Goal: Task Accomplishment & Management: Complete application form

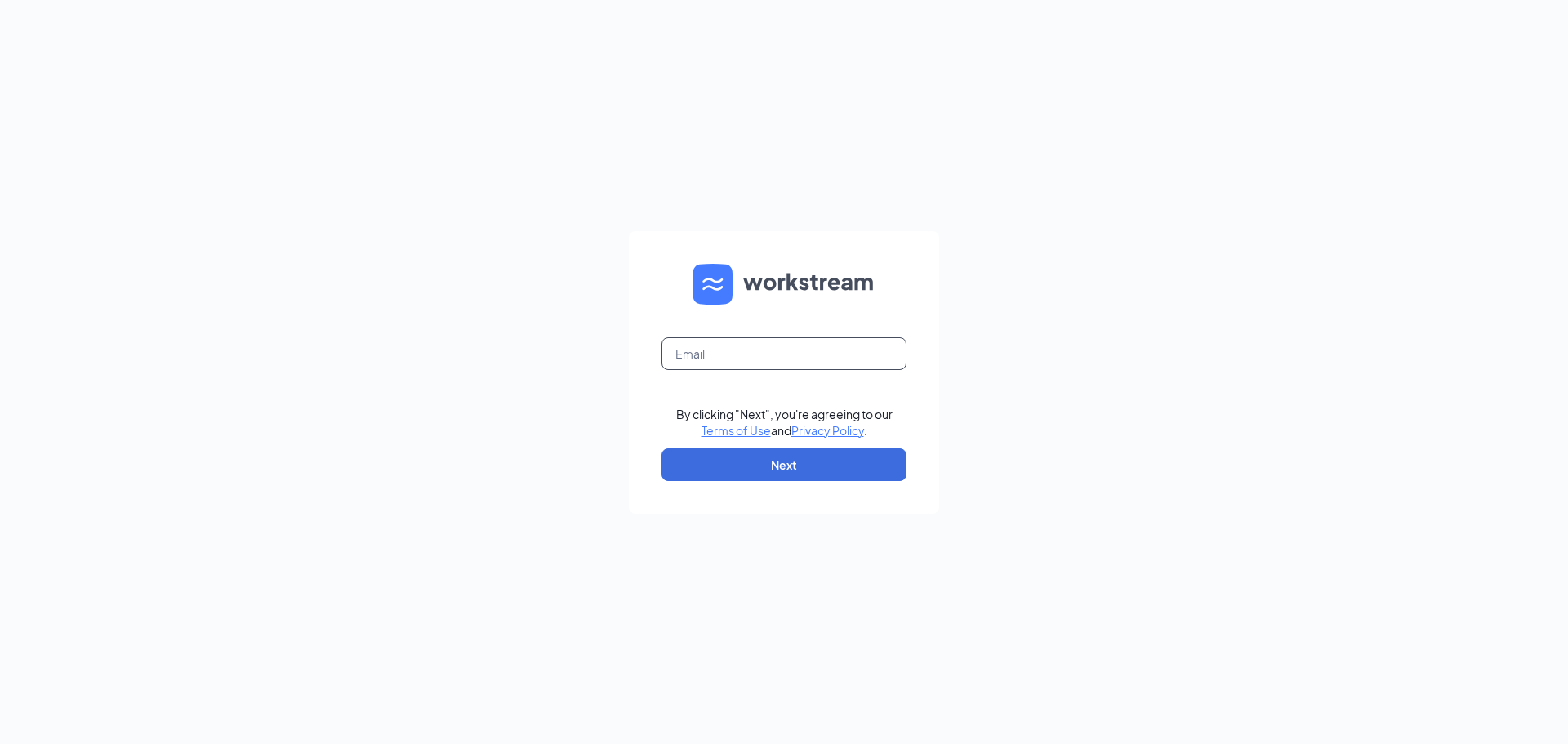
click at [762, 360] on input "text" at bounding box center [784, 354] width 245 height 33
type input "jfowler2003sc@msn.com"
click at [762, 458] on button "Next" at bounding box center [784, 465] width 245 height 33
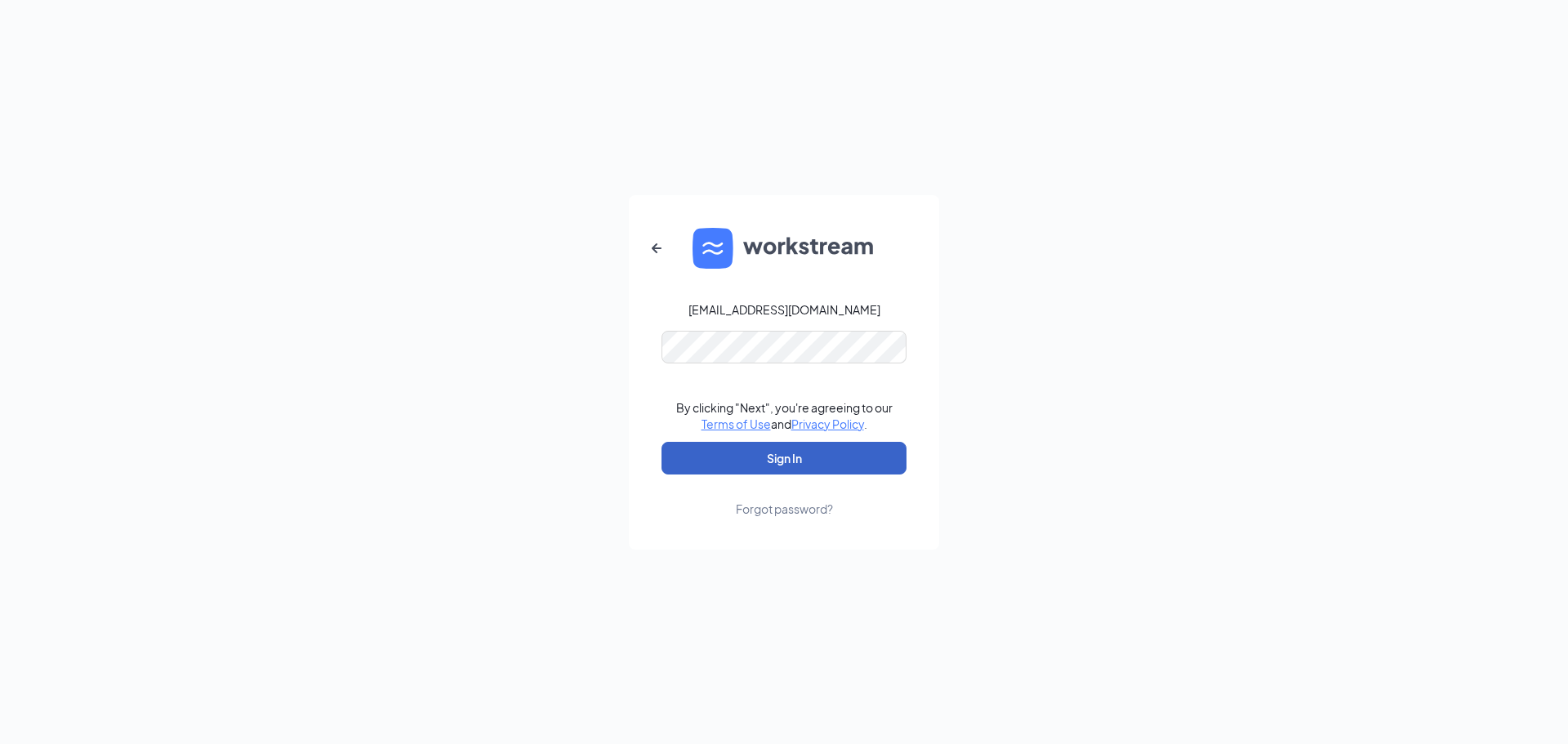
click at [790, 456] on button "Sign In" at bounding box center [784, 458] width 245 height 33
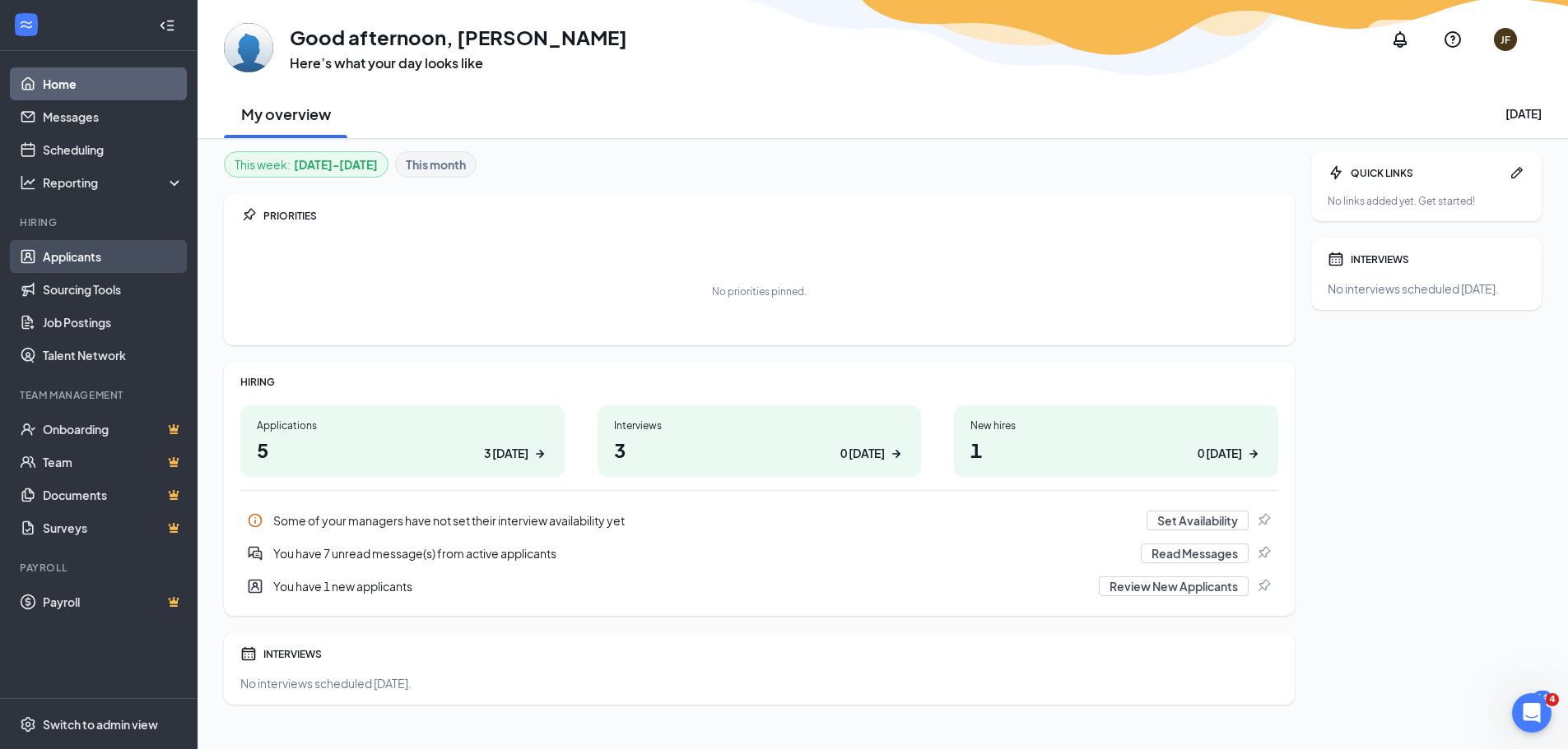
click at [80, 264] on link "Applicants" at bounding box center [112, 257] width 141 height 33
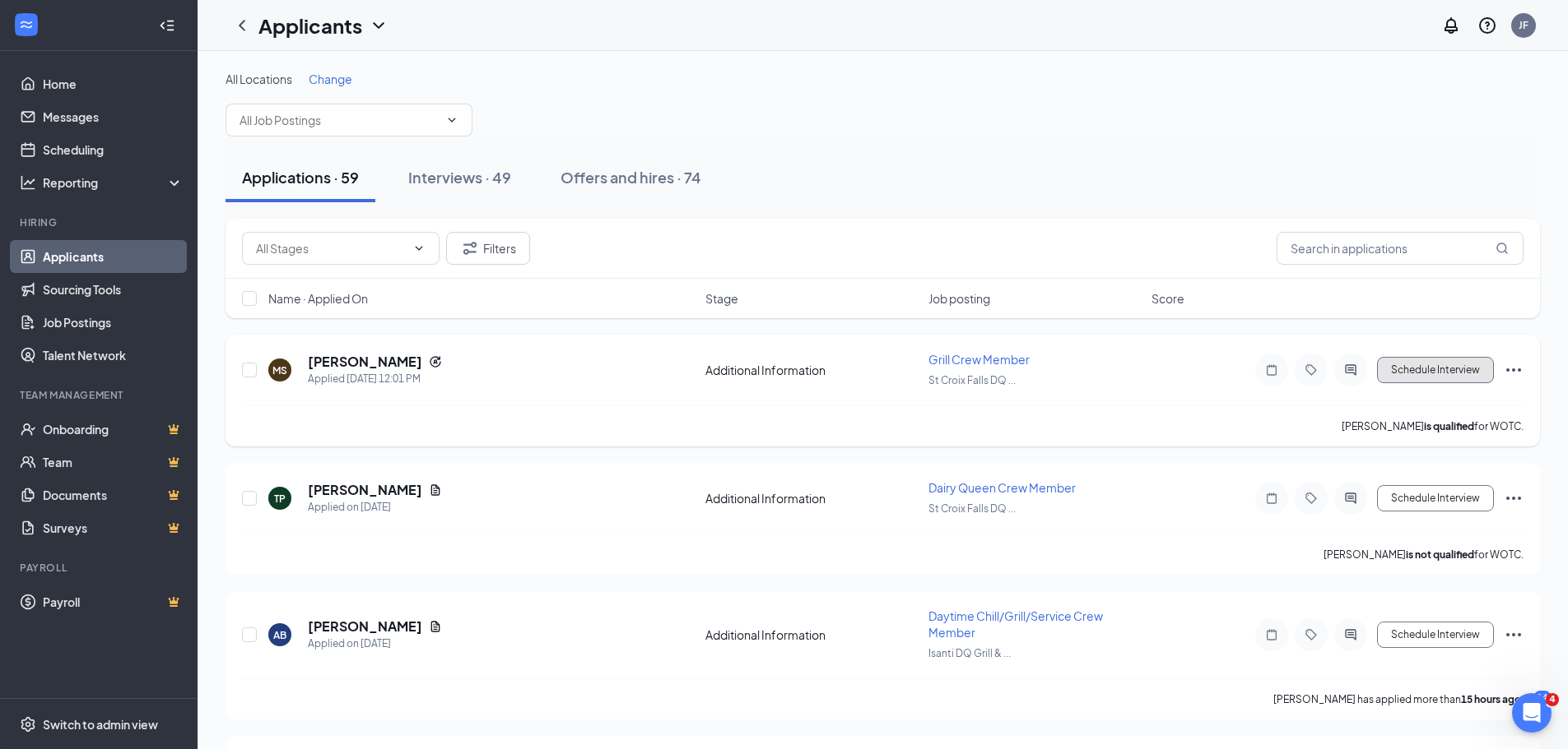
click at [1399, 370] on button "Schedule Interview" at bounding box center [1434, 369] width 117 height 27
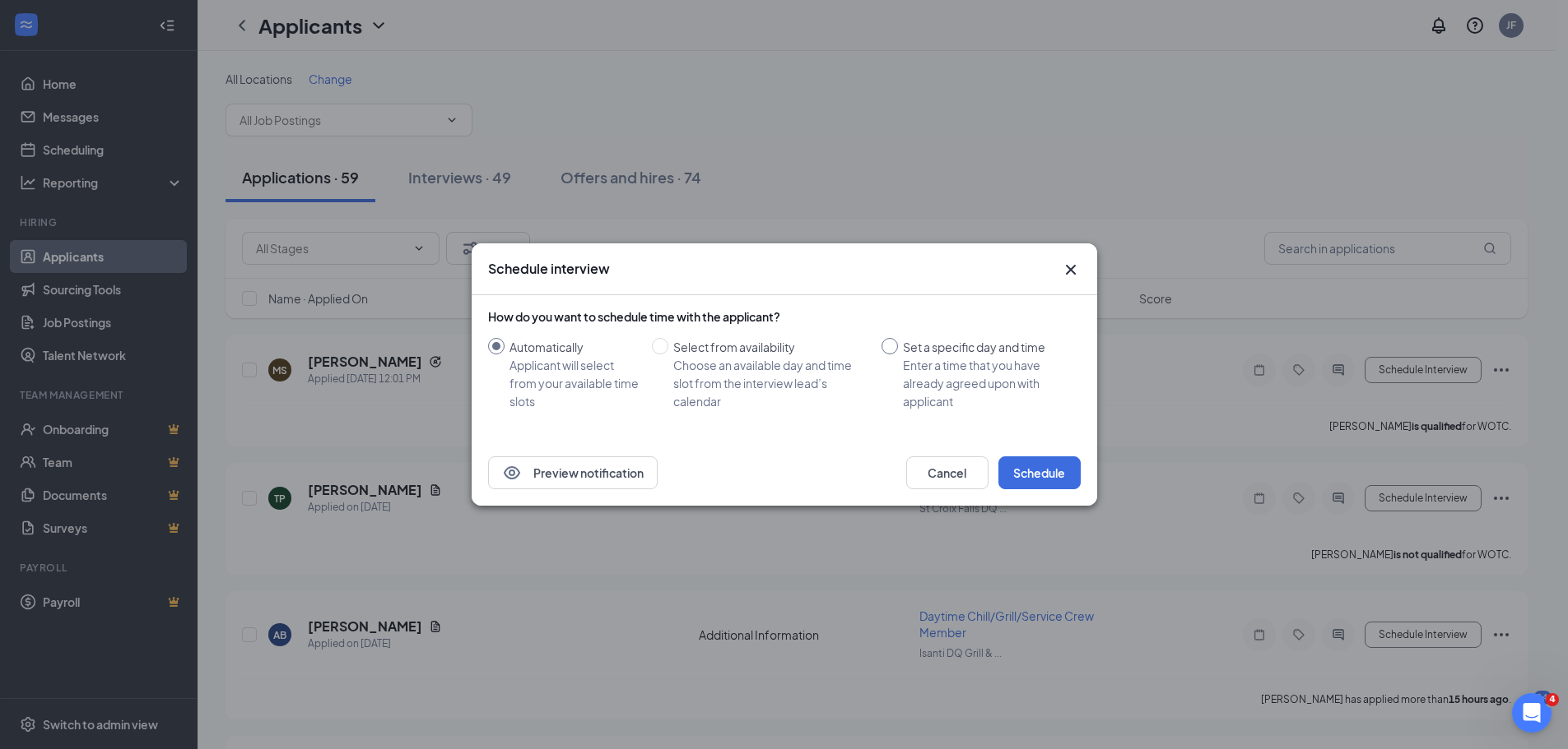
click at [890, 349] on input "Set a specific day and time Enter a time that you have already agreed upon with…" at bounding box center [890, 346] width 17 height 17
radio input "true"
radio input "false"
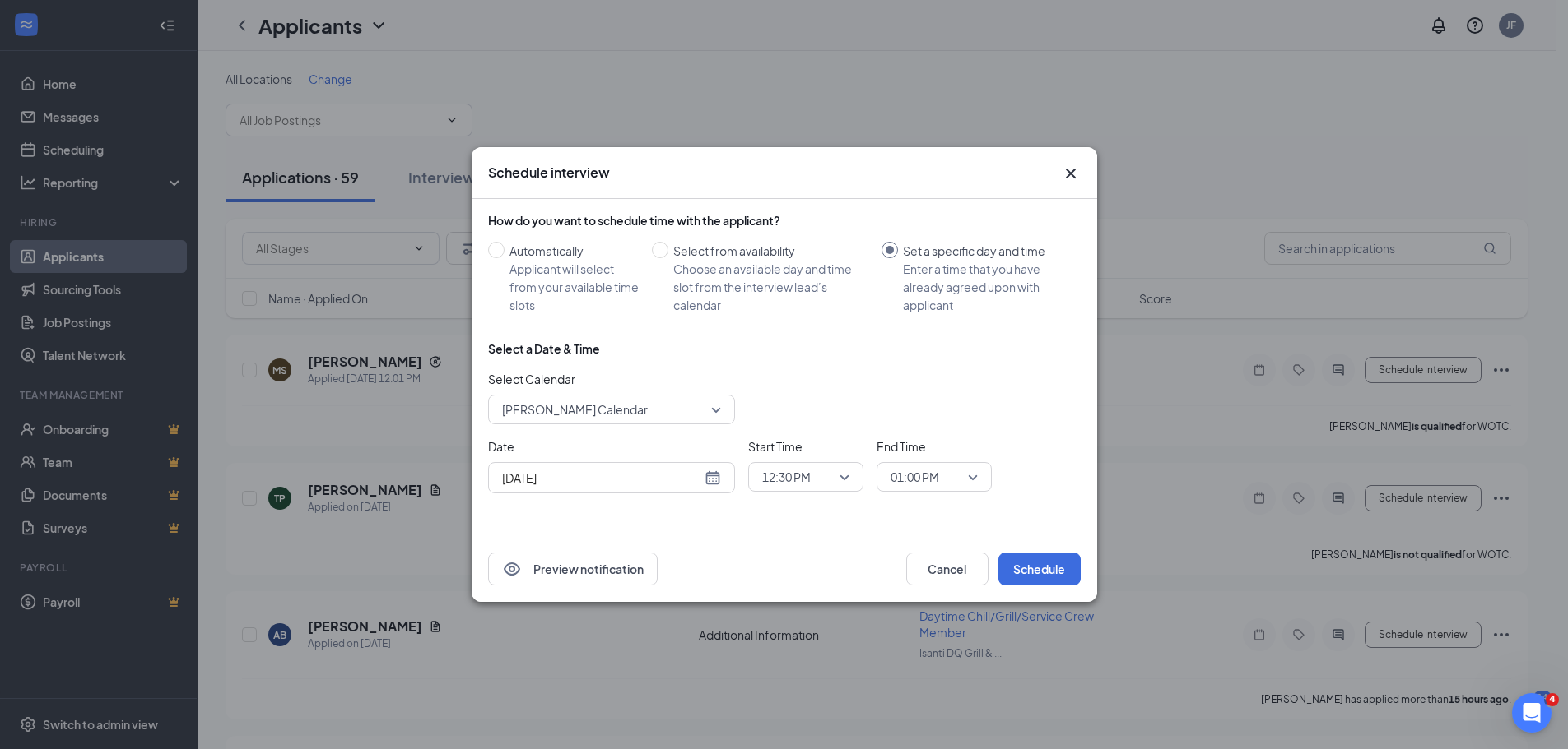
click at [850, 476] on div "12:30 PM" at bounding box center [805, 477] width 115 height 29
click at [701, 355] on div "Select a Date & Time" at bounding box center [784, 349] width 593 height 17
click at [713, 406] on span "James Fowler's Calendar" at bounding box center [611, 409] width 218 height 25
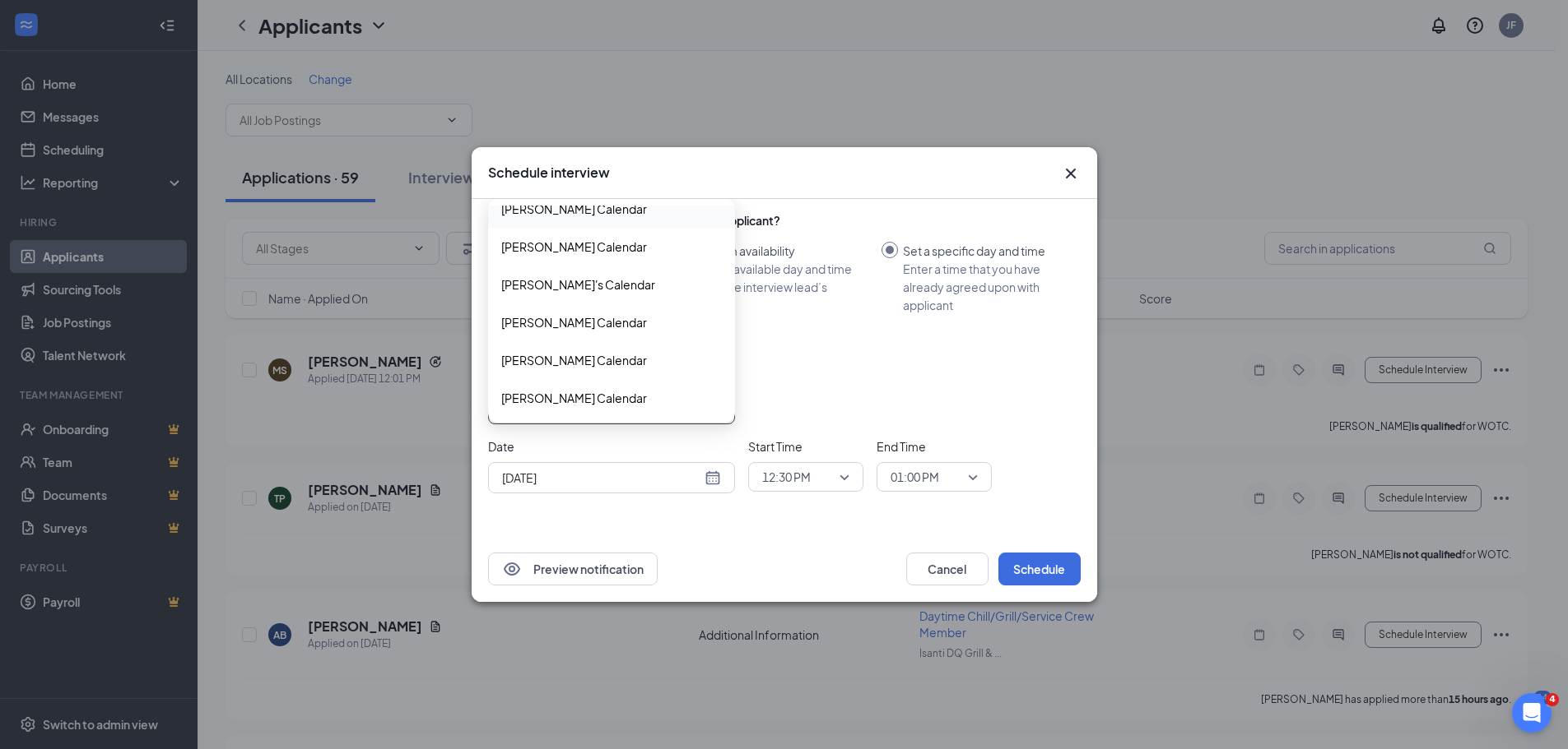
scroll to position [358, 0]
click at [607, 400] on span "Tory Schicker's Calendar" at bounding box center [574, 397] width 146 height 18
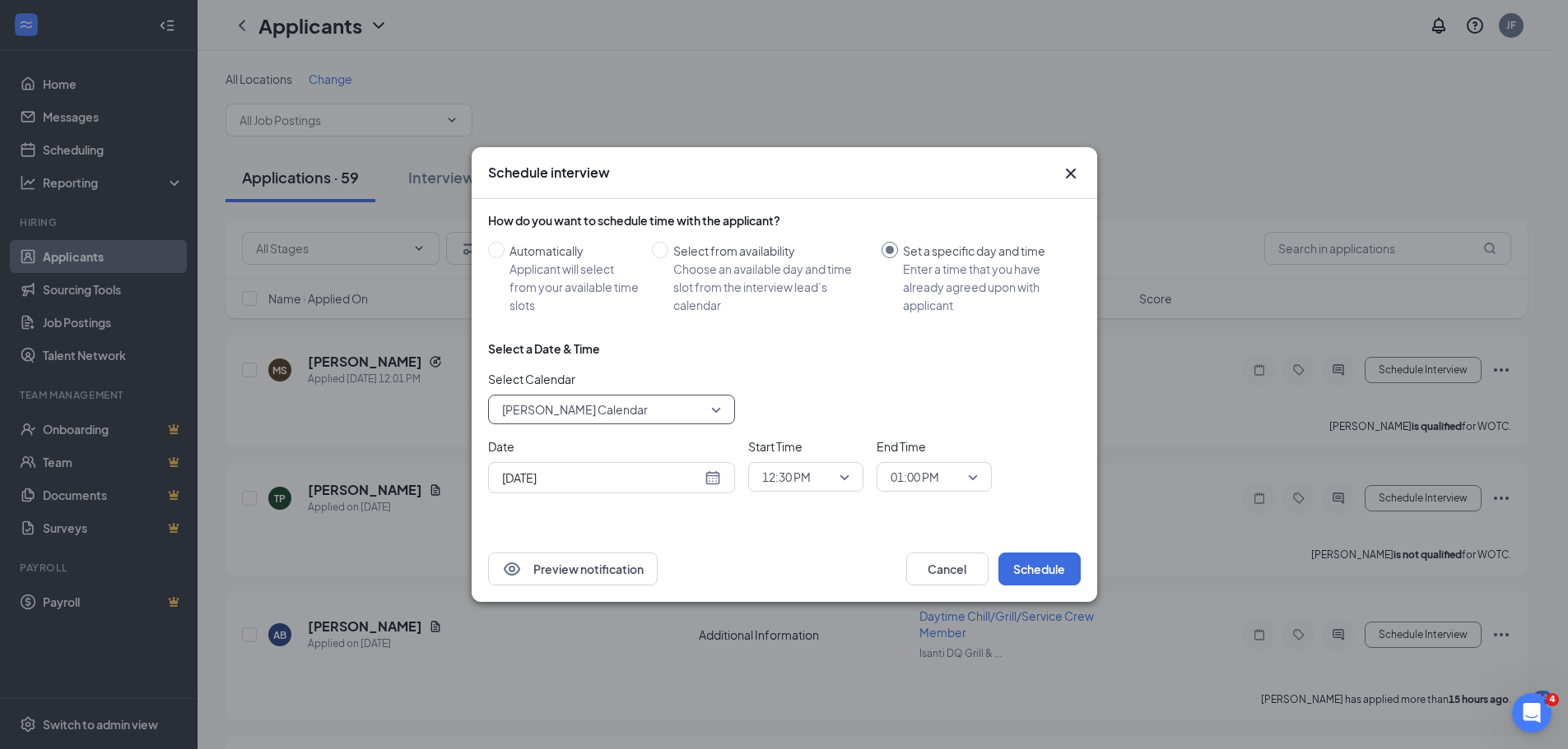
click at [710, 478] on div "Aug 26, 2025" at bounding box center [611, 478] width 218 height 18
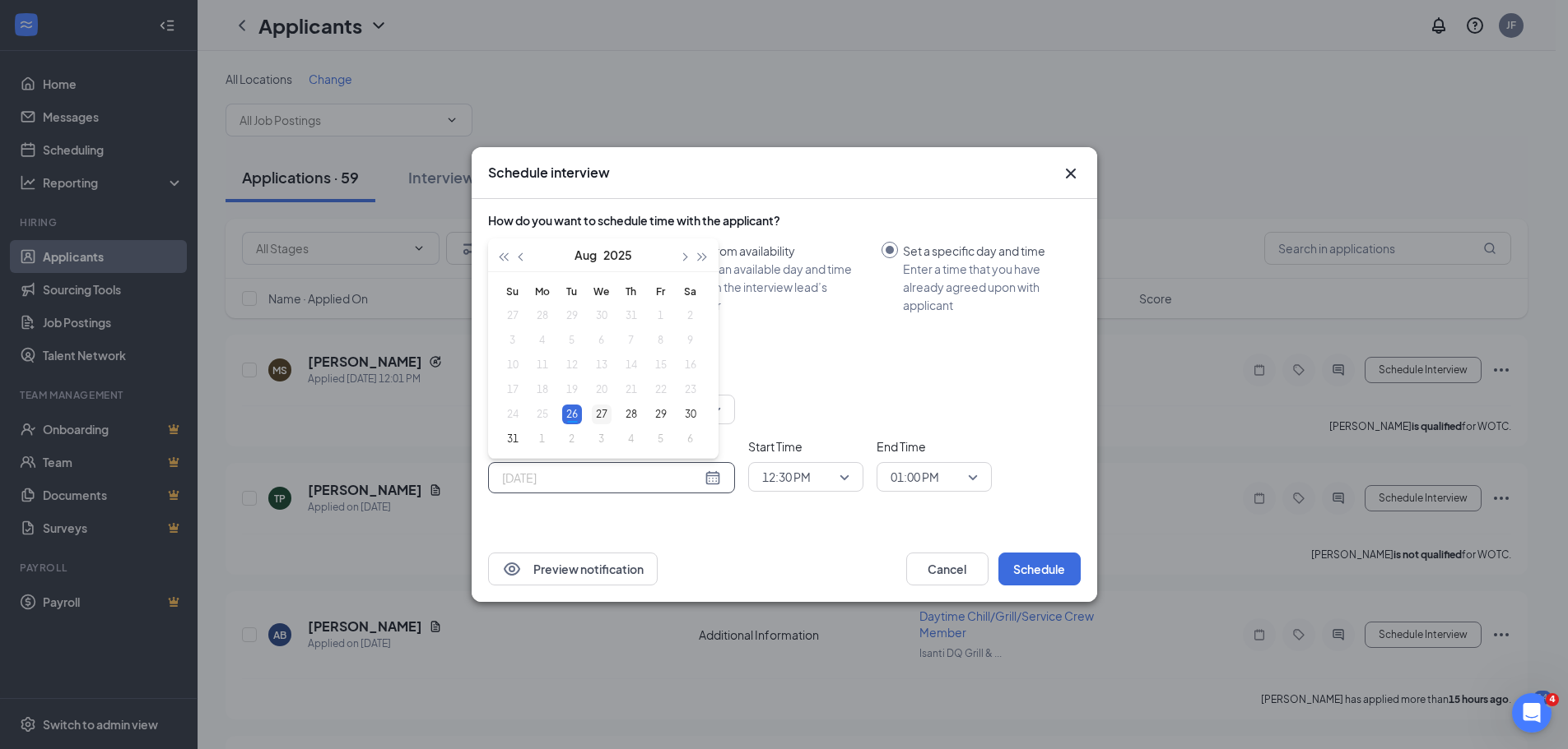
type input "Aug 27, 2025"
click at [596, 411] on div "27" at bounding box center [601, 414] width 19 height 19
click at [834, 474] on span "12:30 PM" at bounding box center [806, 476] width 88 height 25
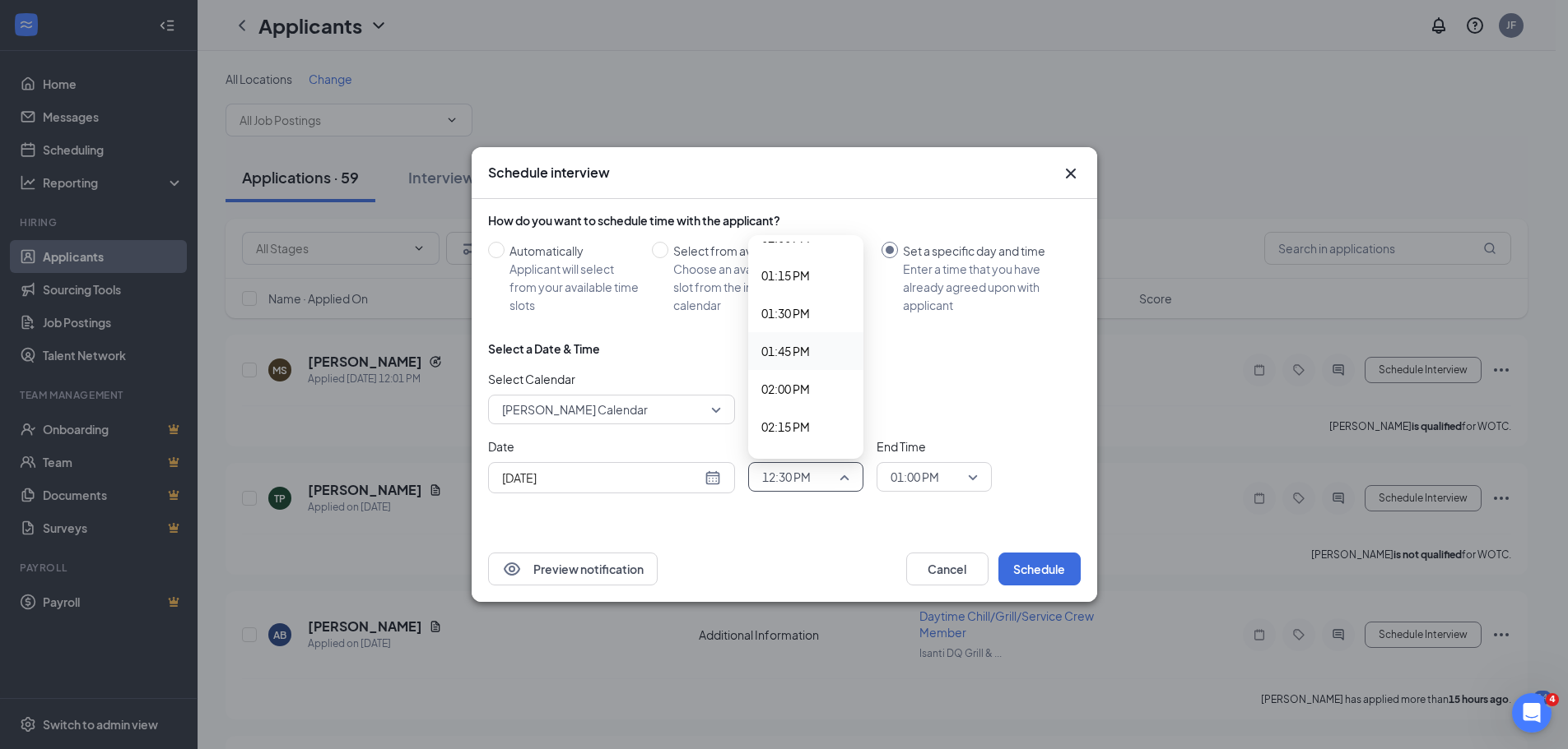
scroll to position [1995, 0]
click at [792, 383] on span "02:00 PM" at bounding box center [785, 387] width 49 height 18
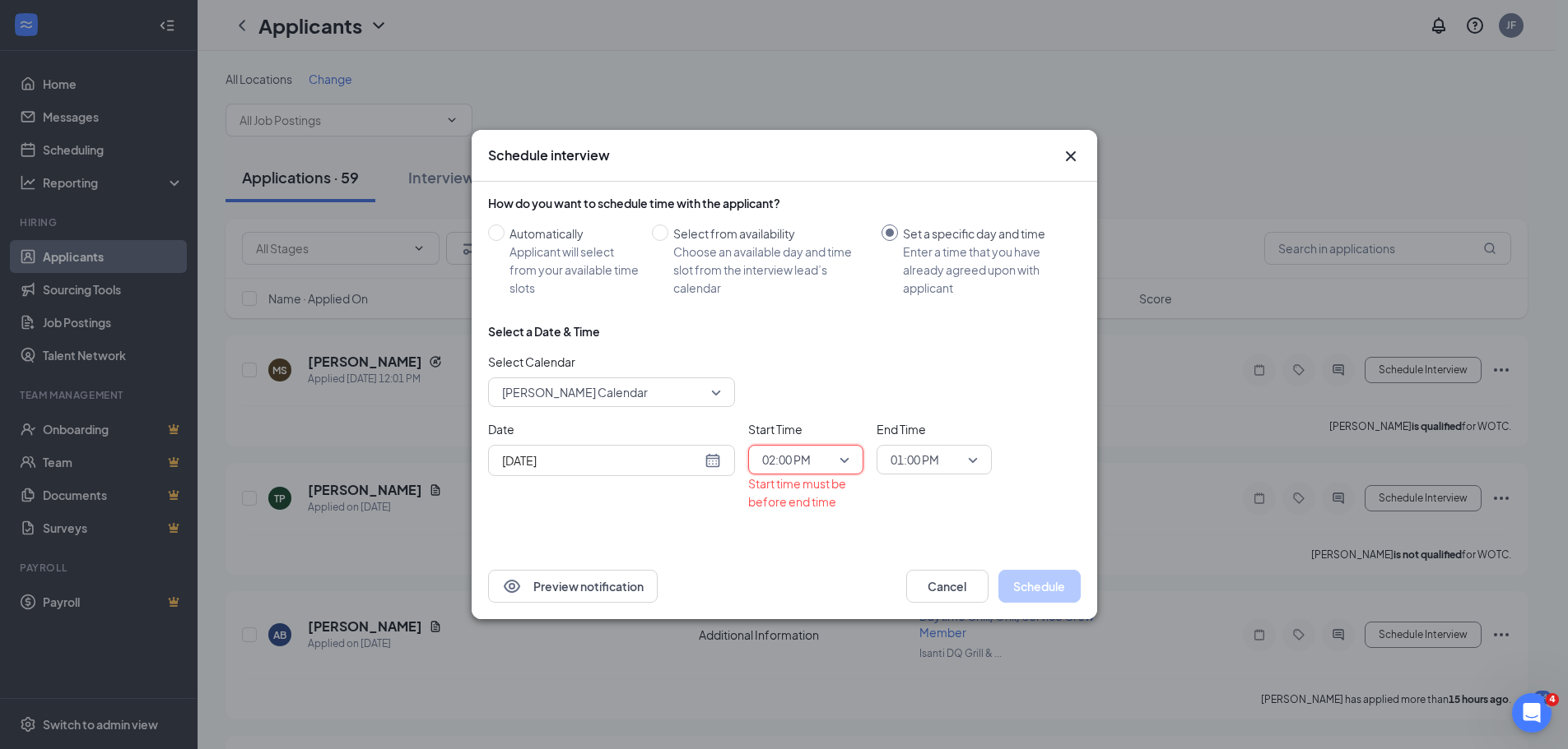
click at [963, 459] on span "01:00 PM" at bounding box center [934, 460] width 88 height 25
click at [923, 364] on span "02:15 PM" at bounding box center [914, 358] width 49 height 18
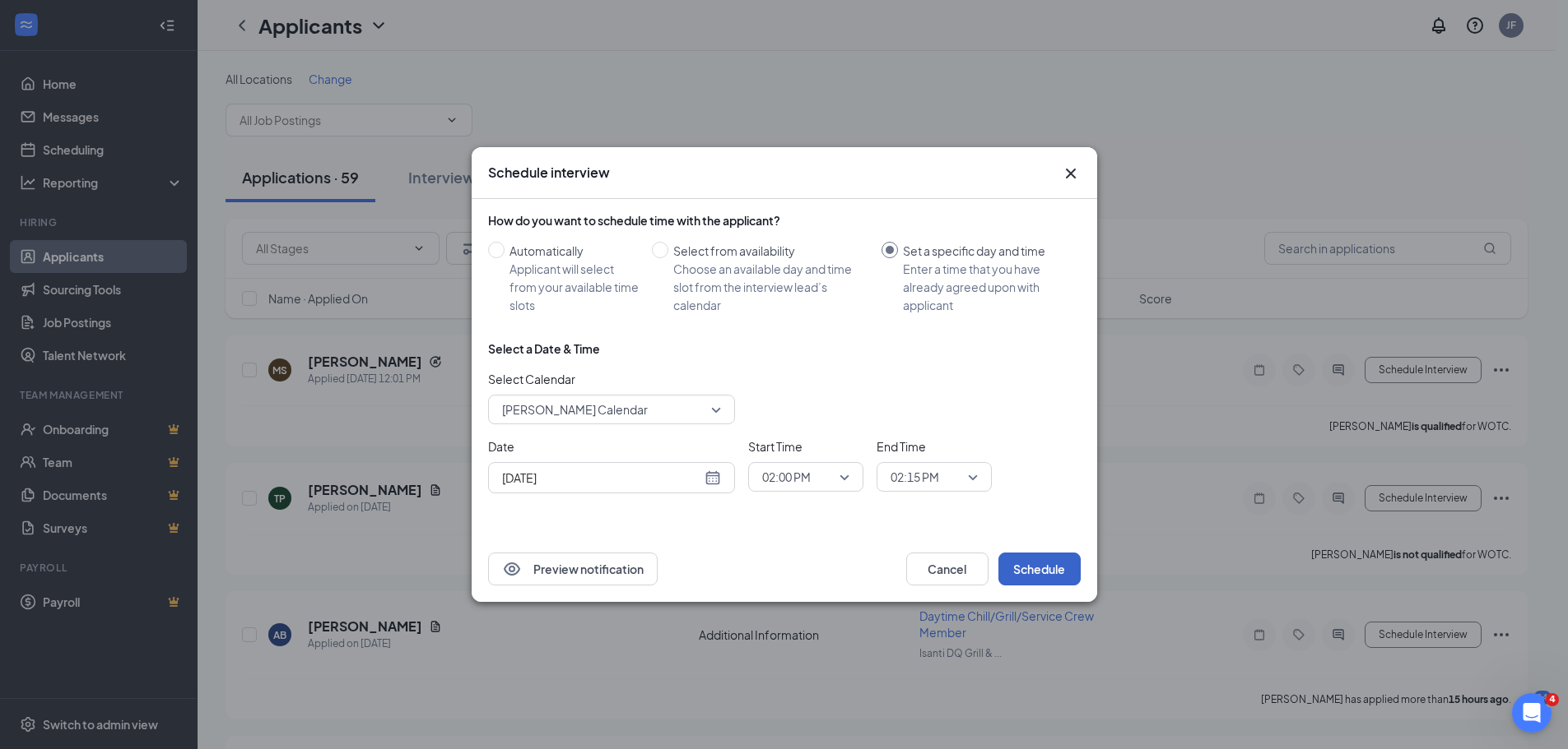
click at [1031, 559] on button "Schedule" at bounding box center [1039, 569] width 82 height 33
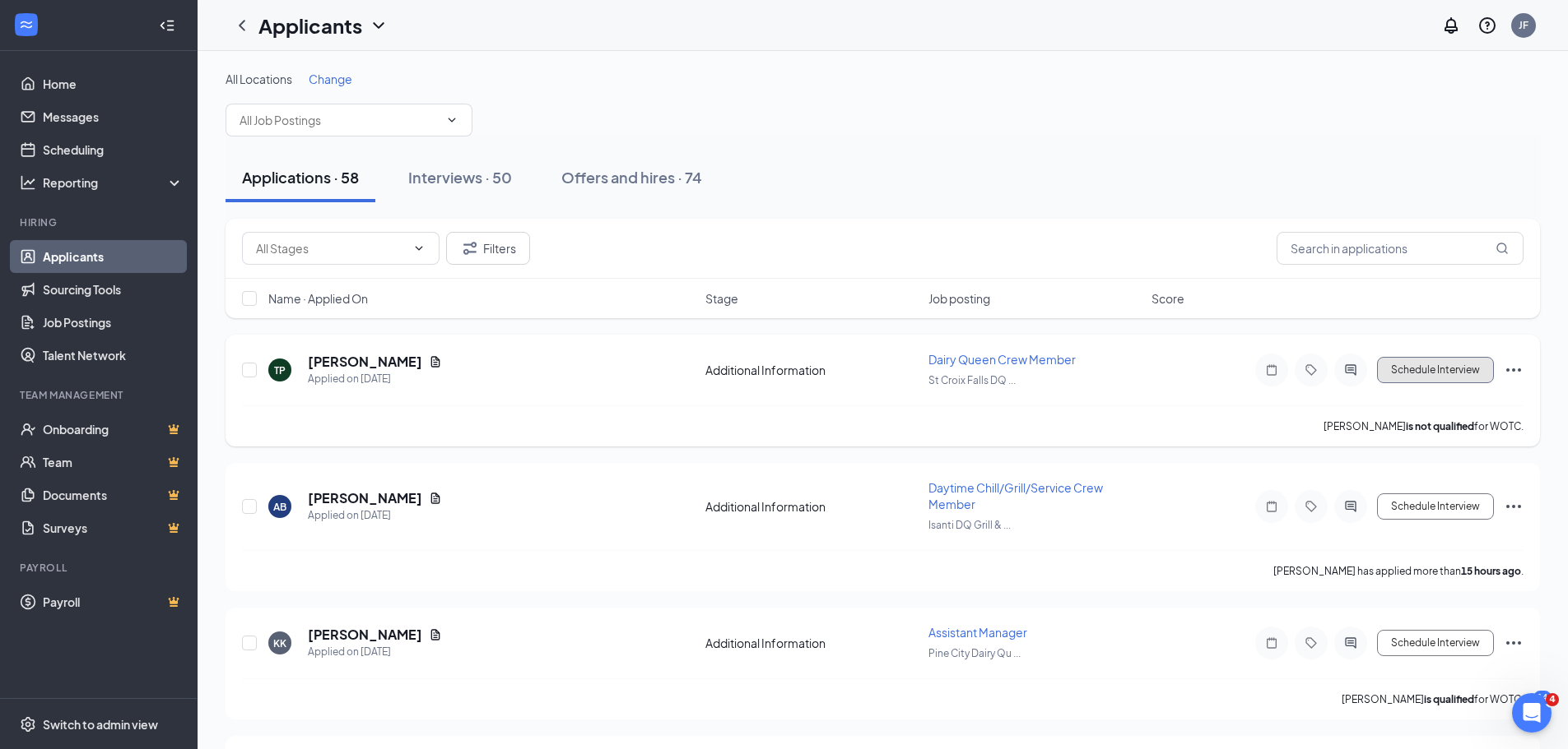
click at [1397, 369] on button "Schedule Interview" at bounding box center [1434, 369] width 117 height 27
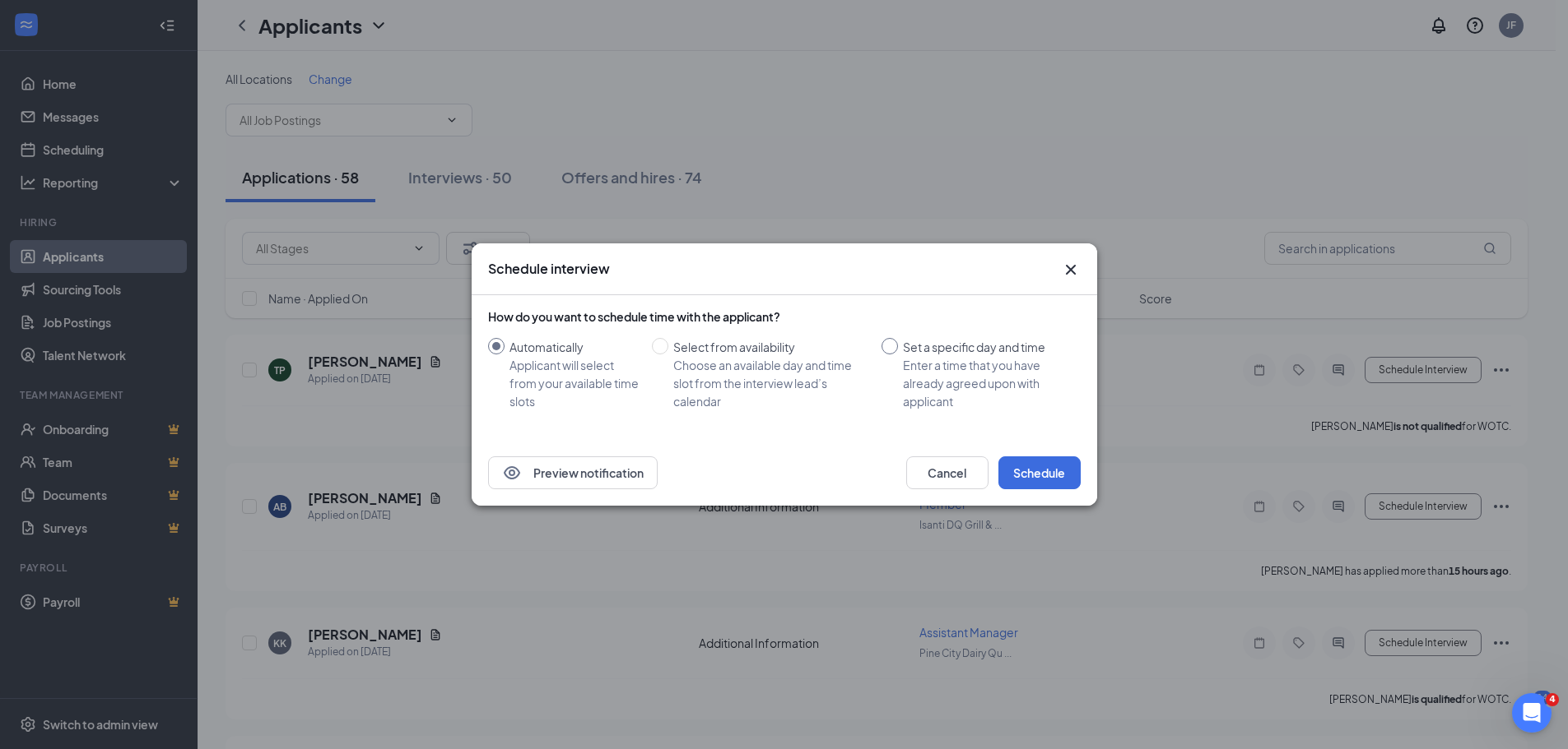
click at [886, 349] on input "Set a specific day and time Enter a time that you have already agreed upon with…" at bounding box center [890, 346] width 17 height 17
radio input "true"
radio input "false"
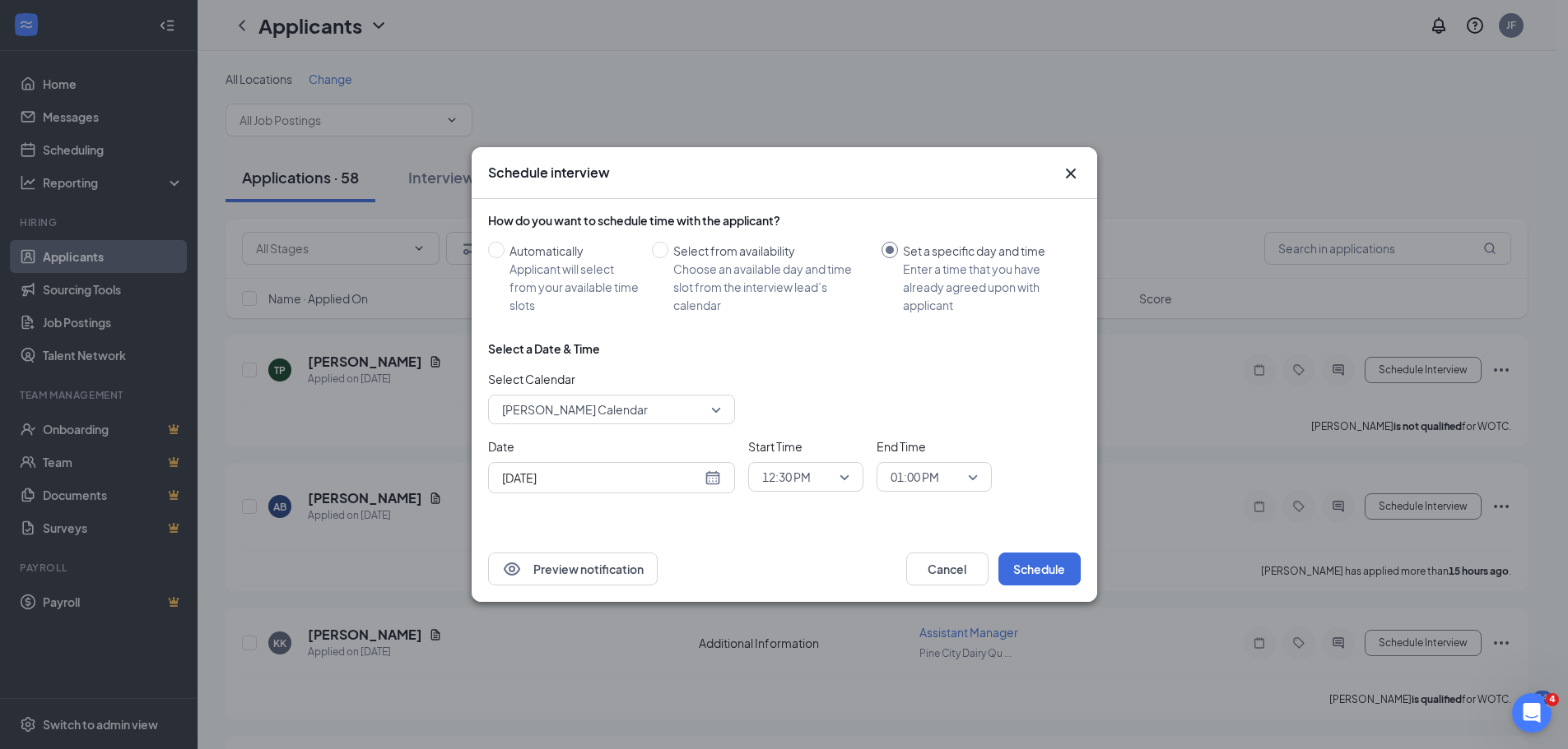
click at [666, 413] on span "James Fowler's Calendar" at bounding box center [604, 409] width 204 height 25
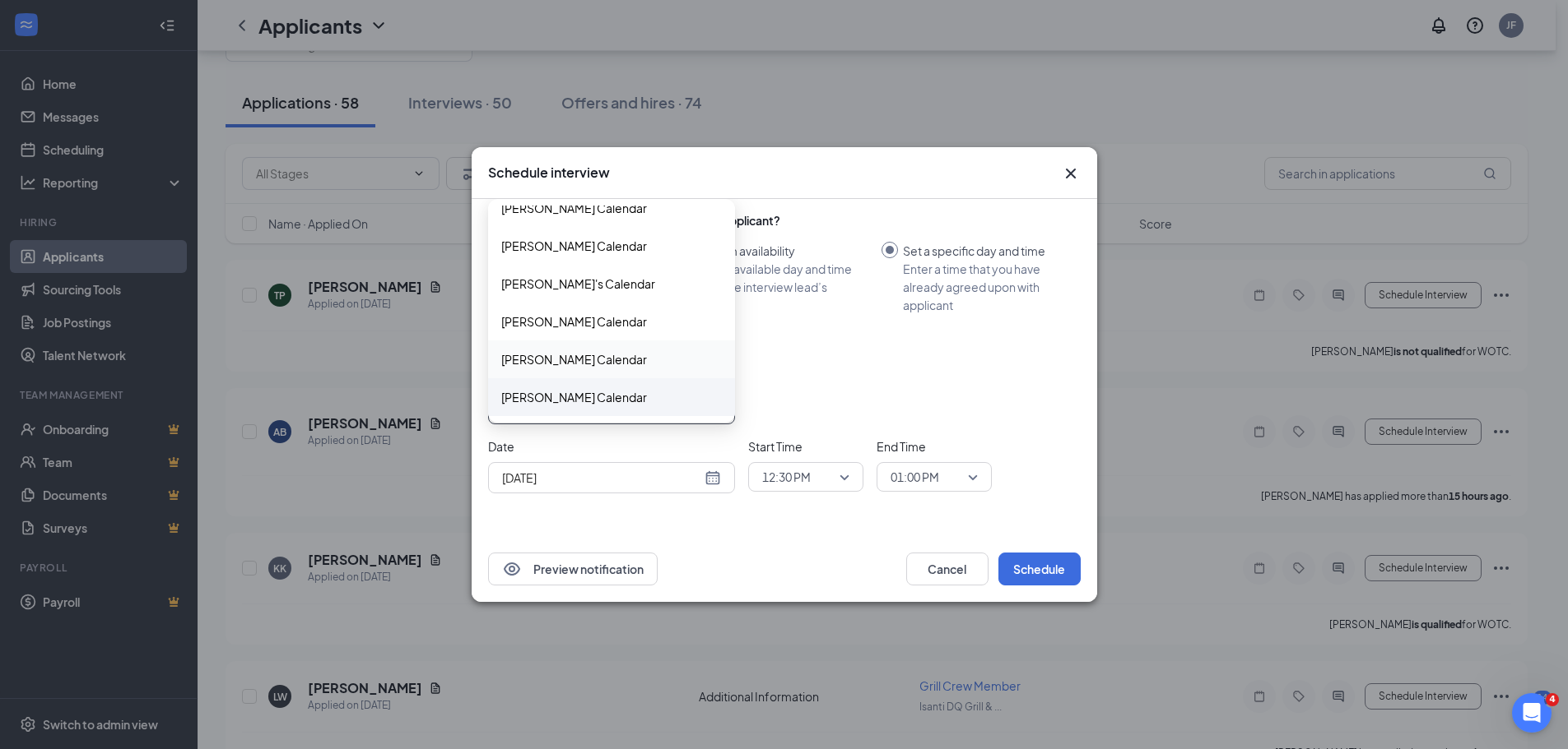
scroll to position [82, 0]
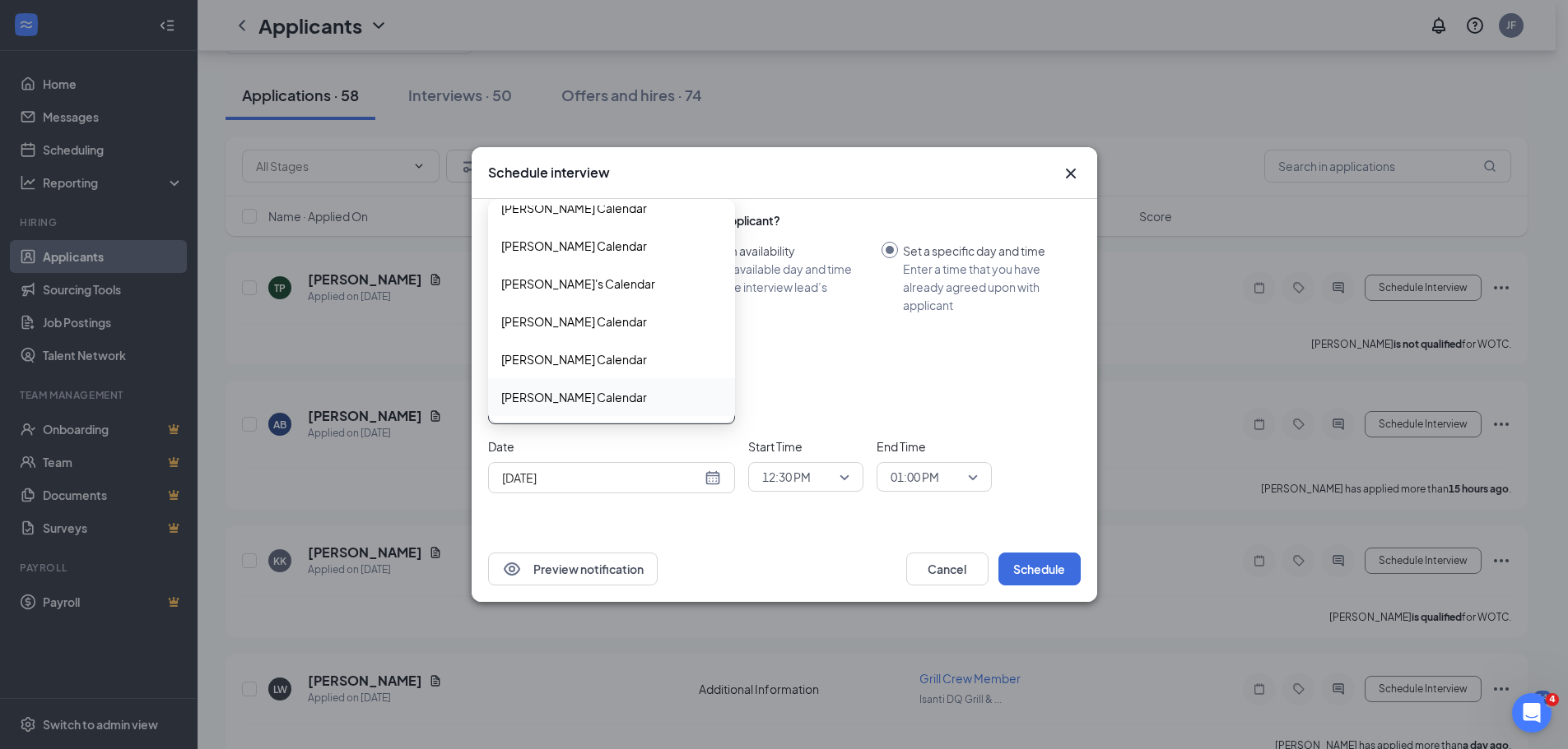
click at [611, 399] on span "Tory Schicker's Calendar" at bounding box center [574, 397] width 146 height 18
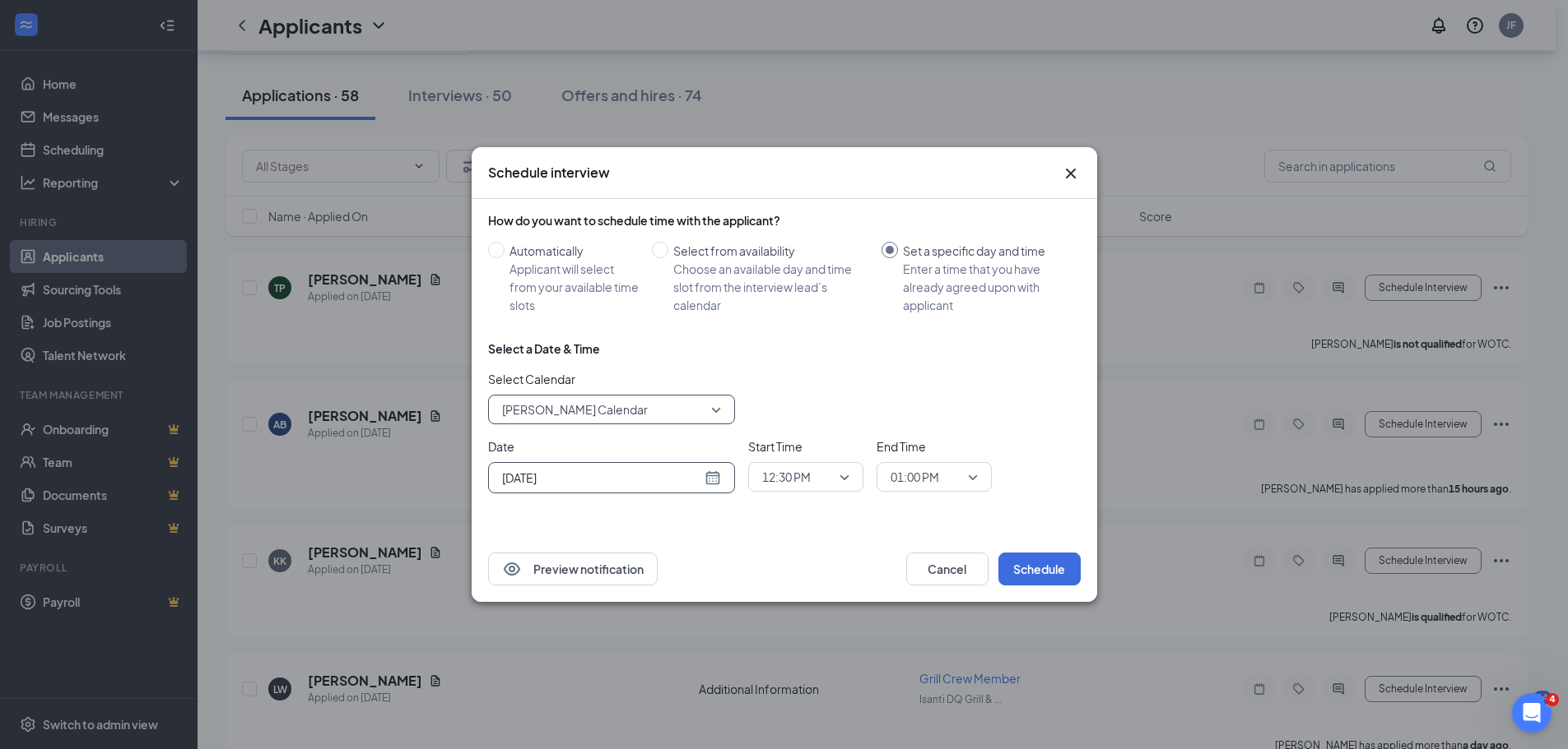
click at [712, 479] on div "Aug 26, 2025" at bounding box center [611, 478] width 218 height 18
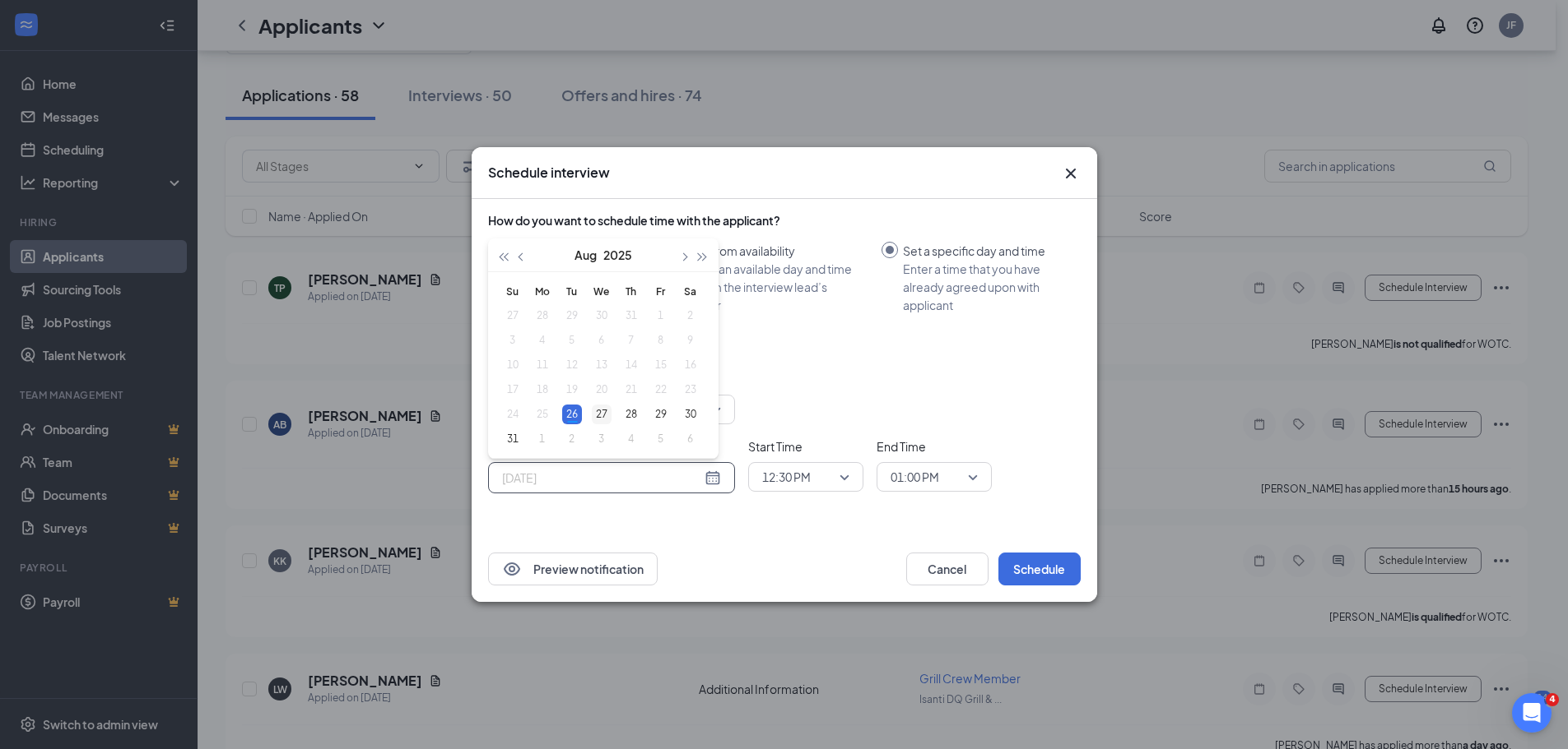
type input "Aug 27, 2025"
click at [609, 413] on div "27" at bounding box center [601, 414] width 19 height 19
click at [843, 482] on span "12:30 PM" at bounding box center [806, 476] width 88 height 25
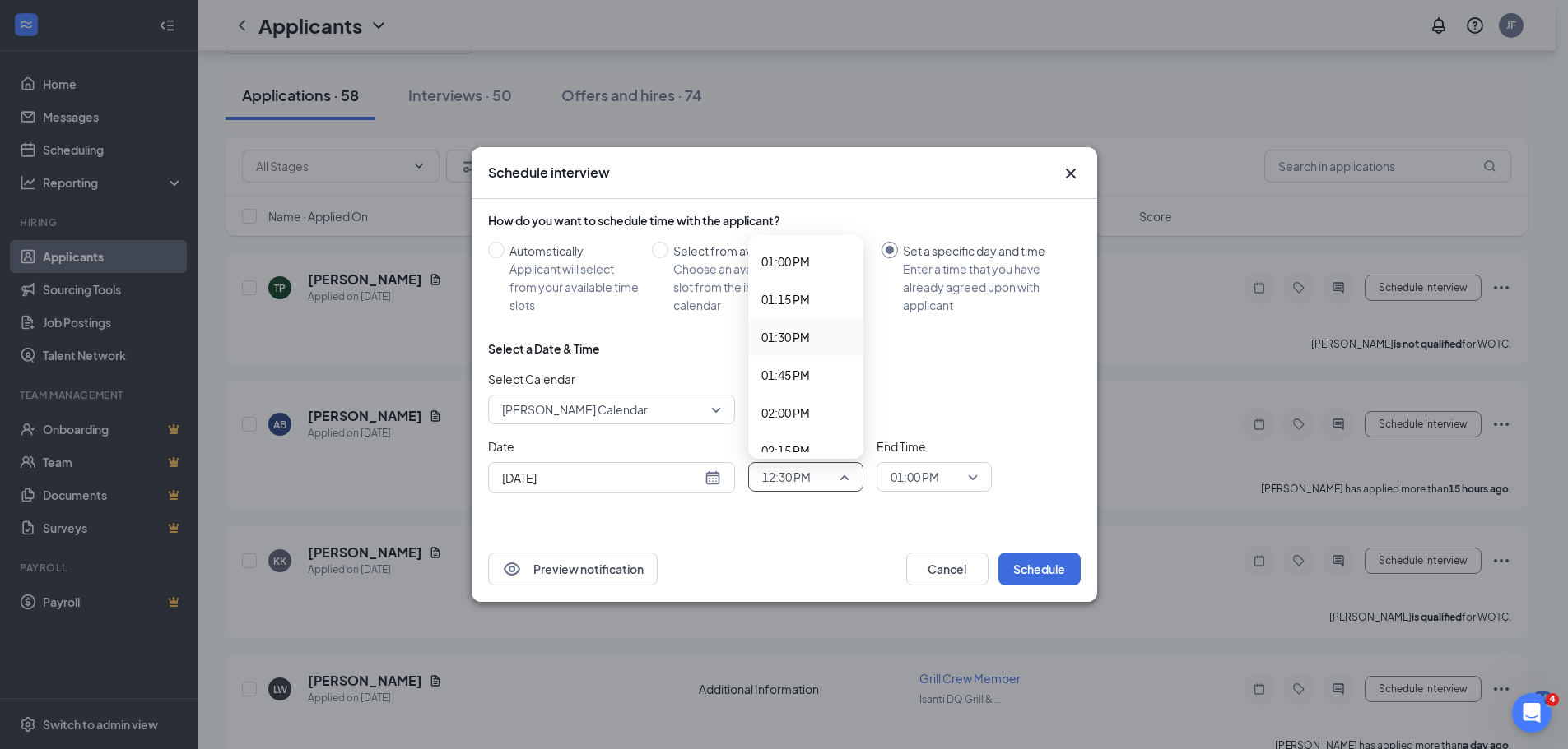
scroll to position [1995, 0]
click at [798, 426] on span "02:15 PM" at bounding box center [785, 425] width 49 height 18
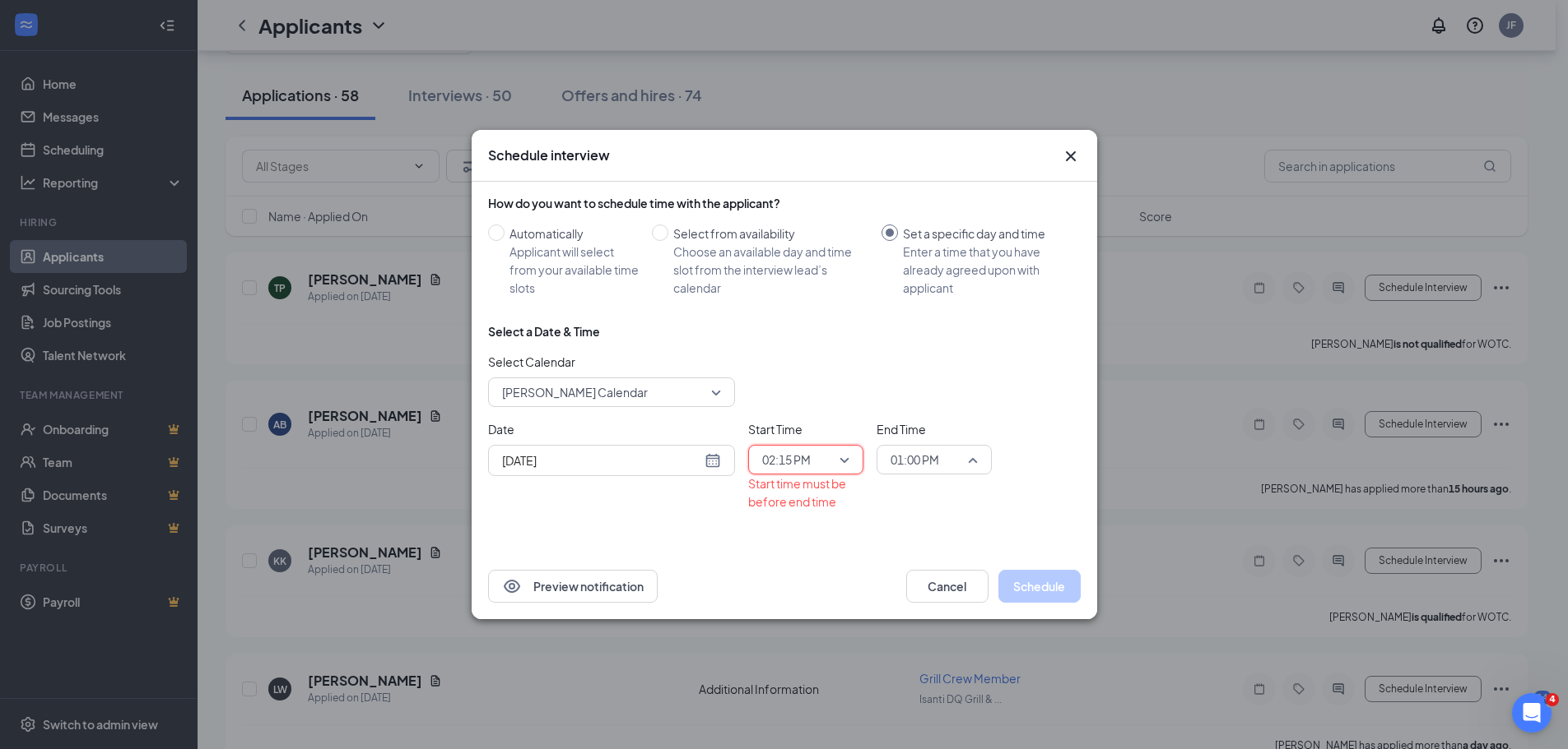
click at [957, 458] on span "01:00 PM" at bounding box center [926, 460] width 73 height 25
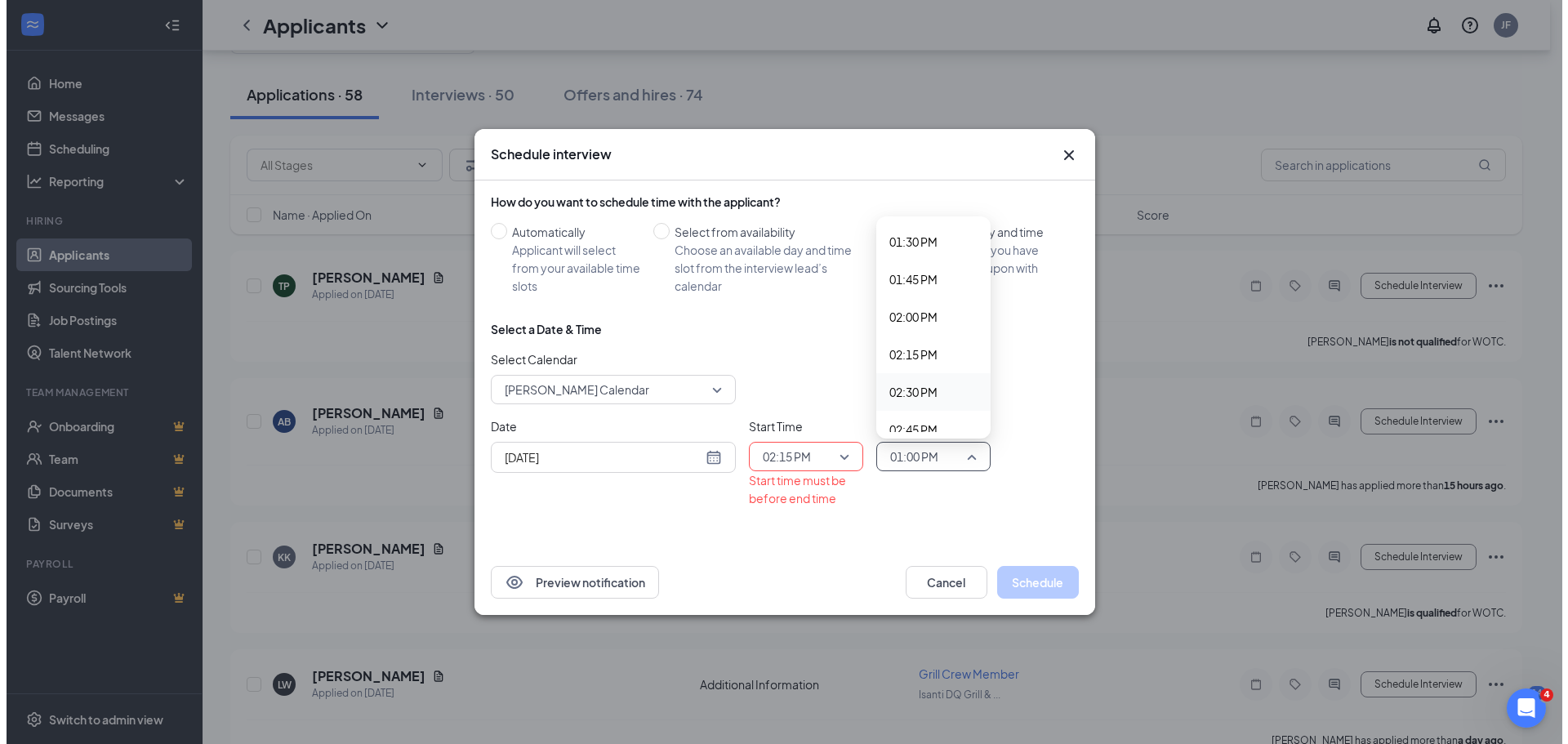
scroll to position [2056, 0]
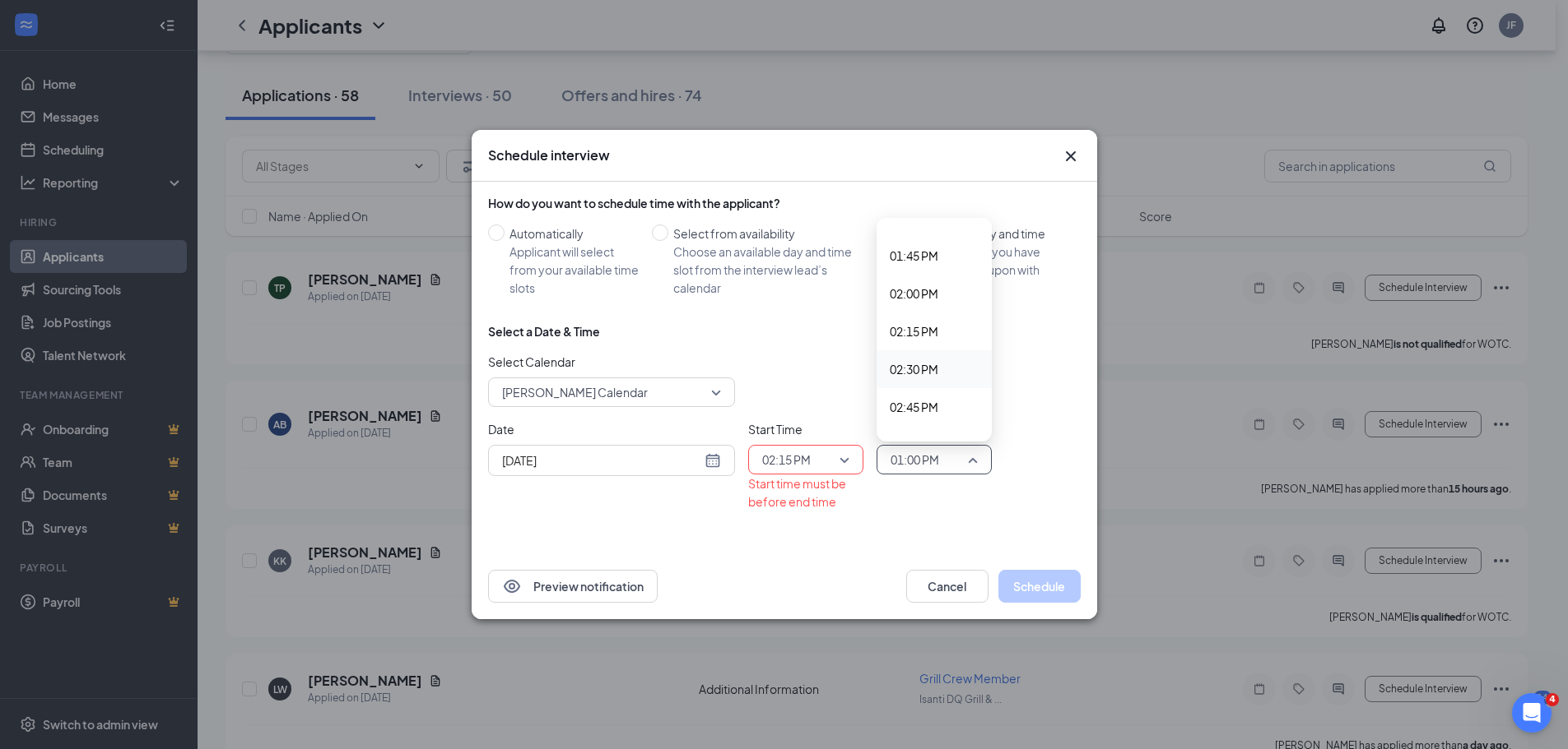
click at [930, 369] on span "02:30 PM" at bounding box center [914, 369] width 49 height 18
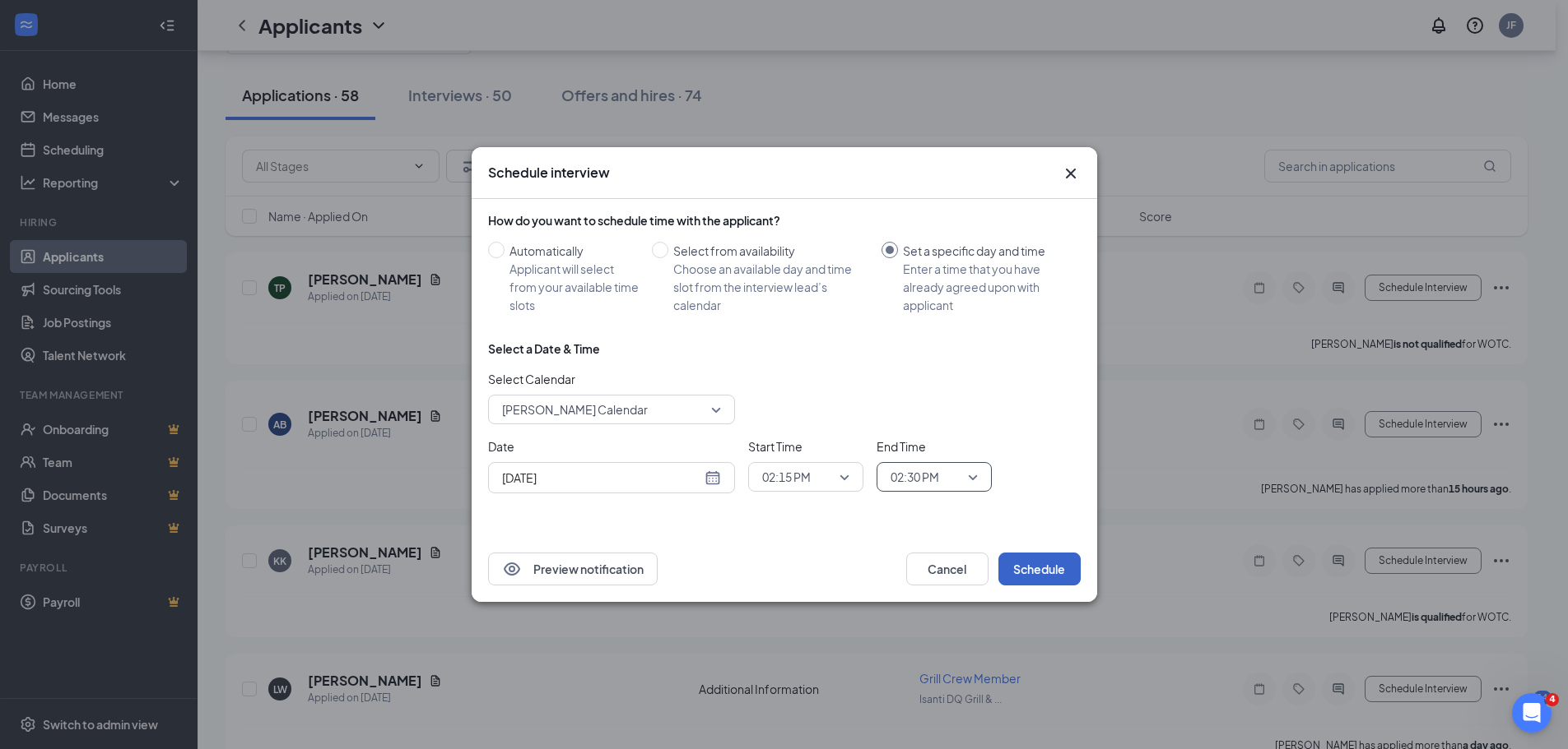
click at [1032, 577] on button "Schedule" at bounding box center [1039, 569] width 82 height 33
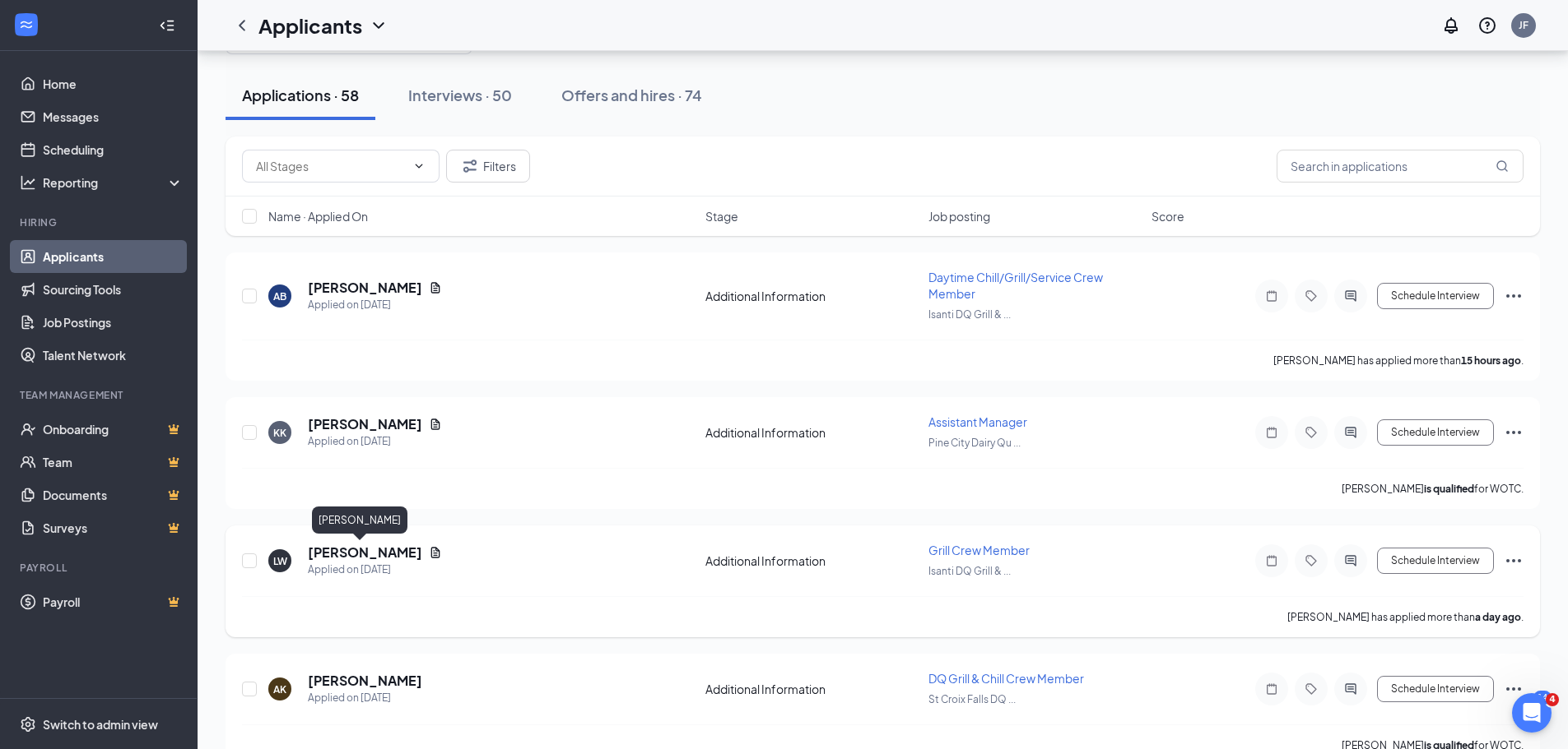
click at [362, 556] on h5 "Lester West" at bounding box center [365, 553] width 114 height 18
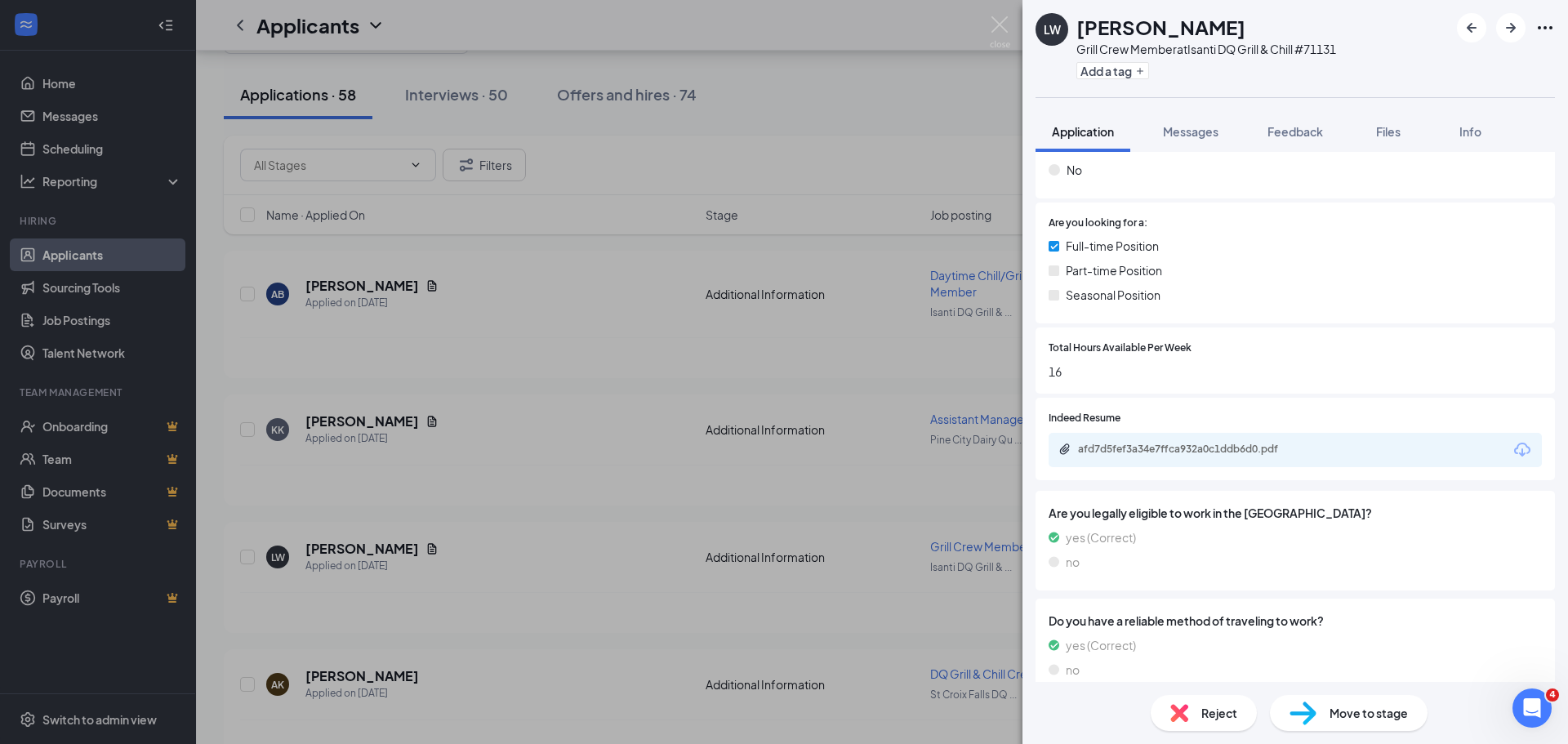
scroll to position [681, 0]
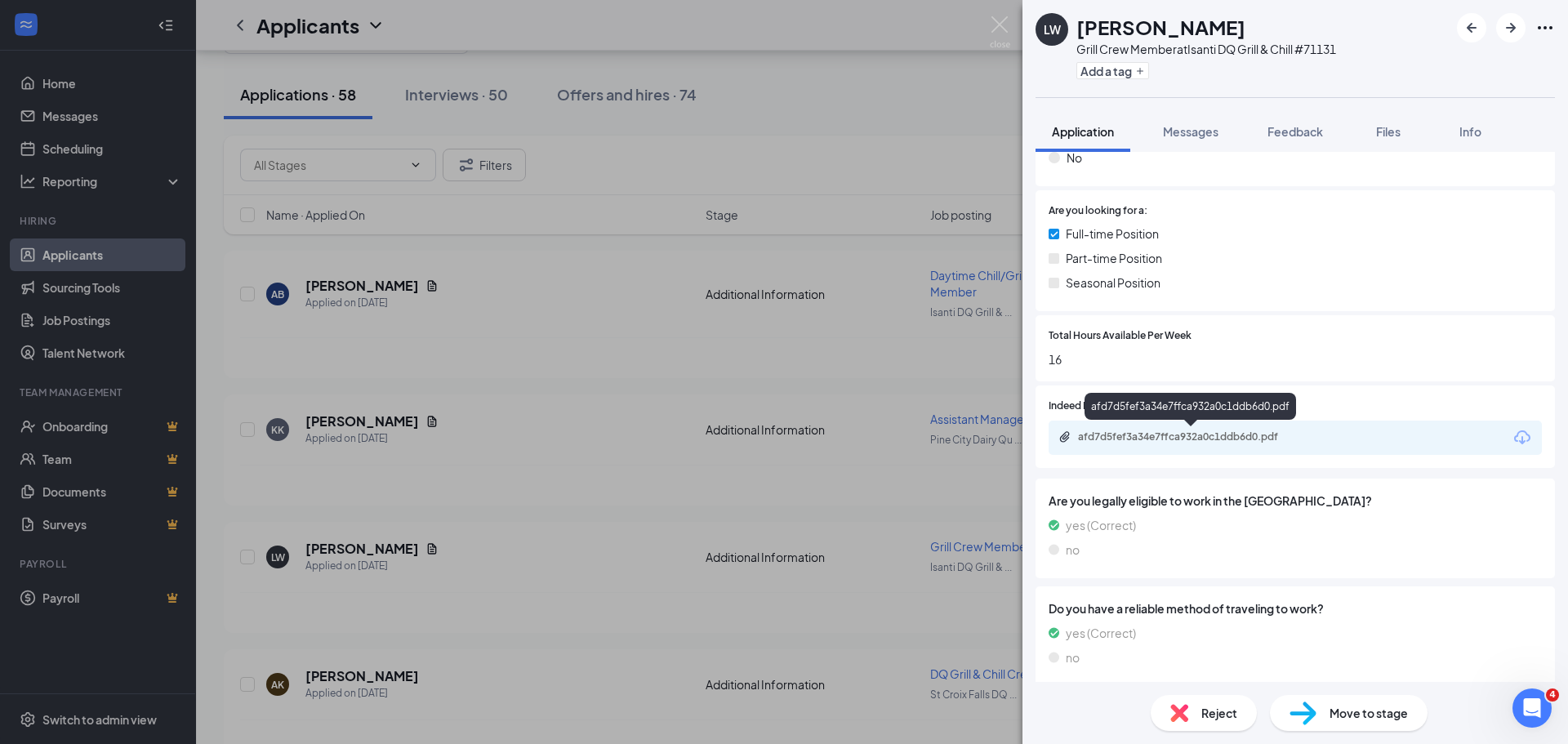
click at [1170, 443] on div "afd7d5fef3a34e7ffca932a0c1ddb6d0.pdf" at bounding box center [1192, 437] width 229 height 13
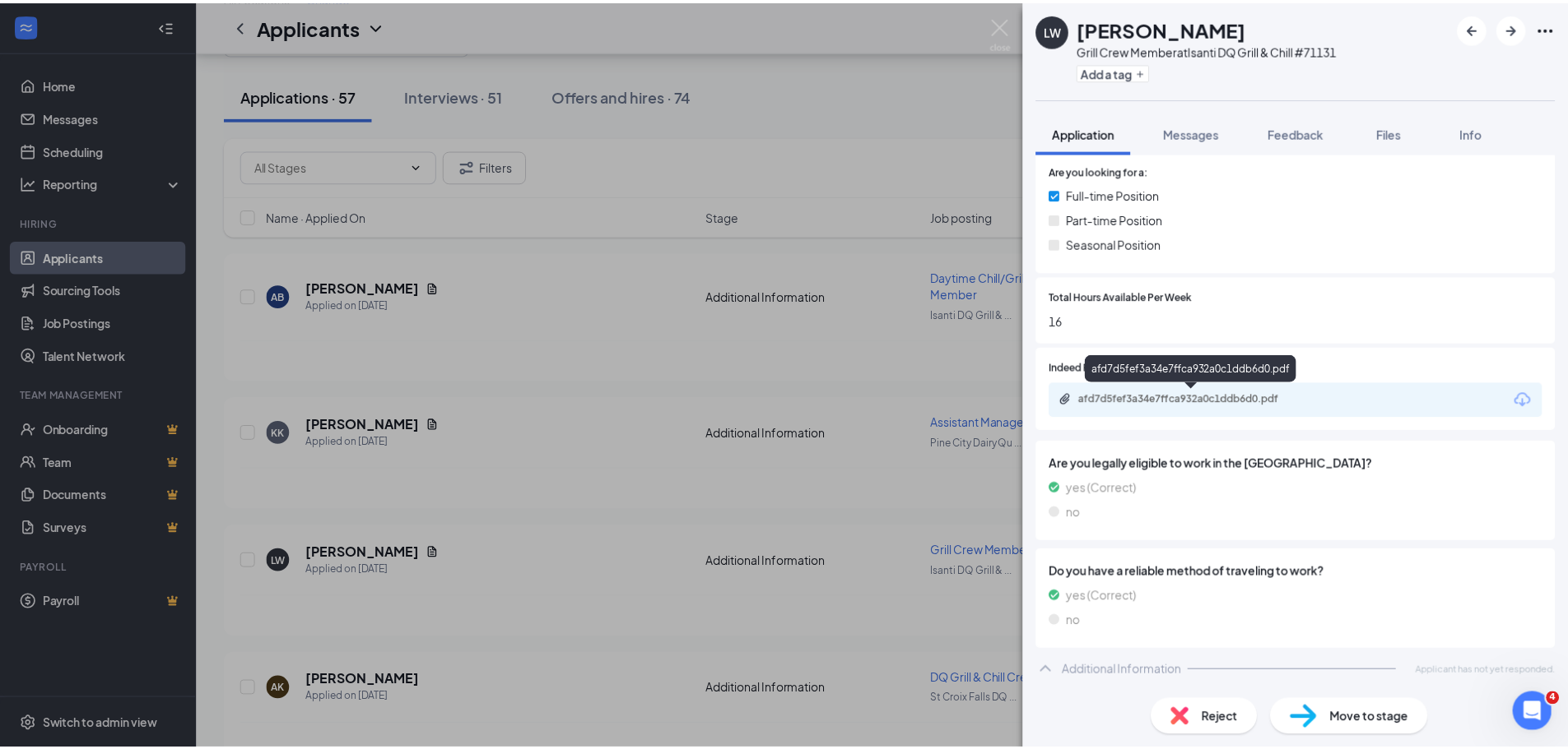
scroll to position [720, 0]
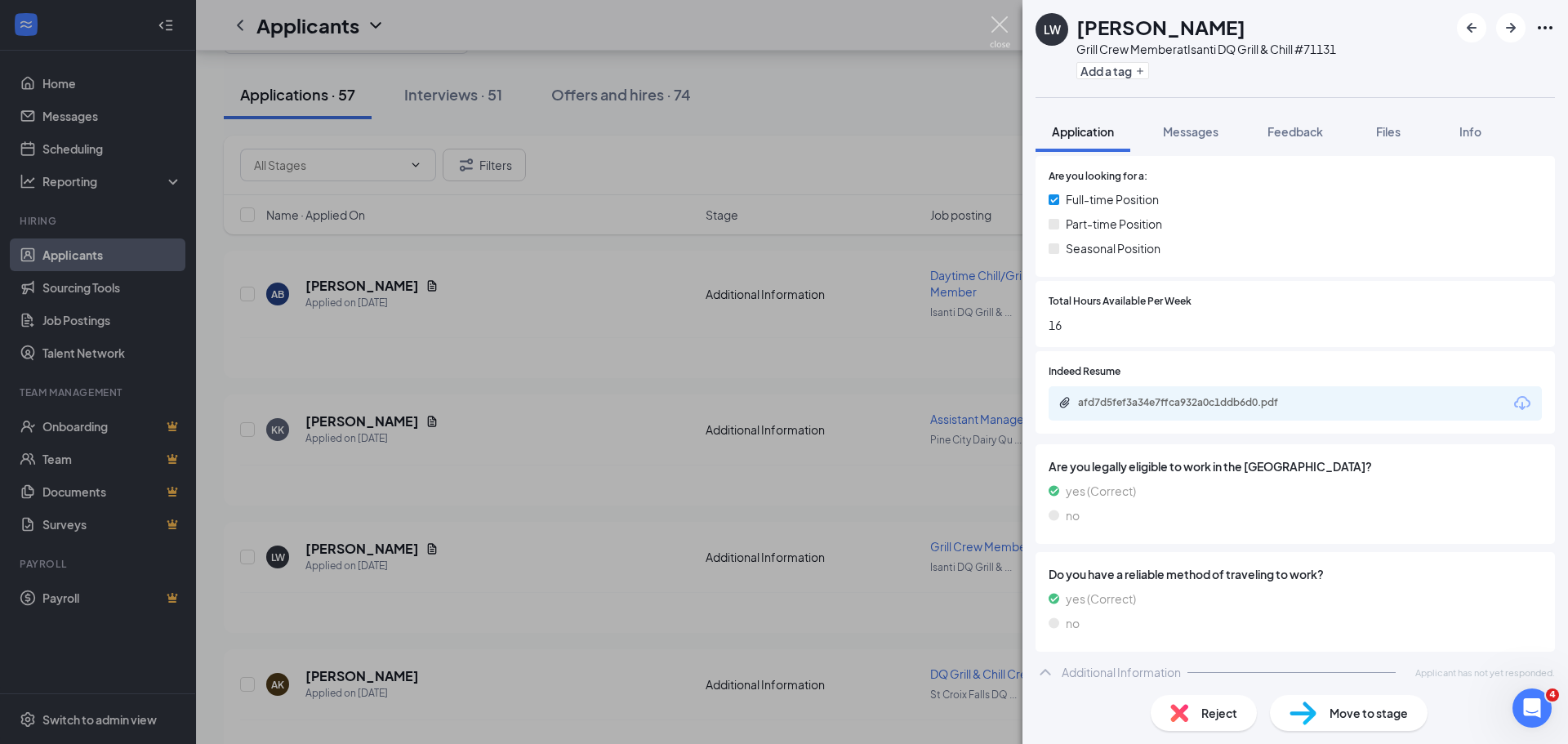
click at [994, 19] on img at bounding box center [1000, 32] width 20 height 32
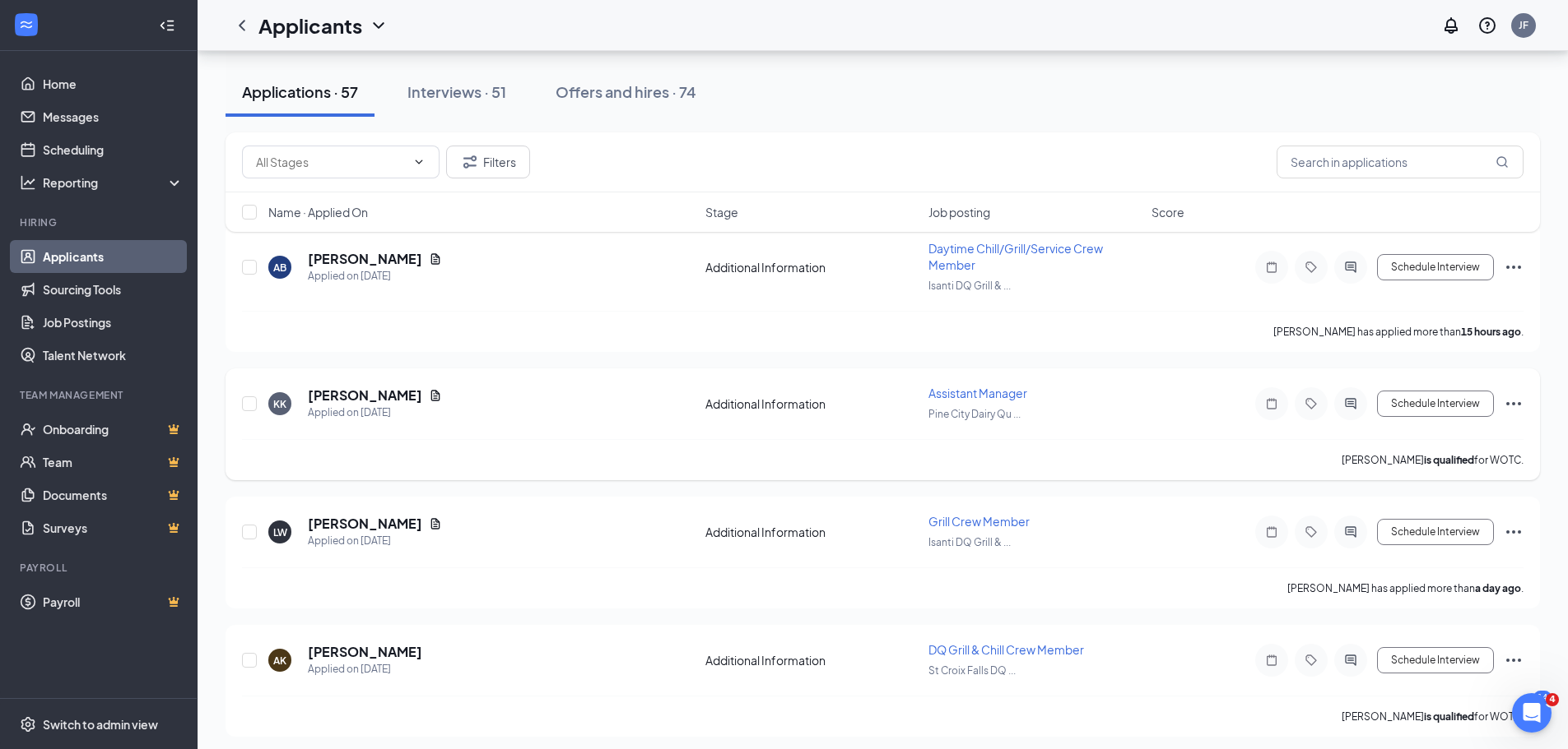
scroll to position [192, 0]
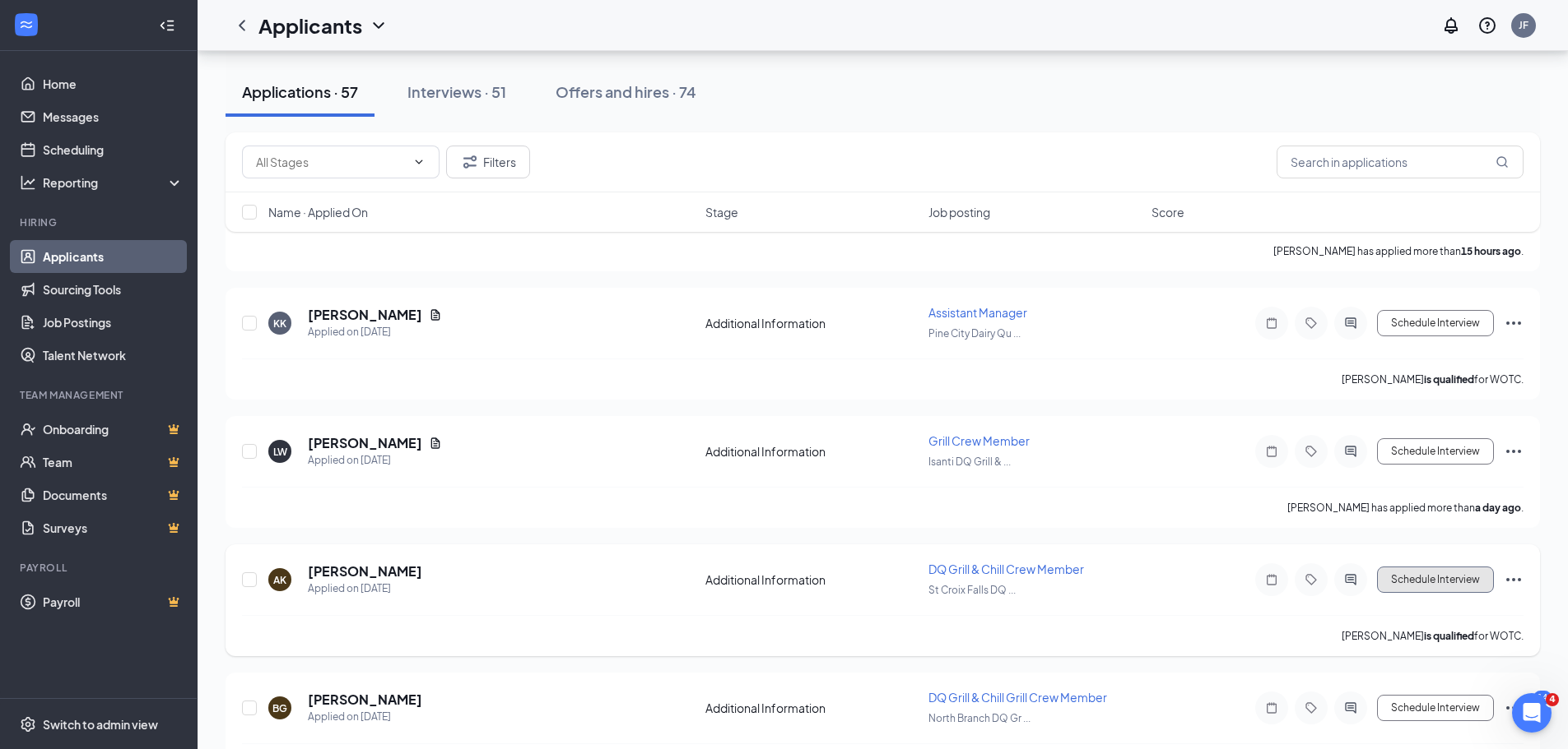
click at [1451, 586] on button "Schedule Interview" at bounding box center [1434, 579] width 117 height 27
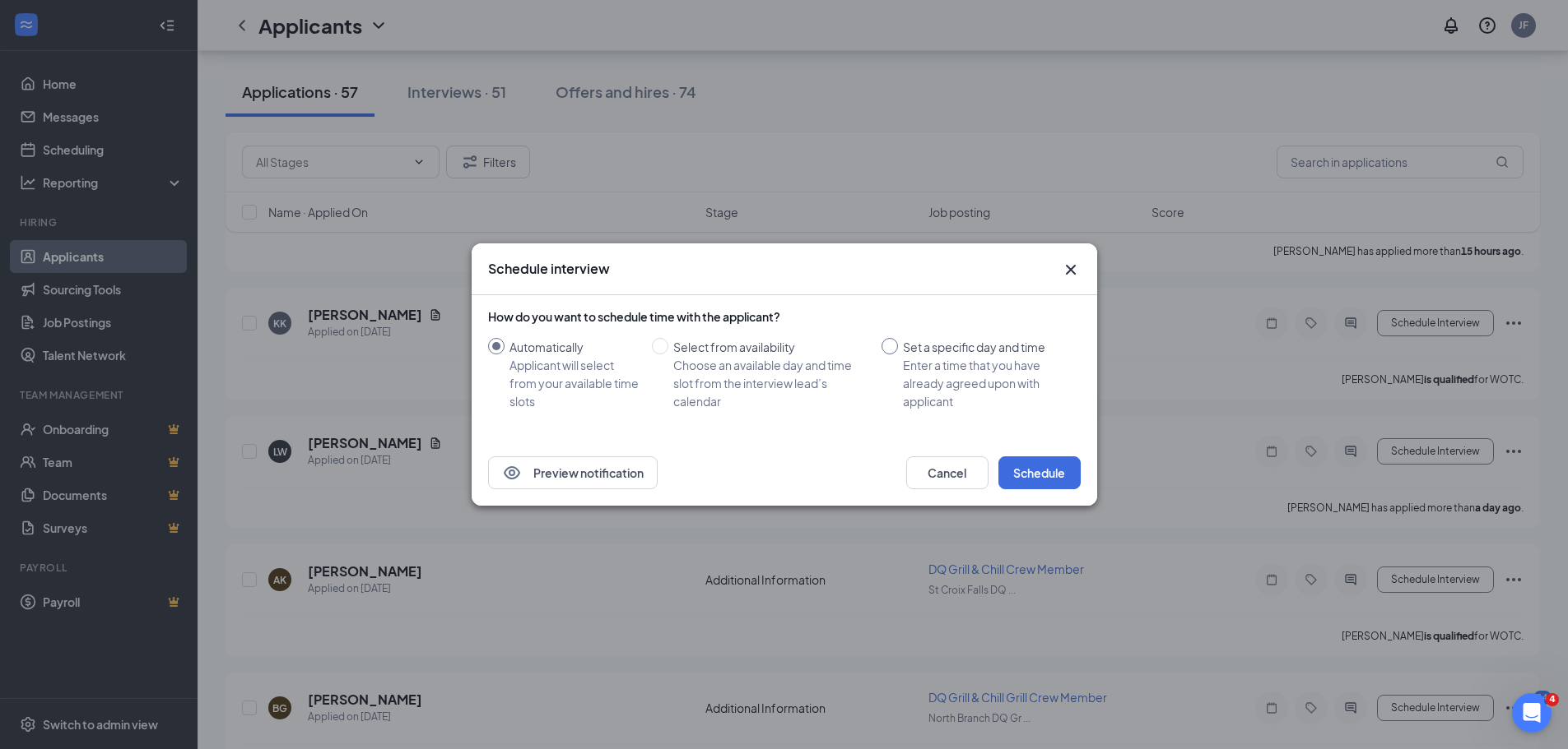
click at [889, 350] on input "Set a specific day and time Enter a time that you have already agreed upon with…" at bounding box center [890, 346] width 17 height 17
radio input "true"
radio input "false"
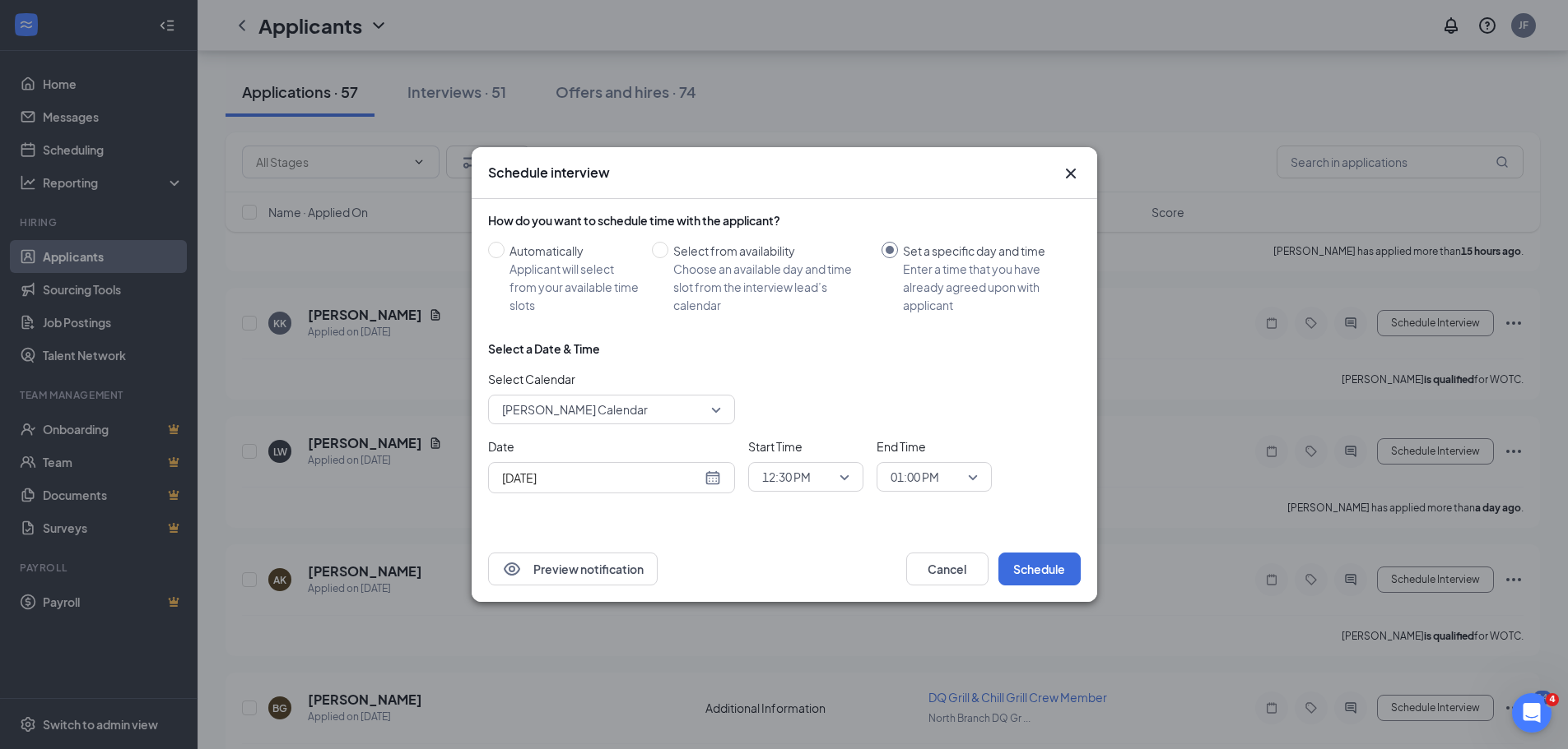
click at [717, 409] on span "James Fowler's Calendar" at bounding box center [611, 409] width 218 height 25
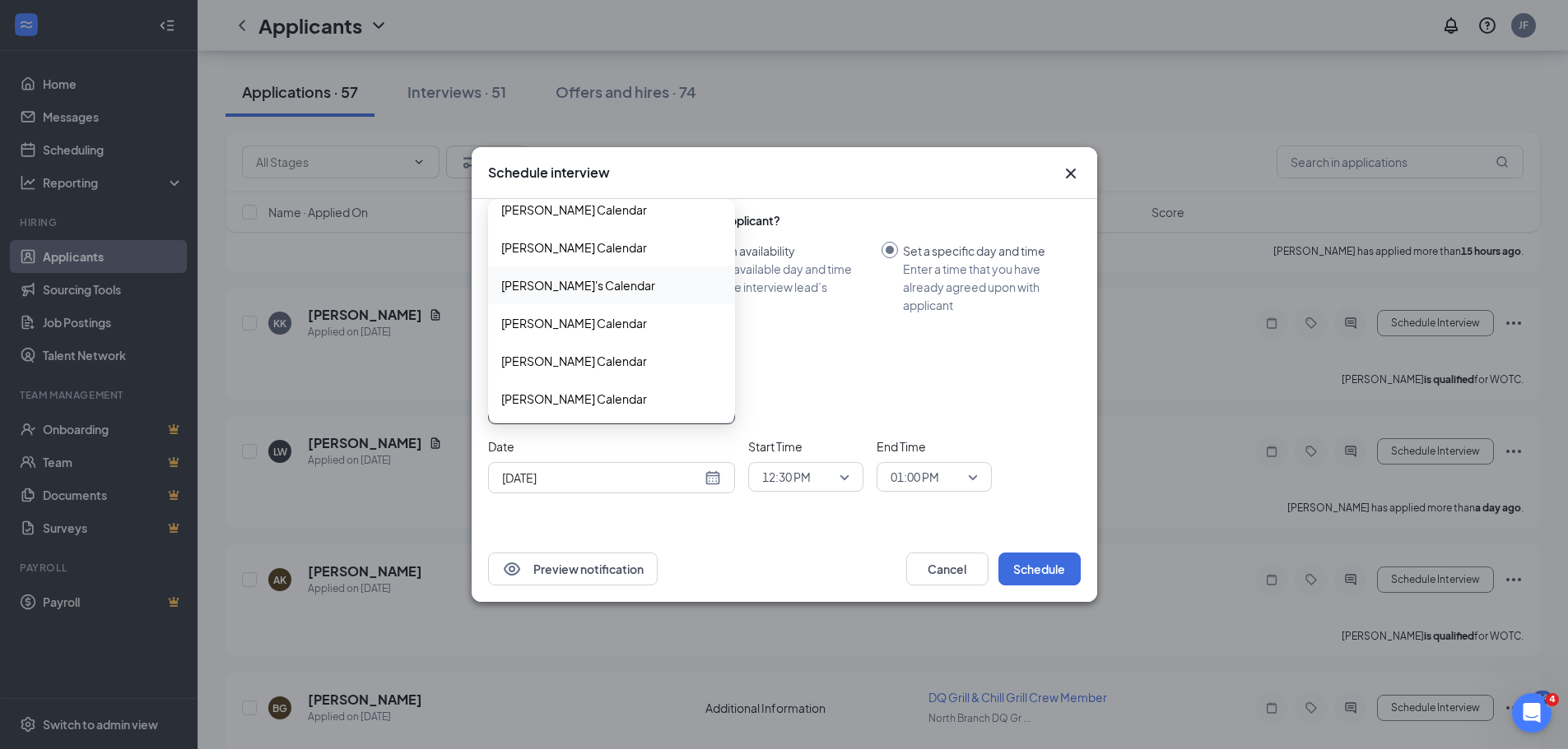
scroll to position [358, 0]
click at [631, 392] on span "Tory Schicker's Calendar" at bounding box center [574, 397] width 146 height 18
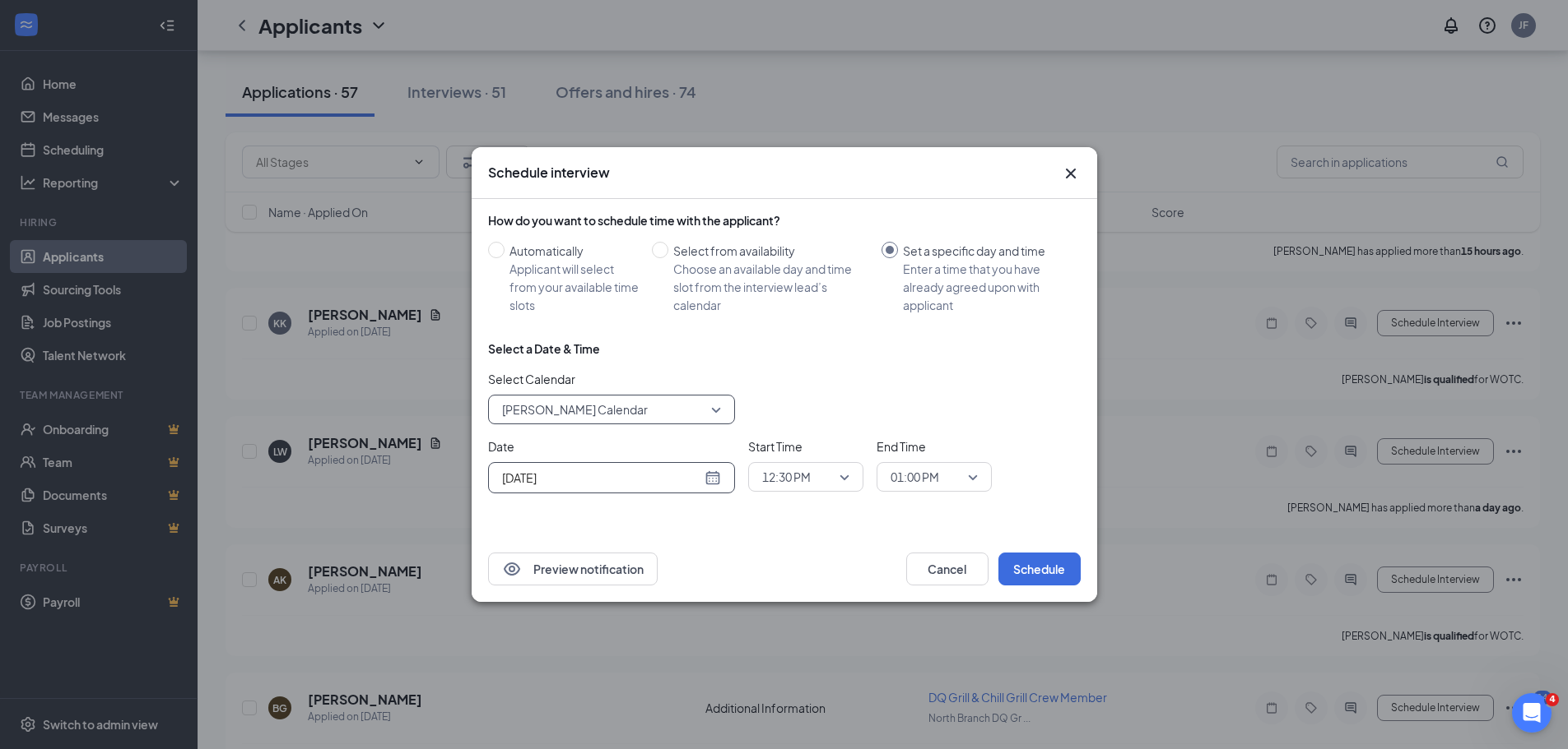
click at [671, 479] on input "Aug 26, 2025" at bounding box center [602, 478] width 199 height 18
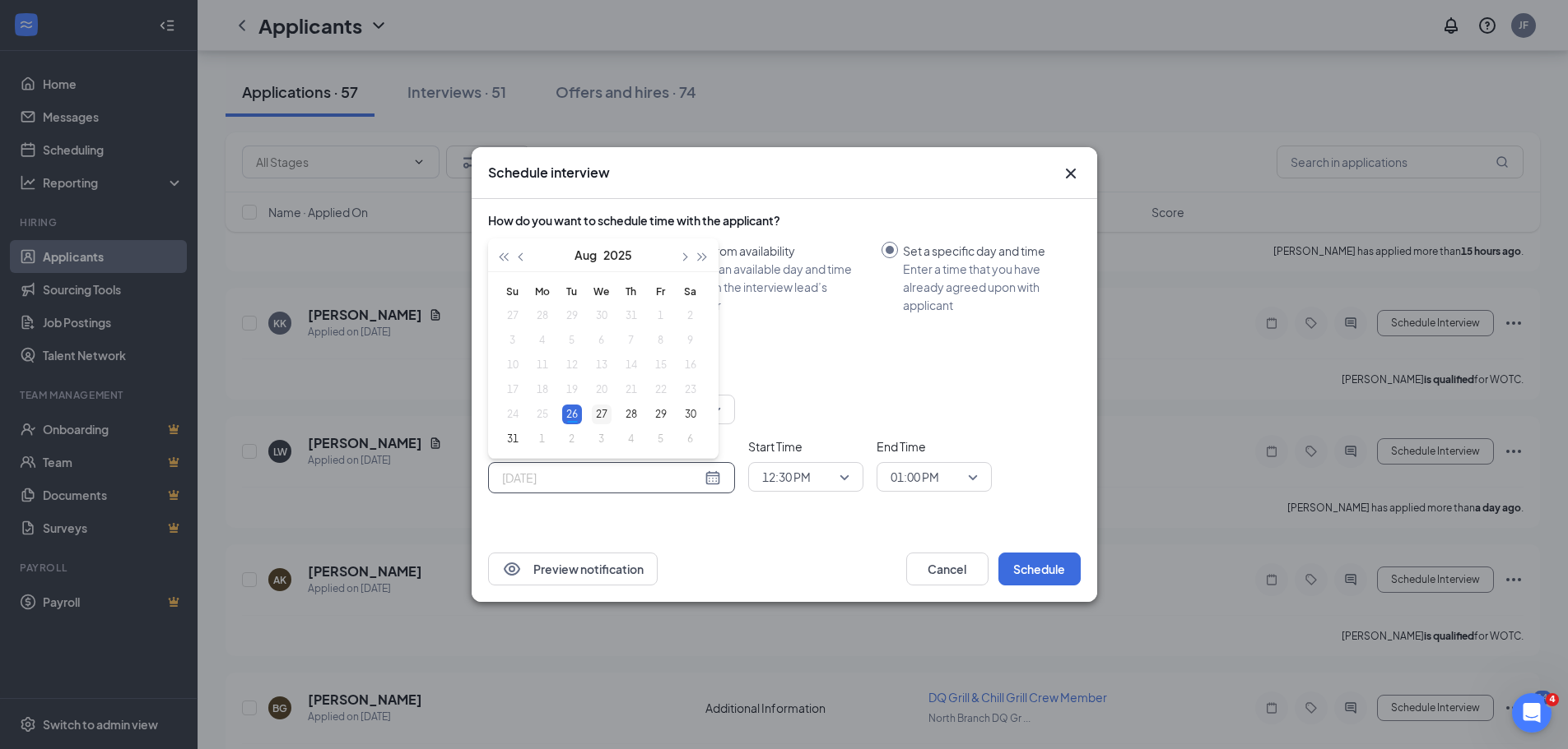
type input "Aug 27, 2025"
click at [611, 413] on td "27" at bounding box center [602, 415] width 29 height 25
click at [831, 472] on span "12:30 PM" at bounding box center [798, 476] width 73 height 25
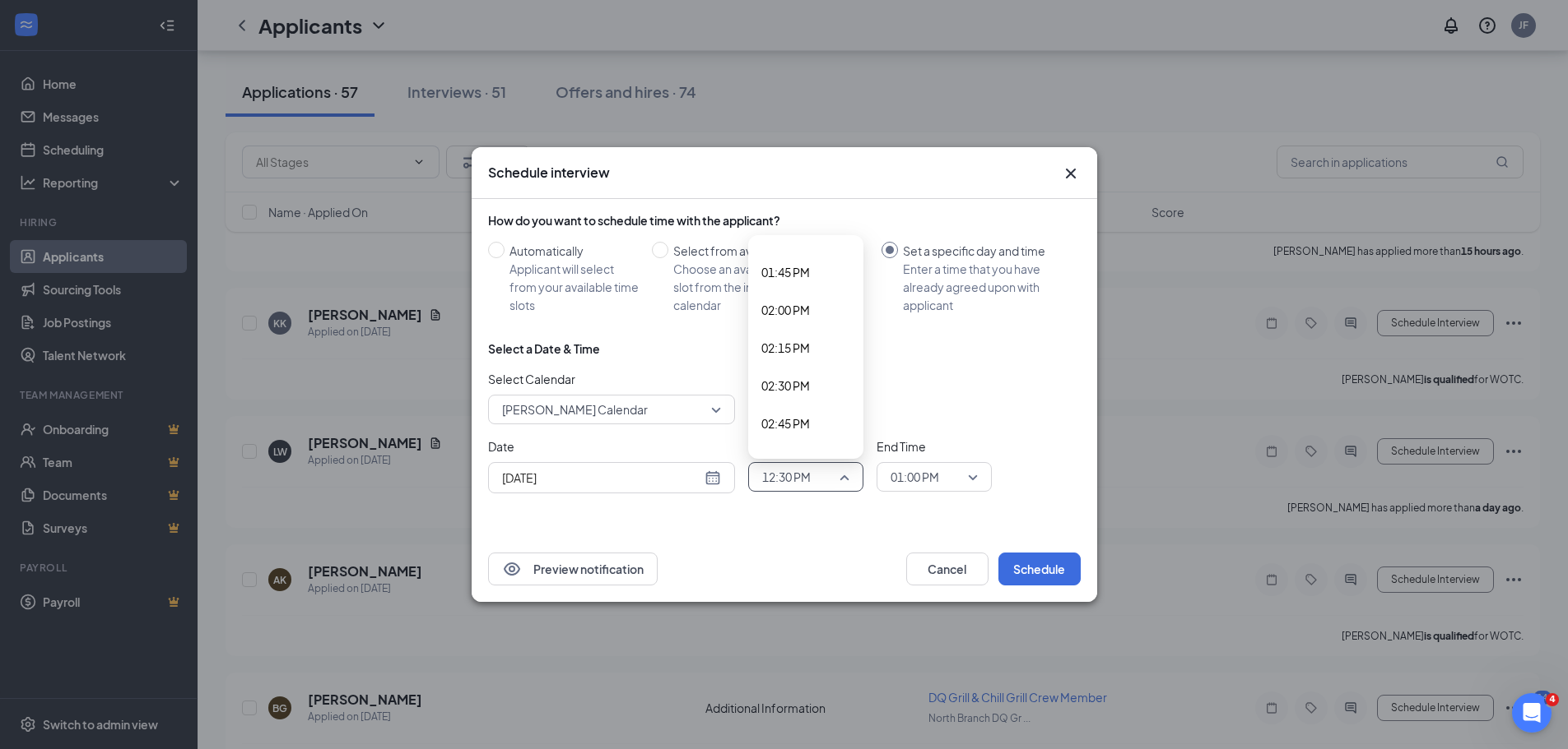
scroll to position [2077, 0]
click at [808, 387] on span "02:30 PM" at bounding box center [785, 380] width 49 height 18
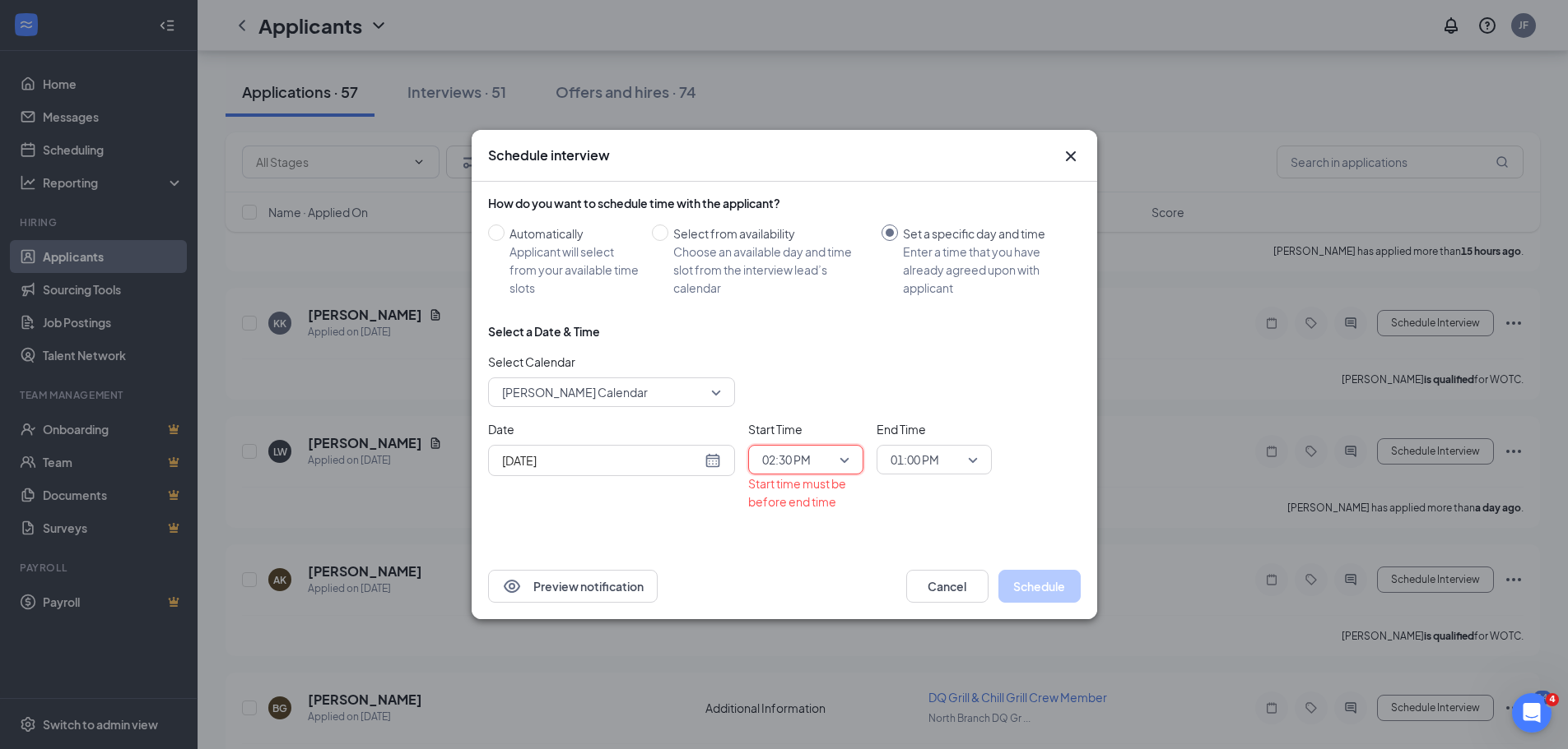
click at [963, 468] on span "01:00 PM" at bounding box center [934, 460] width 88 height 25
click at [937, 383] on span "02:45 PM" at bounding box center [914, 380] width 49 height 18
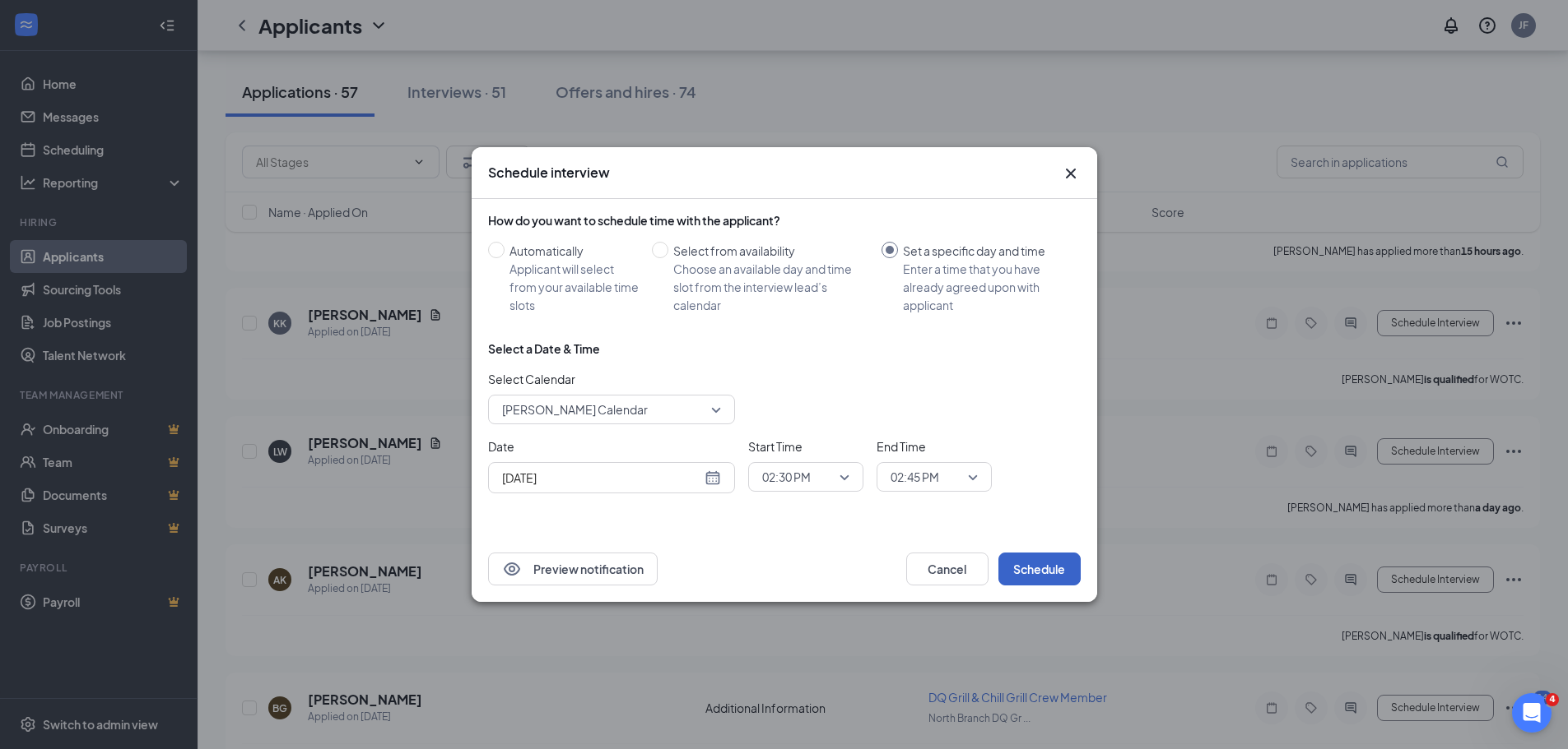
click at [1024, 564] on button "Schedule" at bounding box center [1039, 569] width 82 height 33
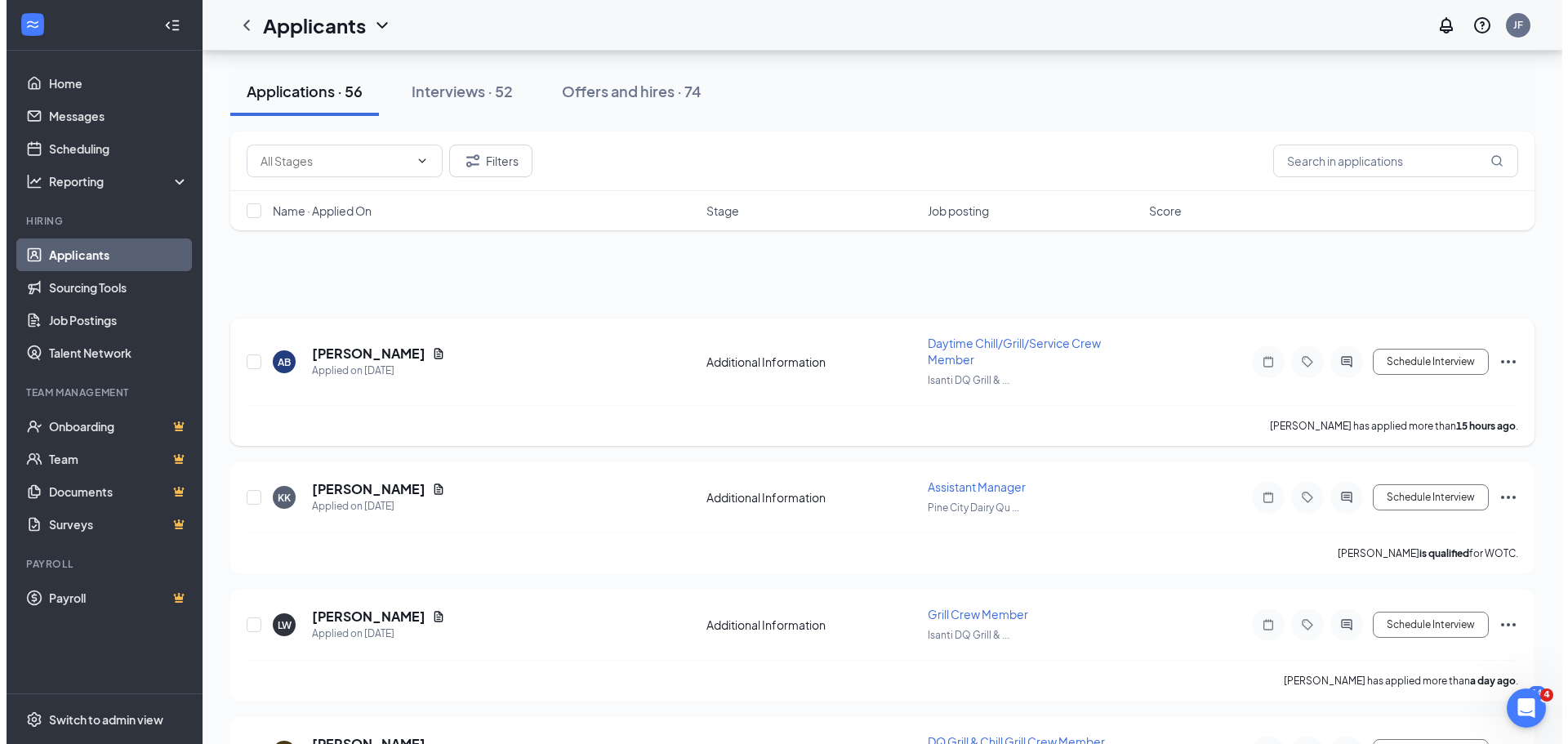
scroll to position [0, 0]
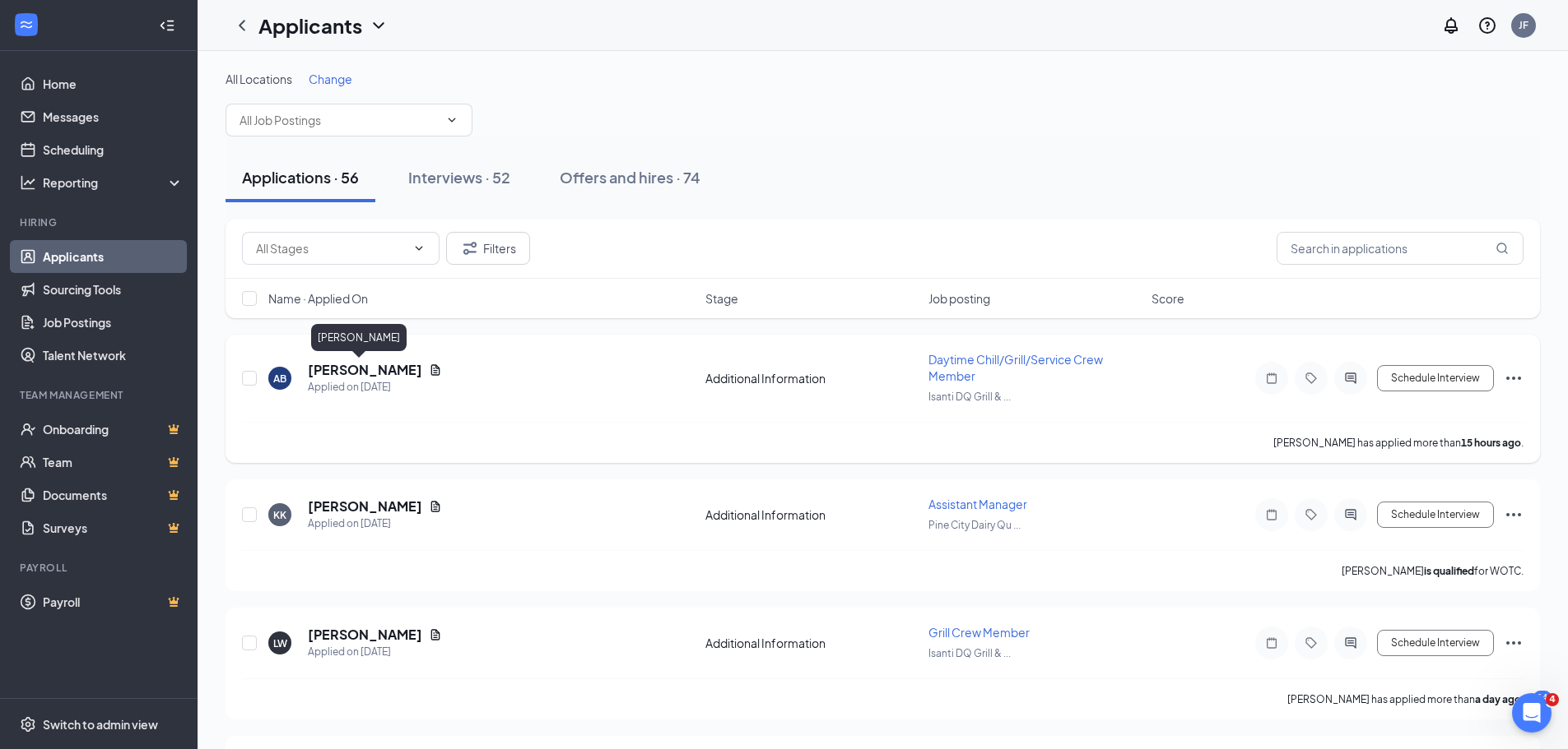
click at [360, 372] on h5 "Avery Blais" at bounding box center [365, 370] width 114 height 18
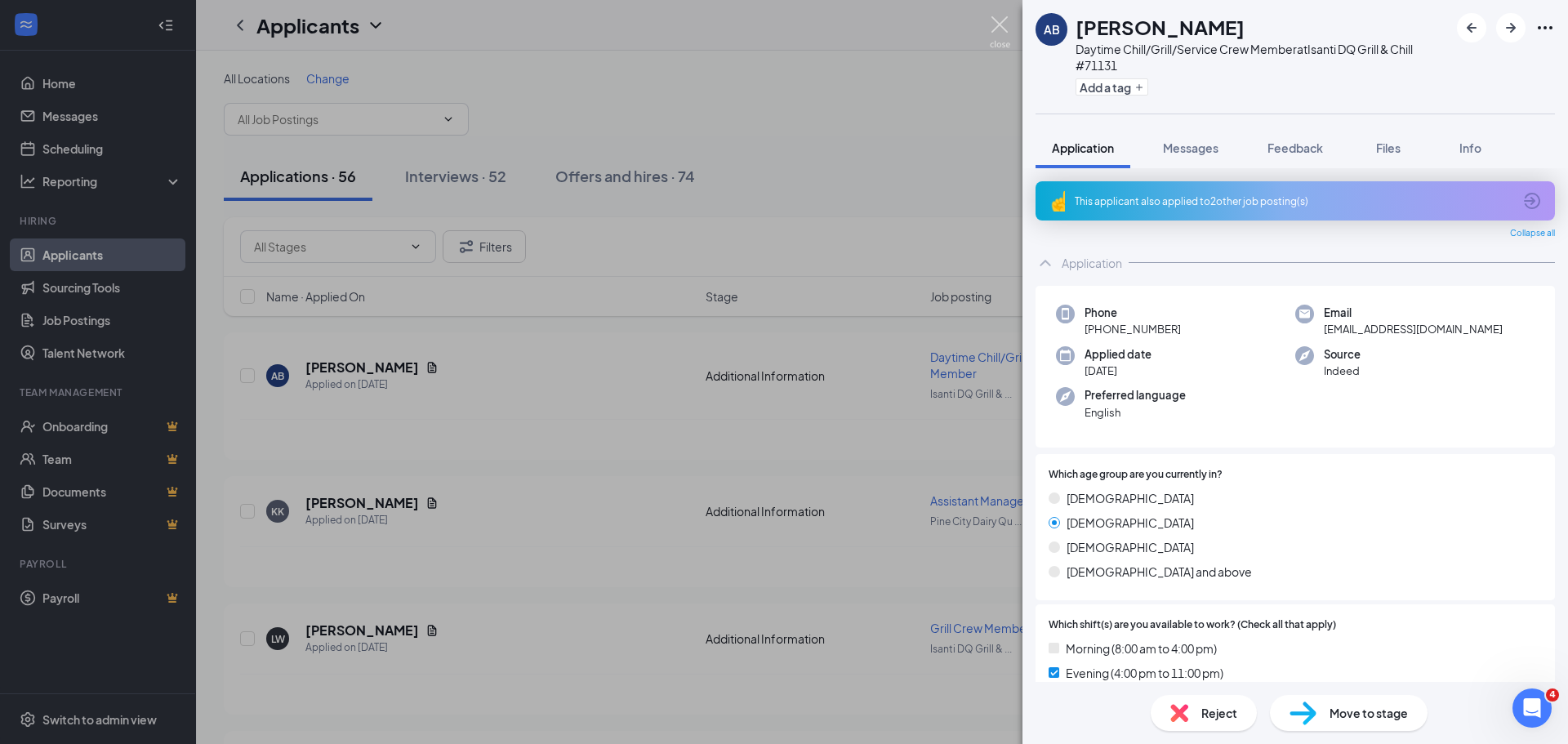
click at [996, 18] on img at bounding box center [1000, 32] width 20 height 32
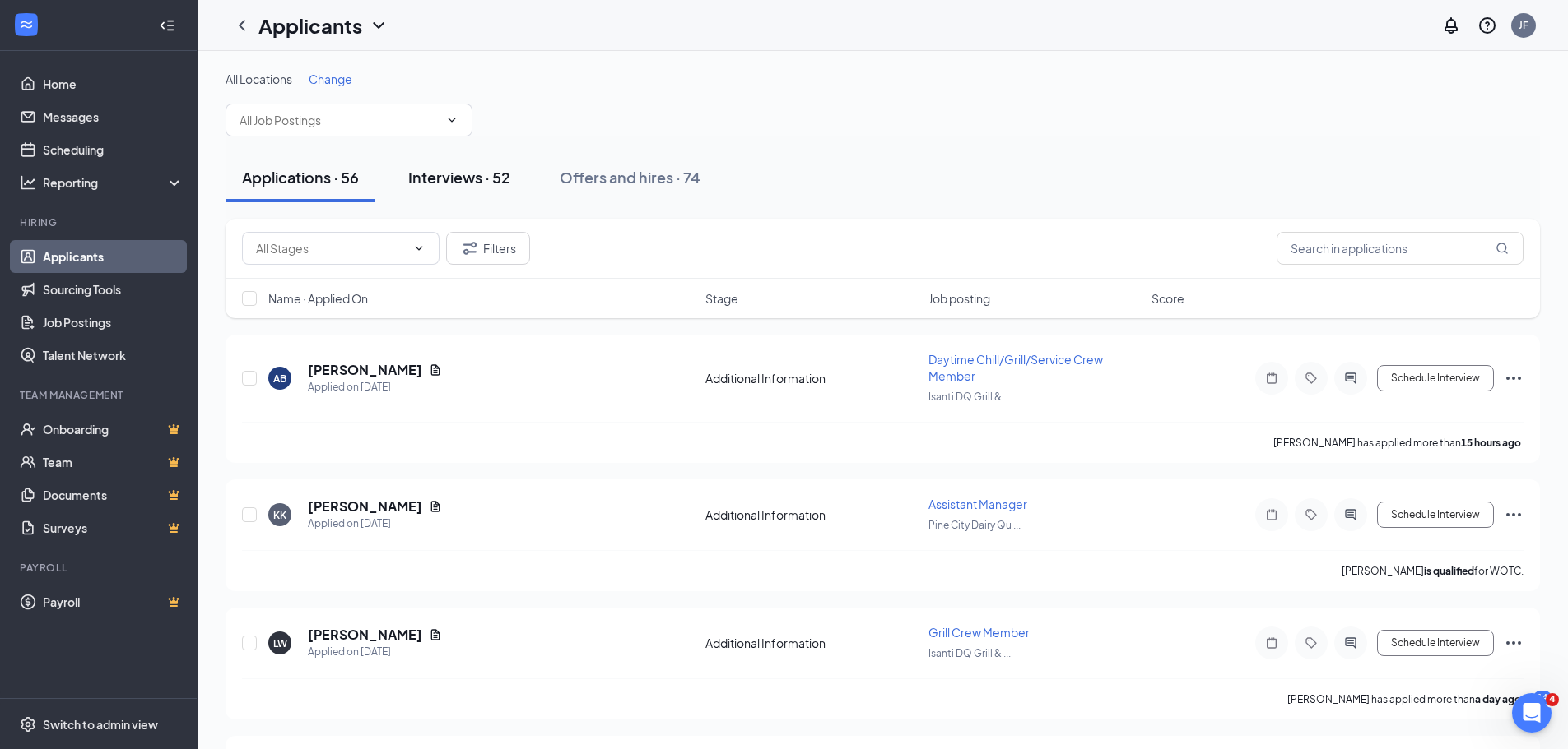
click at [473, 178] on div "Interviews · 52" at bounding box center [459, 177] width 102 height 20
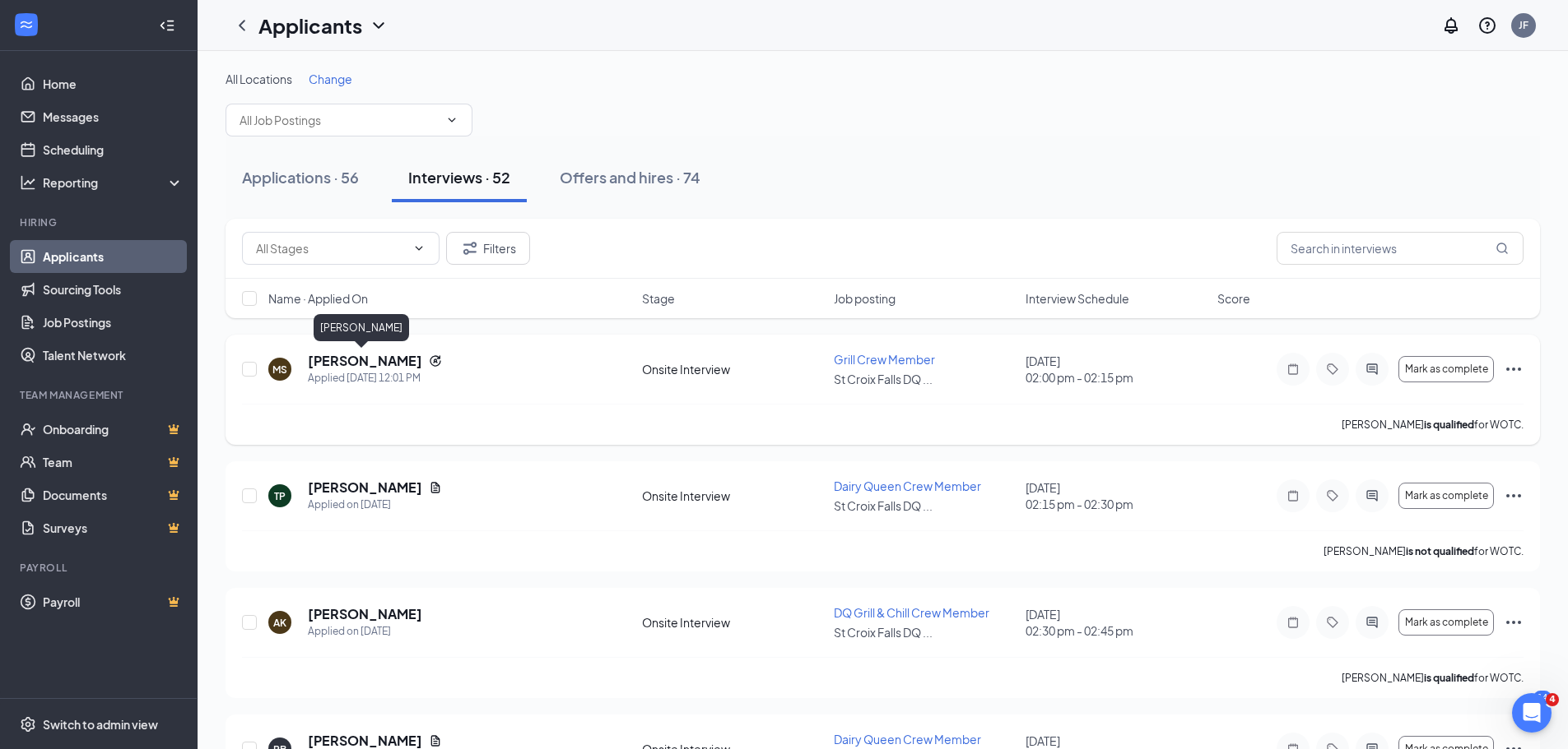
click at [338, 359] on h5 "Marissa Smith" at bounding box center [365, 361] width 114 height 18
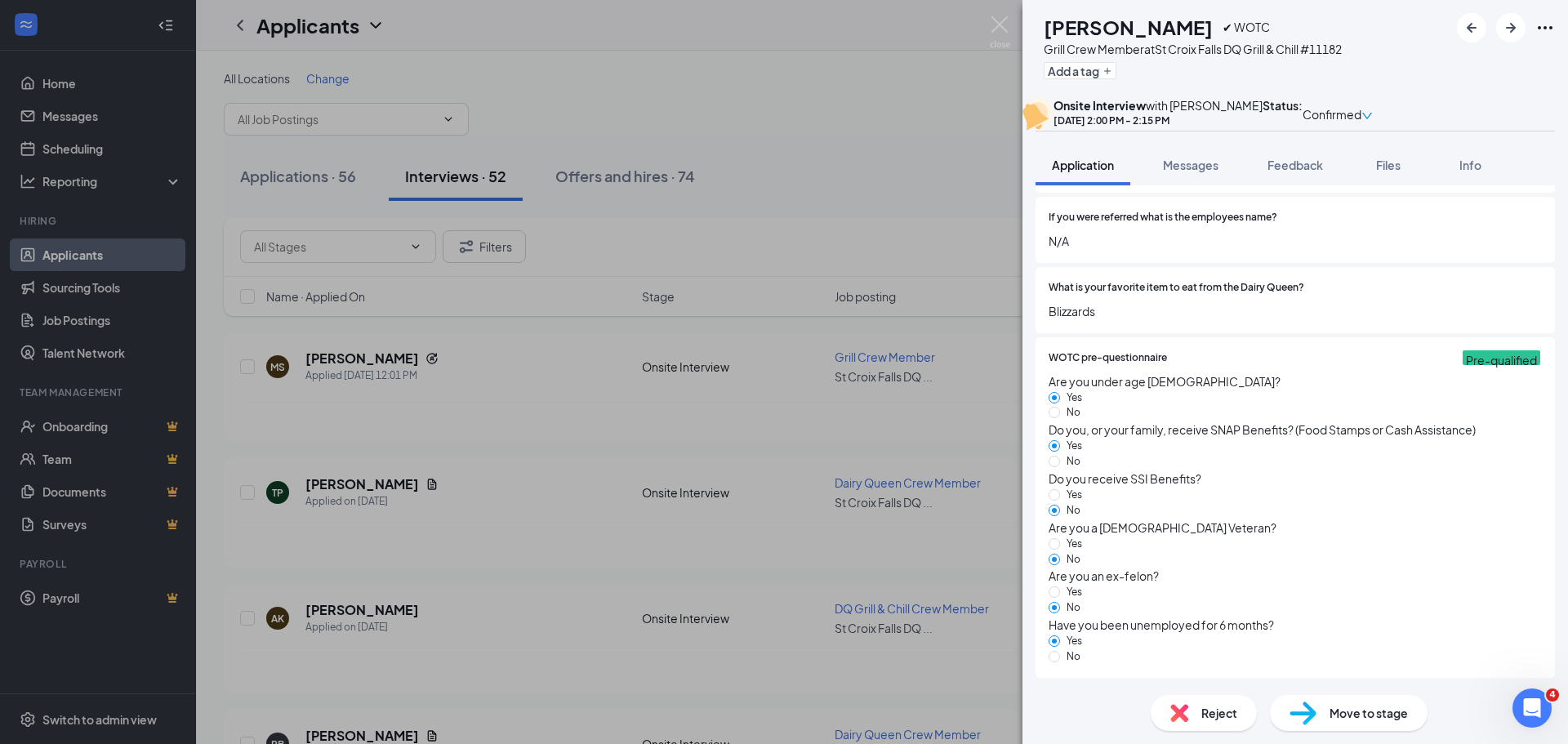
scroll to position [1493, 0]
click at [906, 185] on div "MS Marissa Smith ✔ WOTC Grill Crew Member at St Croix Falls DQ Grill & Chill #1…" at bounding box center [784, 372] width 1568 height 744
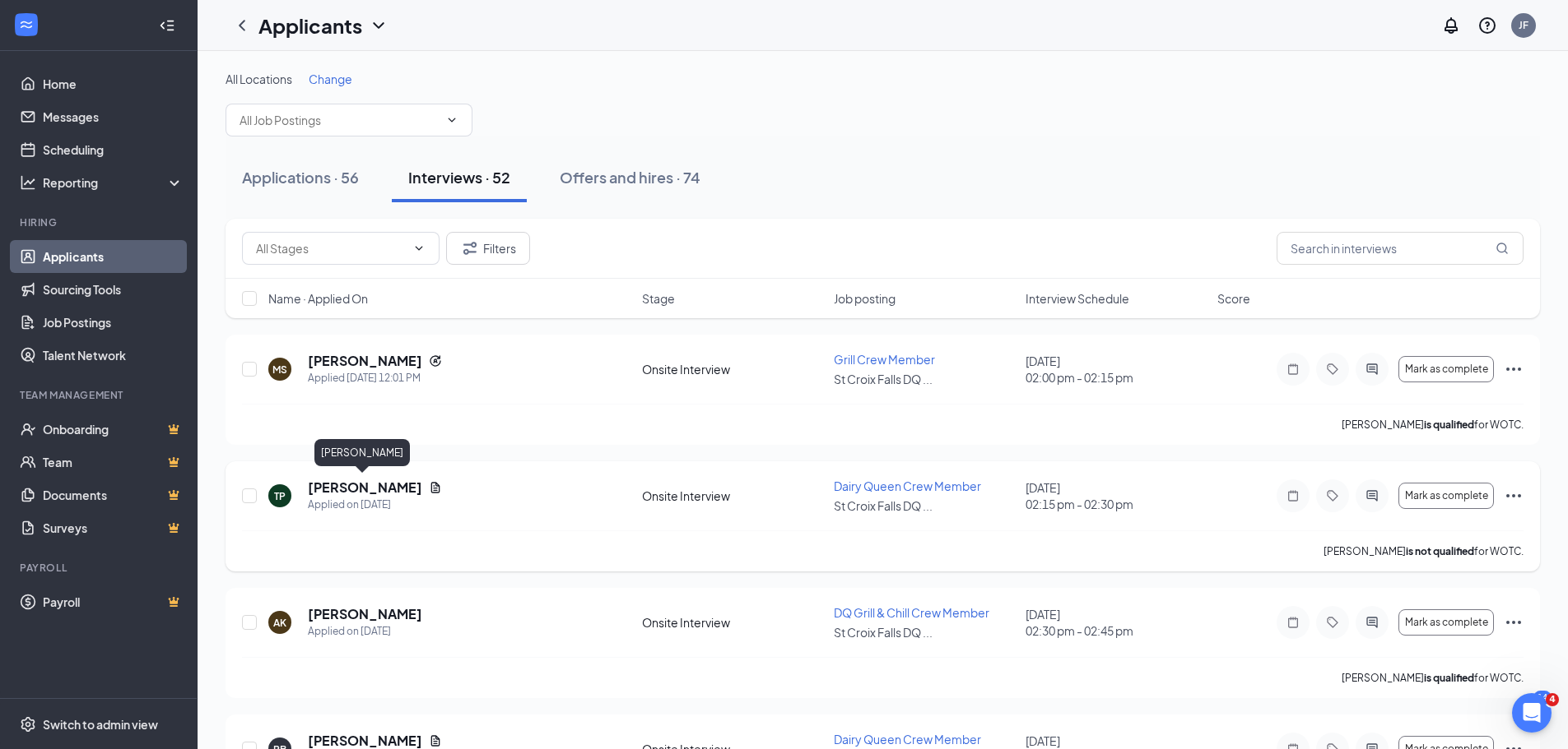
click at [376, 486] on h5 "Thomas Pisman" at bounding box center [365, 488] width 114 height 18
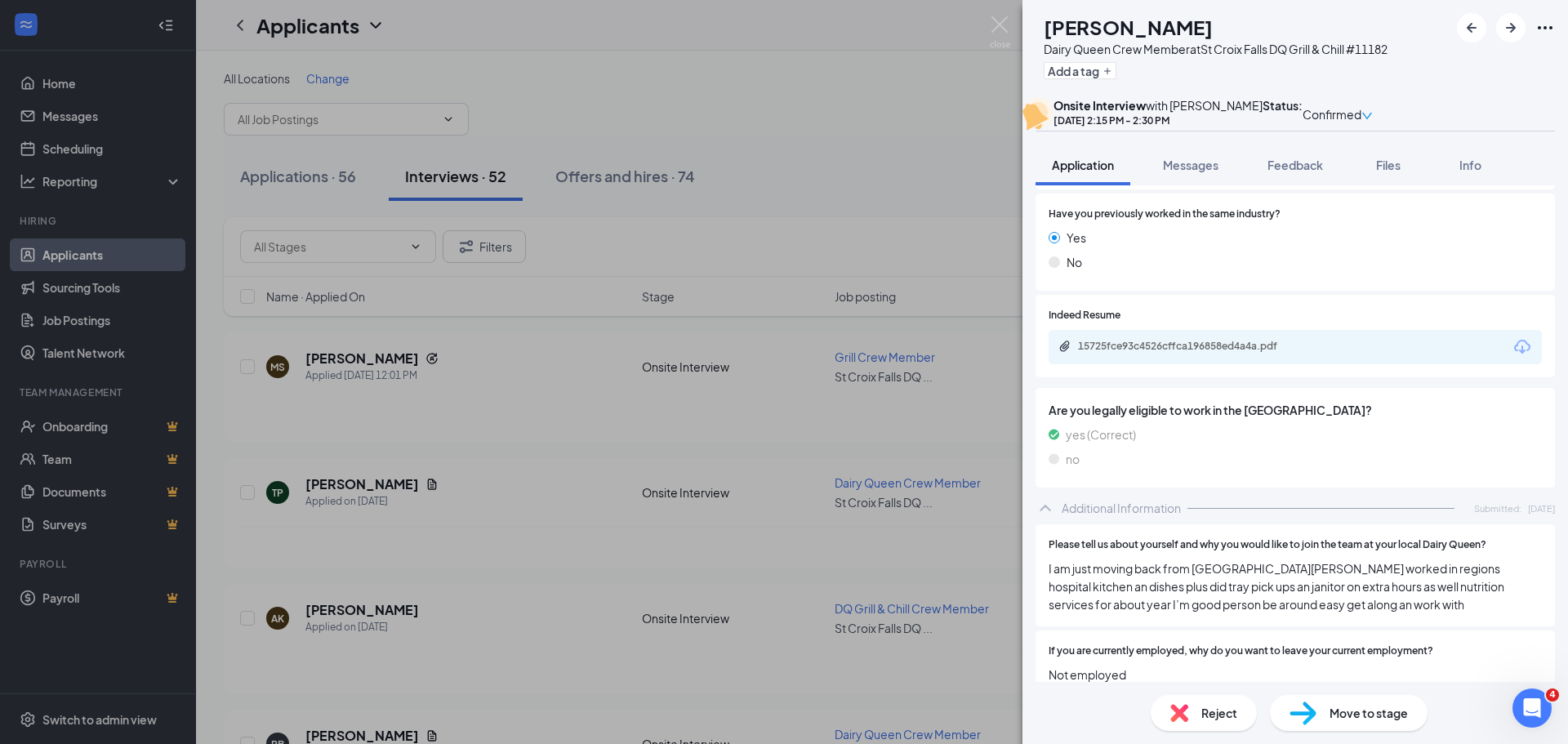
scroll to position [817, 0]
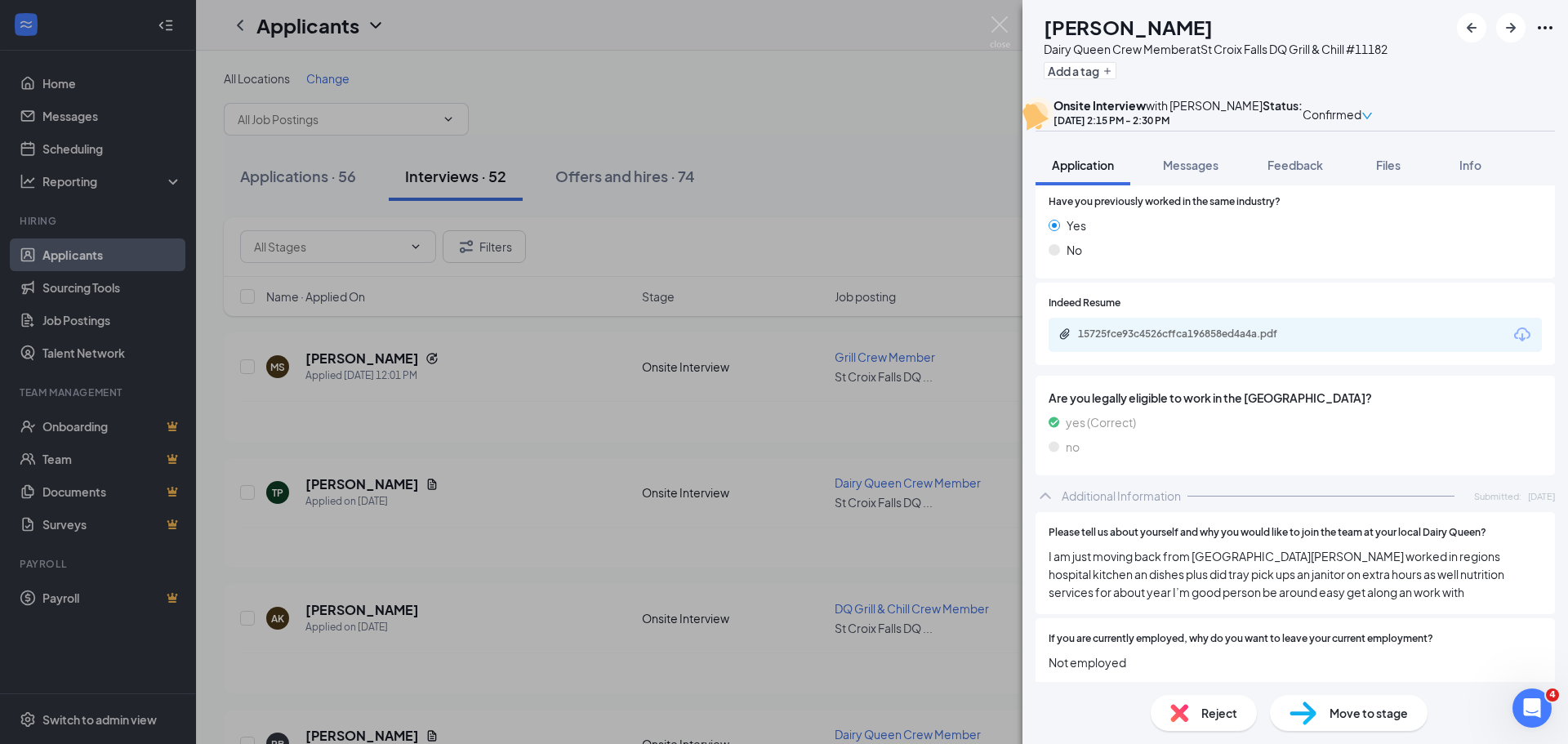
click at [561, 491] on div "TP Thomas Pisman Dairy Queen Crew Member at St Croix Falls DQ Grill & Chill #11…" at bounding box center [784, 372] width 1568 height 744
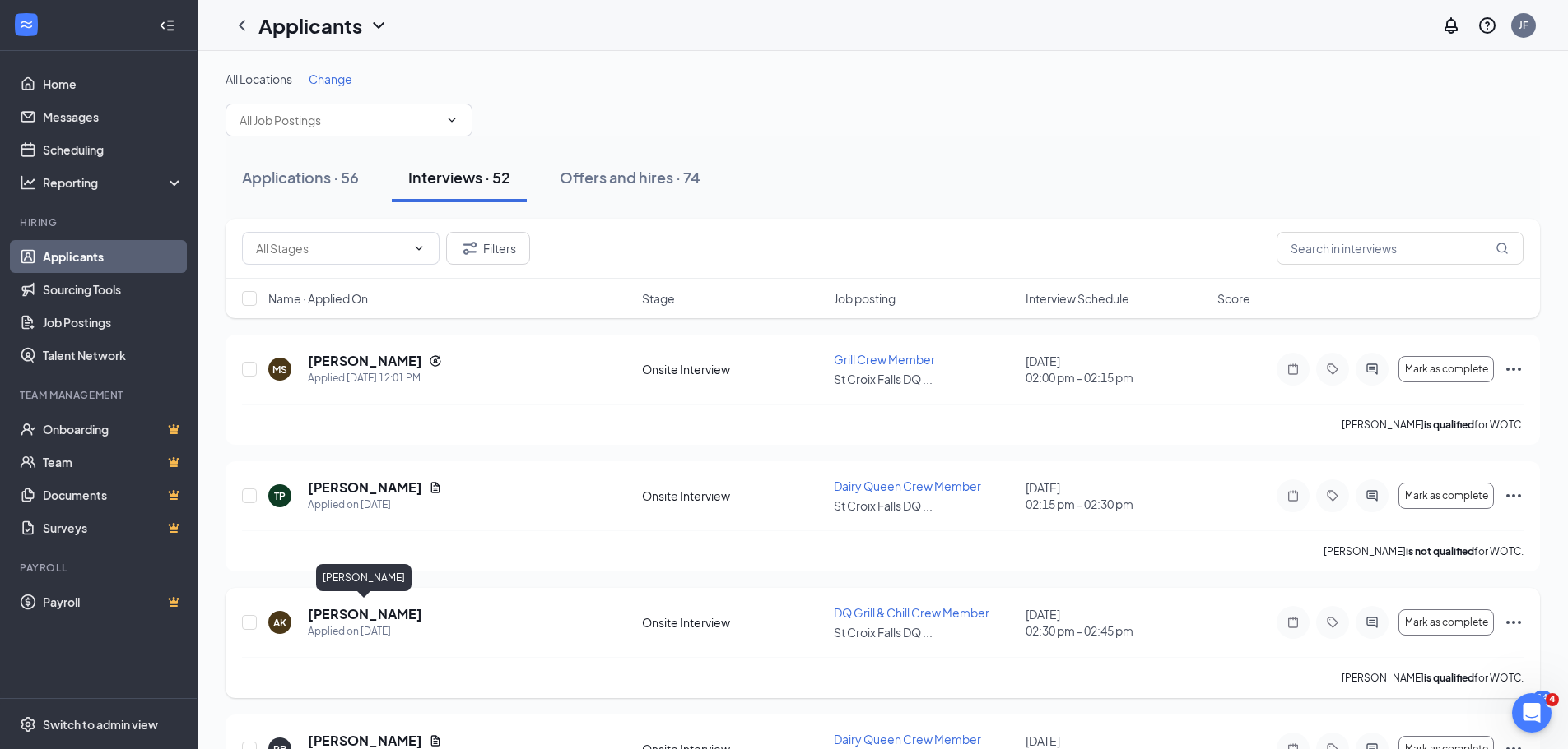
click at [380, 609] on h5 "Aiden Kralewski" at bounding box center [365, 614] width 114 height 18
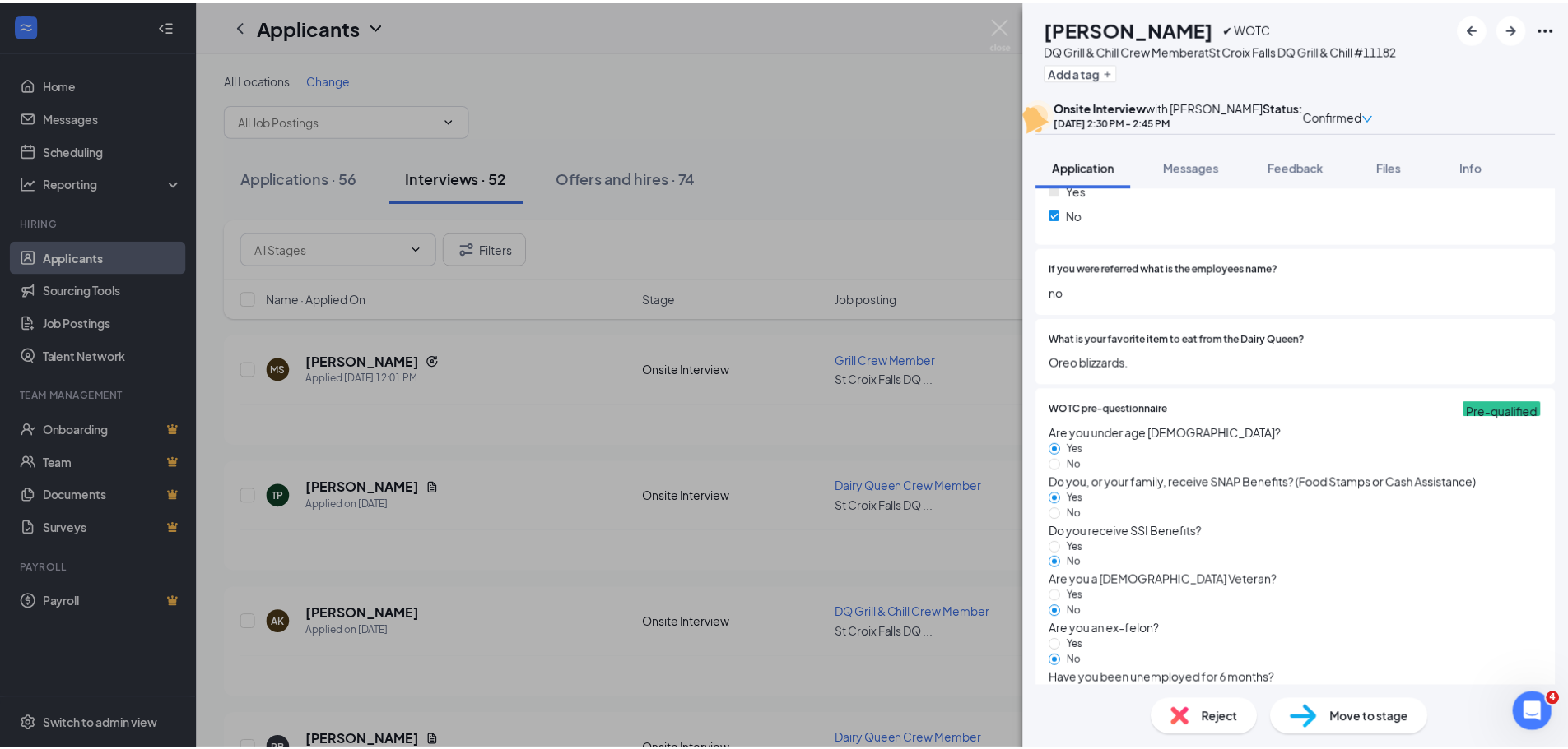
scroll to position [1316, 0]
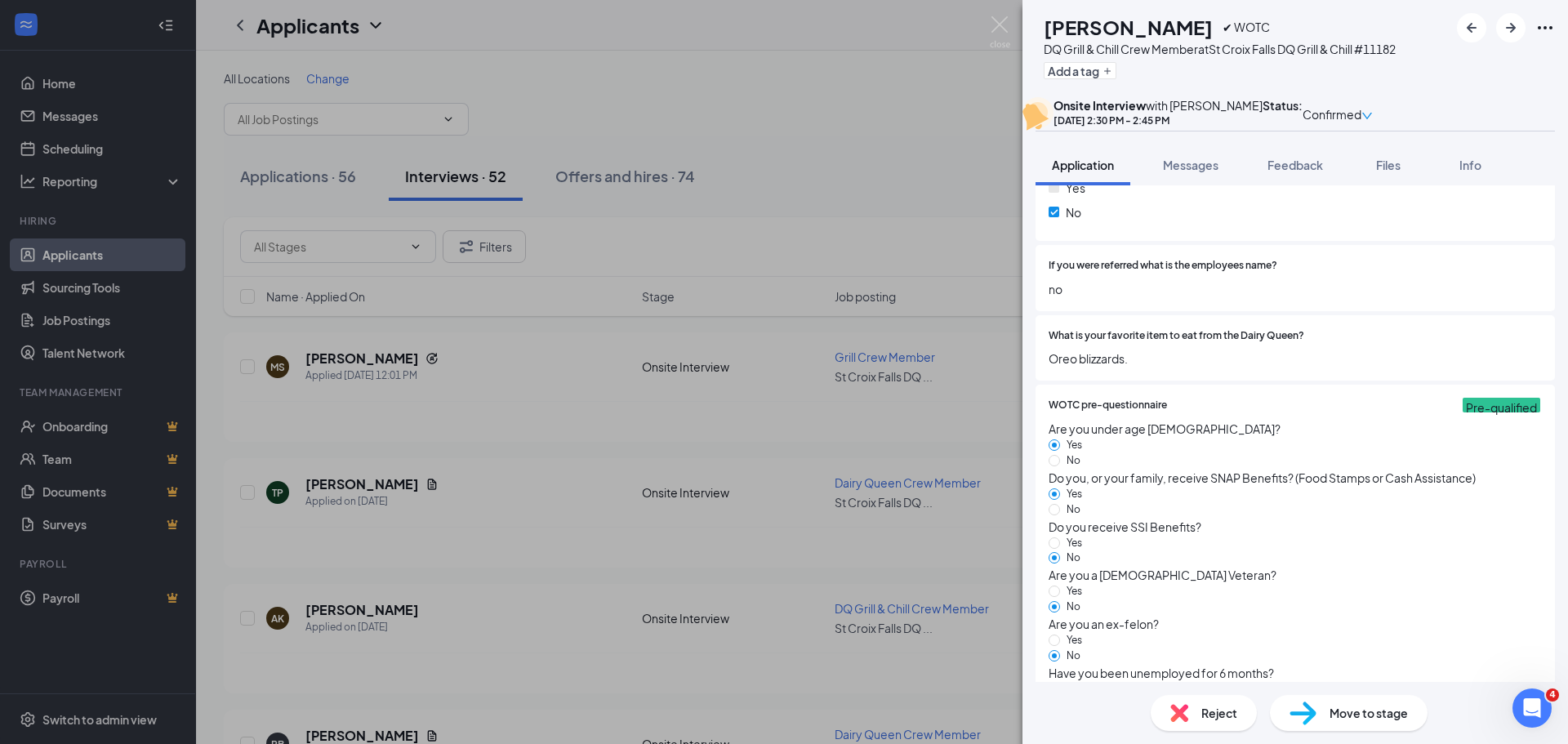
click at [529, 492] on div "AK Aiden Kralewski ✔ WOTC DQ Grill & Chill Crew Member at St Croix Falls DQ Gri…" at bounding box center [784, 372] width 1568 height 744
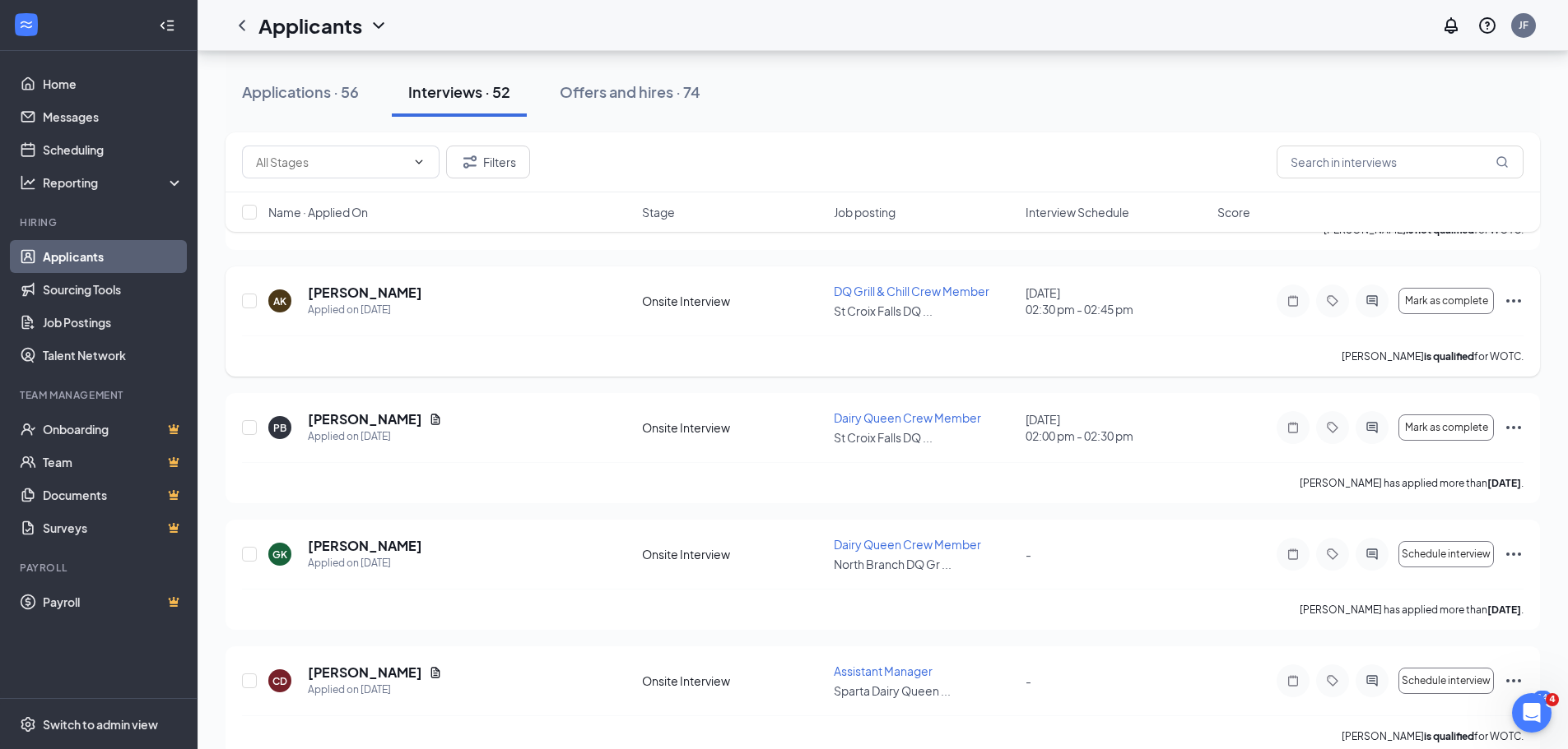
scroll to position [329, 0]
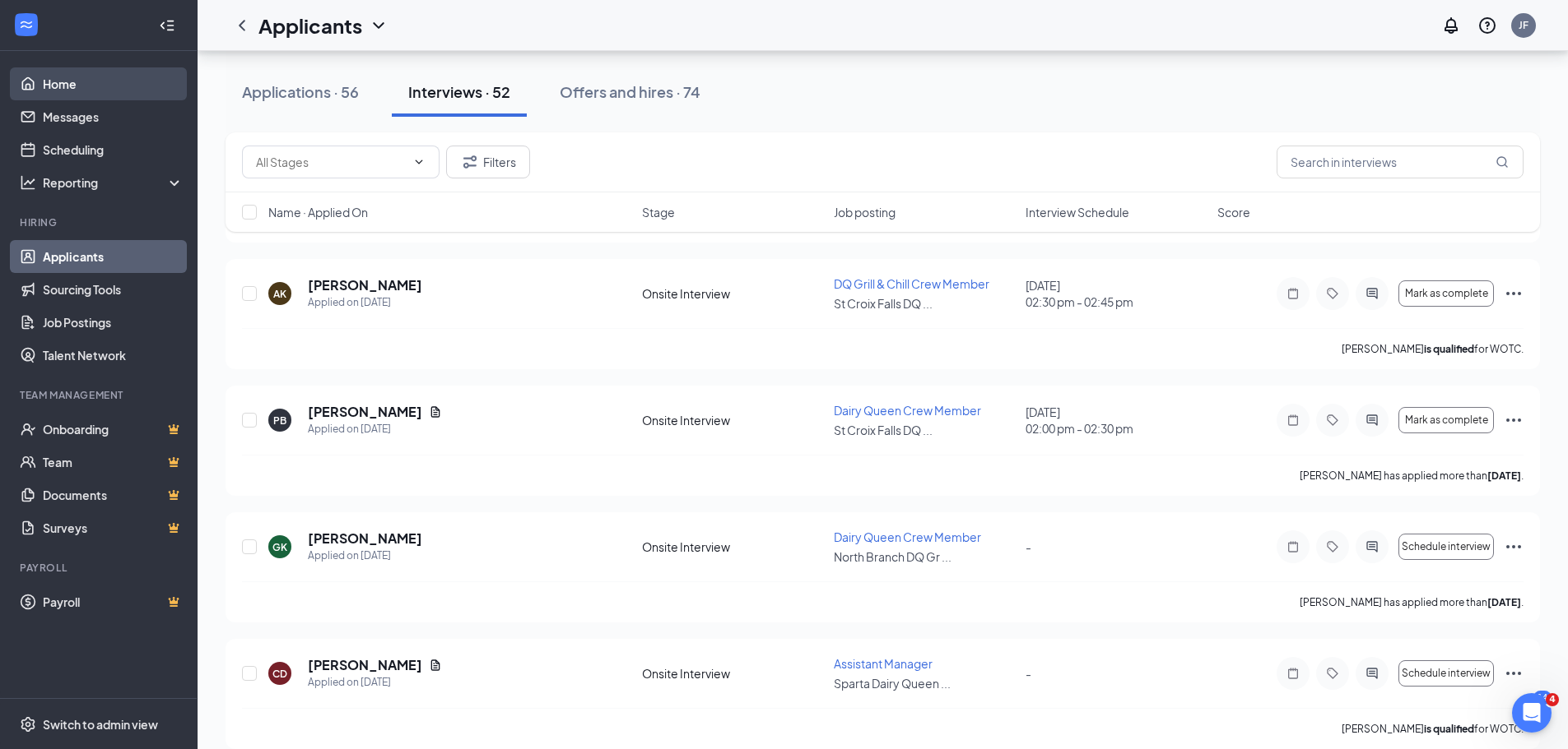
click at [61, 87] on link "Home" at bounding box center [112, 84] width 141 height 33
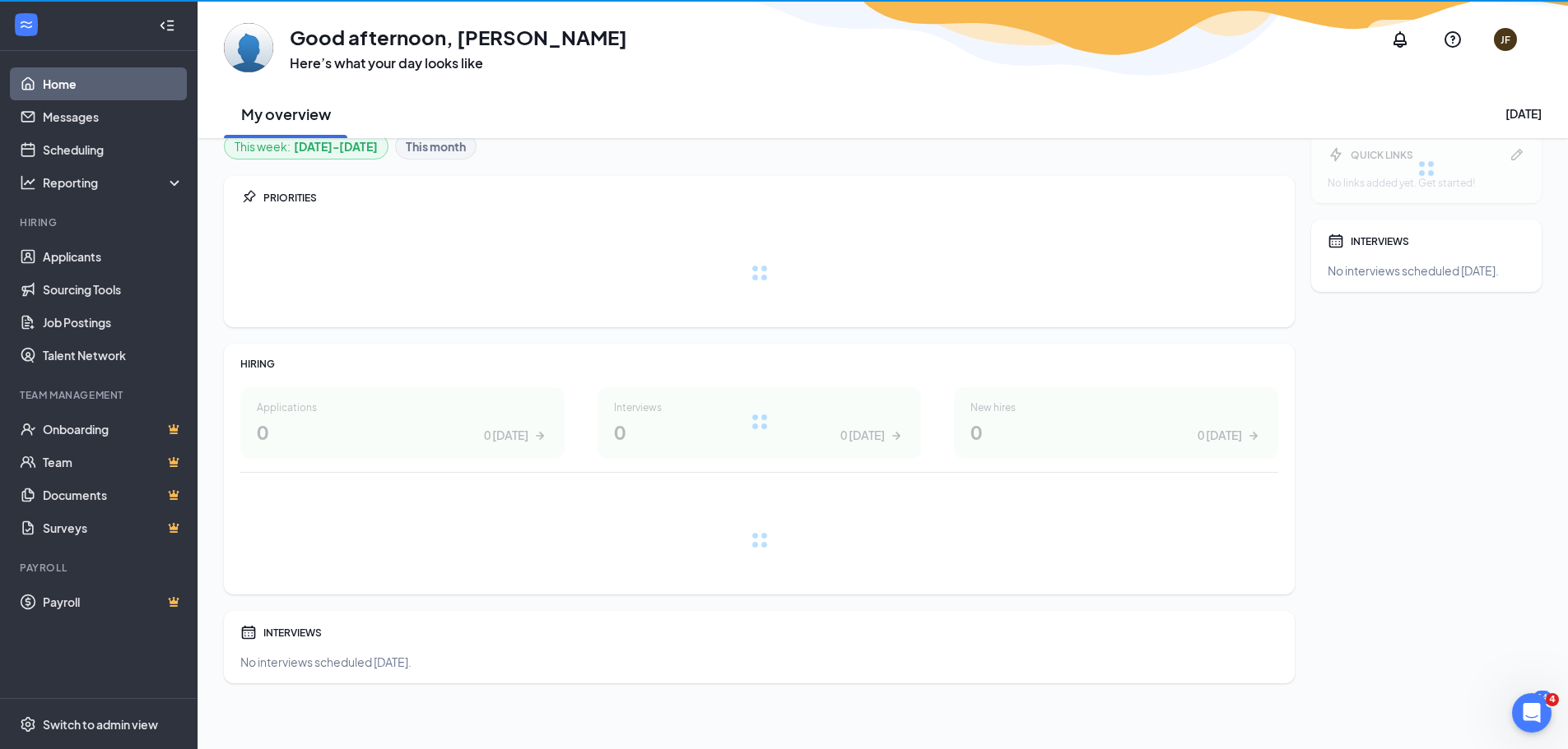
scroll to position [18, 0]
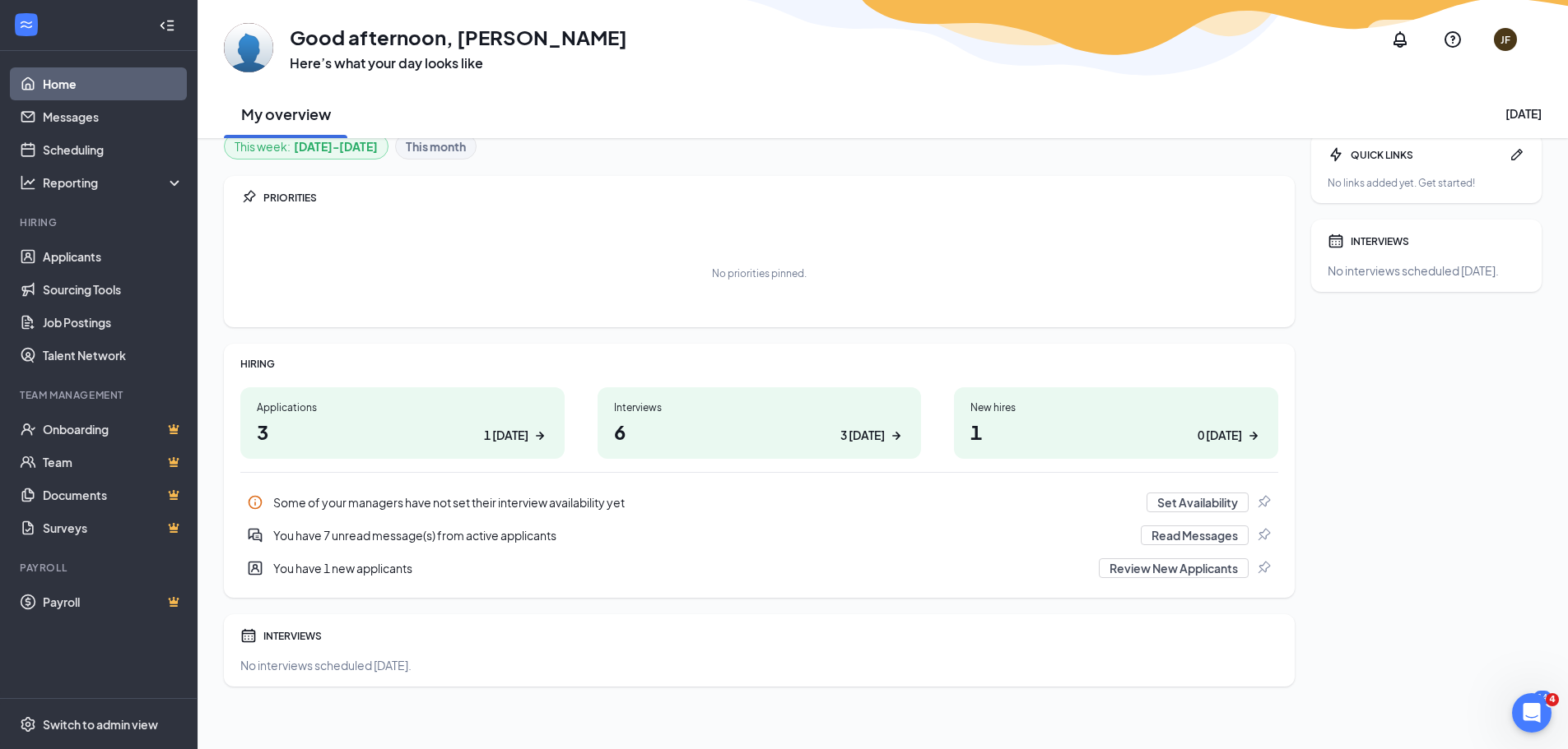
click at [441, 426] on h1 "3 1 today" at bounding box center [403, 431] width 291 height 28
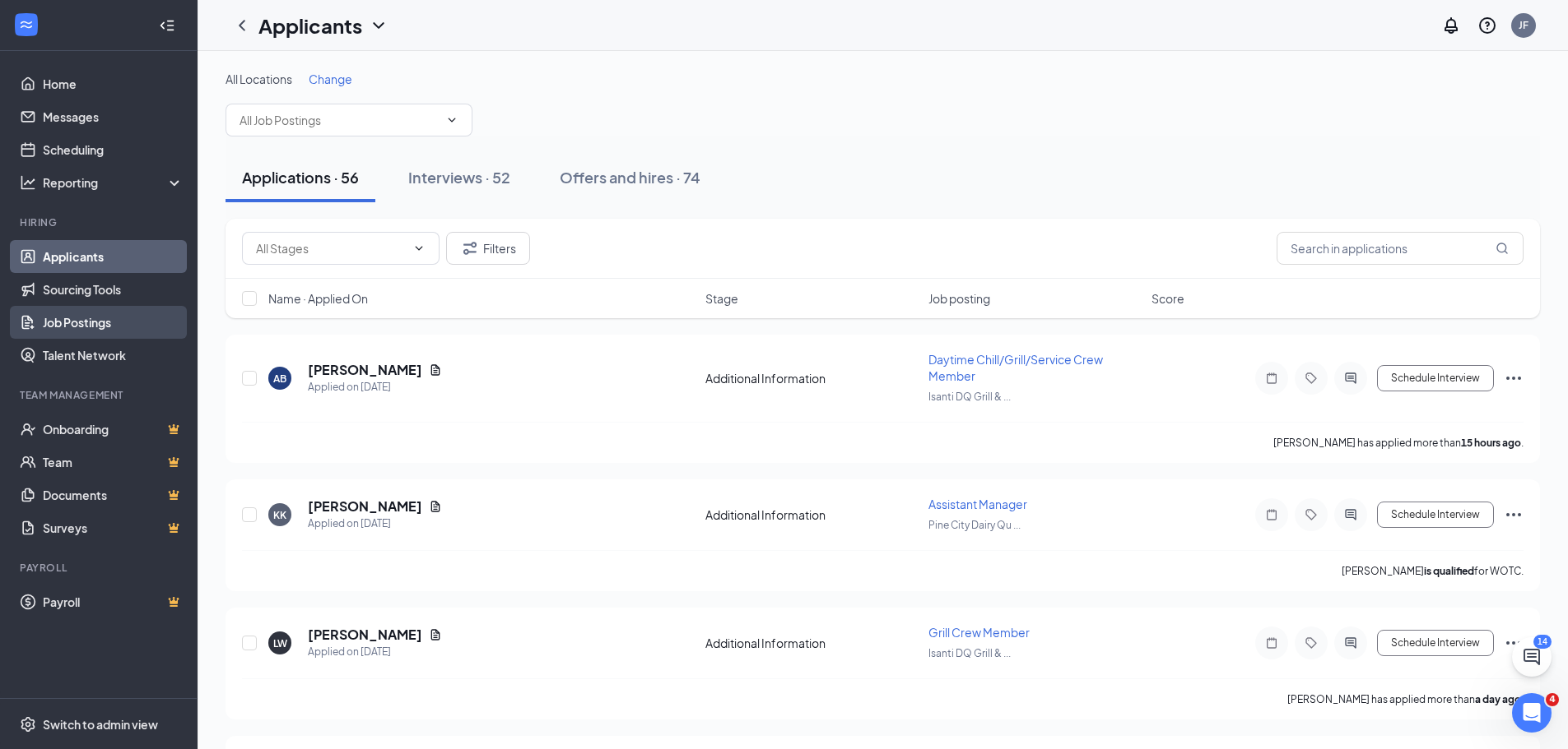
click at [85, 328] on link "Job Postings" at bounding box center [112, 322] width 141 height 33
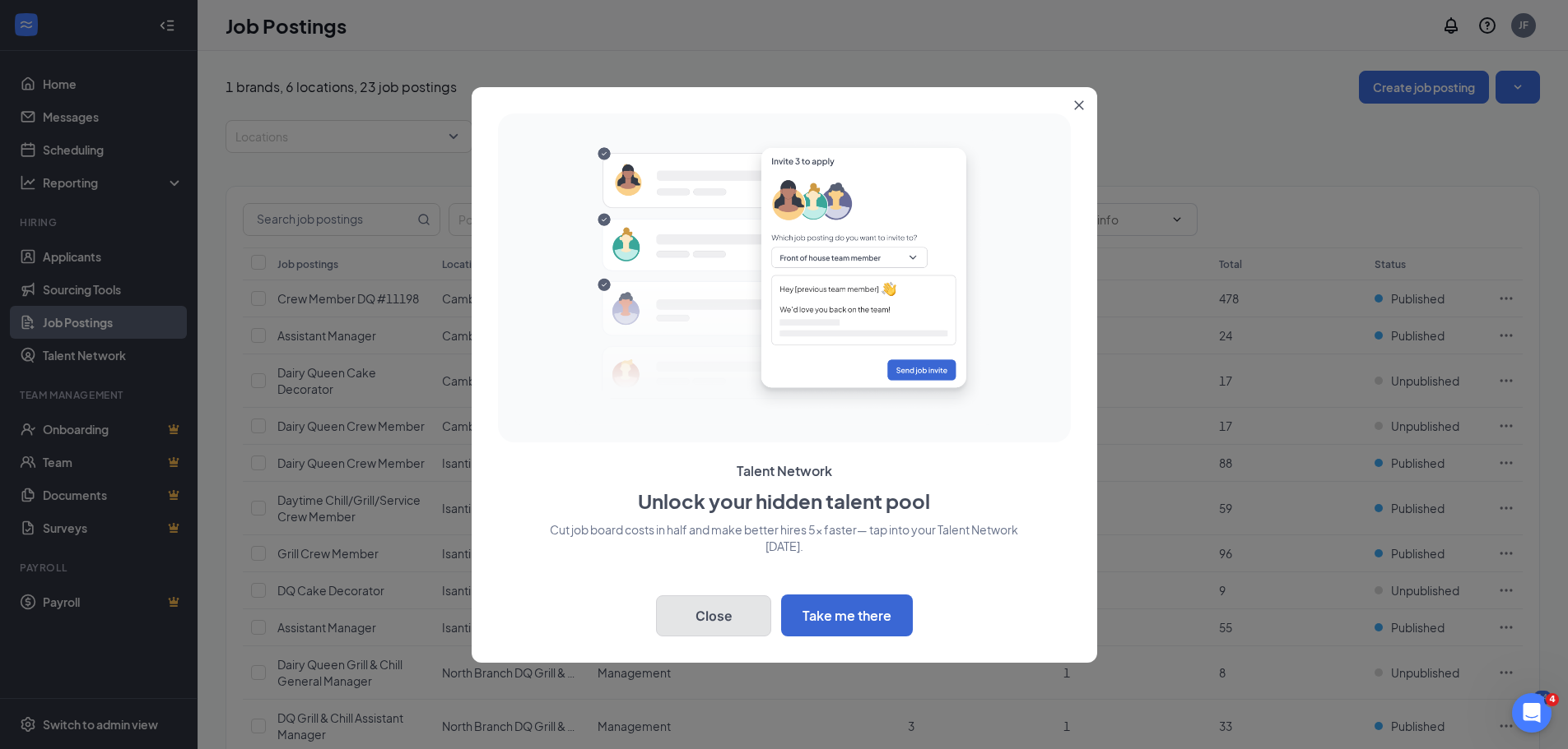
click at [722, 612] on button "Close" at bounding box center [713, 615] width 115 height 41
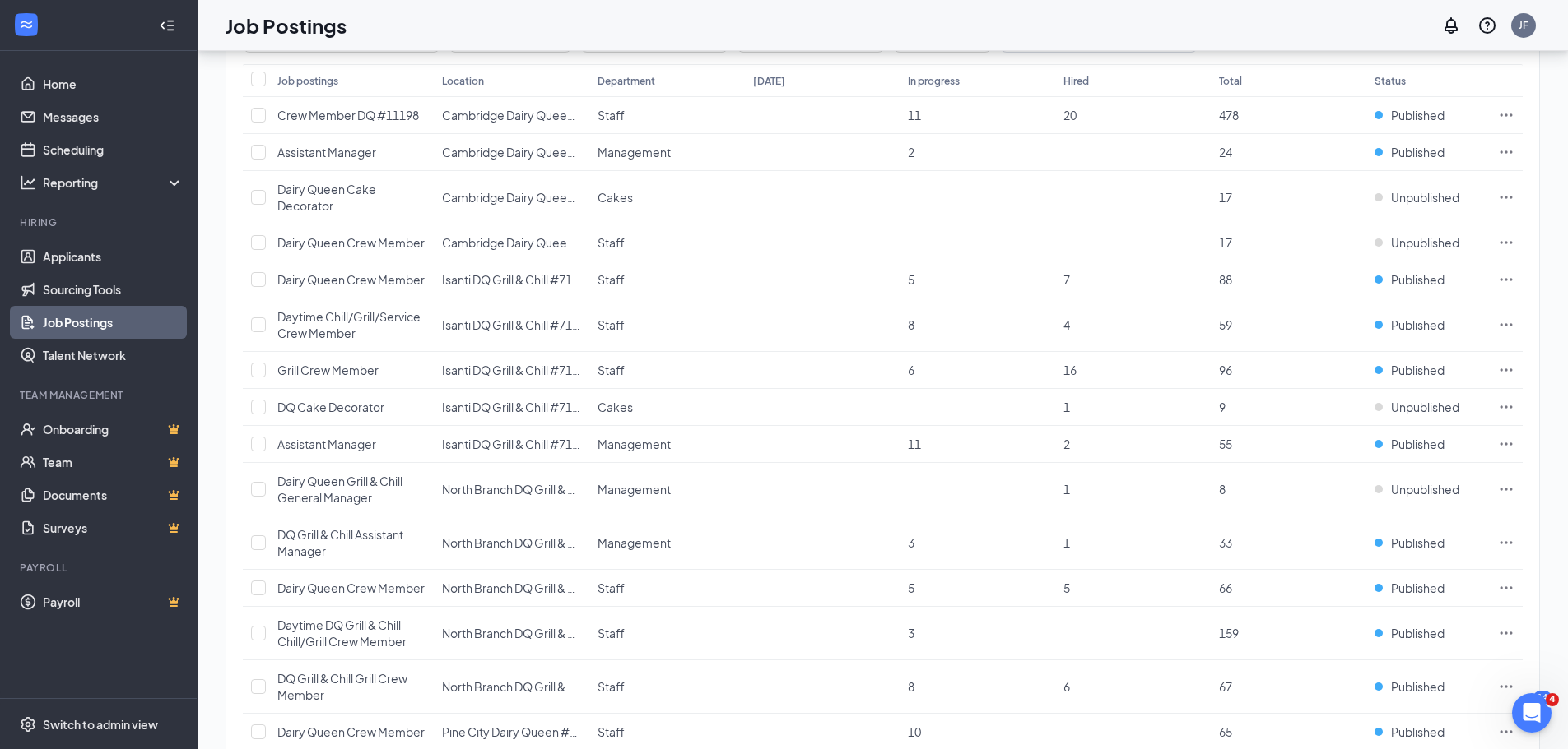
scroll to position [192, 0]
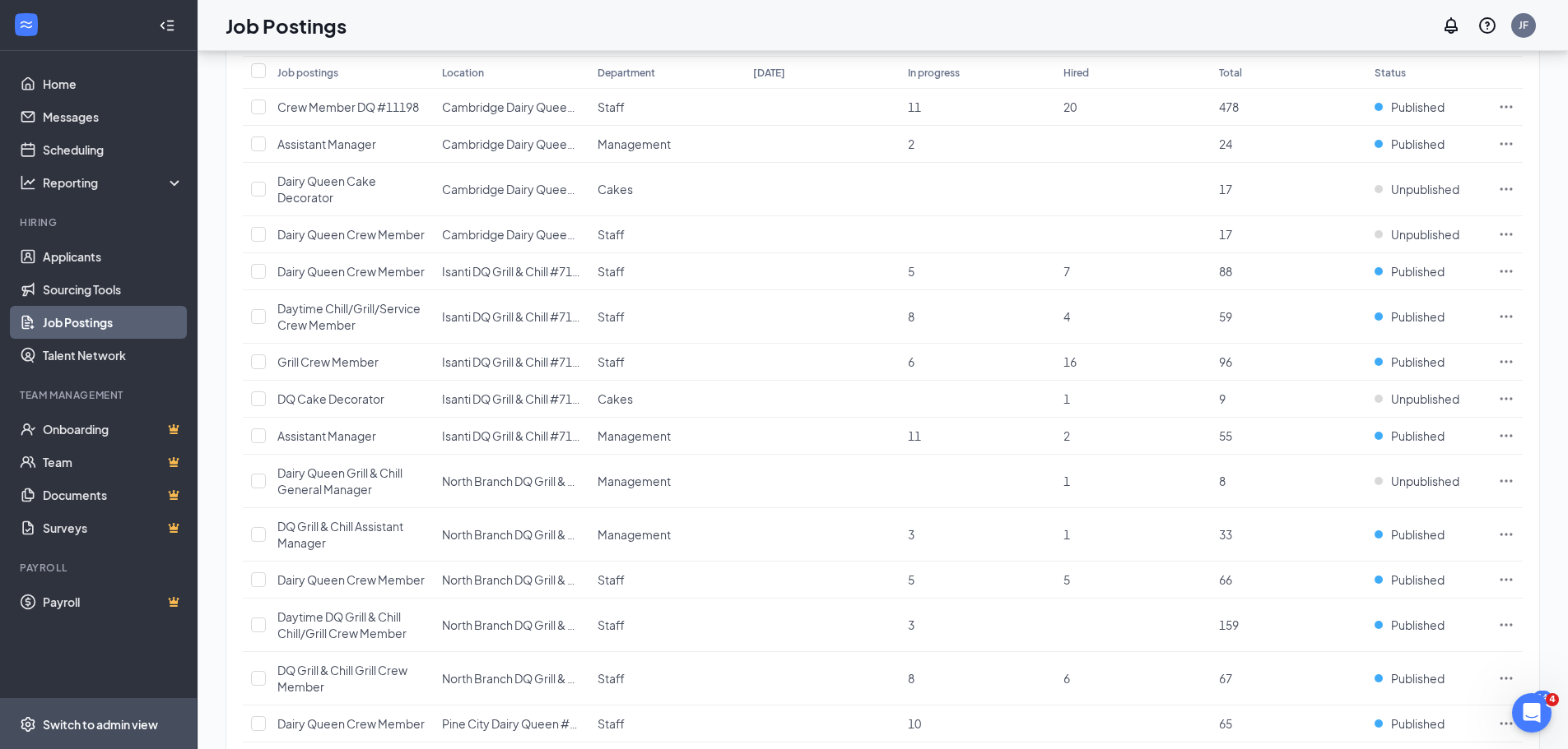
click at [85, 727] on div "Switch to admin view" at bounding box center [100, 725] width 115 height 17
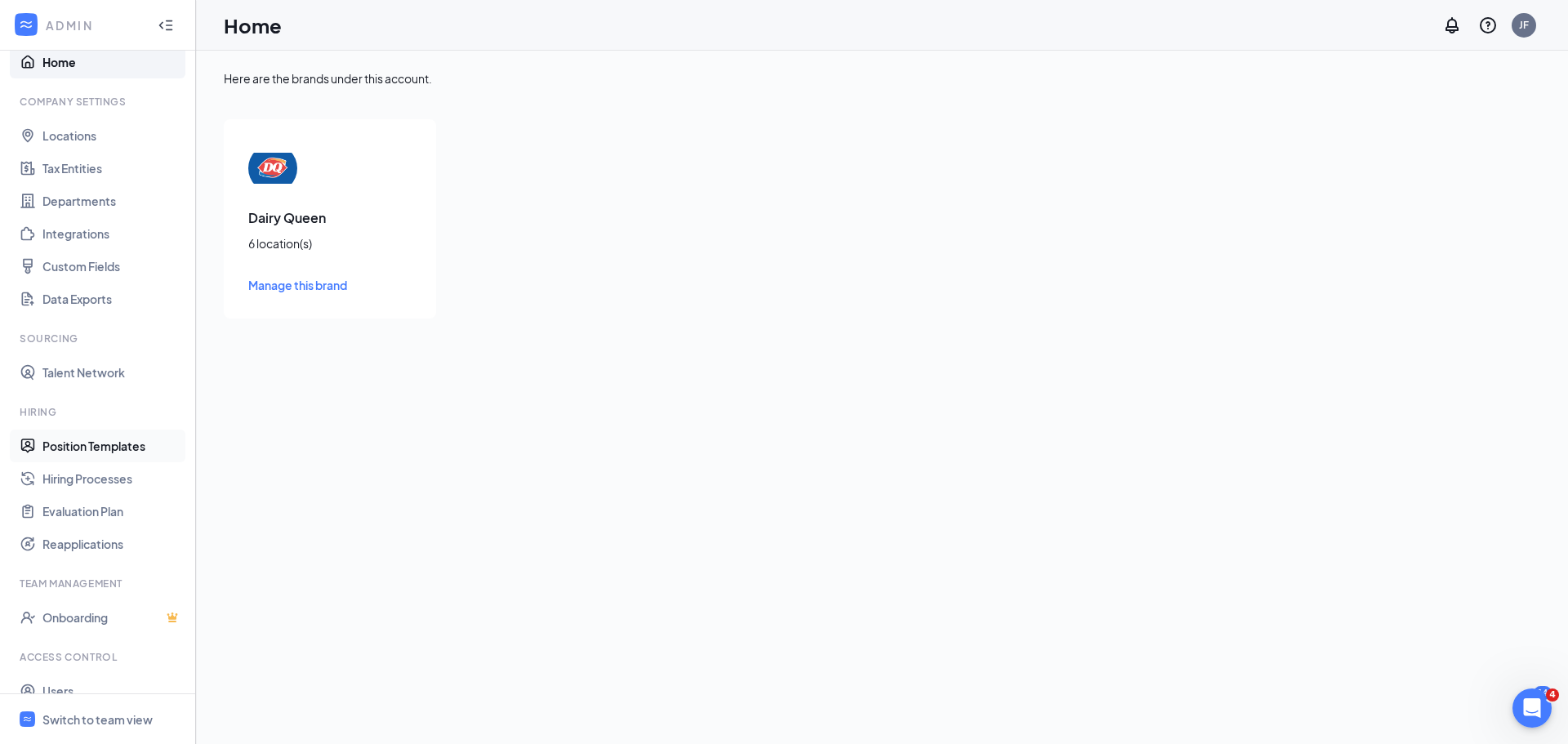
scroll to position [27, 0]
click at [111, 440] on link "Position Templates" at bounding box center [112, 440] width 140 height 33
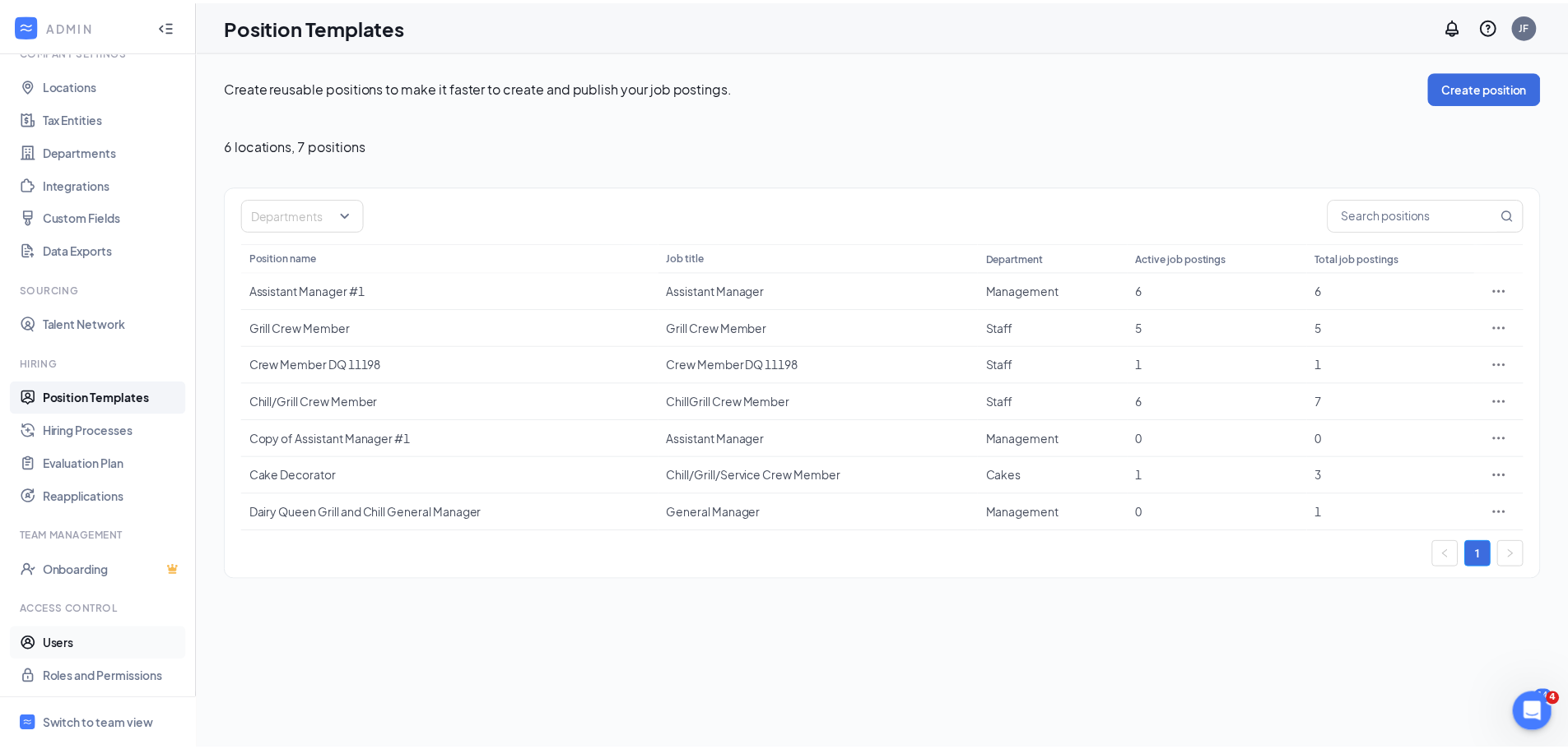
scroll to position [75, 0]
click at [115, 724] on div "Switch to team view" at bounding box center [98, 725] width 112 height 17
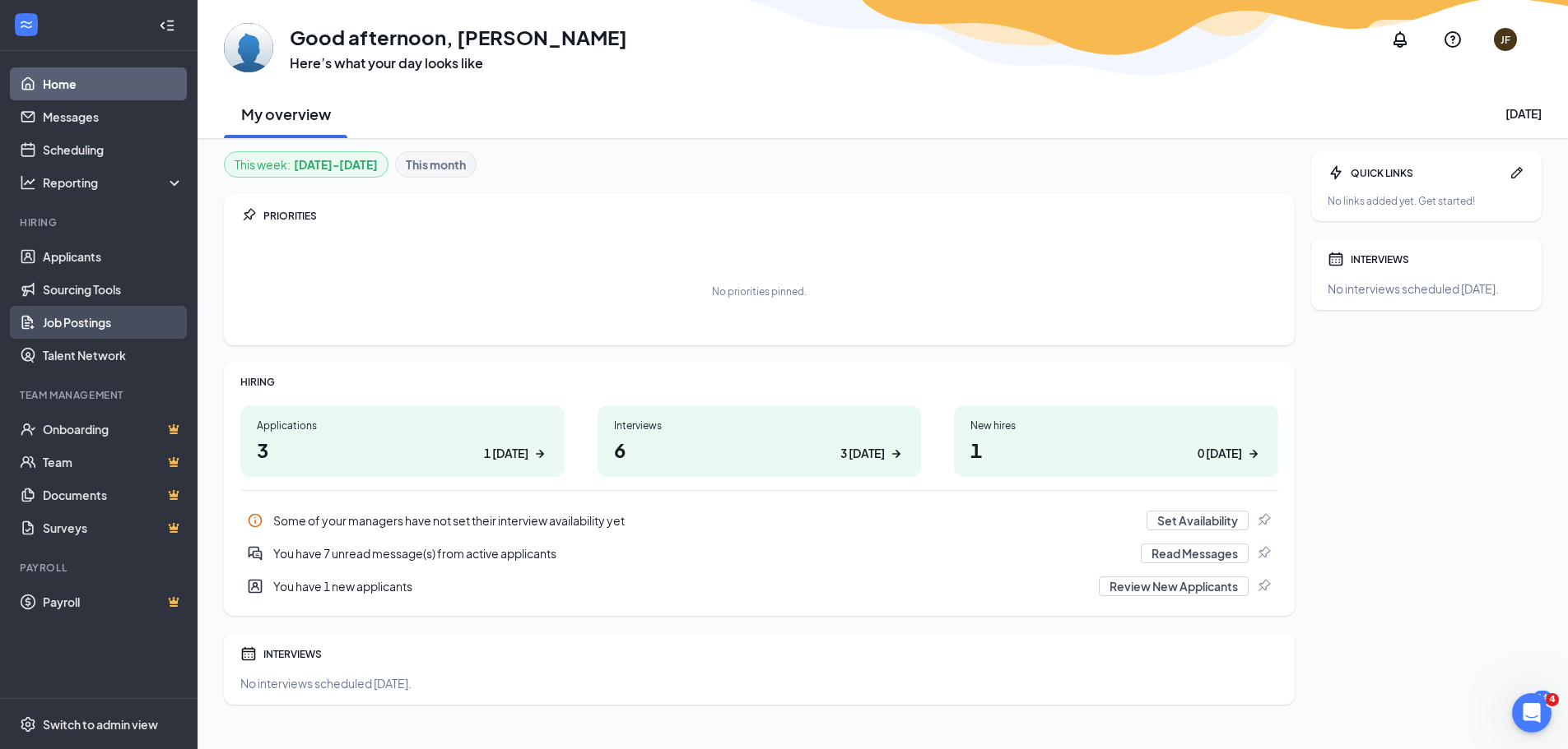
drag, startPoint x: 96, startPoint y: 324, endPoint x: 104, endPoint y: 322, distance: 8.2
click at [97, 324] on link "Job Postings" at bounding box center [112, 322] width 141 height 33
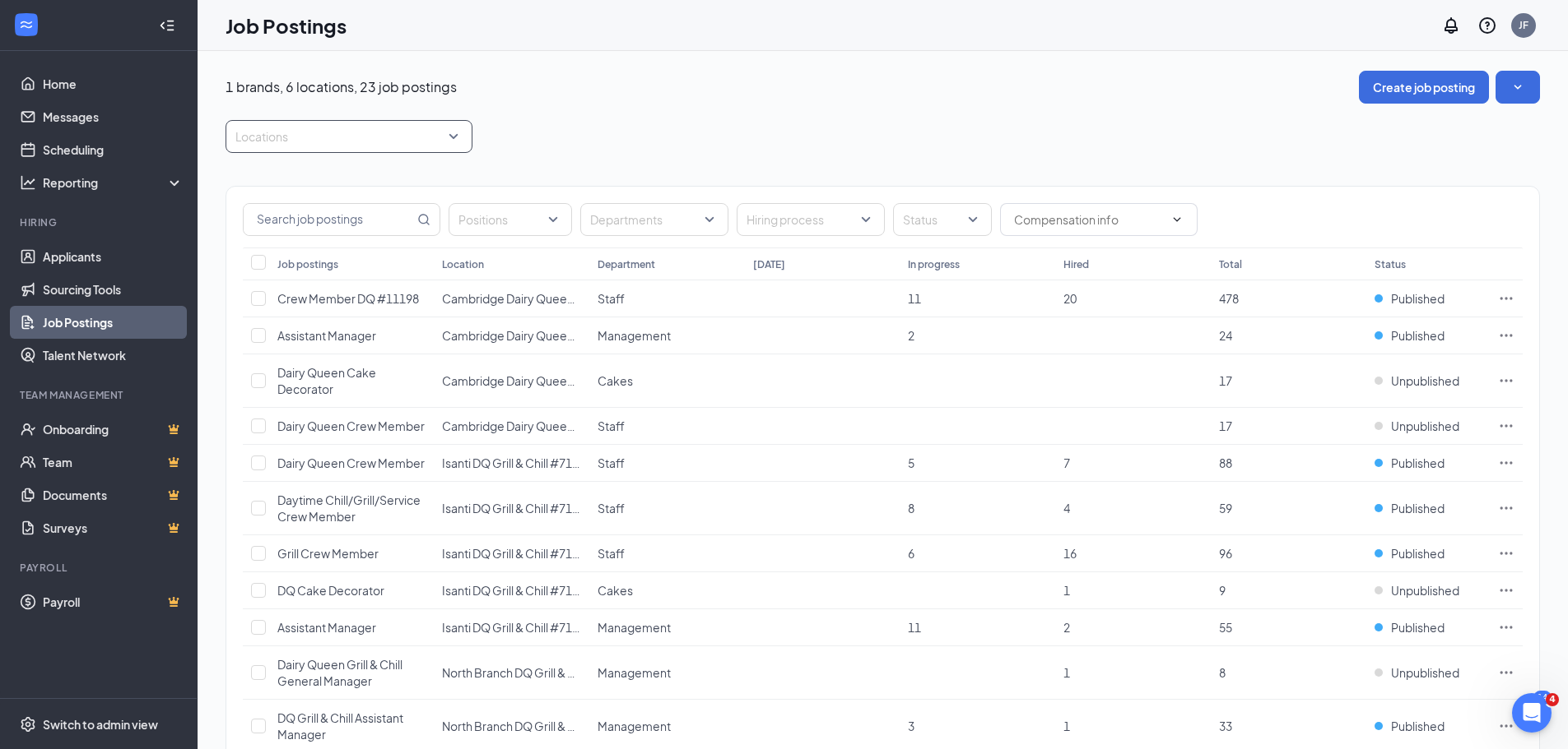
click at [466, 137] on div "Locations" at bounding box center [349, 136] width 247 height 33
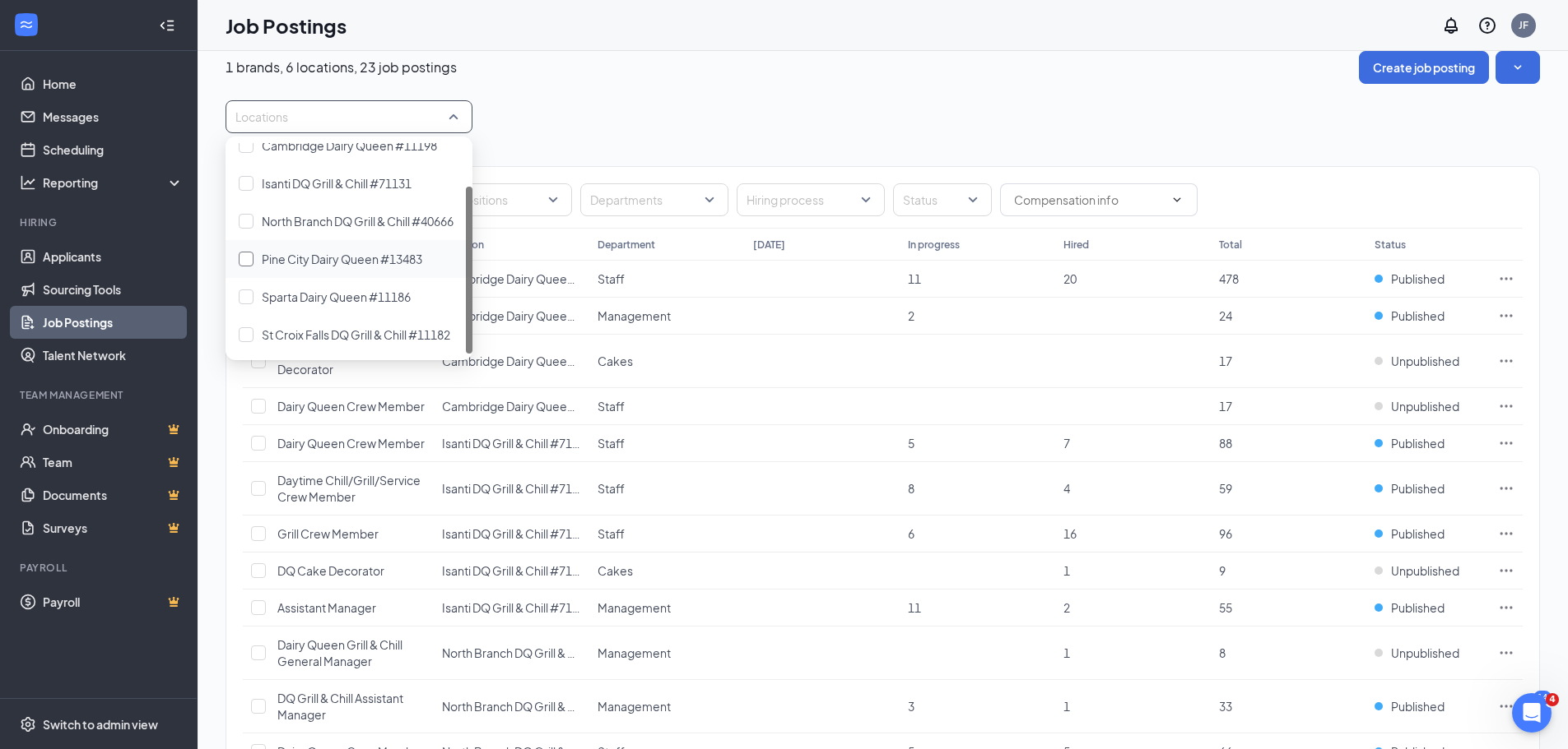
scroll to position [27, 0]
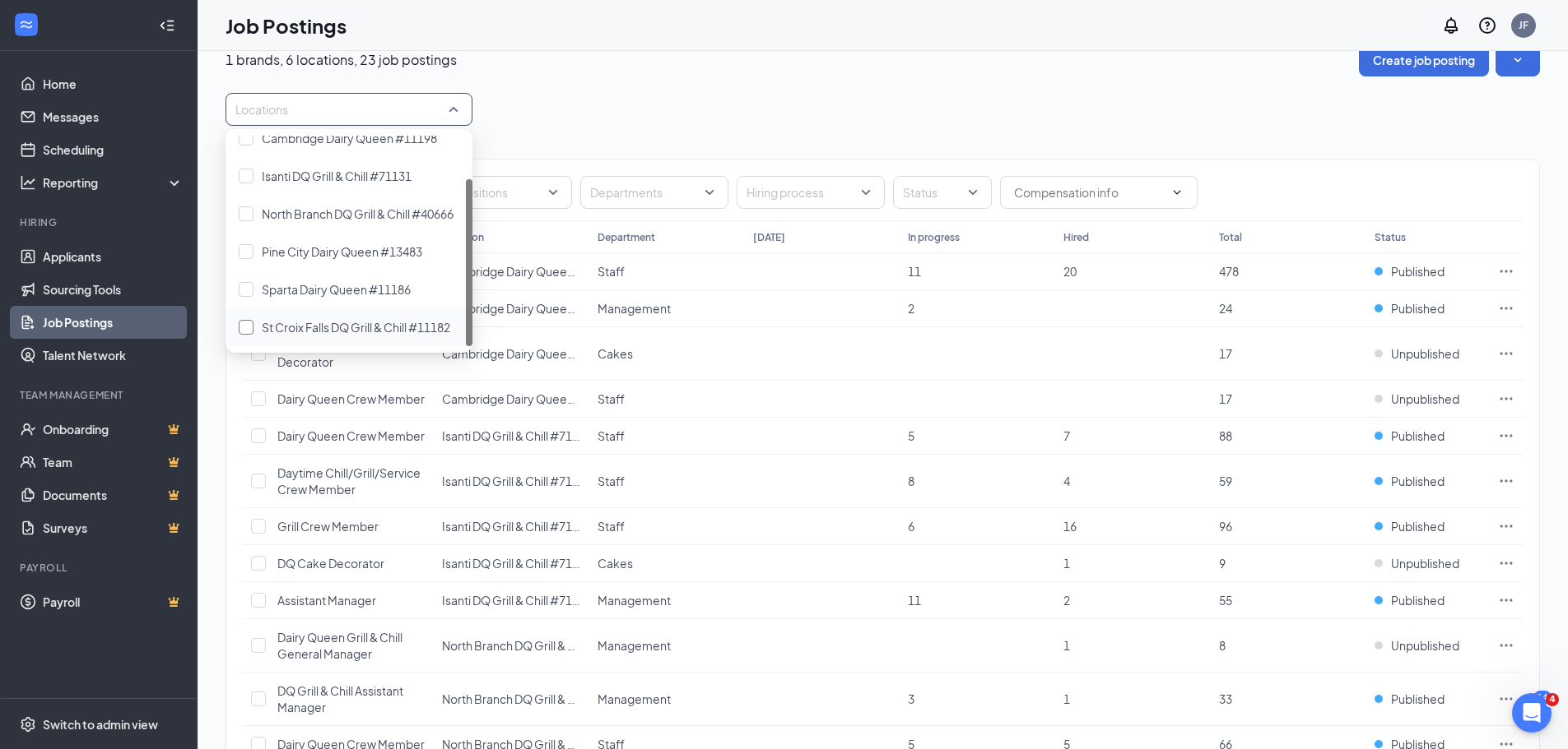
click at [382, 331] on span "St Croix Falls DQ Grill & Chill #11182" at bounding box center [356, 327] width 188 height 15
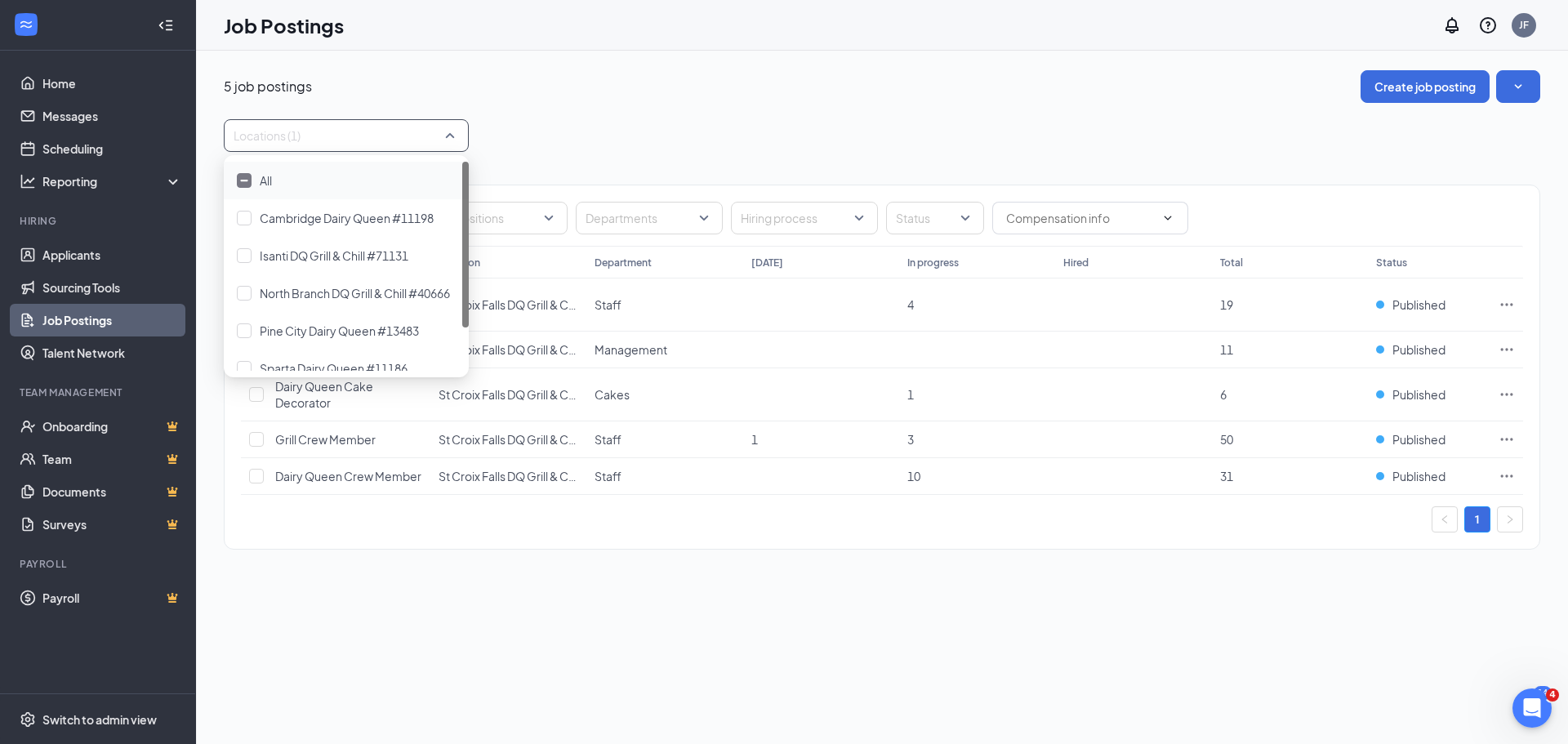
click at [639, 113] on div "5 job postings Create job posting Locations (1) Positions Departments Hiring pr…" at bounding box center [882, 318] width 1316 height 496
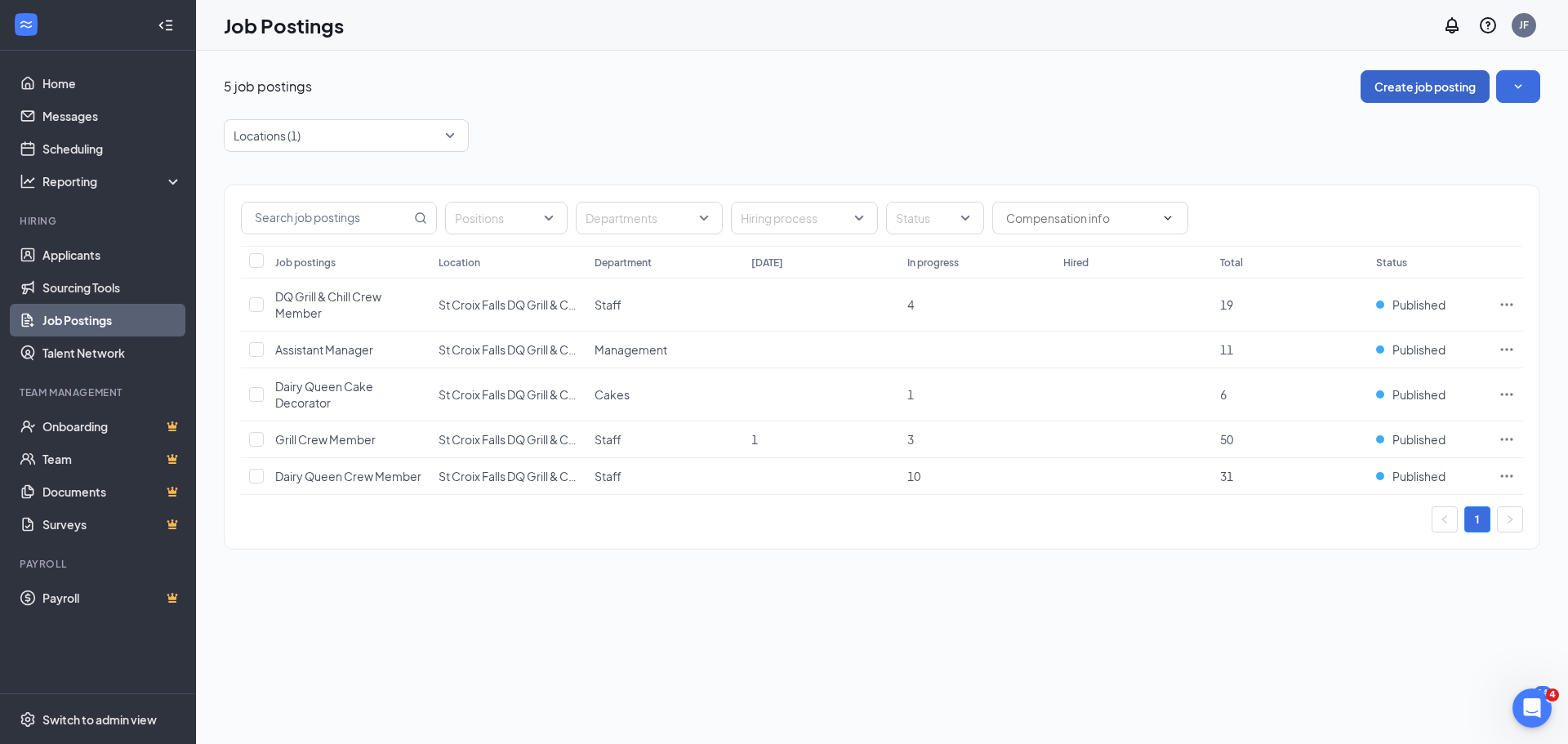
click at [1369, 93] on button "Create job posting" at bounding box center [1424, 87] width 129 height 33
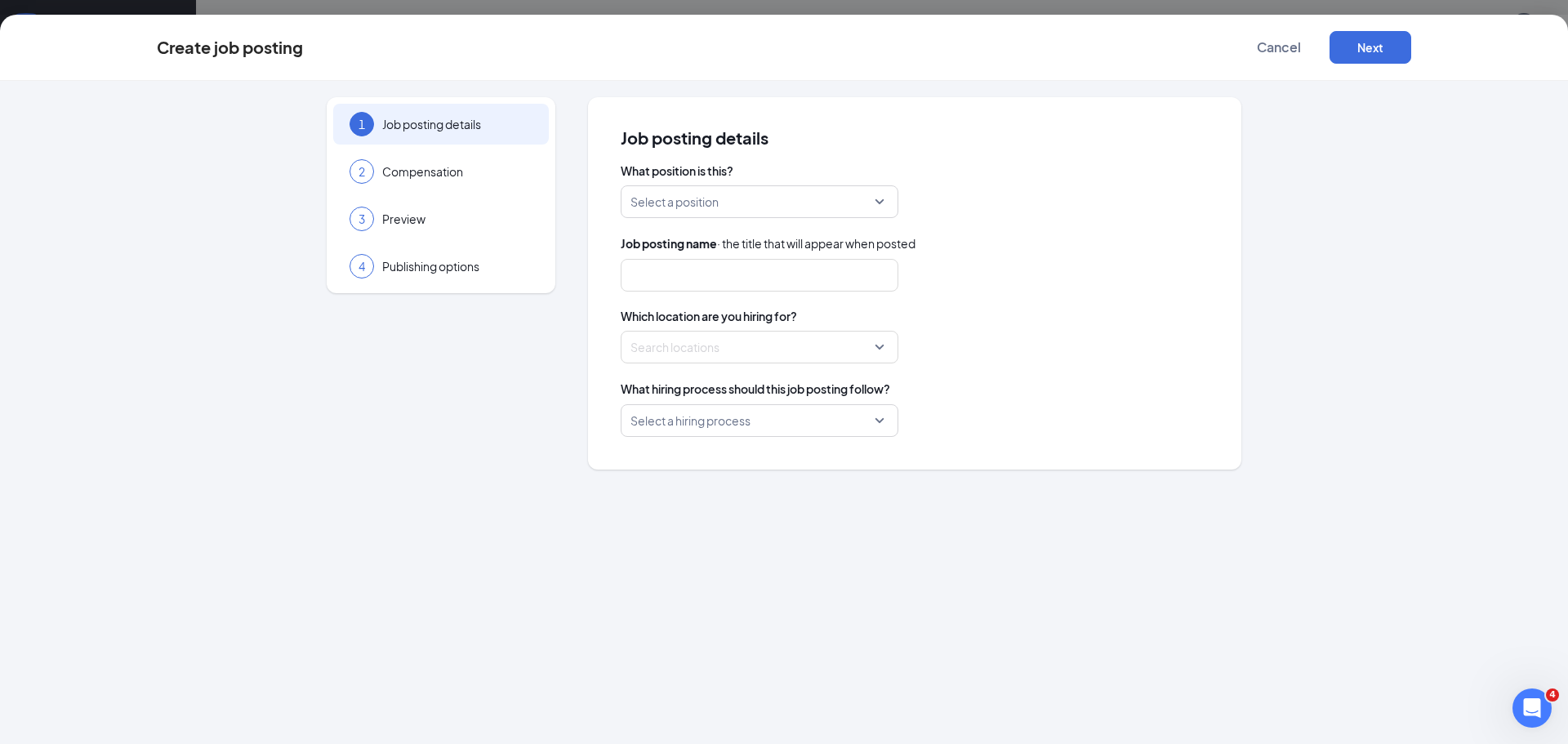
click at [696, 199] on input "search" at bounding box center [754, 202] width 247 height 31
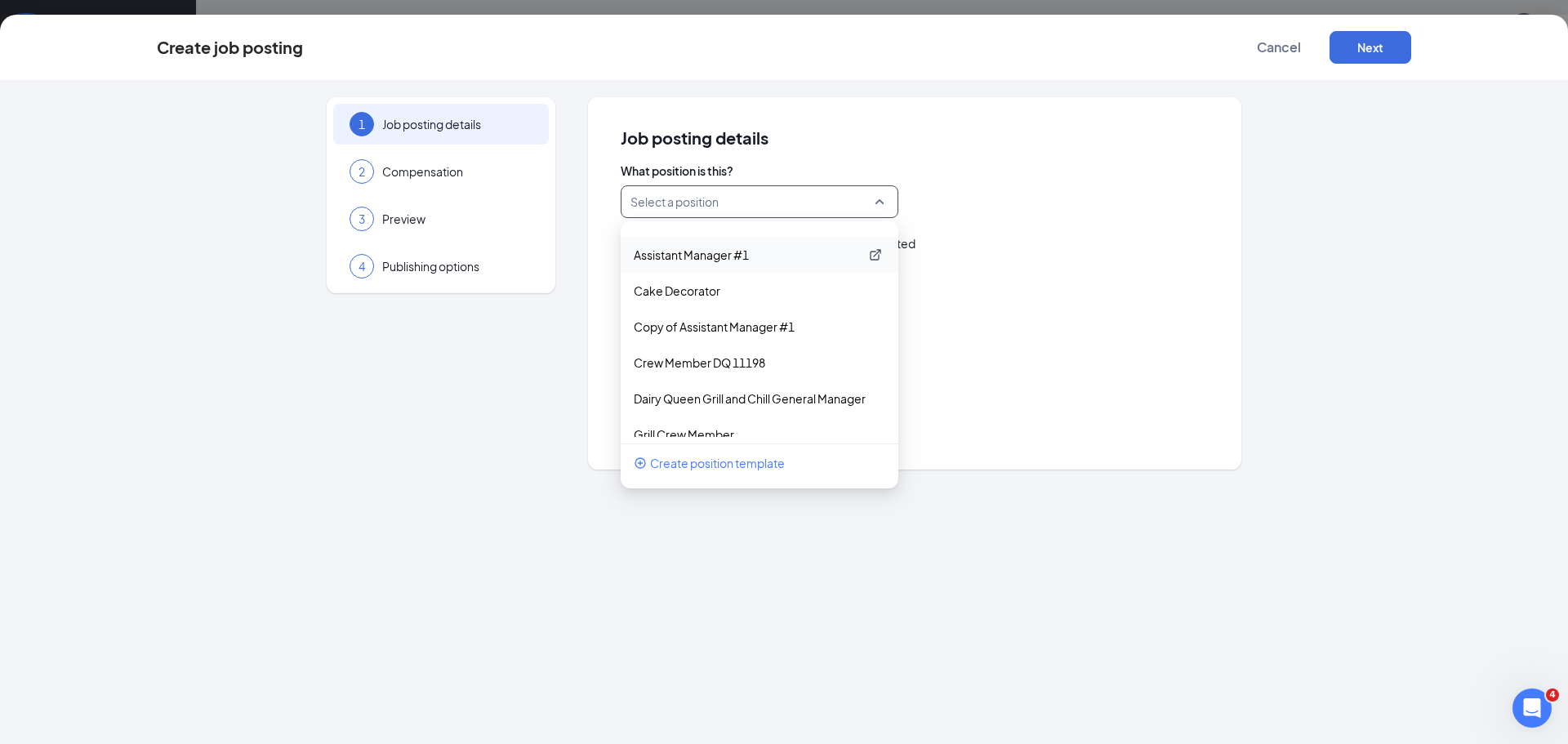
scroll to position [42, 0]
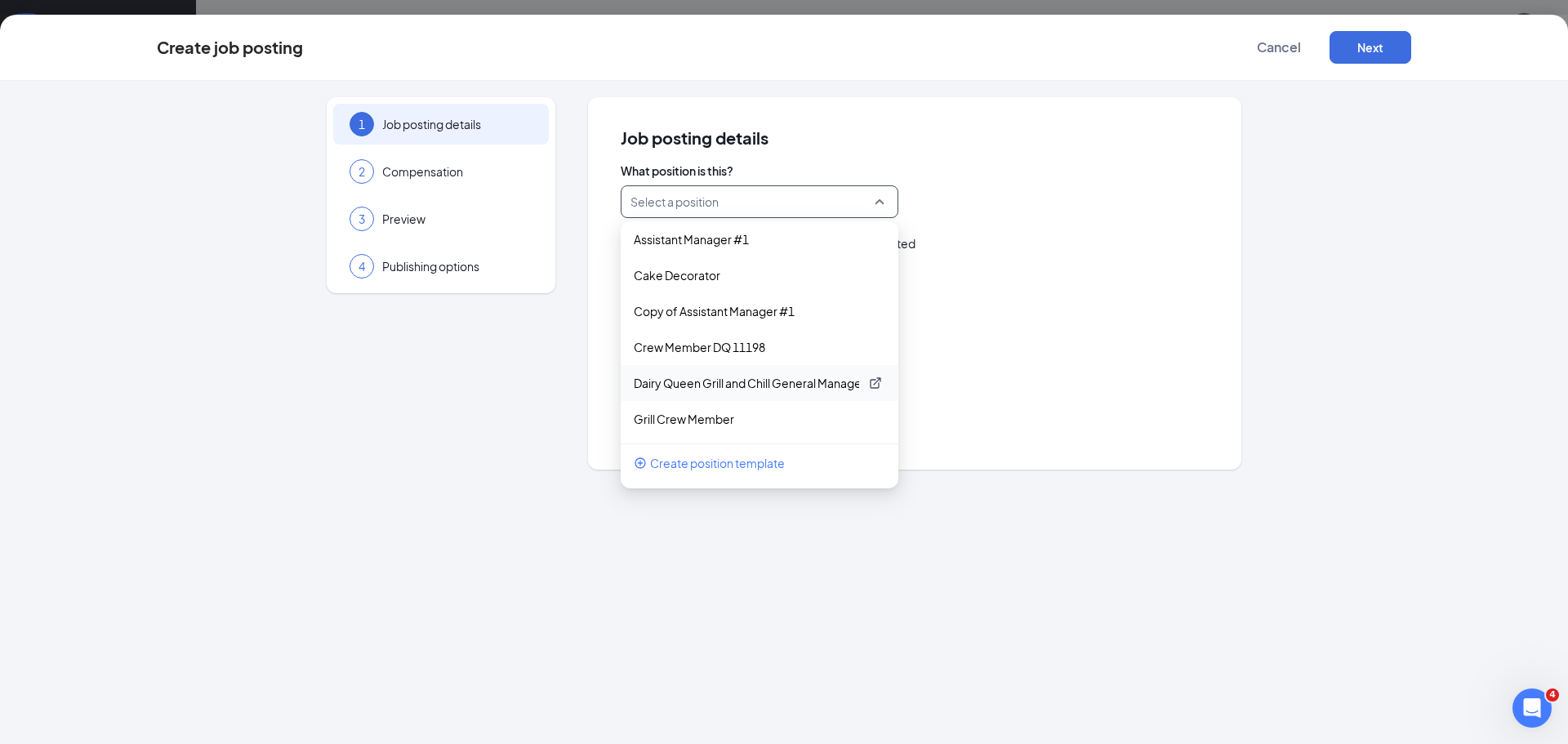
click at [720, 385] on p "Dairy Queen Grill and Chill General Manager" at bounding box center [746, 383] width 225 height 16
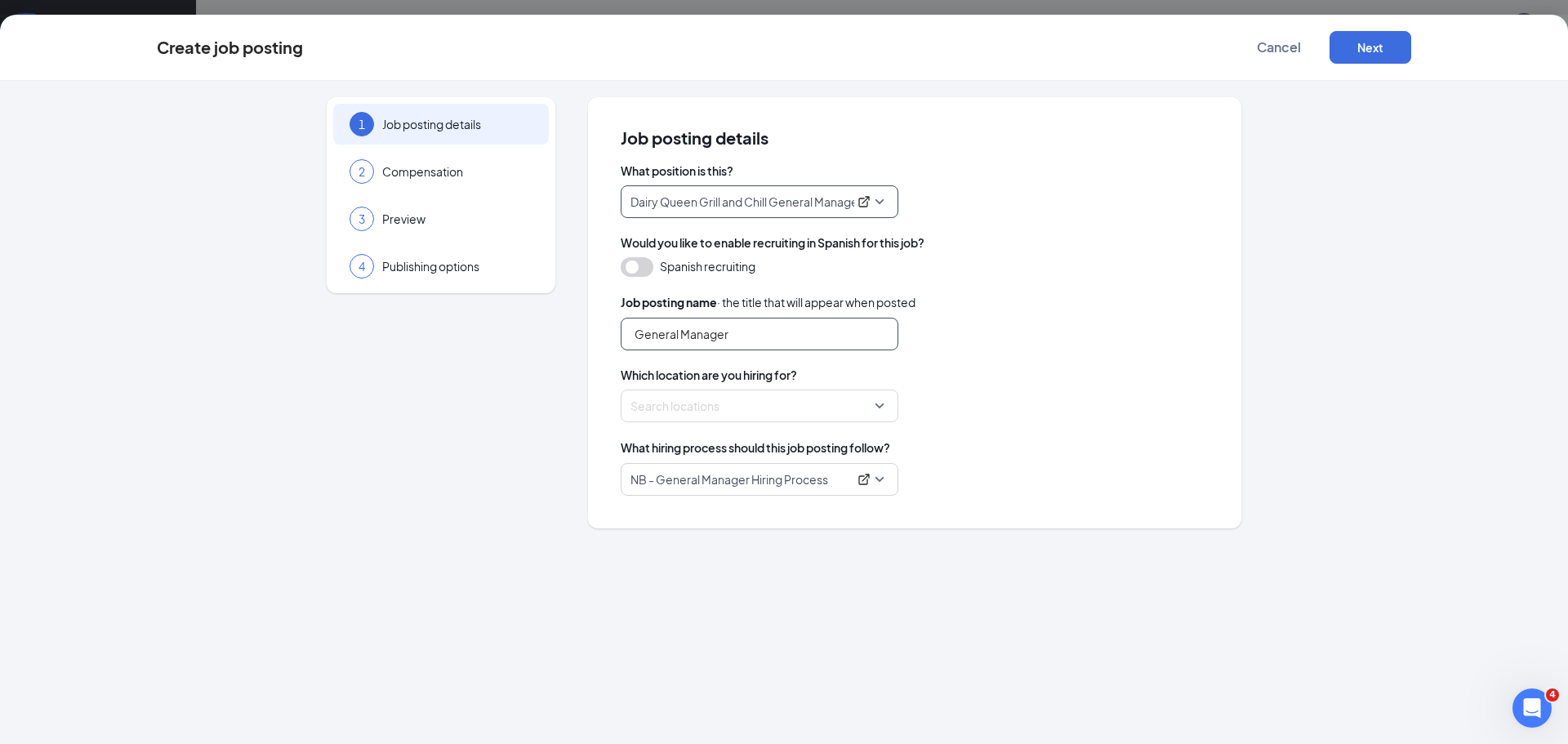
click at [757, 335] on input "General Manager" at bounding box center [759, 334] width 278 height 33
click at [651, 399] on div at bounding box center [755, 405] width 247 height 27
type input "General Manager DQ Grill & Chill"
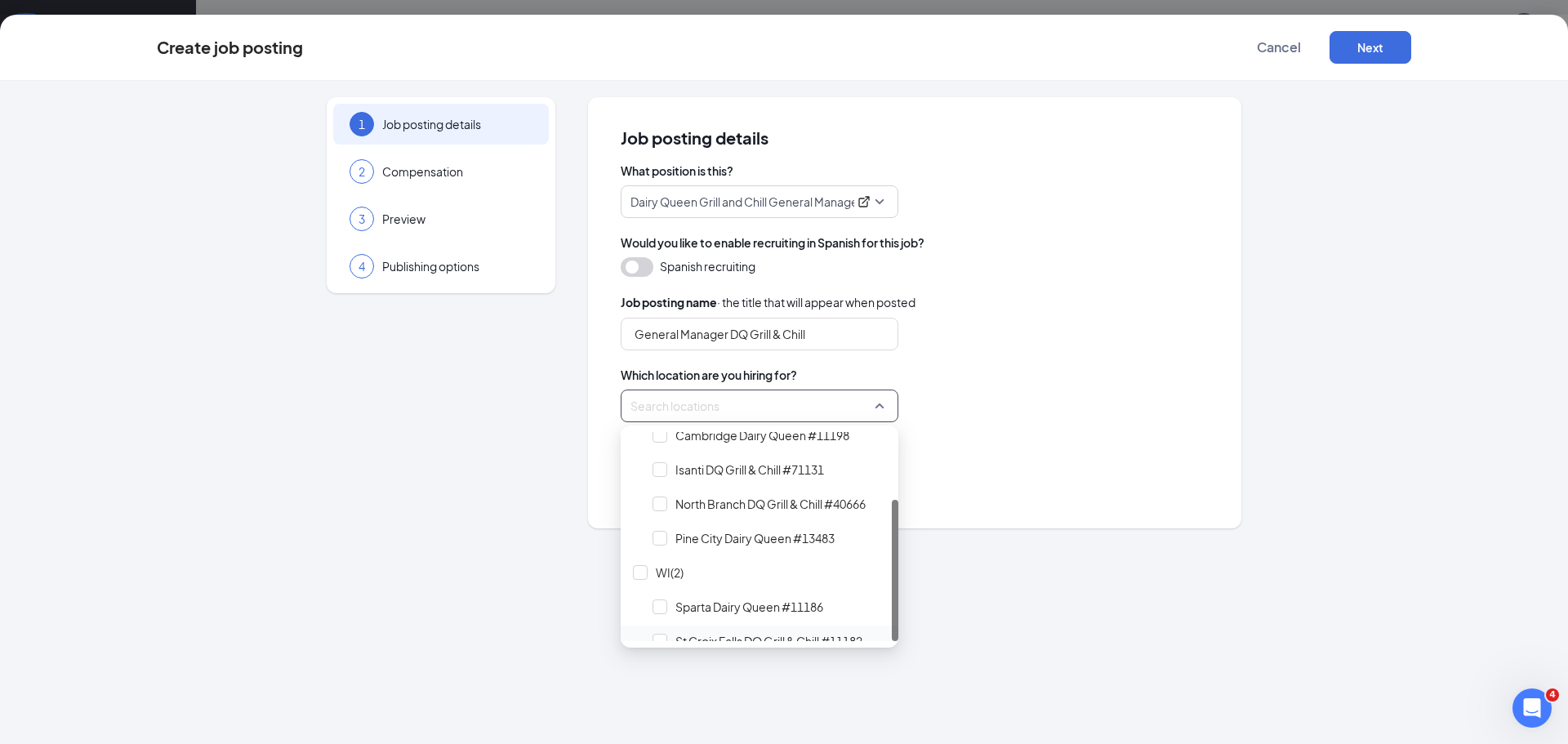
scroll to position [100, 0]
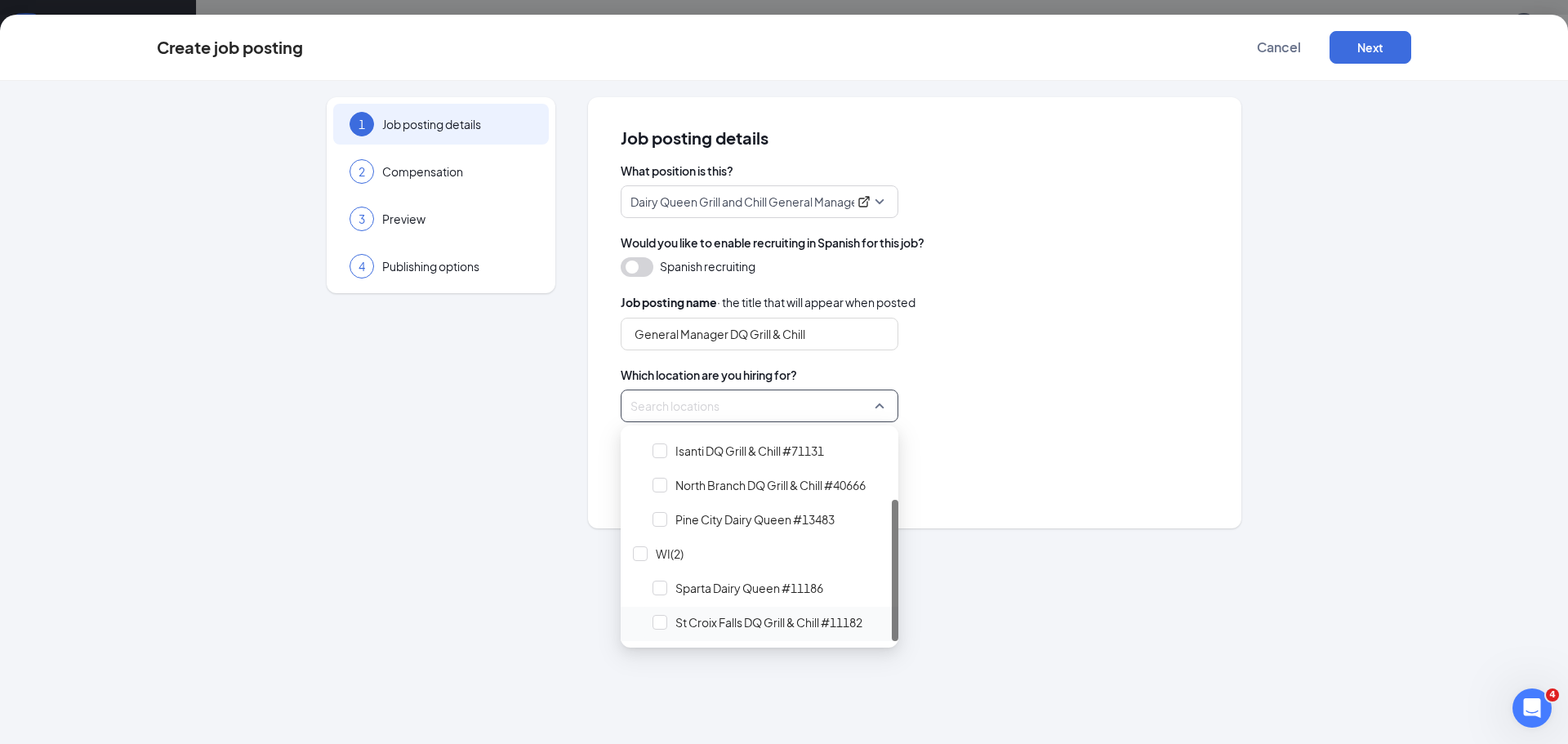
click at [704, 617] on span "St Croix Falls DQ Grill & Chill #11182" at bounding box center [768, 622] width 187 height 16
click at [1004, 499] on div "Job posting details What position is this? Dairy Queen Grill and Chill General …" at bounding box center [915, 312] width 653 height 431
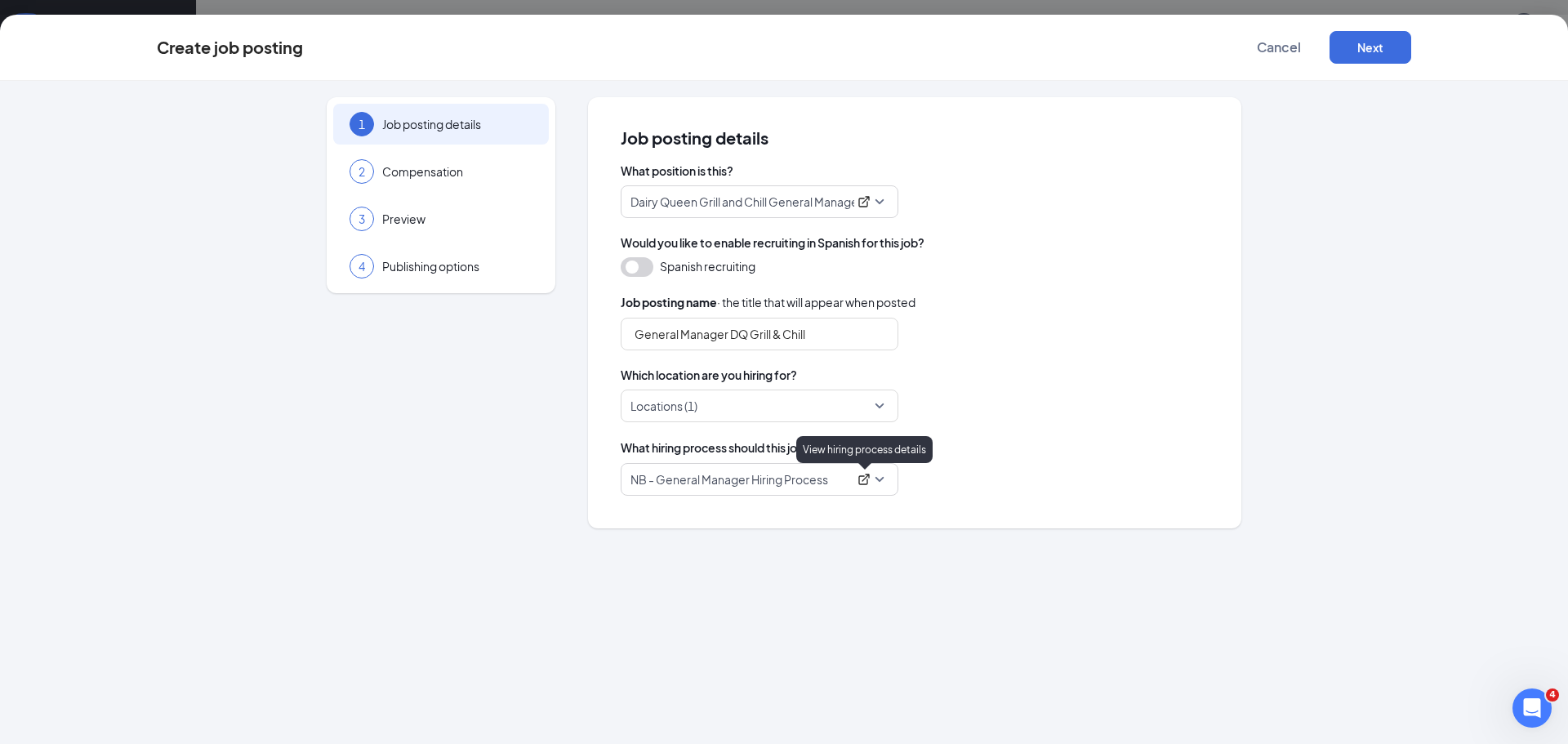
click at [864, 481] on icon "ExternalLink" at bounding box center [864, 480] width 13 height 13
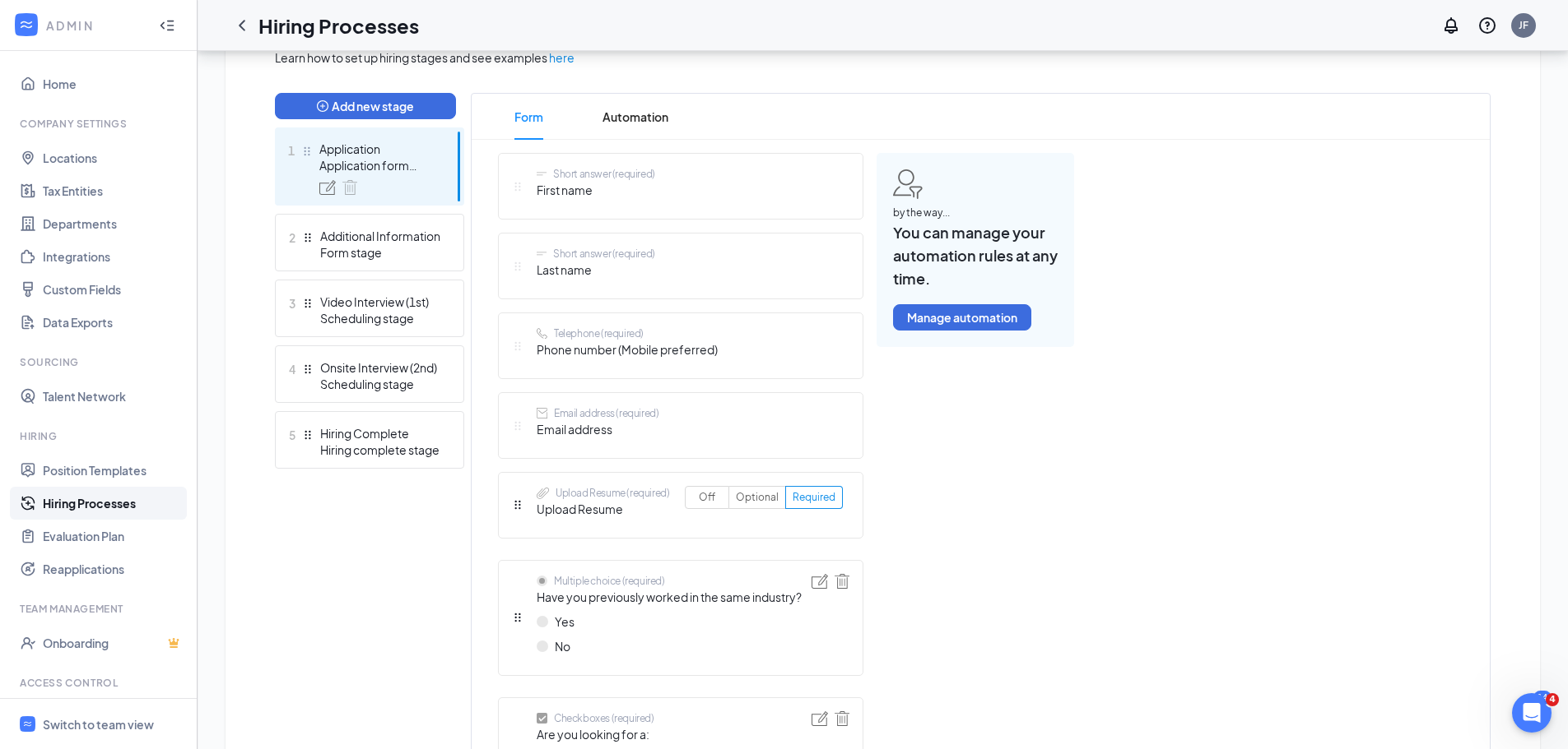
scroll to position [375, 0]
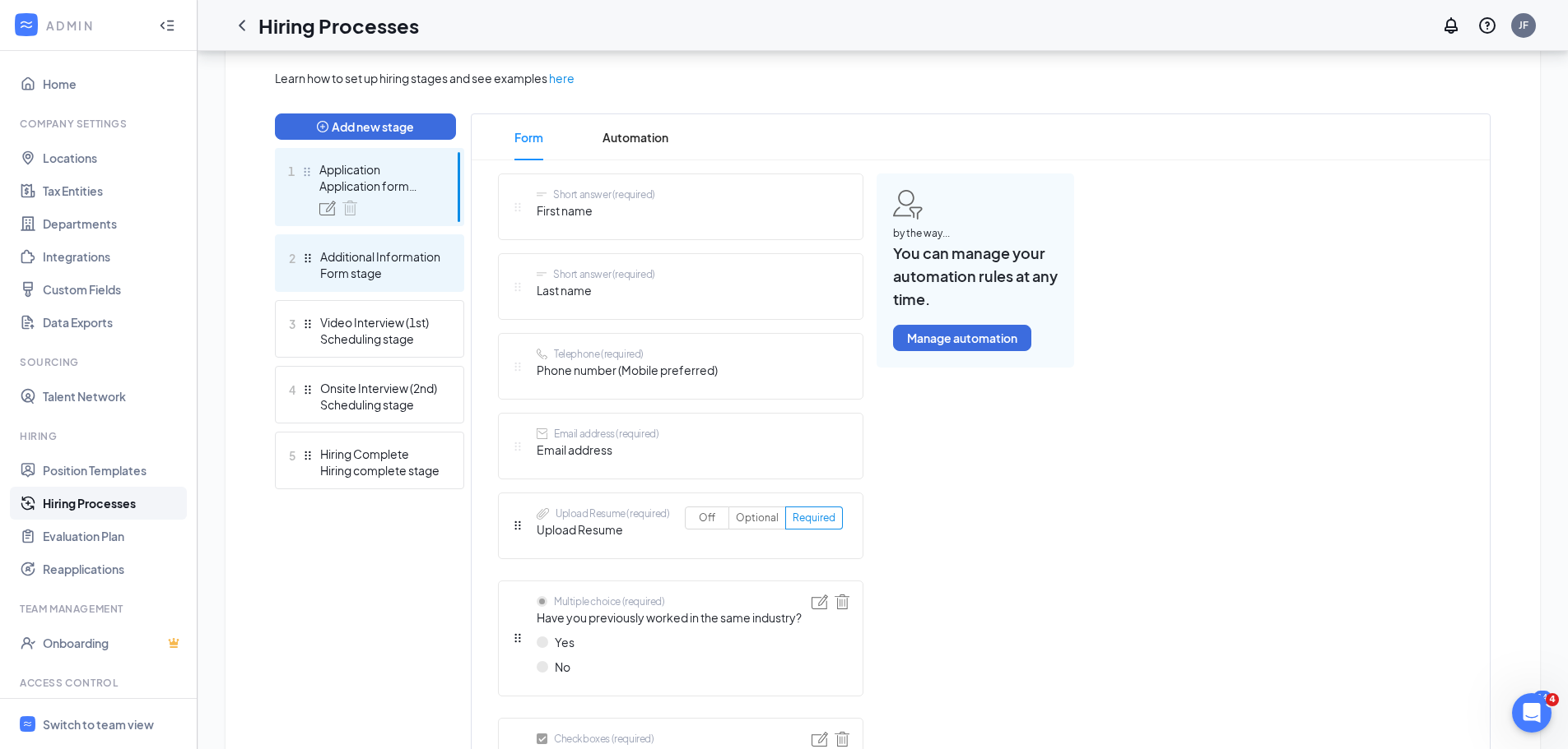
click at [357, 271] on div "Form stage" at bounding box center [380, 273] width 120 height 17
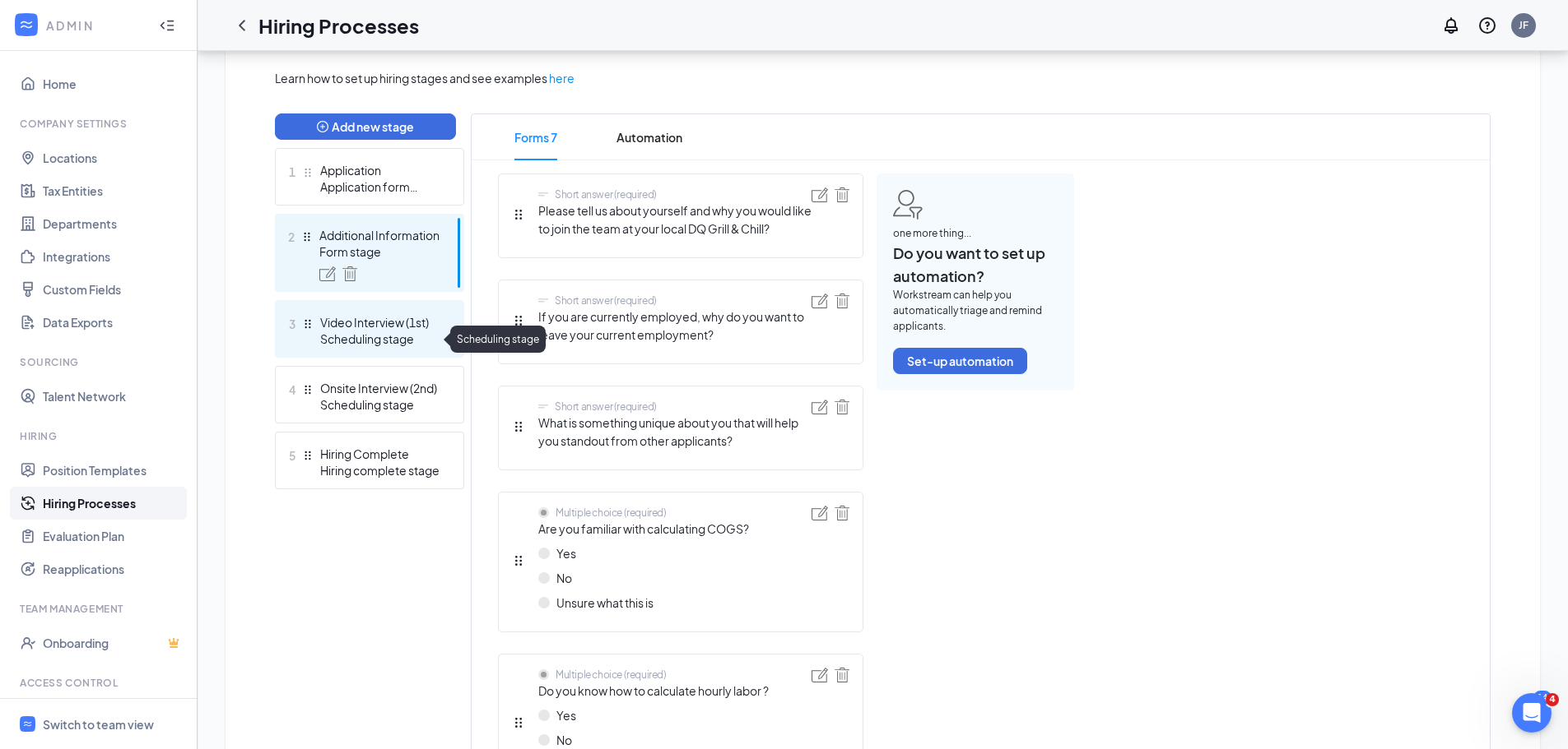
click at [375, 331] on div "Scheduling stage" at bounding box center [380, 339] width 120 height 17
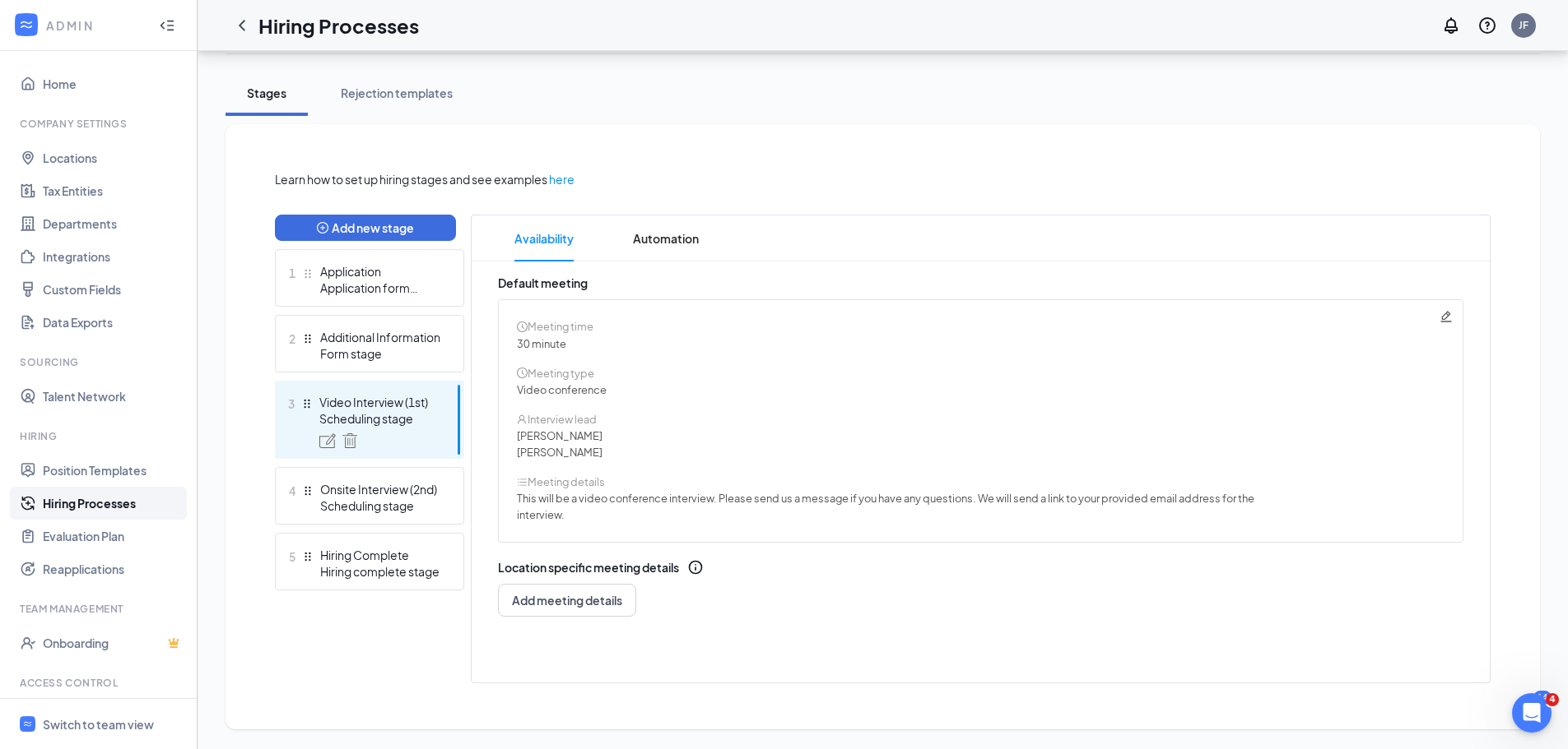
click at [1445, 318] on icon "Pencil" at bounding box center [1445, 316] width 11 height 11
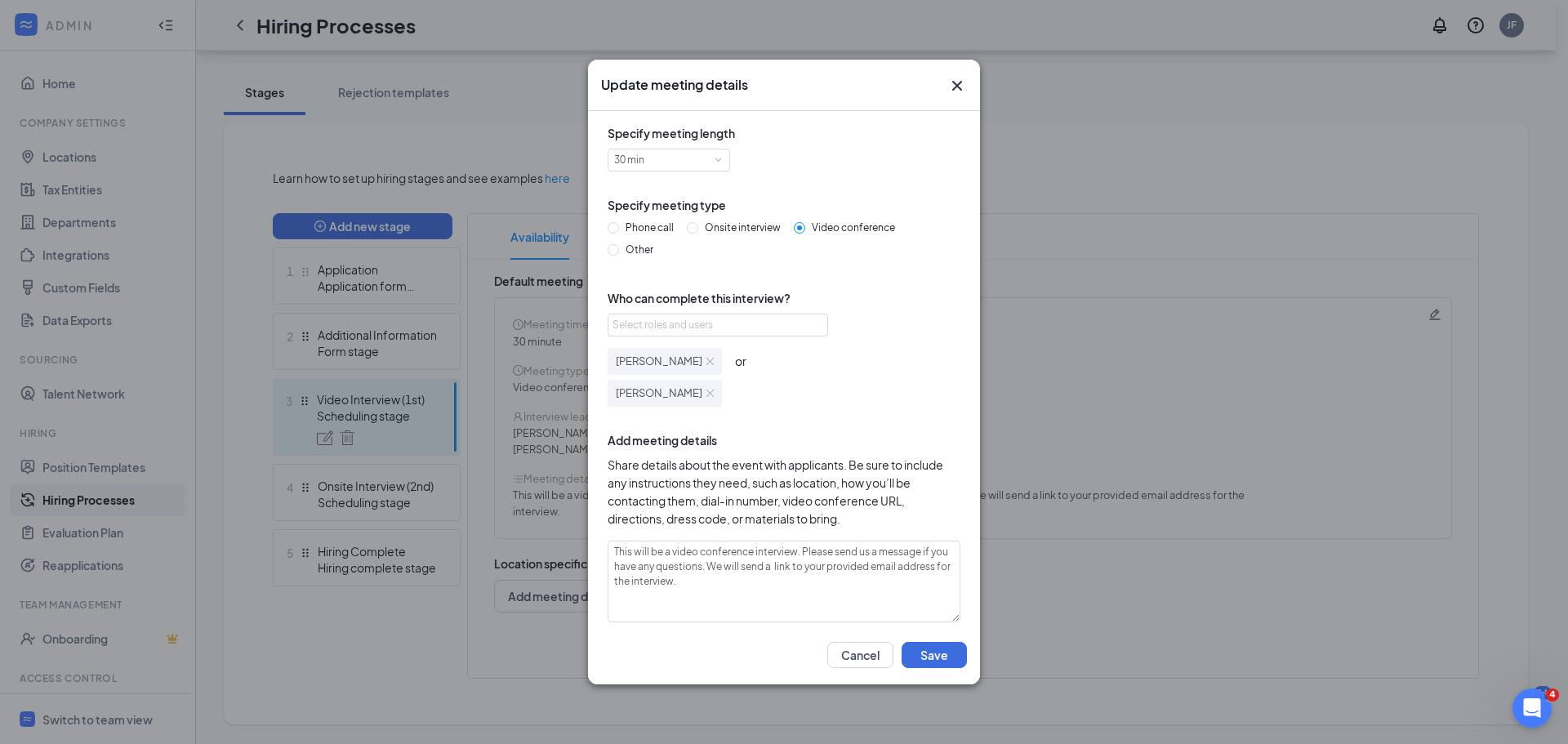
click at [693, 392] on div "Patrice Klimp" at bounding box center [664, 393] width 114 height 27
click at [706, 392] on img at bounding box center [710, 394] width 7 height 7
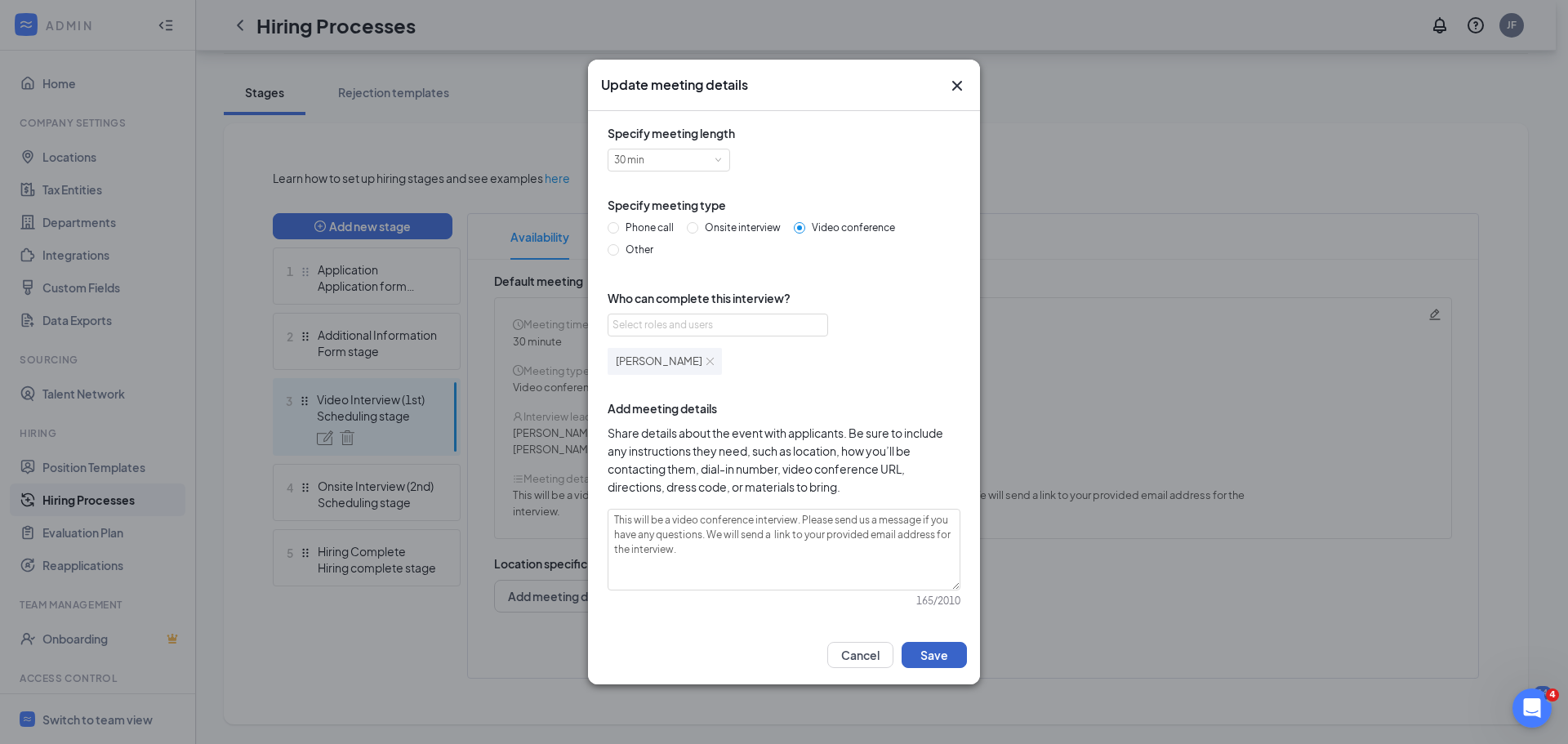
click at [938, 653] on button "Save" at bounding box center [934, 655] width 65 height 27
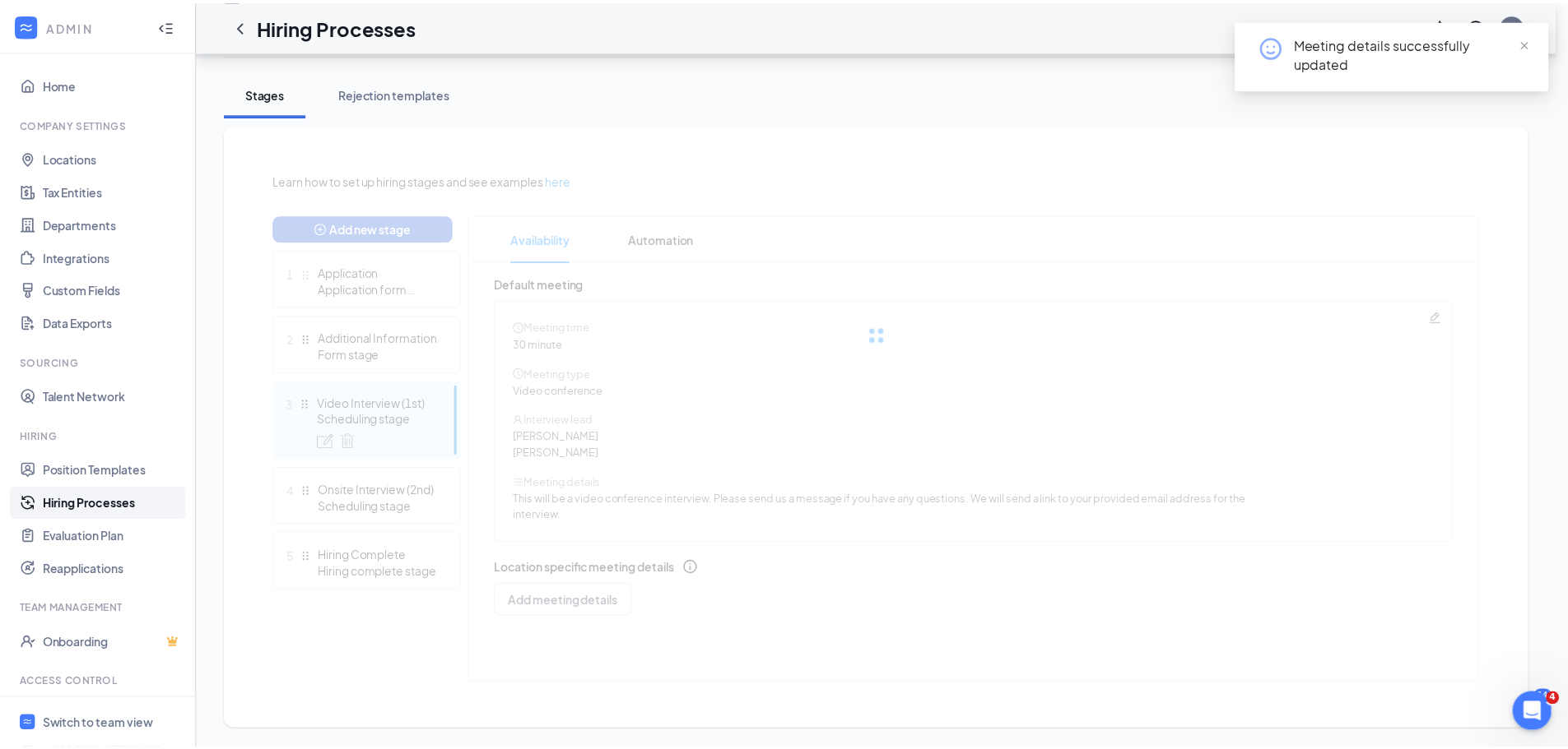
scroll to position [257, 0]
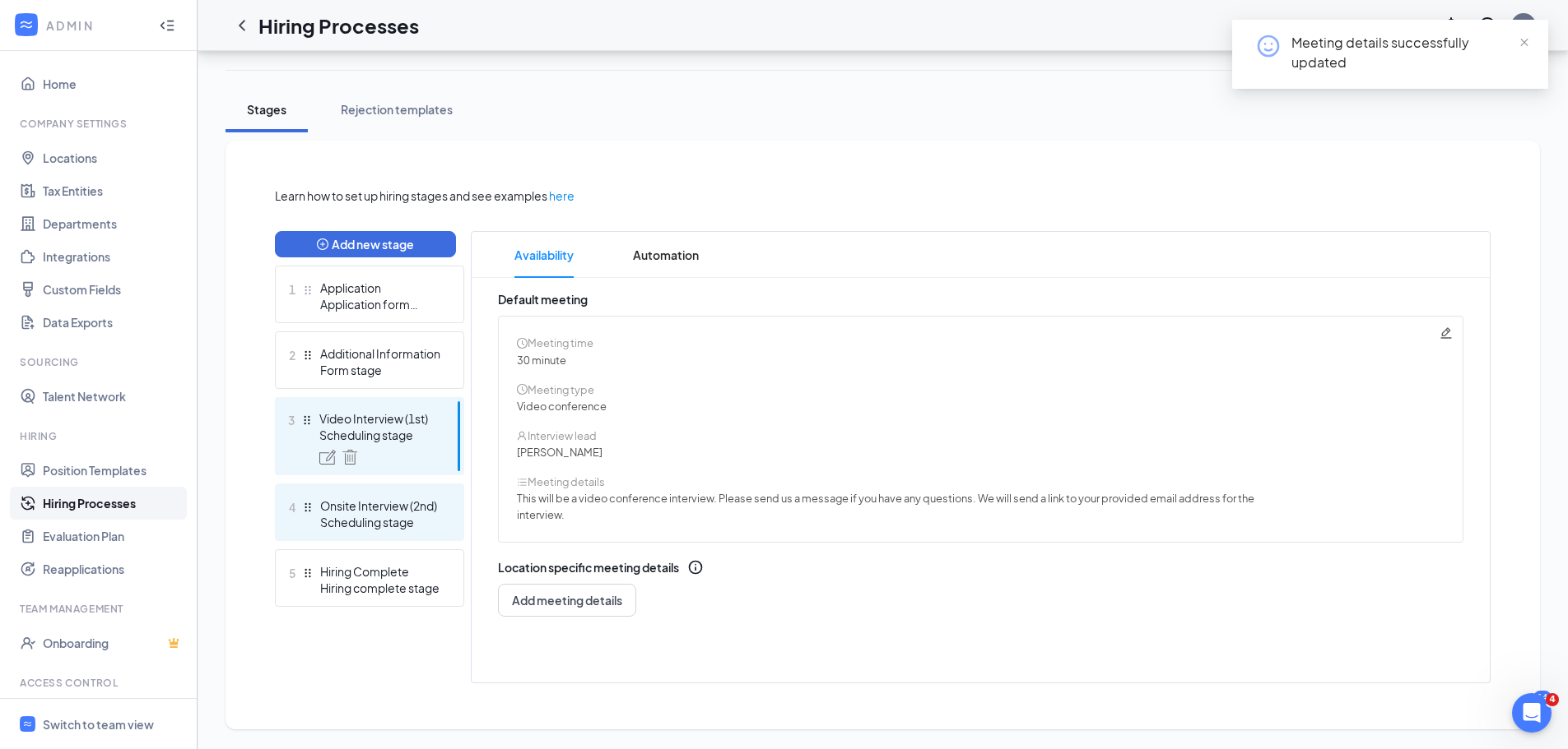
click at [418, 517] on div "Scheduling stage" at bounding box center [380, 522] width 120 height 17
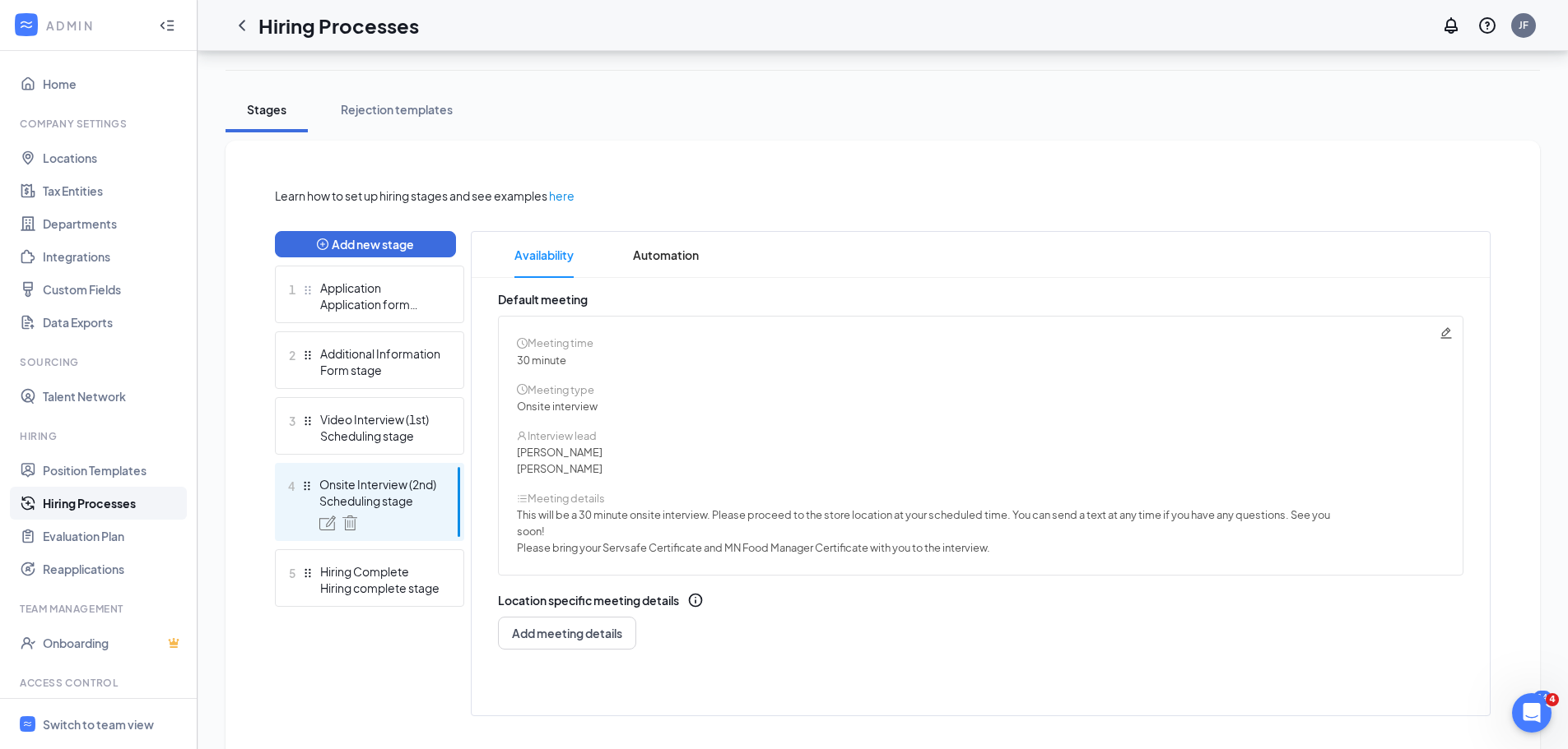
click at [1444, 333] on icon "Pencil" at bounding box center [1445, 333] width 11 height 11
radio input "true"
radio input "false"
type textarea "This will be a 30 minute onsite interview. Please proceed to the store location…"
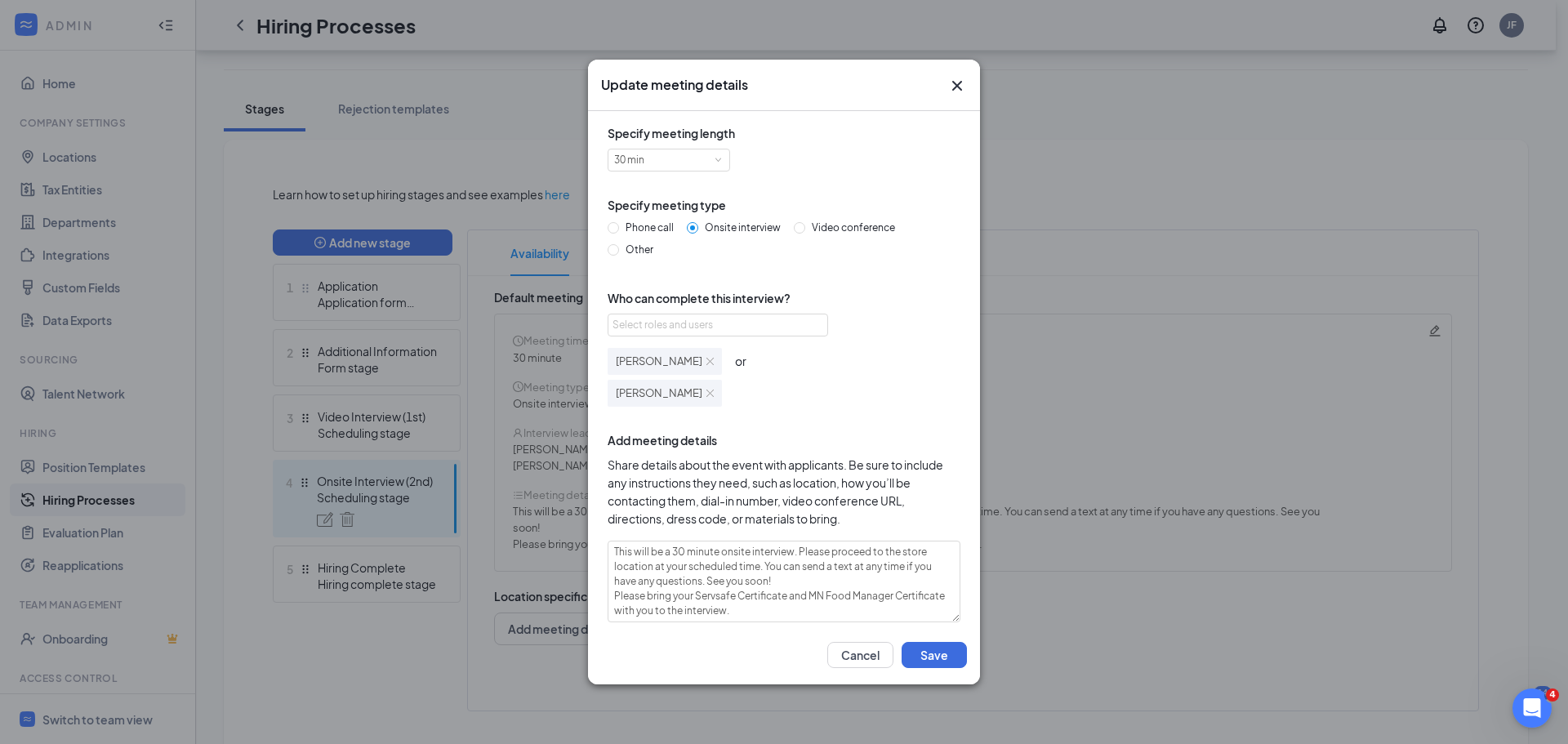
click at [706, 391] on img at bounding box center [710, 394] width 7 height 7
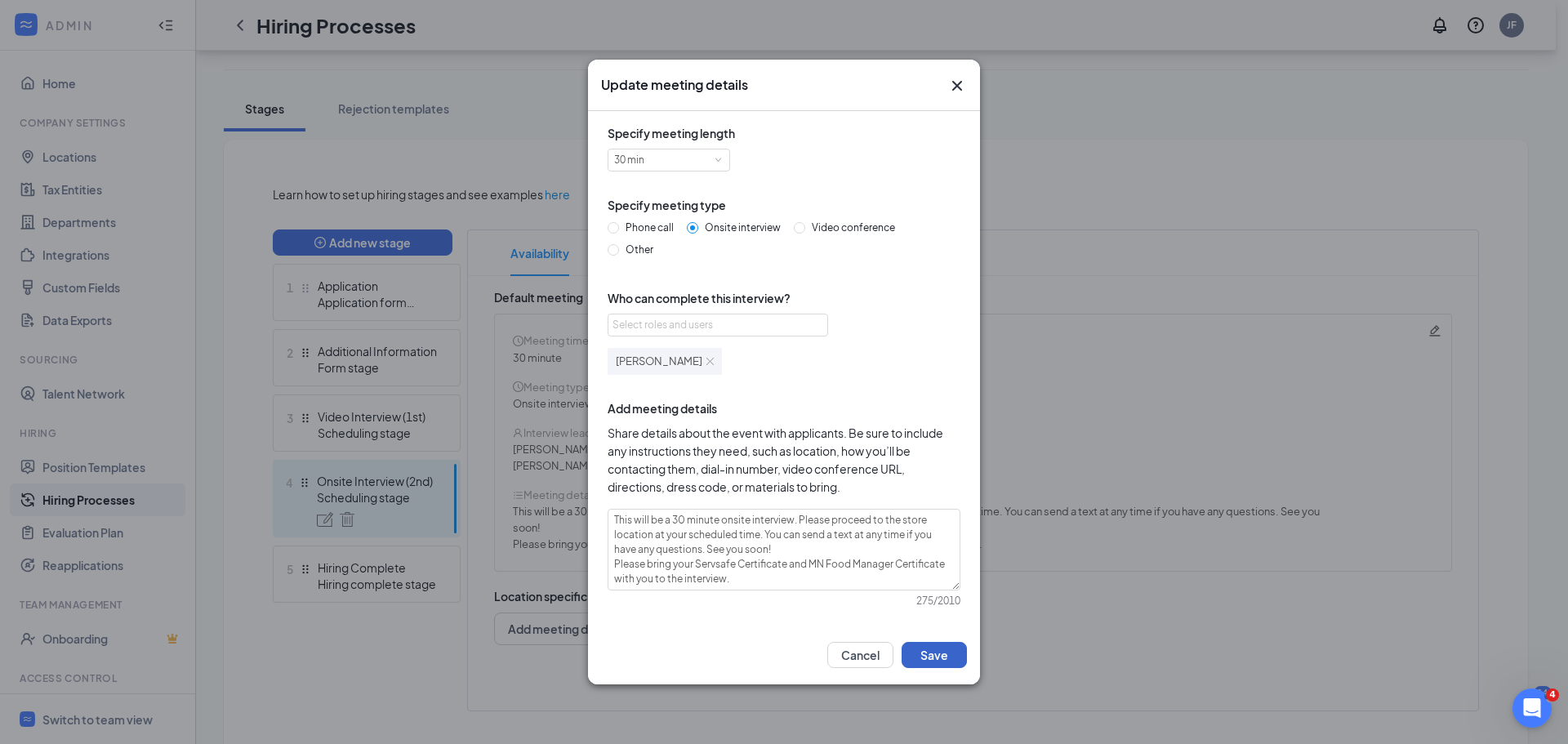
click at [948, 653] on button "Save" at bounding box center [934, 655] width 65 height 27
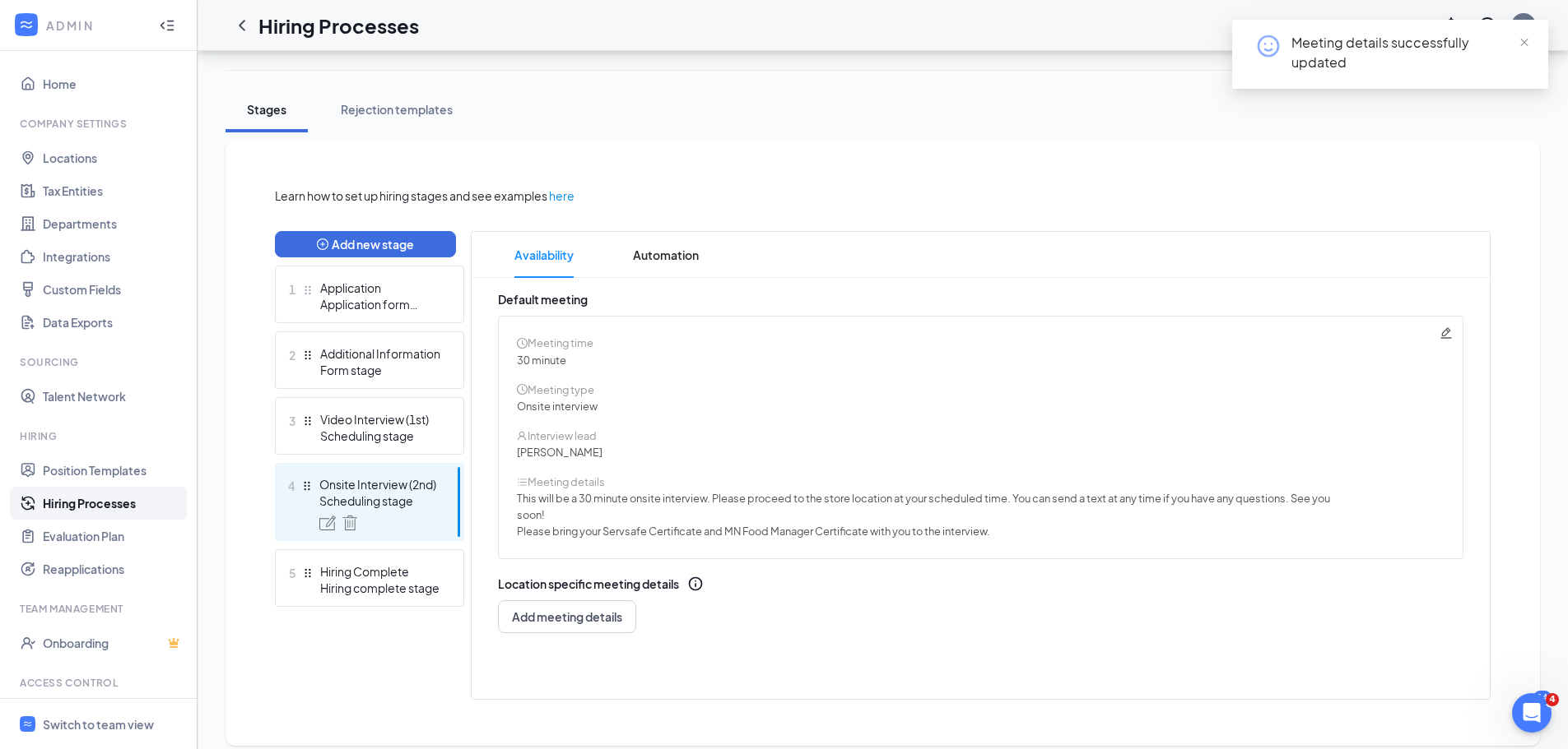
click at [909, 228] on div "Learn how to set up hiring stages and see examples here Add new stage 1 Applica…" at bounding box center [882, 443] width 1216 height 513
click at [466, 156] on div "Learn how to set up hiring stages and see examples here Add new stage 1 Applica…" at bounding box center [882, 443] width 1281 height 579
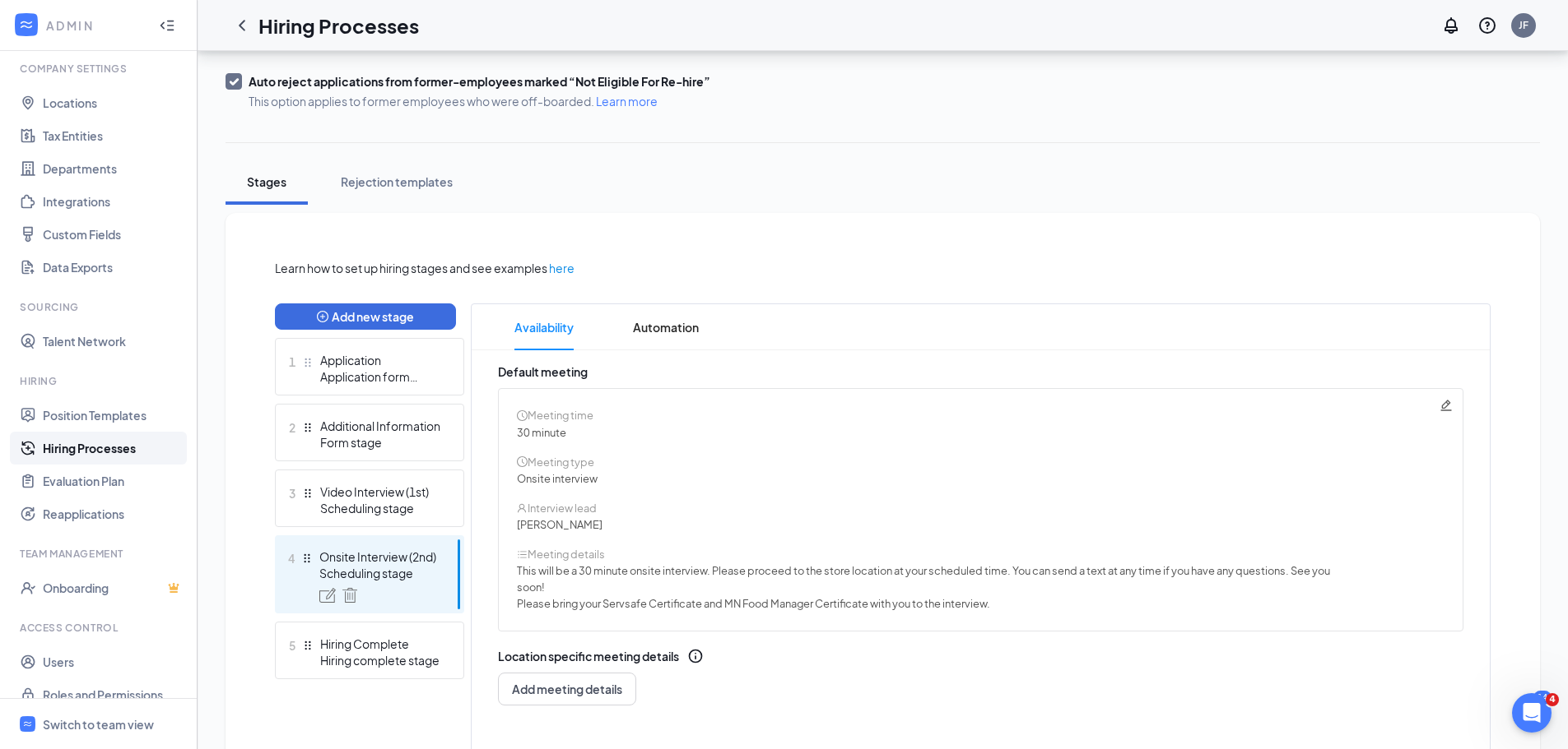
scroll to position [192, 0]
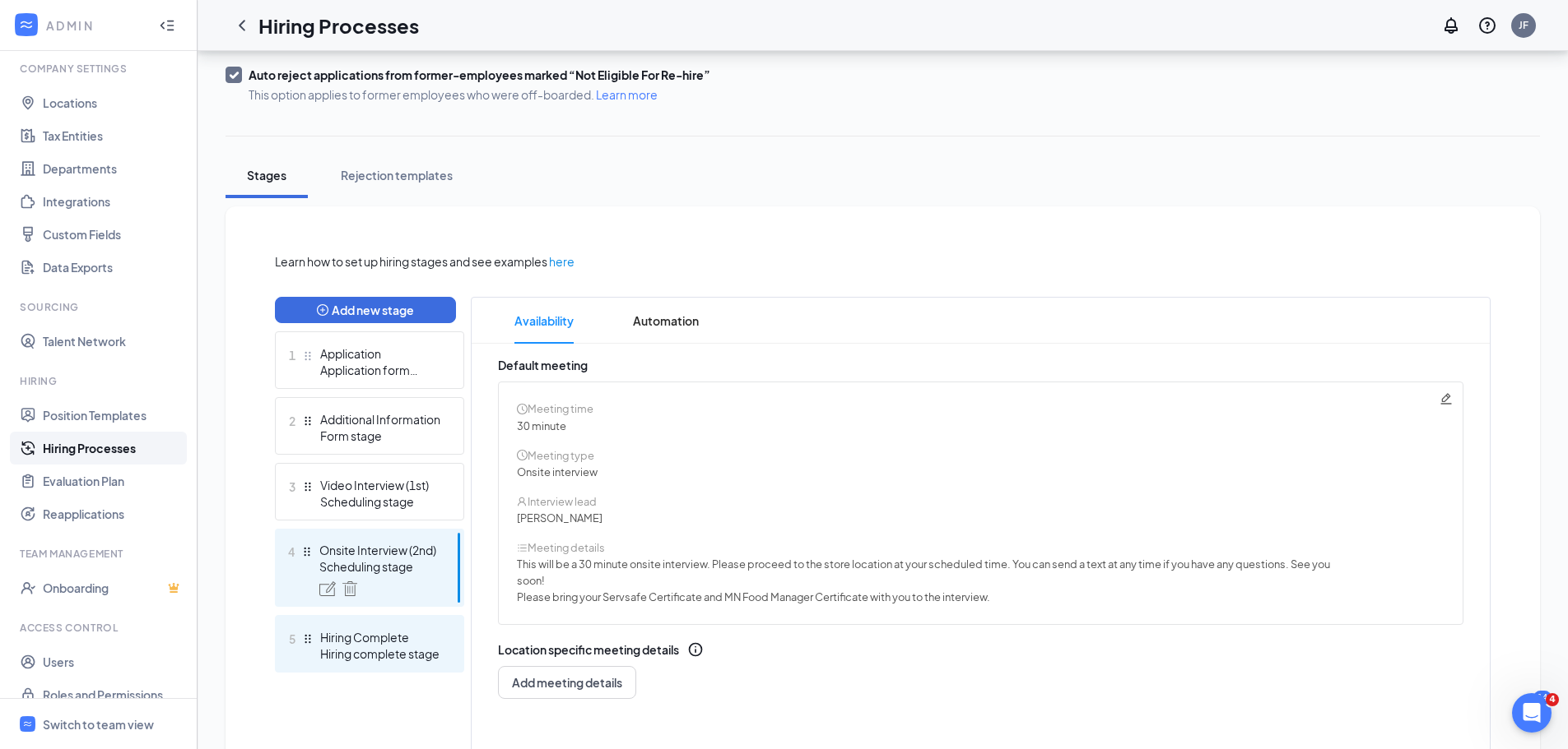
click at [370, 641] on div "Hiring Complete" at bounding box center [380, 638] width 120 height 17
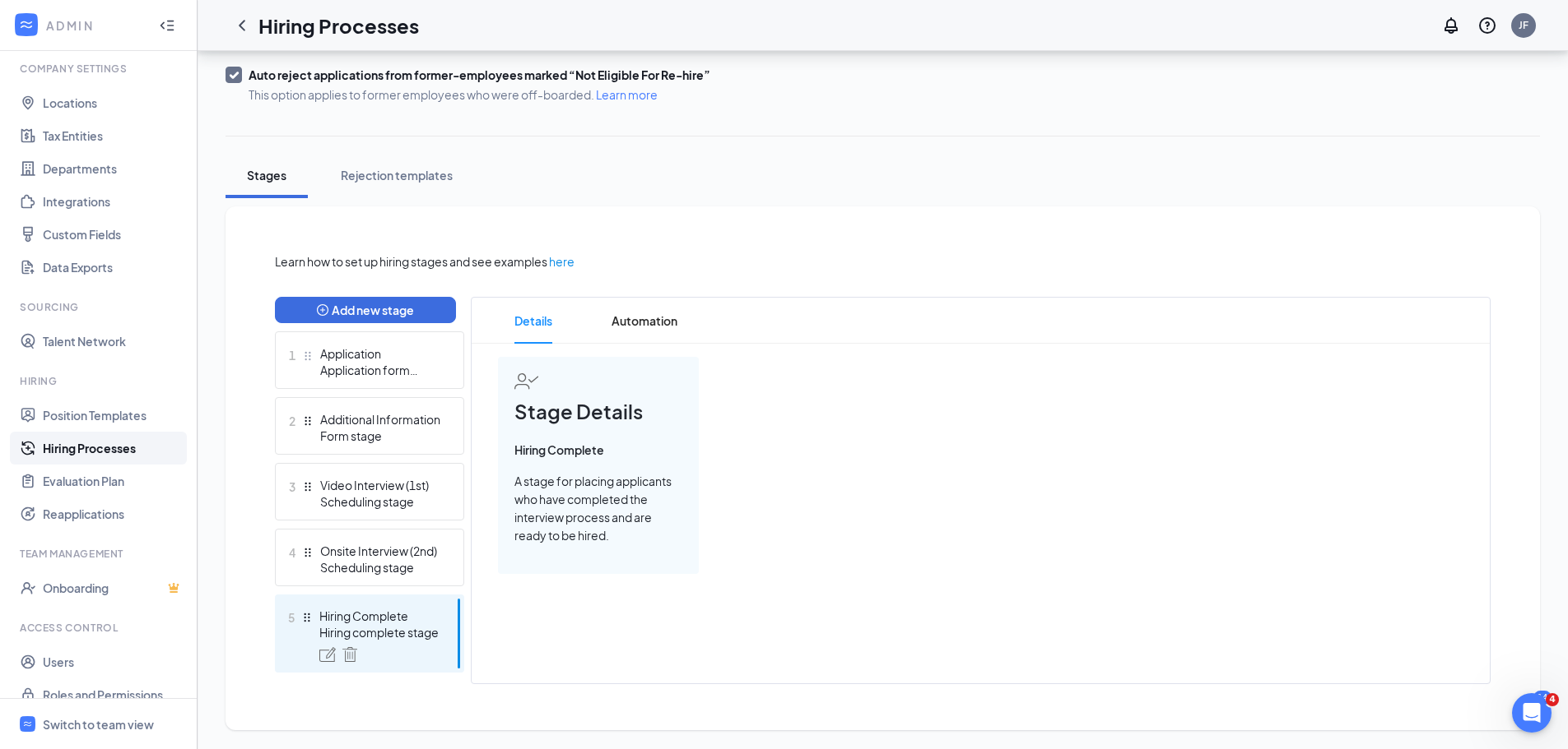
click at [266, 170] on div "Stages" at bounding box center [266, 175] width 50 height 17
click at [720, 173] on div "Stages Rejection templates" at bounding box center [883, 175] width 1315 height 45
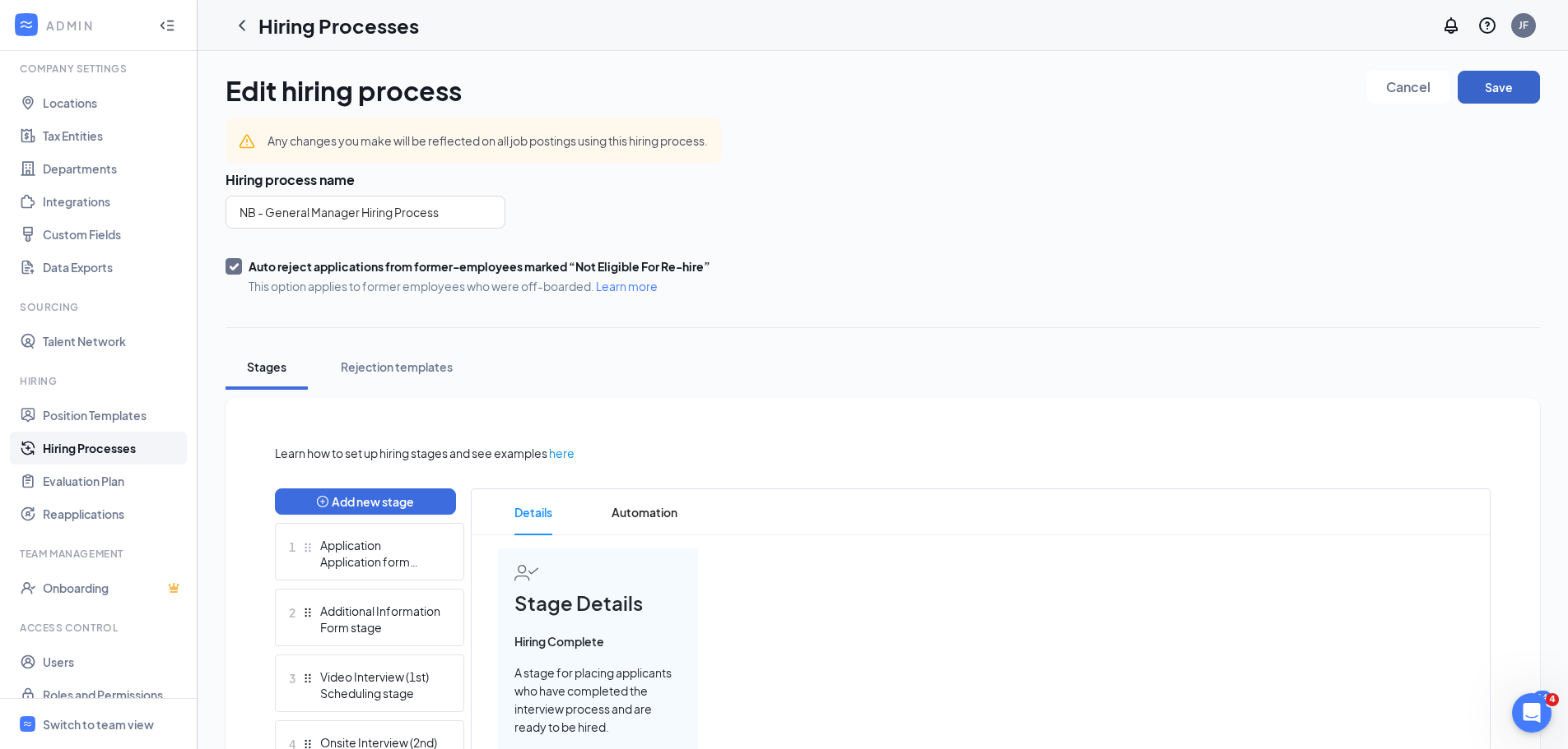
click at [1489, 88] on button "Save" at bounding box center [1498, 88] width 82 height 33
click at [100, 420] on link "Position Templates" at bounding box center [112, 415] width 141 height 33
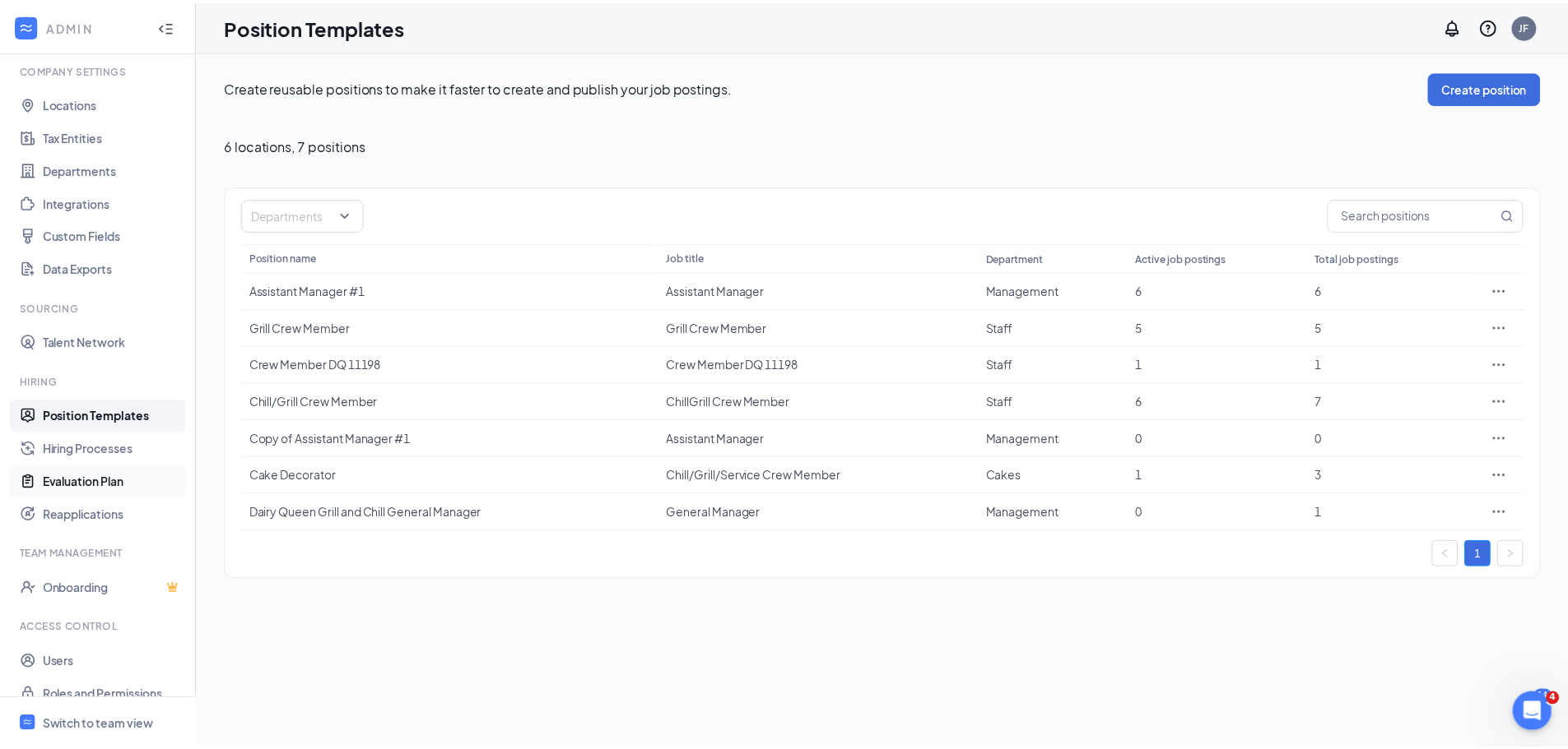
scroll to position [75, 0]
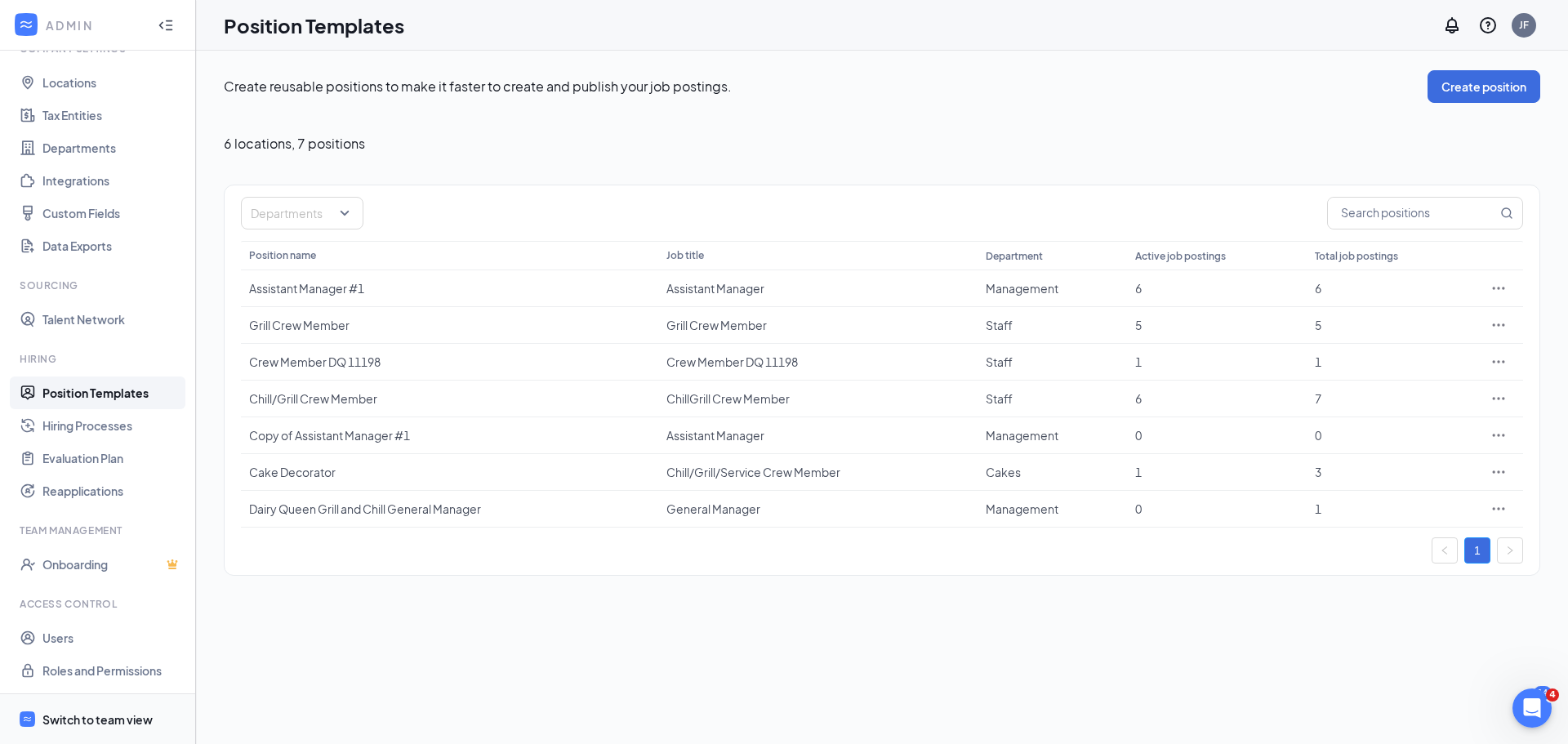
click at [125, 717] on div "Switch to team view" at bounding box center [97, 720] width 111 height 16
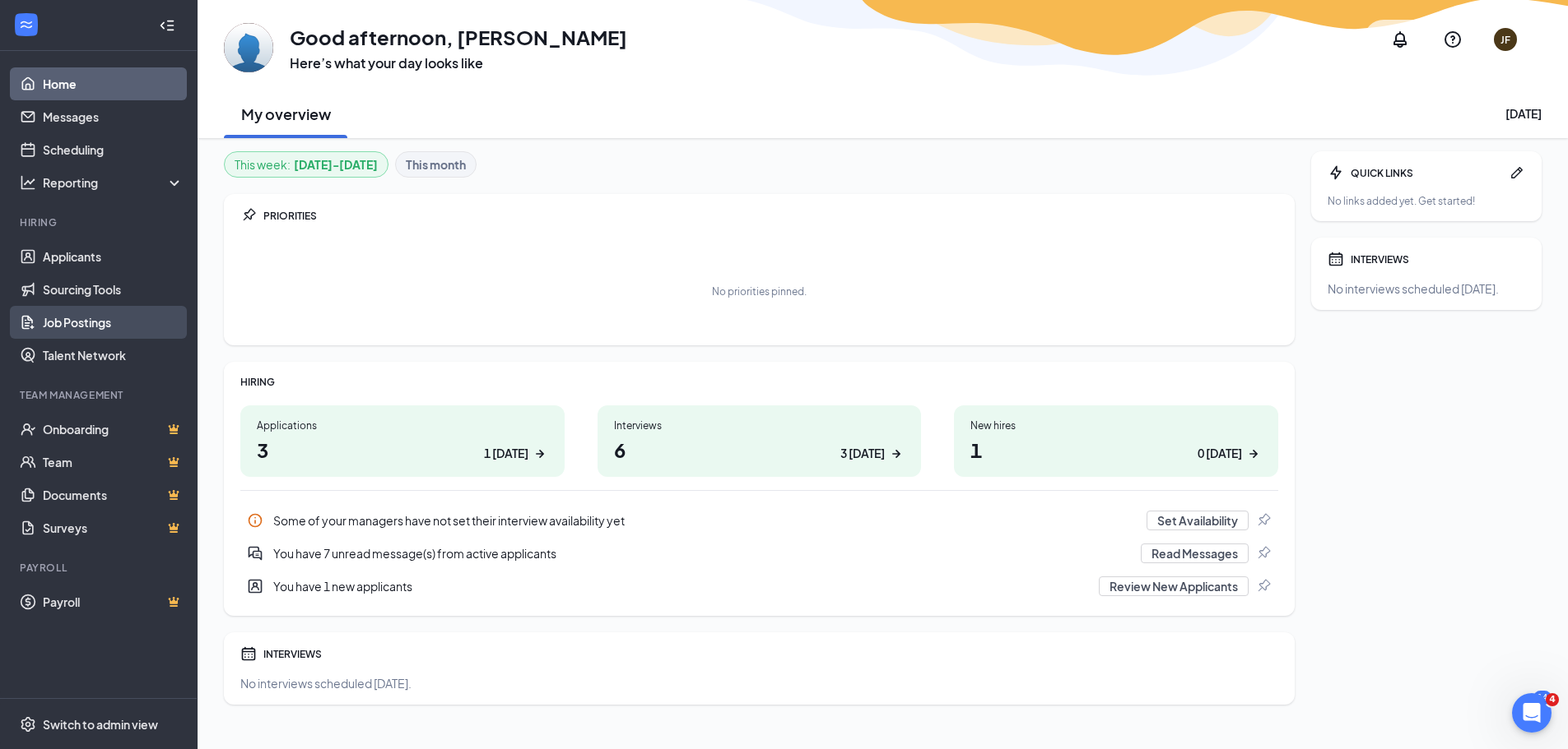
click at [81, 320] on link "Job Postings" at bounding box center [112, 322] width 141 height 33
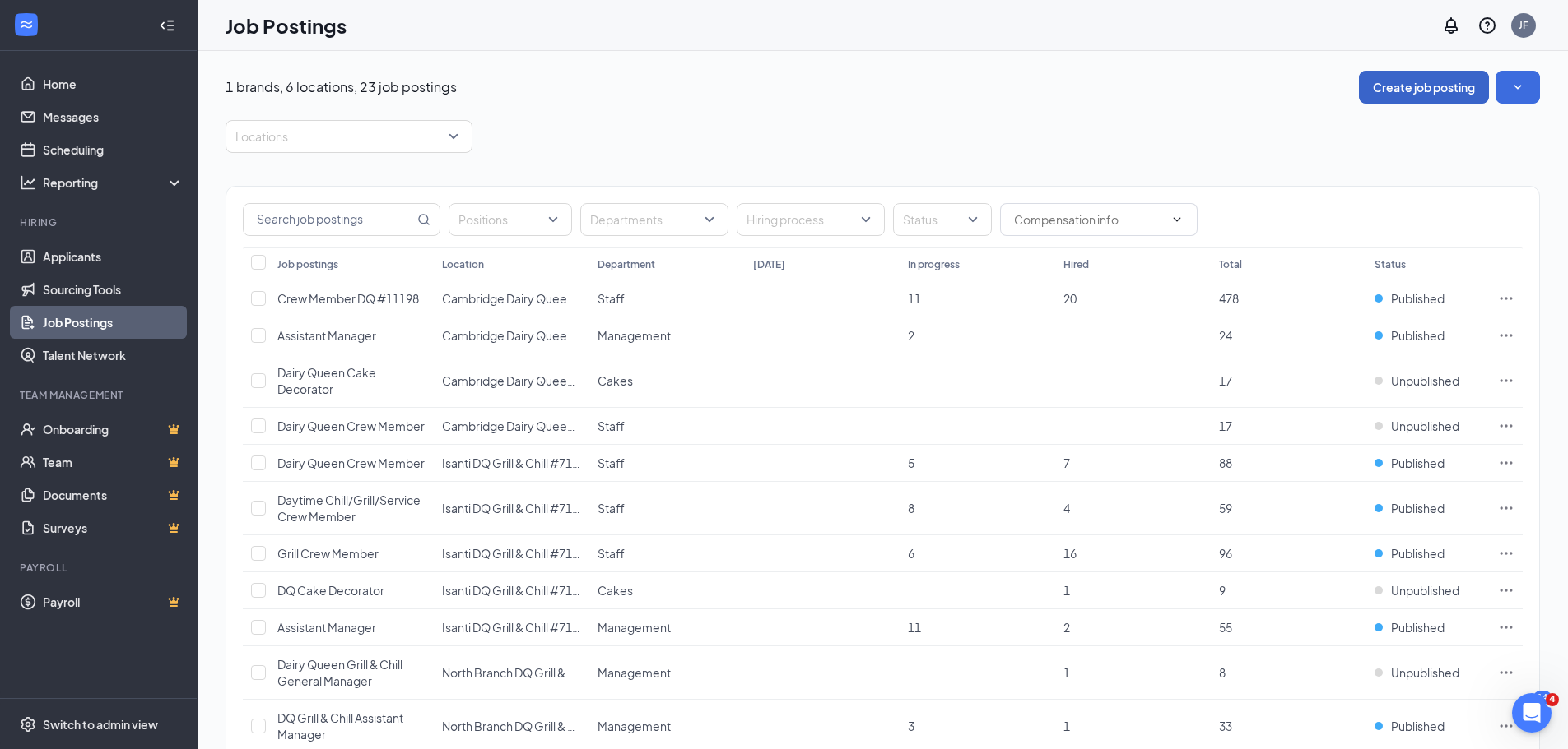
click at [1415, 91] on button "Create job posting" at bounding box center [1423, 88] width 130 height 33
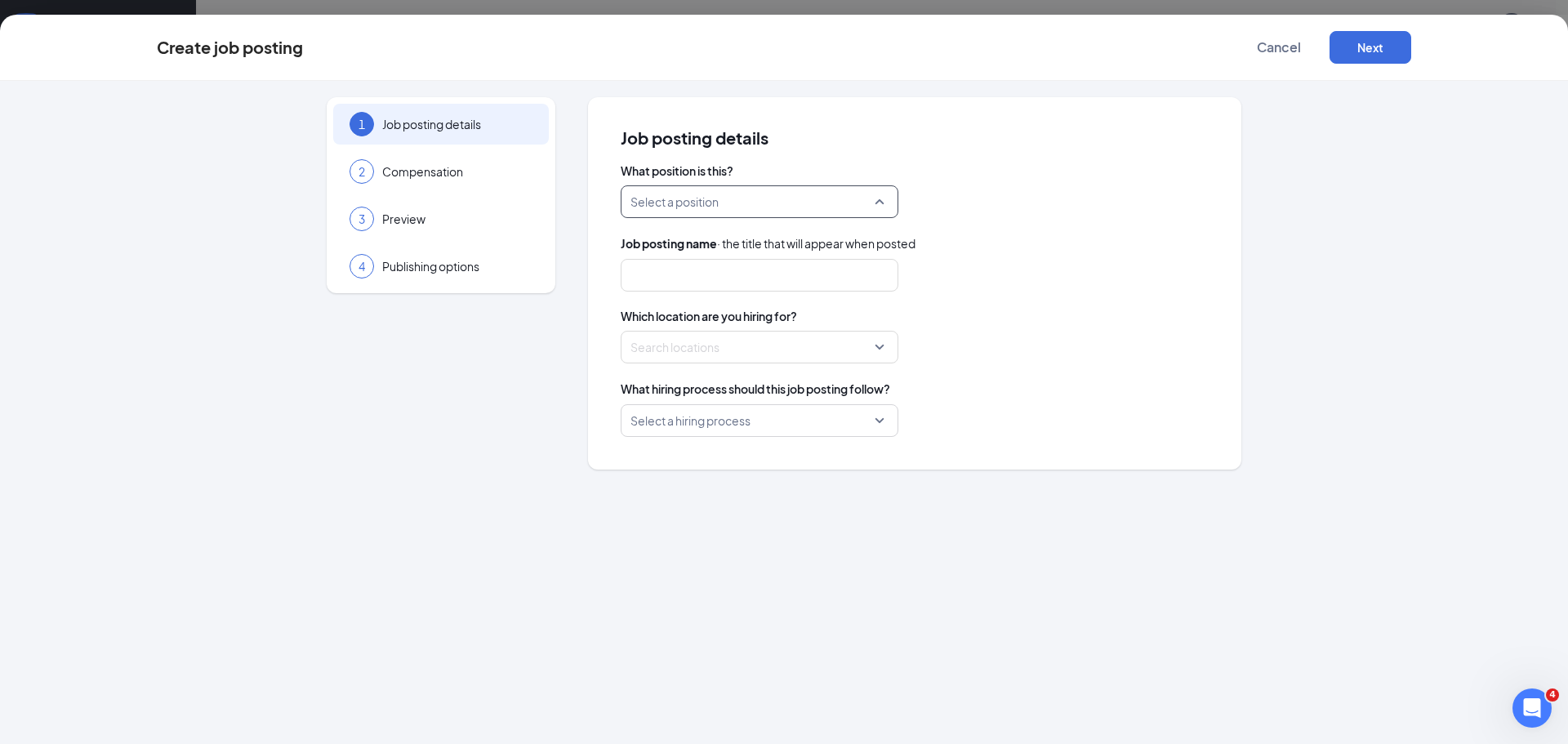
click at [873, 202] on input "search" at bounding box center [754, 202] width 247 height 31
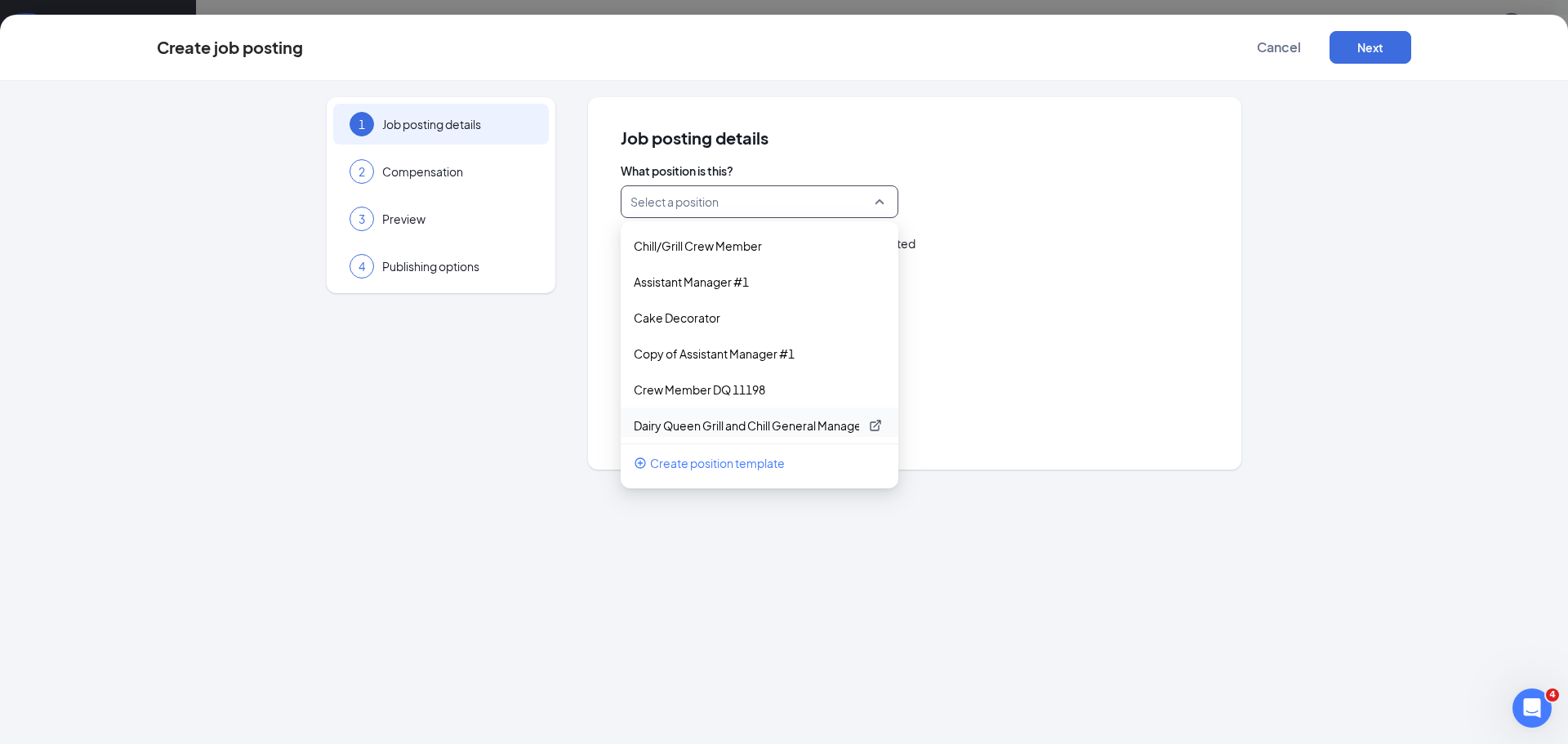
click at [727, 421] on p "Dairy Queen Grill and Chill General Manager" at bounding box center [746, 426] width 225 height 16
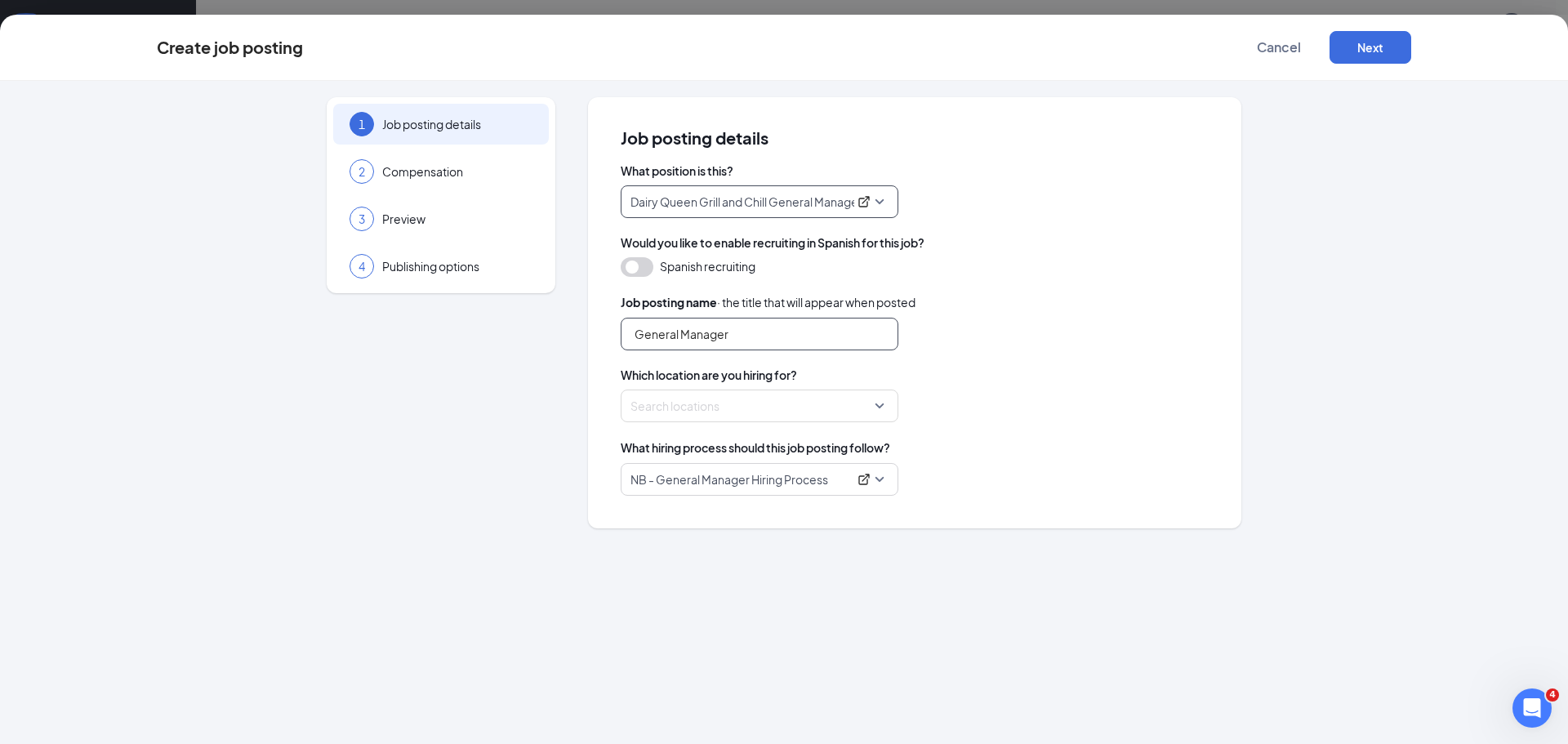
click at [758, 331] on input "General Manager" at bounding box center [759, 334] width 278 height 33
click at [886, 406] on div "Search locations" at bounding box center [759, 406] width 278 height 33
type input "General Manager DQ Grill and Chill"
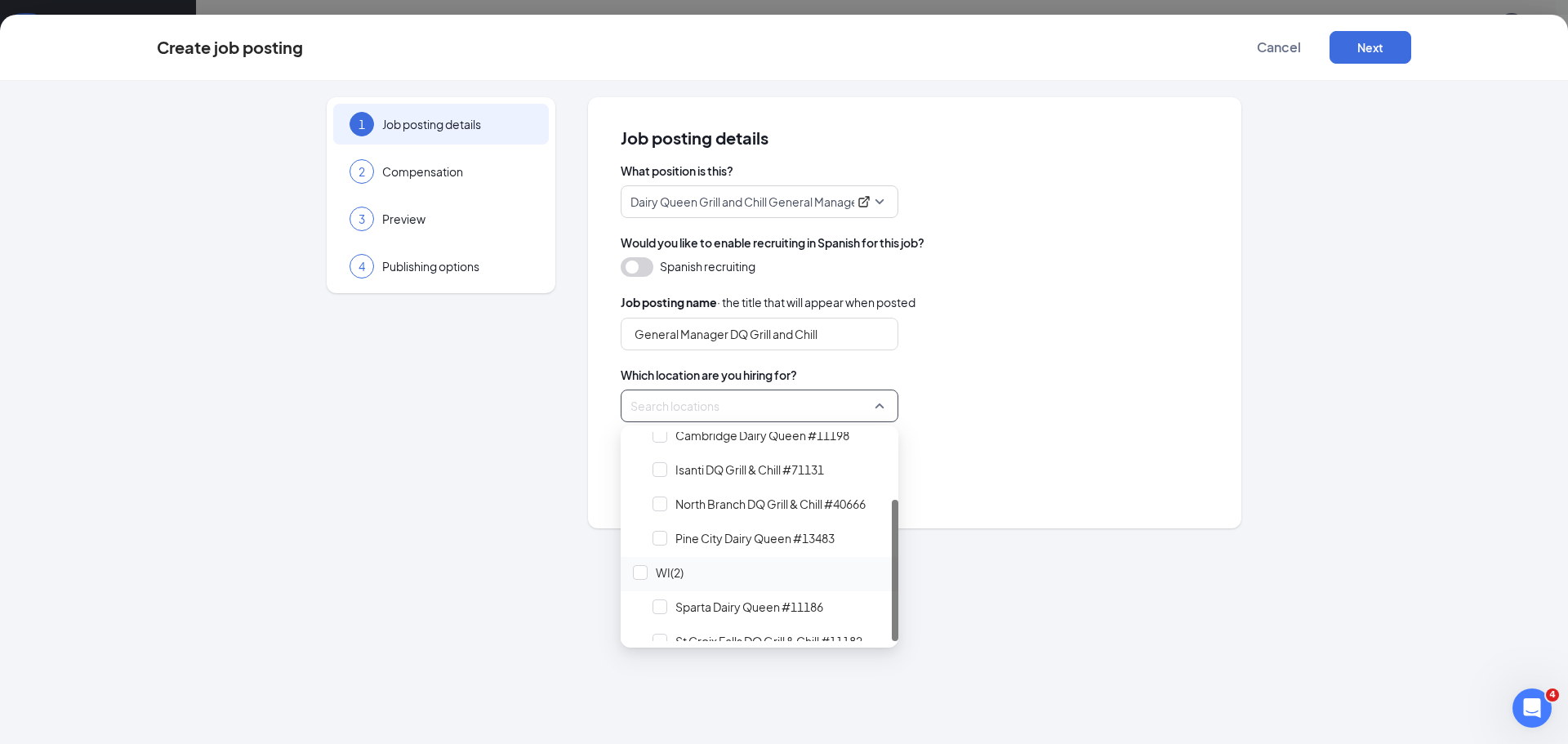
scroll to position [100, 0]
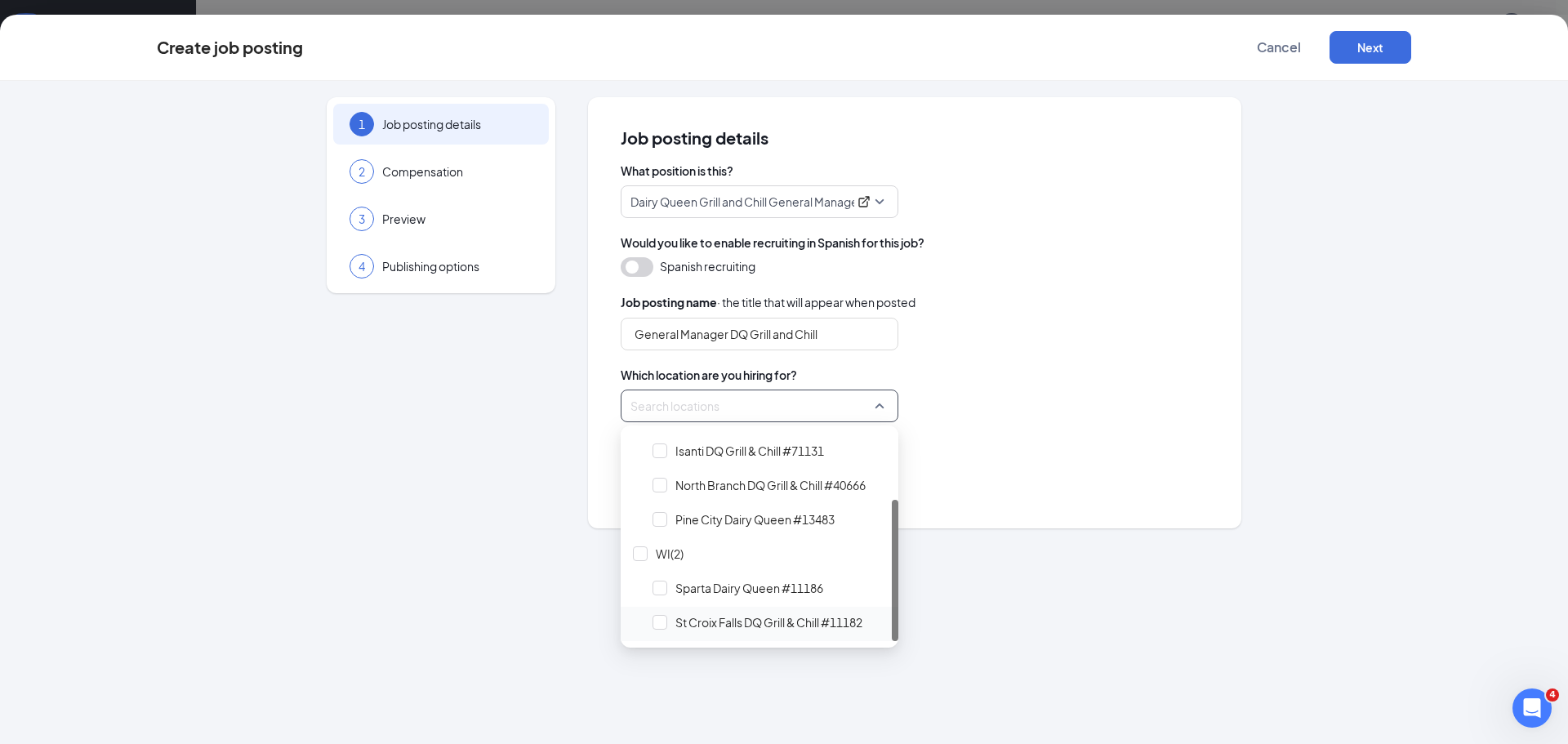
click at [696, 611] on span "St Croix Falls DQ Grill & Chill #11182" at bounding box center [769, 622] width 245 height 31
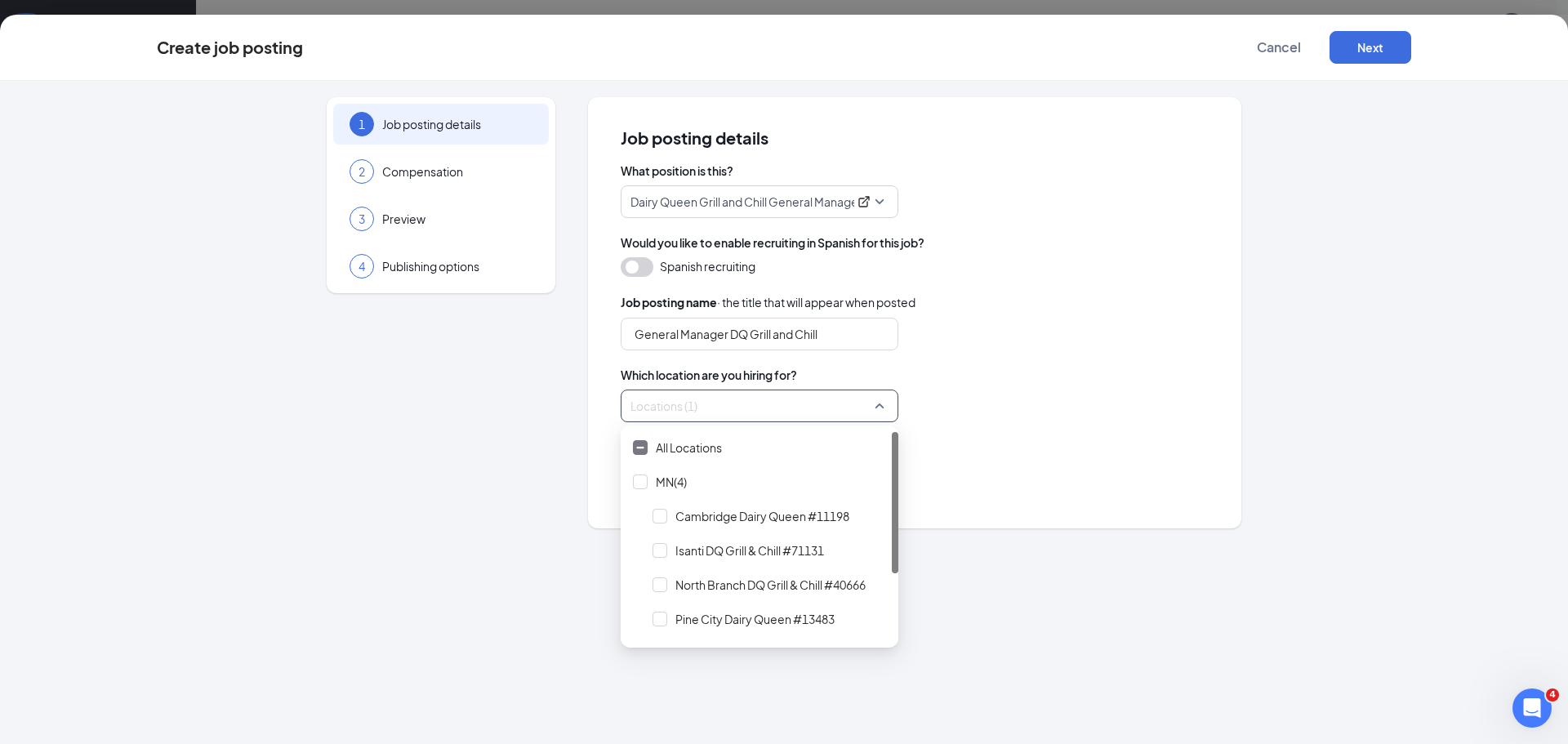
click at [1010, 420] on div "Locations (1)" at bounding box center [914, 406] width 588 height 33
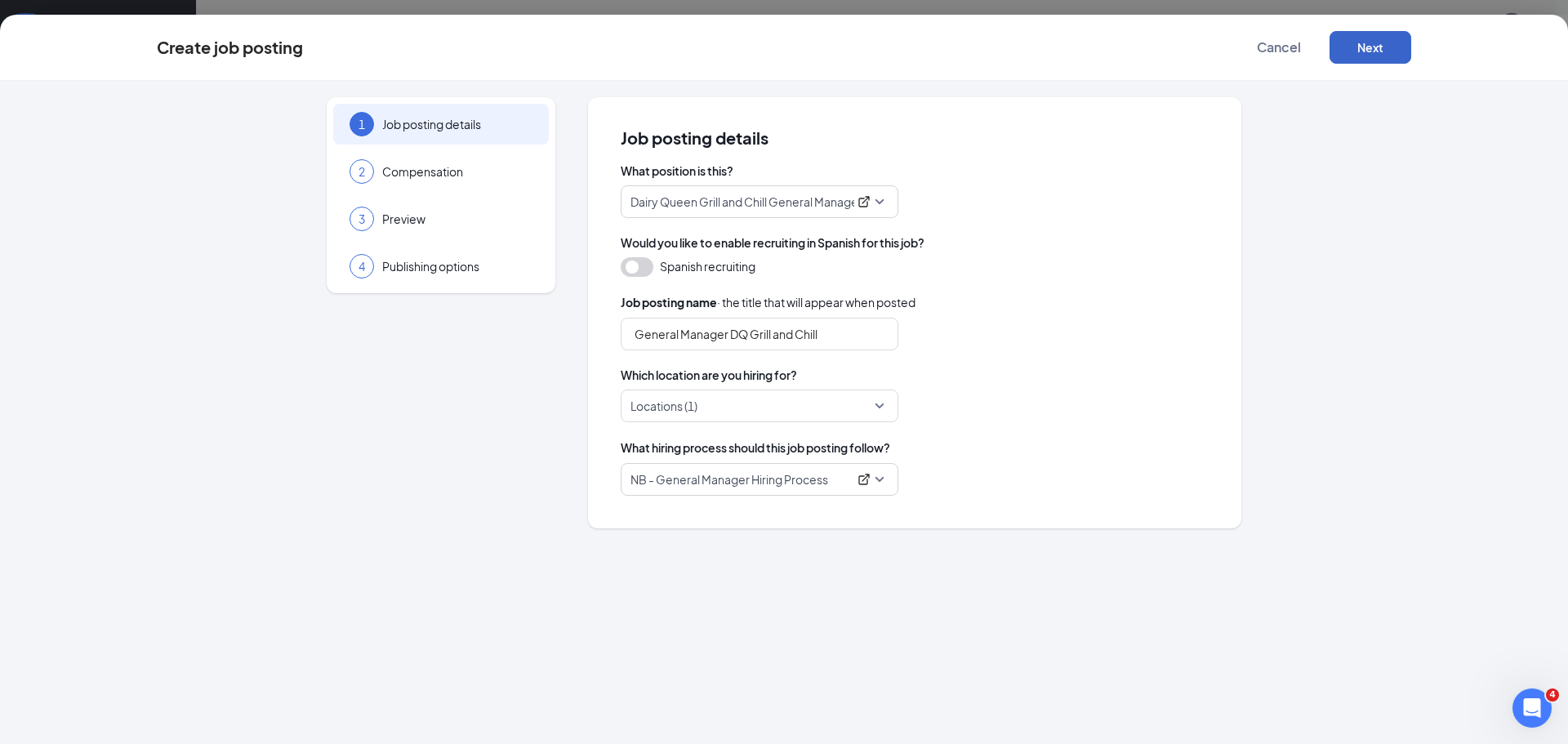
click at [1368, 43] on button "Next" at bounding box center [1369, 48] width 81 height 33
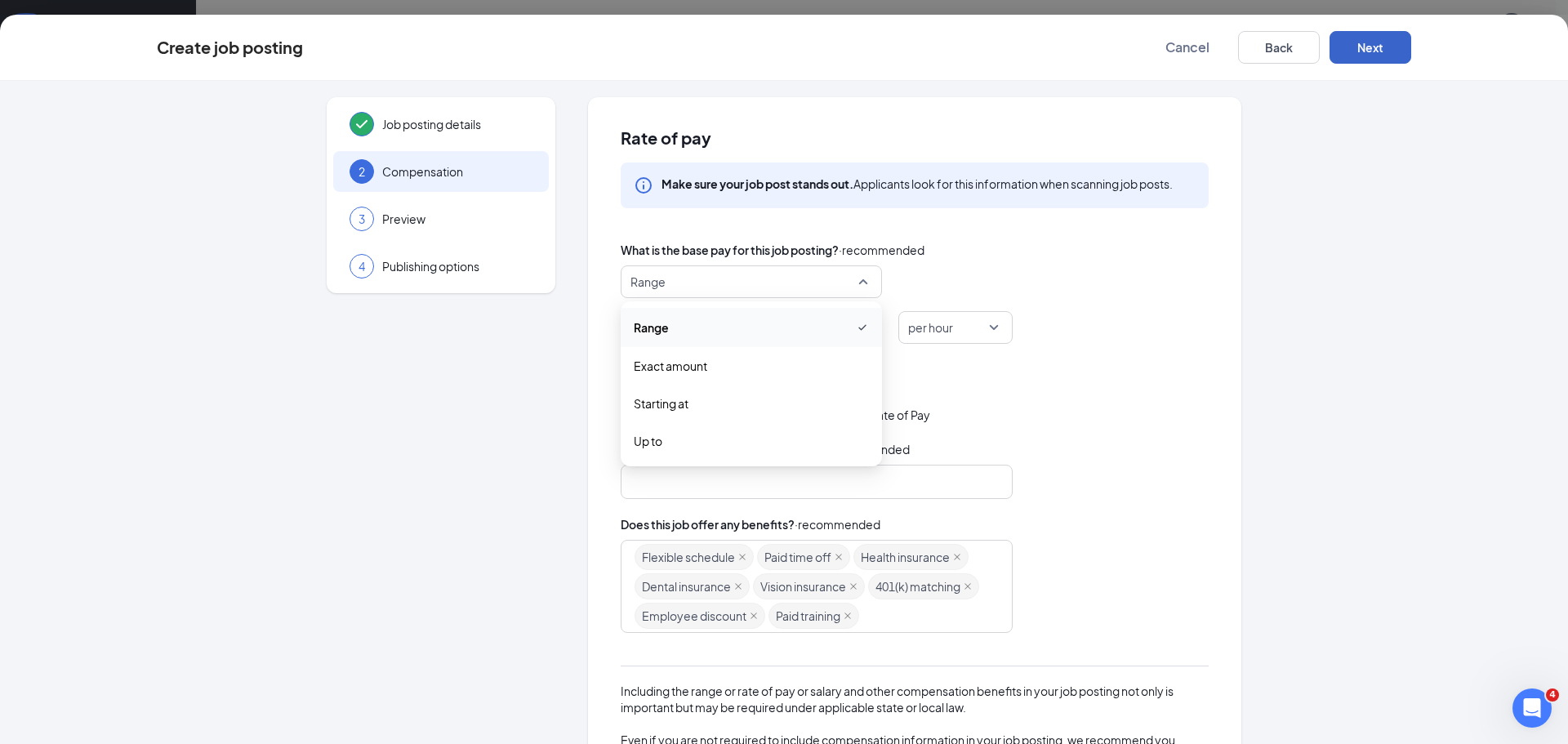
click at [748, 282] on span "Range" at bounding box center [744, 282] width 227 height 31
click at [1011, 270] on div "Range range exact_rate Range Exact amount Starting at Up to" at bounding box center [914, 282] width 588 height 33
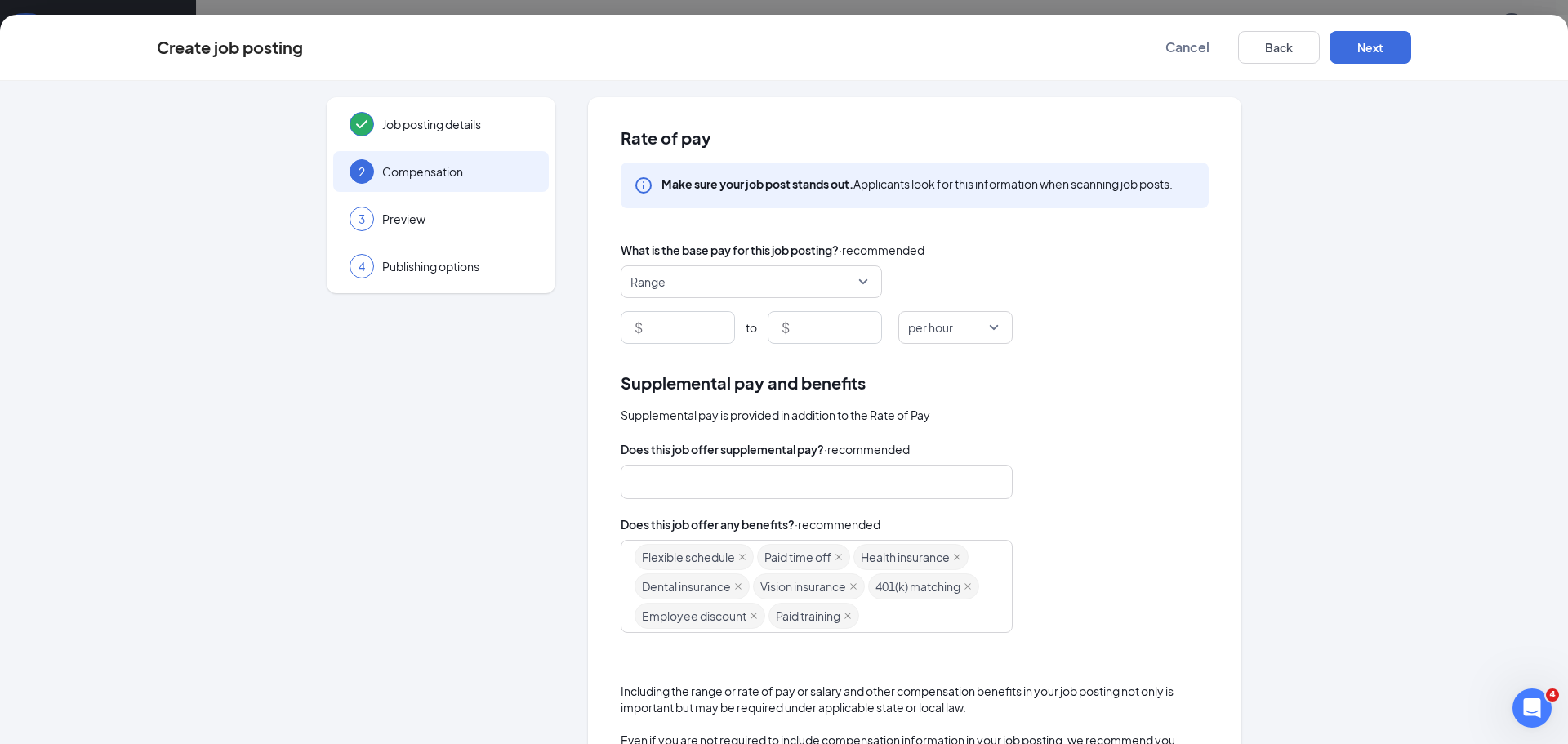
click at [987, 329] on span "per hour" at bounding box center [956, 328] width 95 height 31
click at [920, 528] on span "per year" at bounding box center [933, 524] width 45 height 18
type input "1"
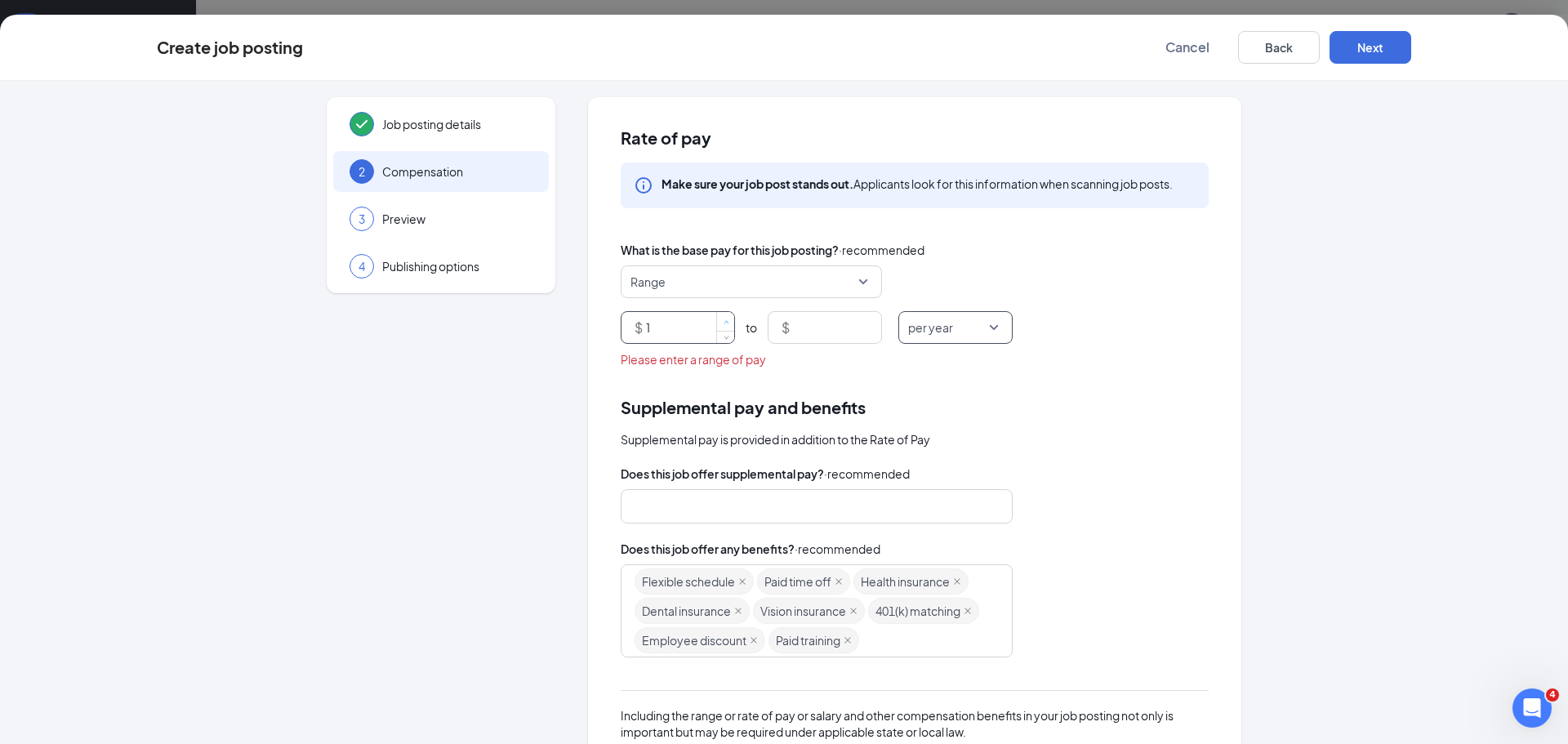
click at [721, 318] on span "up" at bounding box center [725, 322] width 10 height 10
type input "45000"
click at [798, 330] on input at bounding box center [837, 328] width 88 height 31
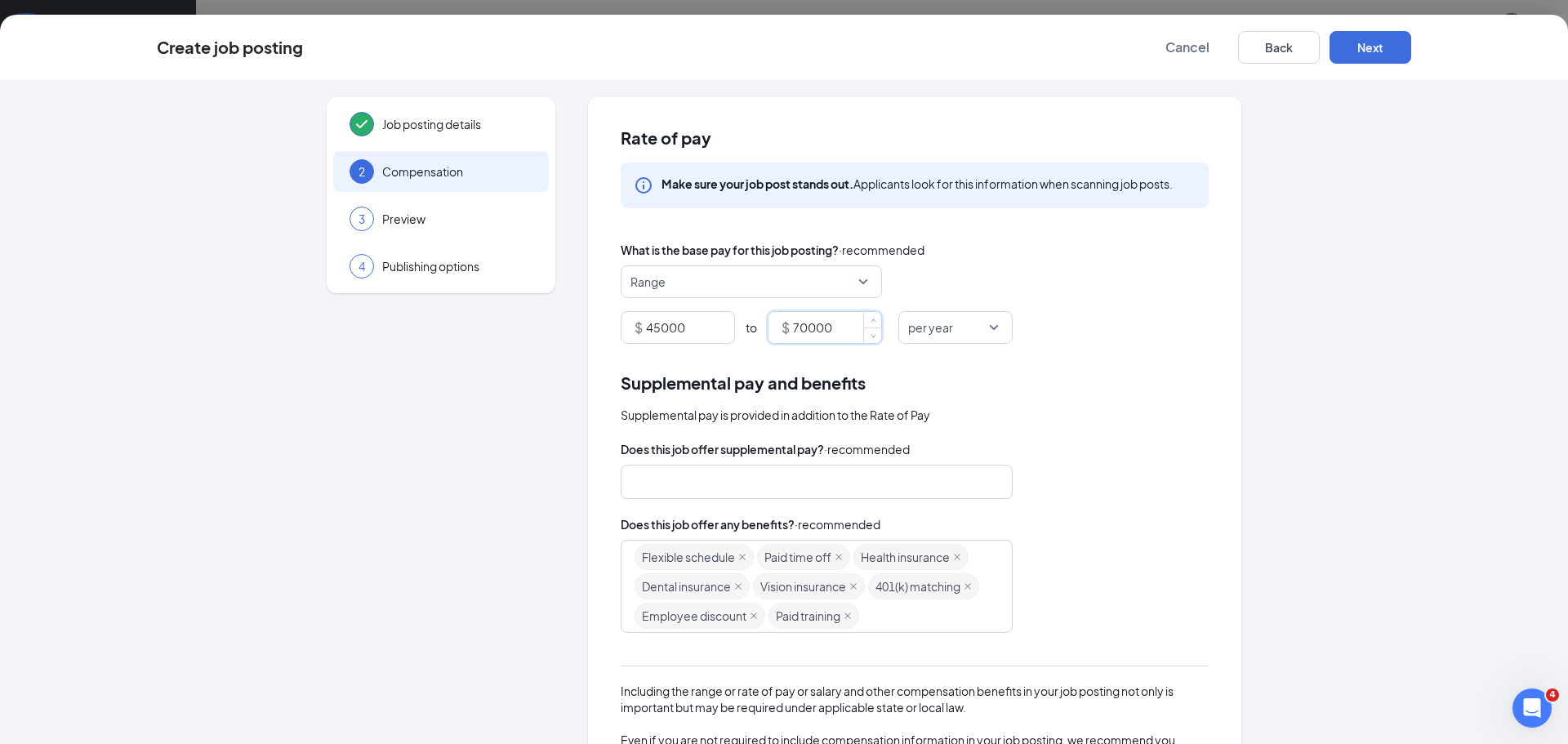
type input "70000"
click at [1165, 402] on div "Supplemental pay and benefits Supplemental pay is provided in addition to the R…" at bounding box center [914, 396] width 588 height 53
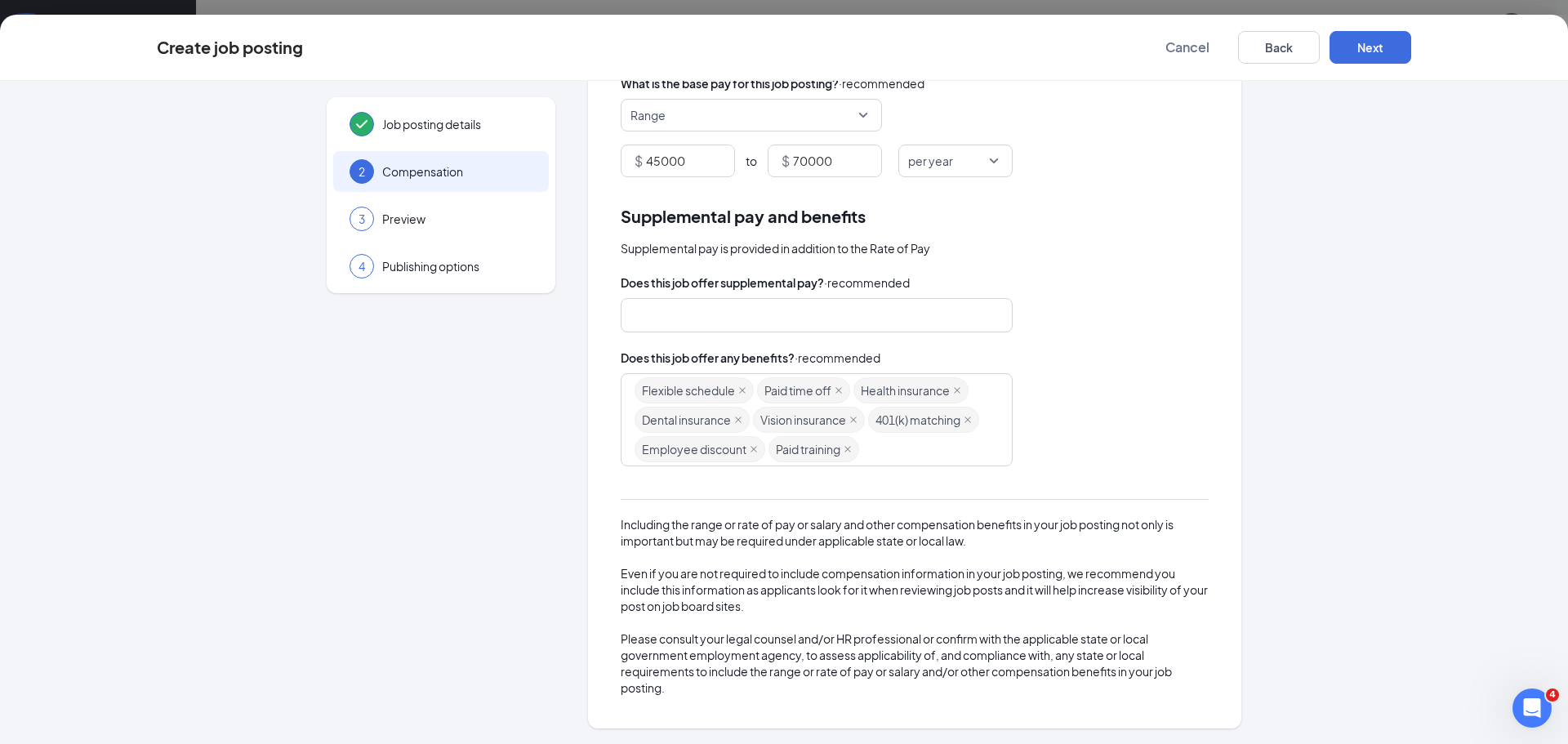
scroll to position [193, 0]
click at [1385, 51] on button "Next" at bounding box center [1369, 48] width 81 height 33
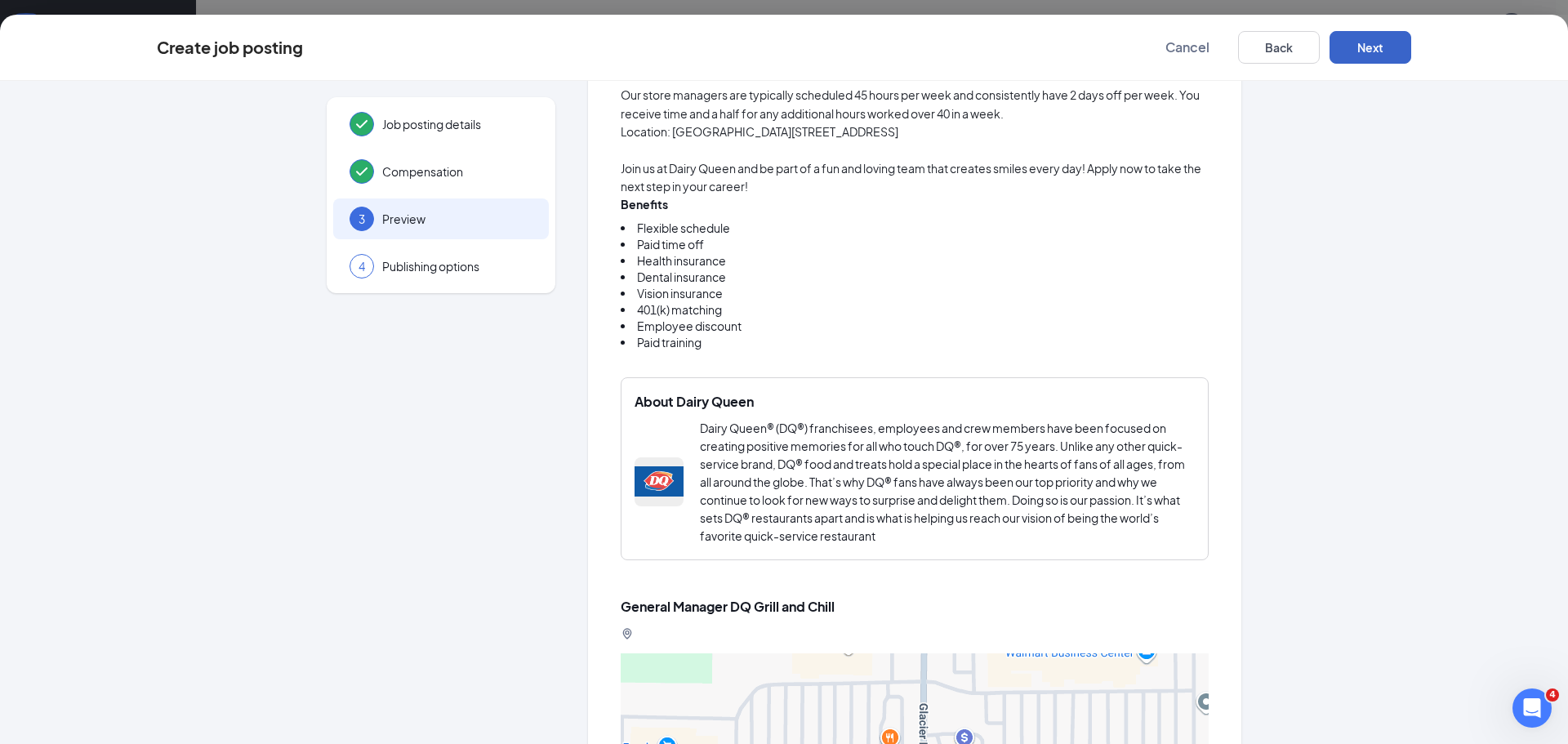
scroll to position [1092, 0]
click at [1290, 46] on button "Back" at bounding box center [1278, 48] width 81 height 33
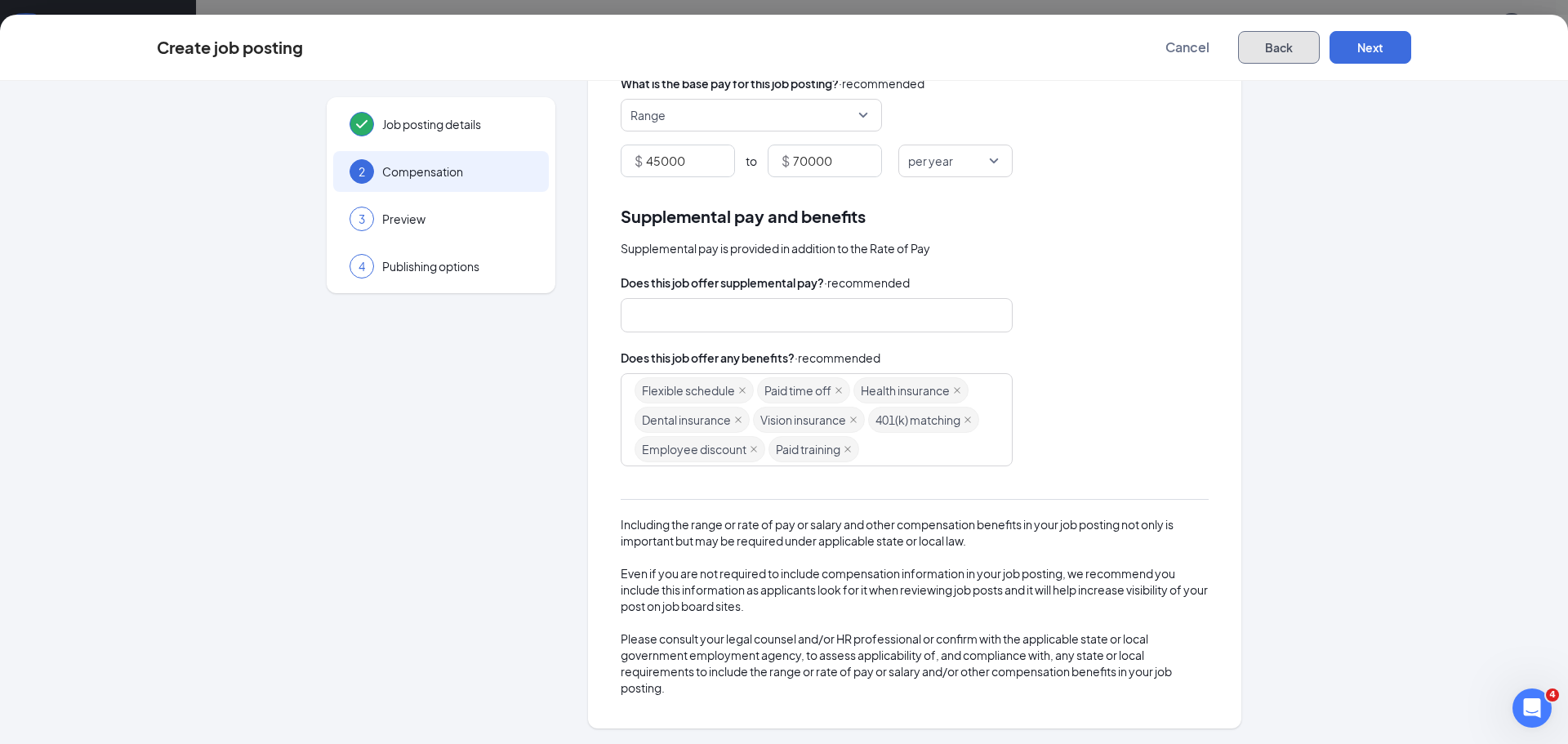
scroll to position [193, 0]
click at [1185, 51] on span "Cancel" at bounding box center [1187, 48] width 44 height 16
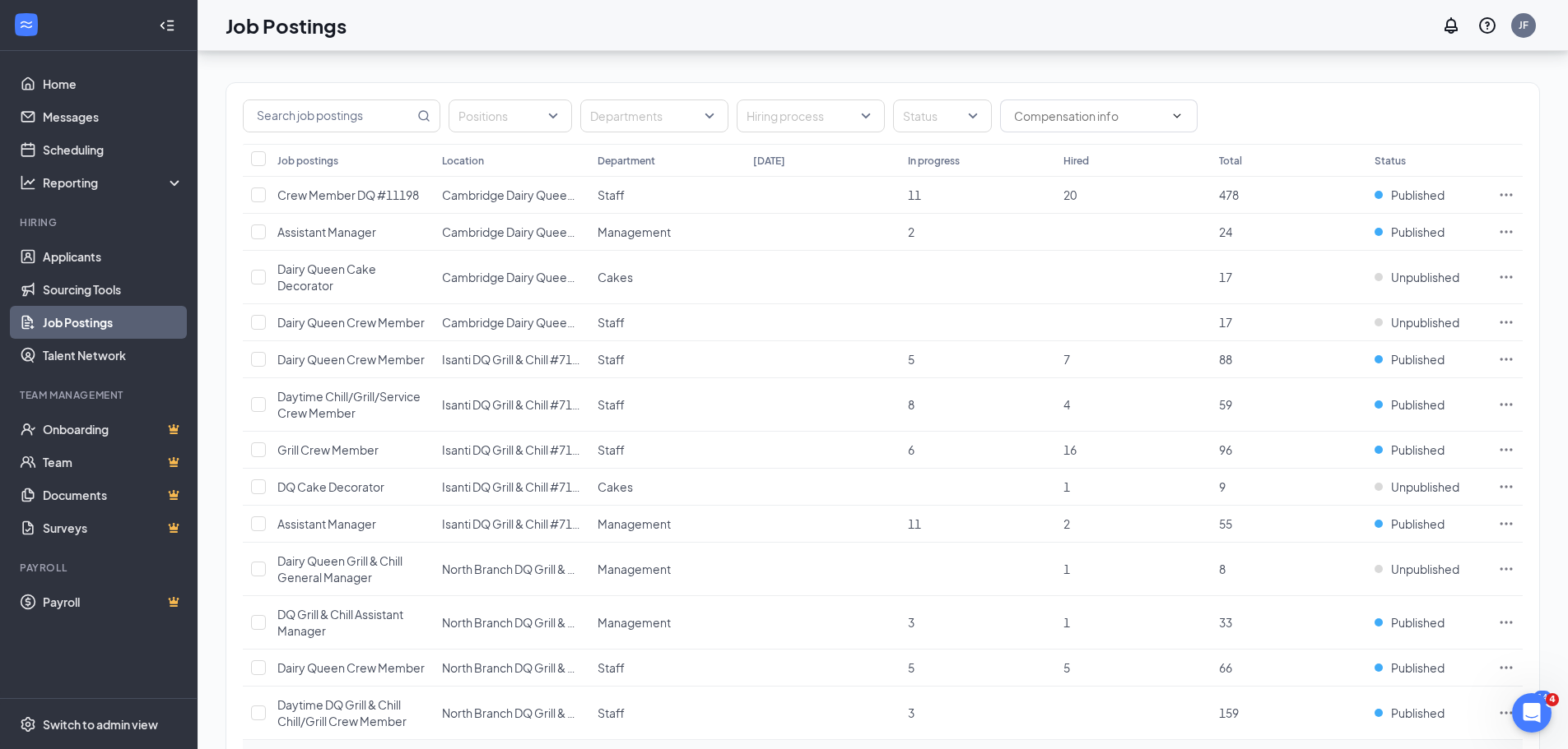
scroll to position [101, 0]
click at [95, 721] on div "Switch to admin view" at bounding box center [100, 725] width 115 height 17
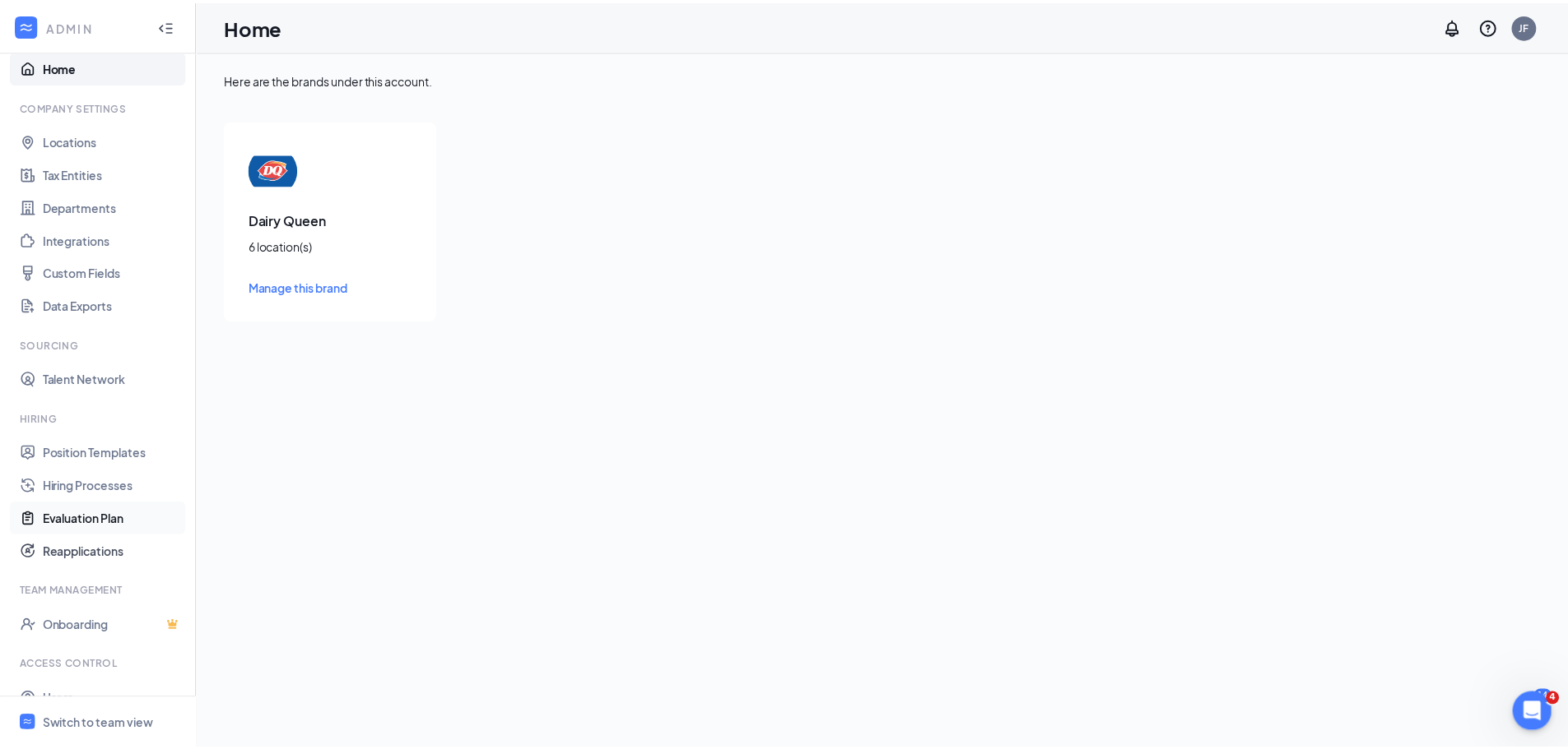
scroll to position [27, 0]
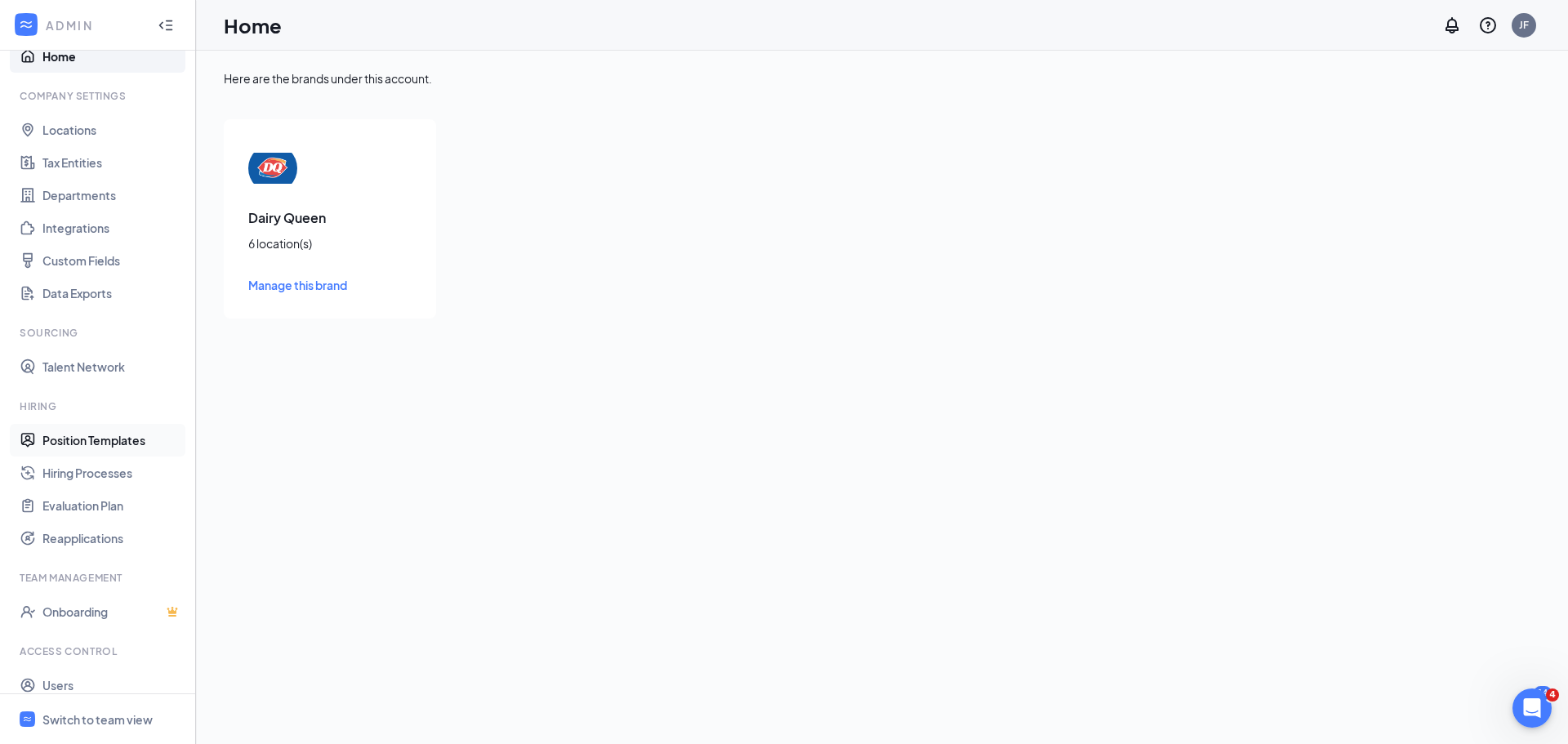
click at [113, 437] on link "Position Templates" at bounding box center [112, 440] width 140 height 33
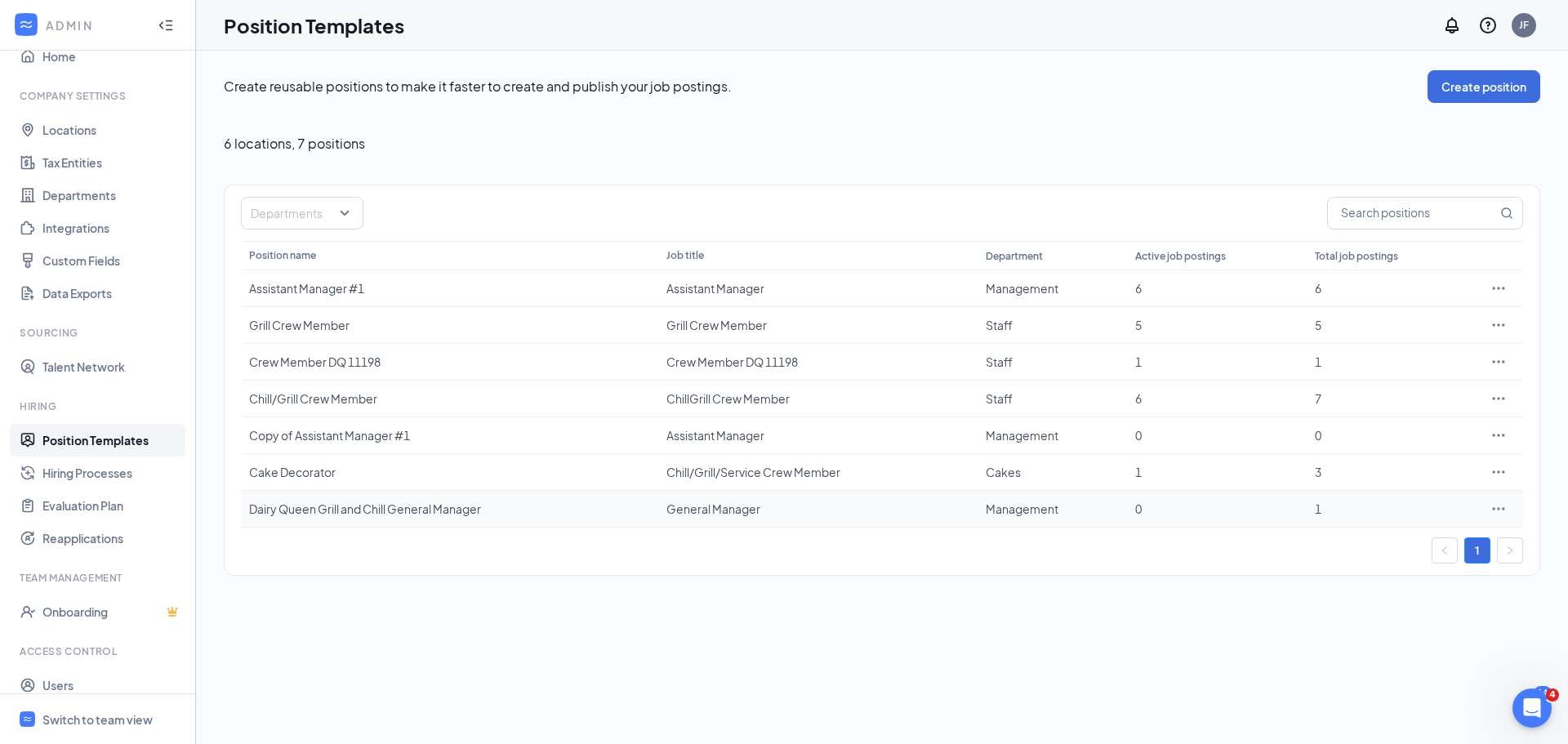
click at [377, 513] on div "Dairy Queen Grill and Chill General Manager" at bounding box center [449, 509] width 401 height 16
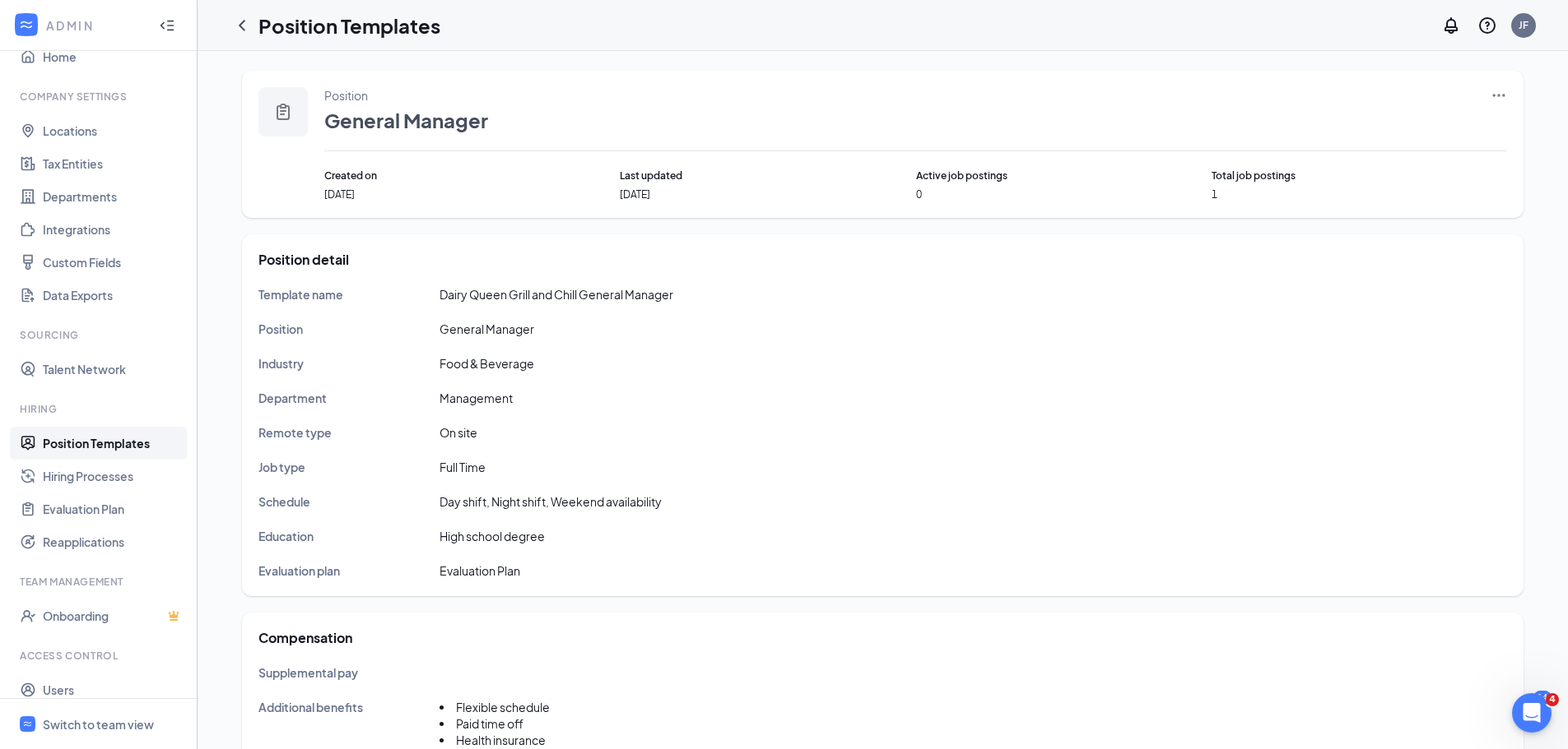
click at [124, 448] on link "Position Templates" at bounding box center [112, 443] width 141 height 33
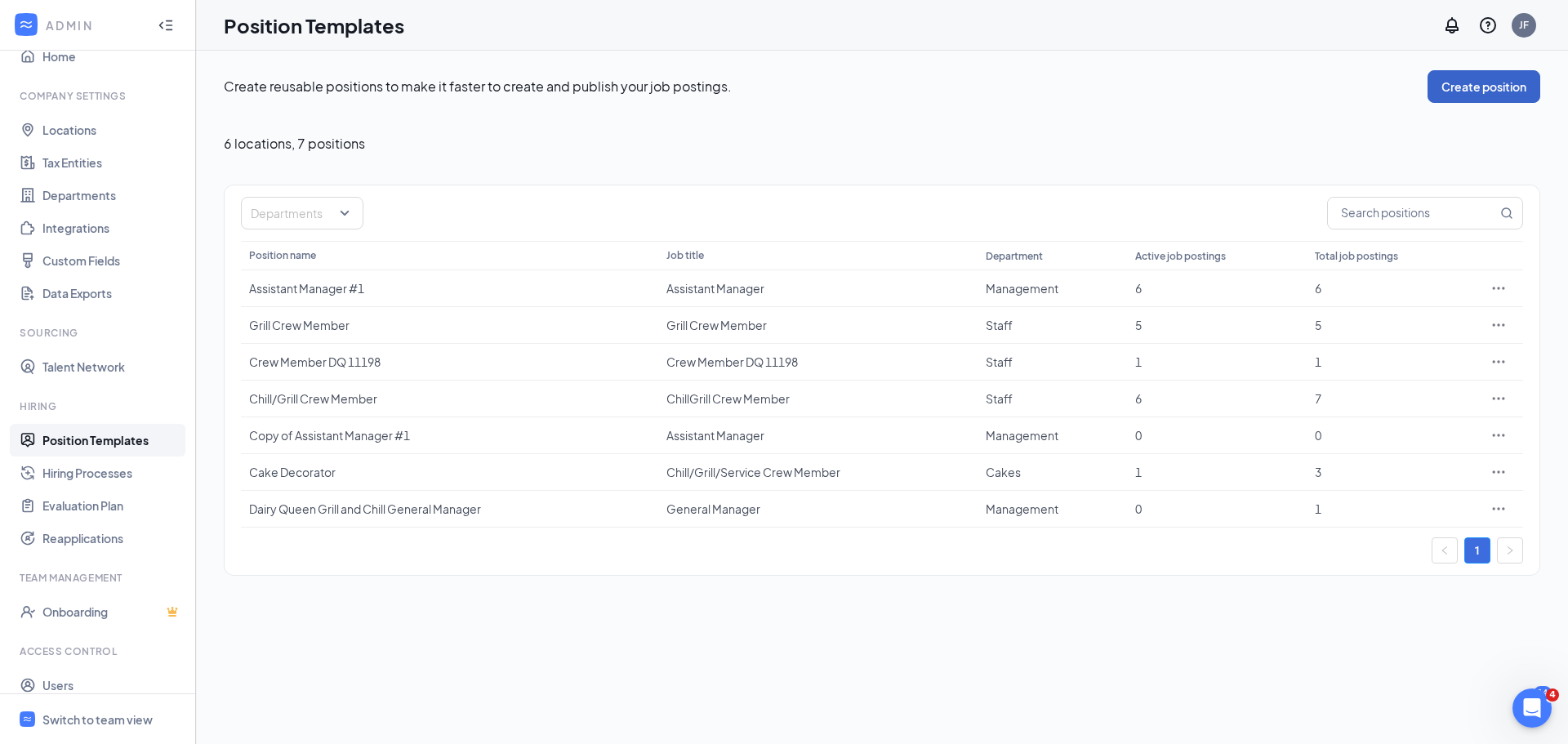
click at [1489, 92] on button "Create position" at bounding box center [1483, 87] width 113 height 33
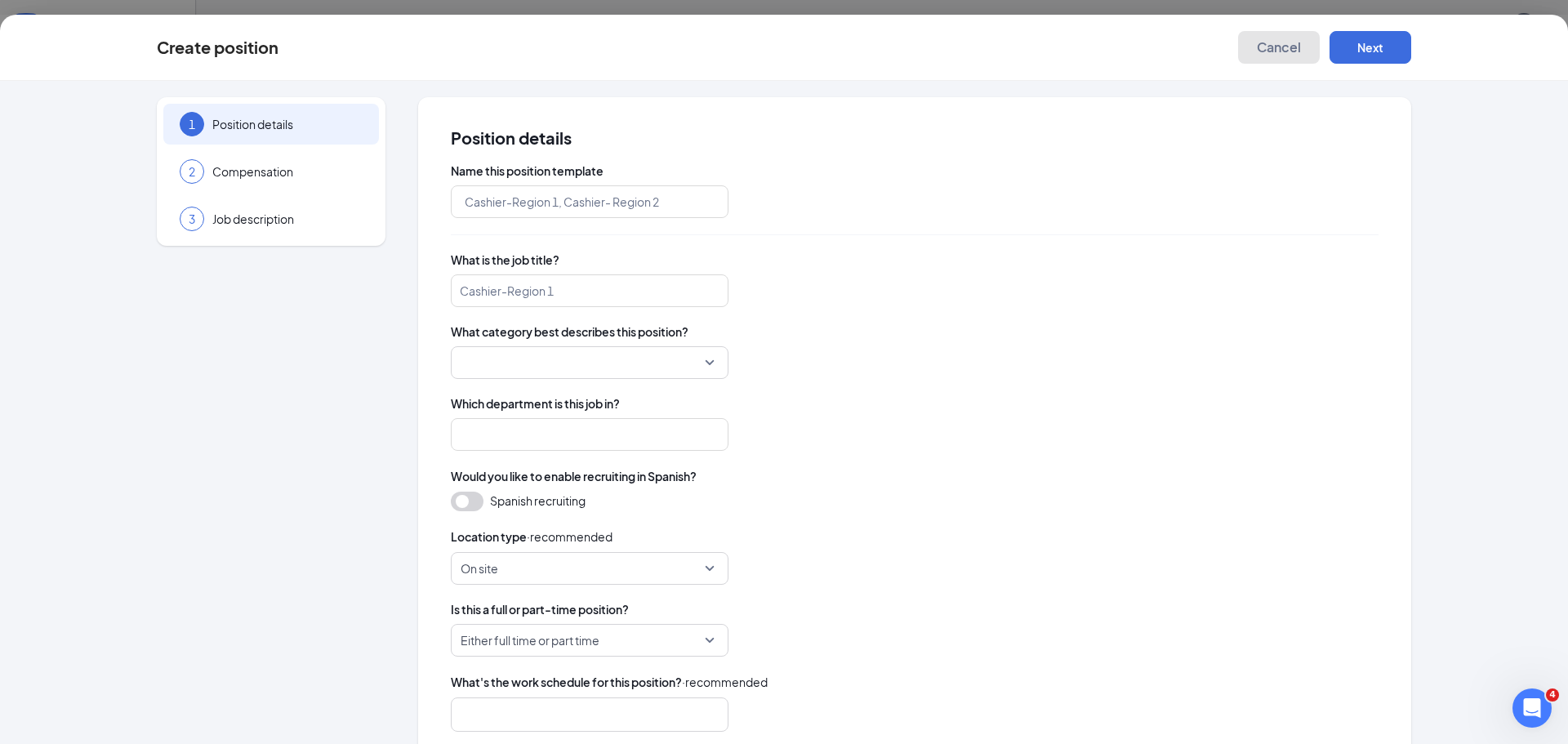
click at [1274, 42] on span "Cancel" at bounding box center [1279, 48] width 44 height 16
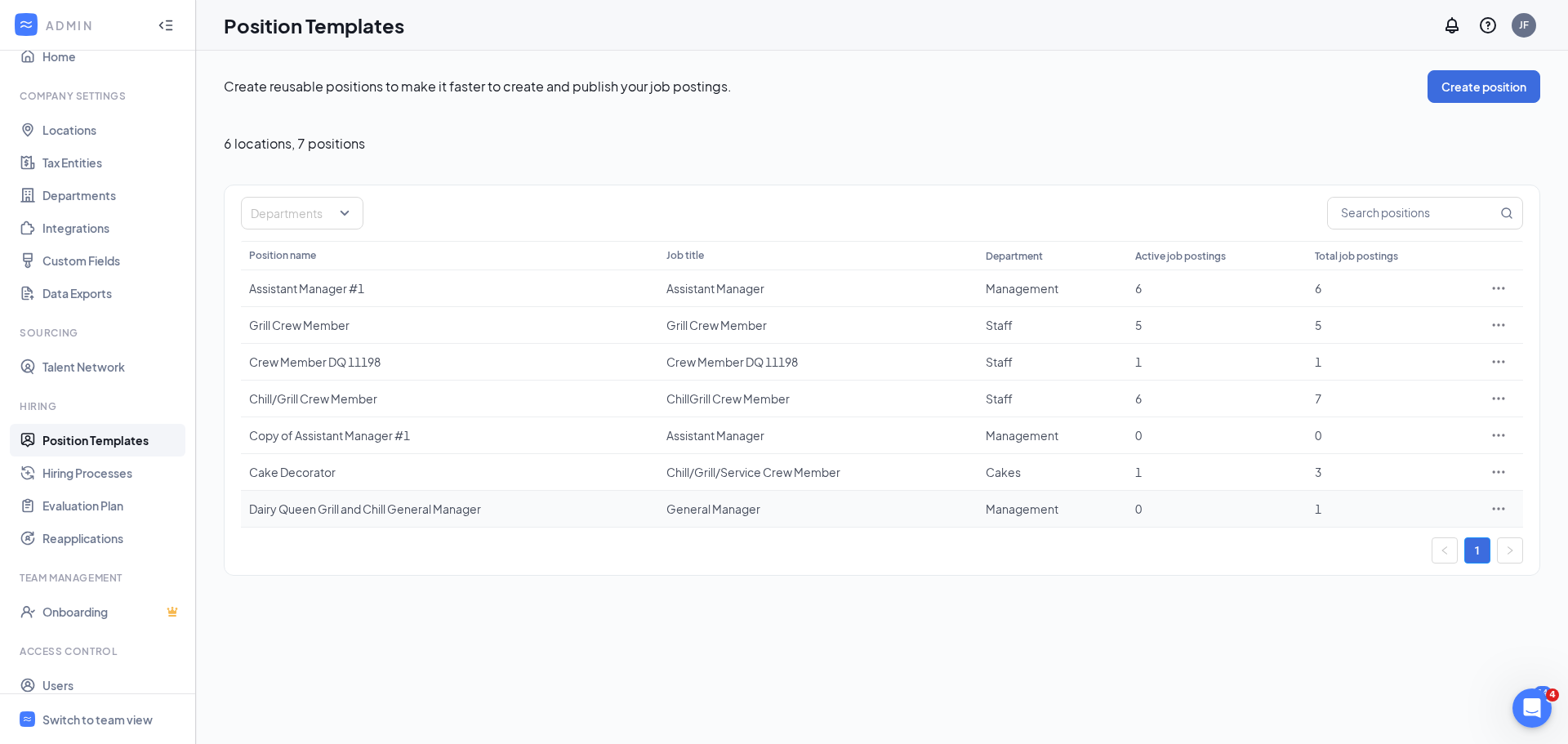
click at [1503, 512] on icon "Ellipses" at bounding box center [1498, 509] width 16 height 16
click at [1410, 581] on span "Duplicate" at bounding box center [1423, 580] width 141 height 18
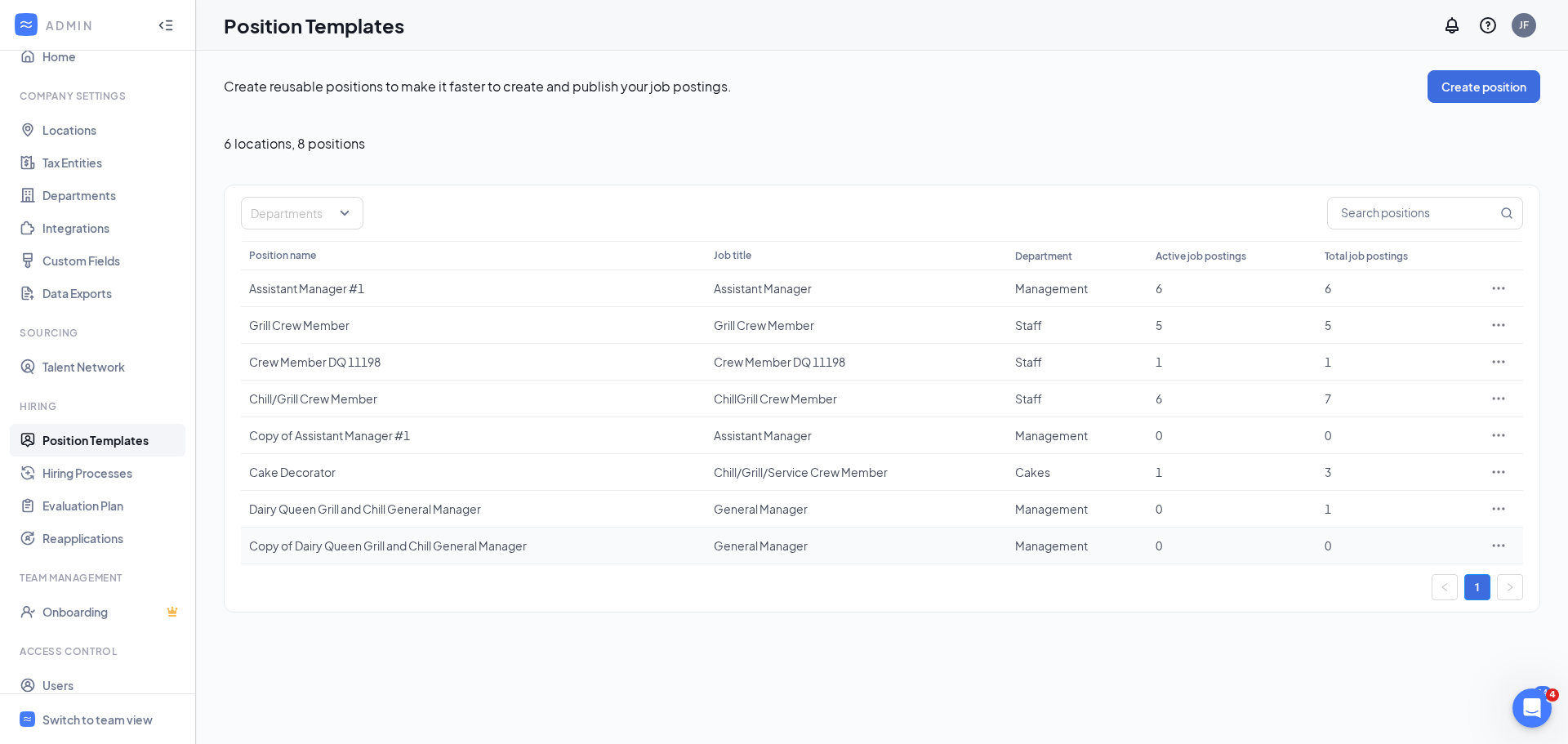
click at [1500, 550] on icon "Ellipses" at bounding box center [1498, 545] width 16 height 16
click at [1375, 583] on span "Edit" at bounding box center [1423, 579] width 141 height 18
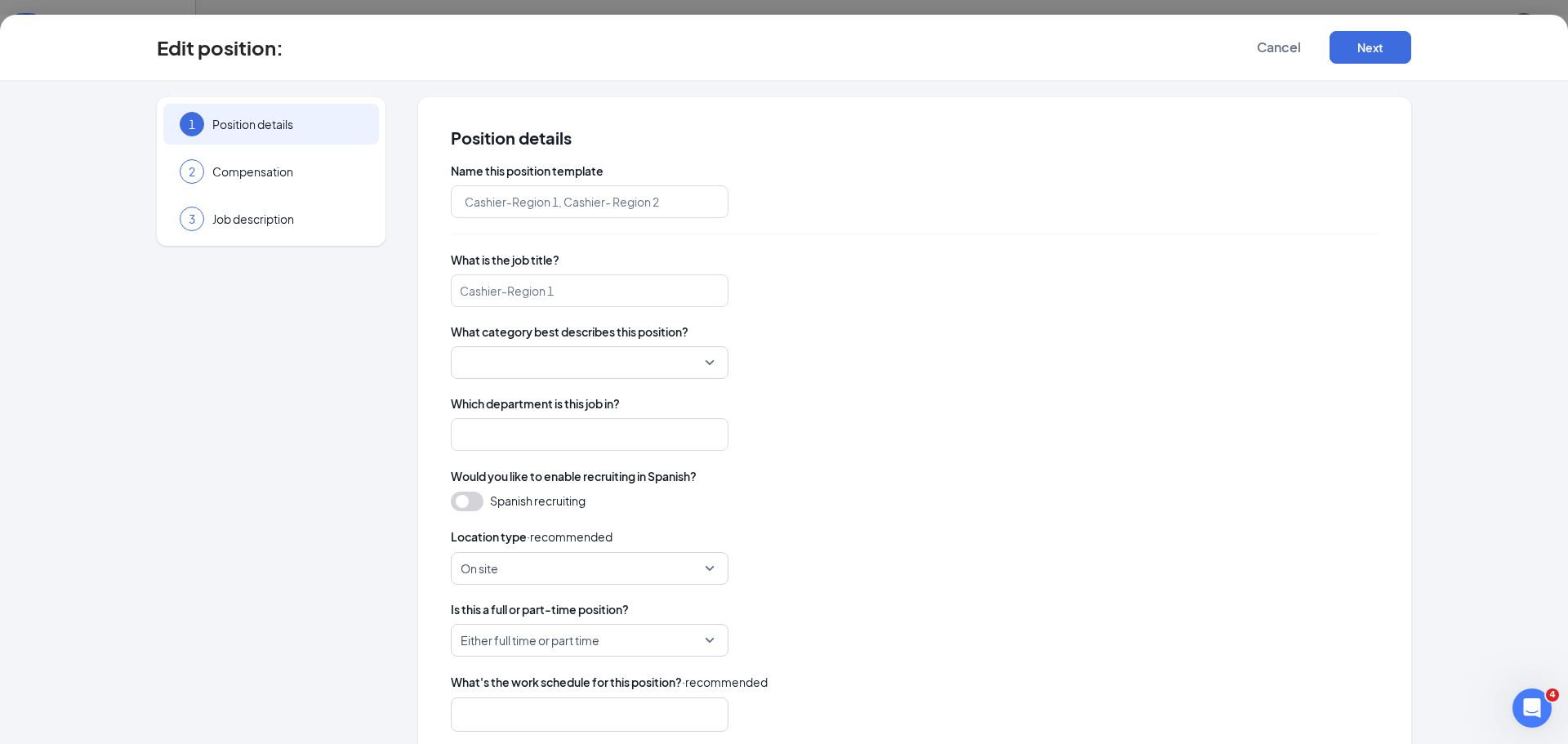
type input "Copy of Dairy Queen Grill and Chill General Manager"
type input "General Manager"
type input "Management"
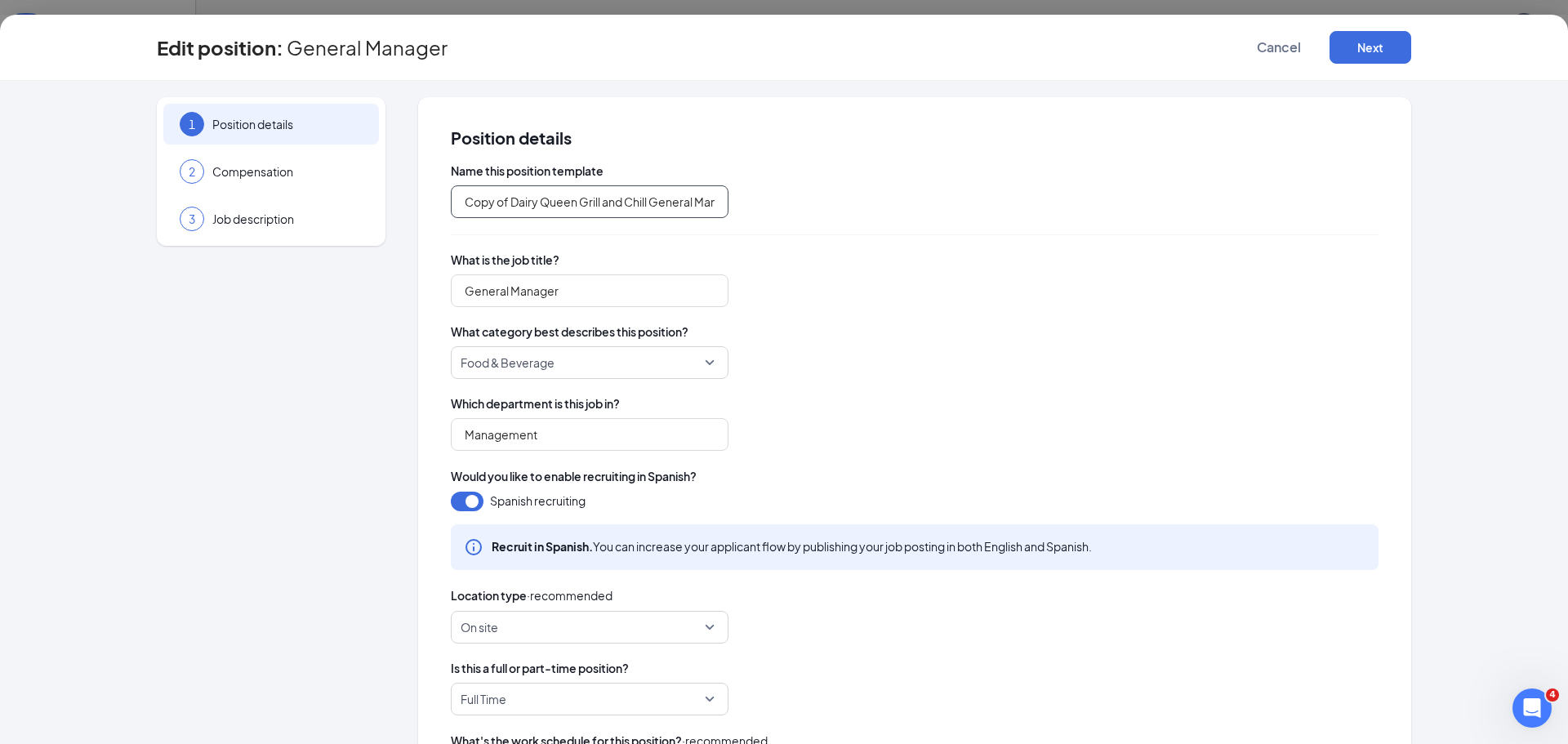
click at [505, 201] on input "Copy of Dairy Queen Grill and Chill General Manager" at bounding box center [590, 202] width 278 height 33
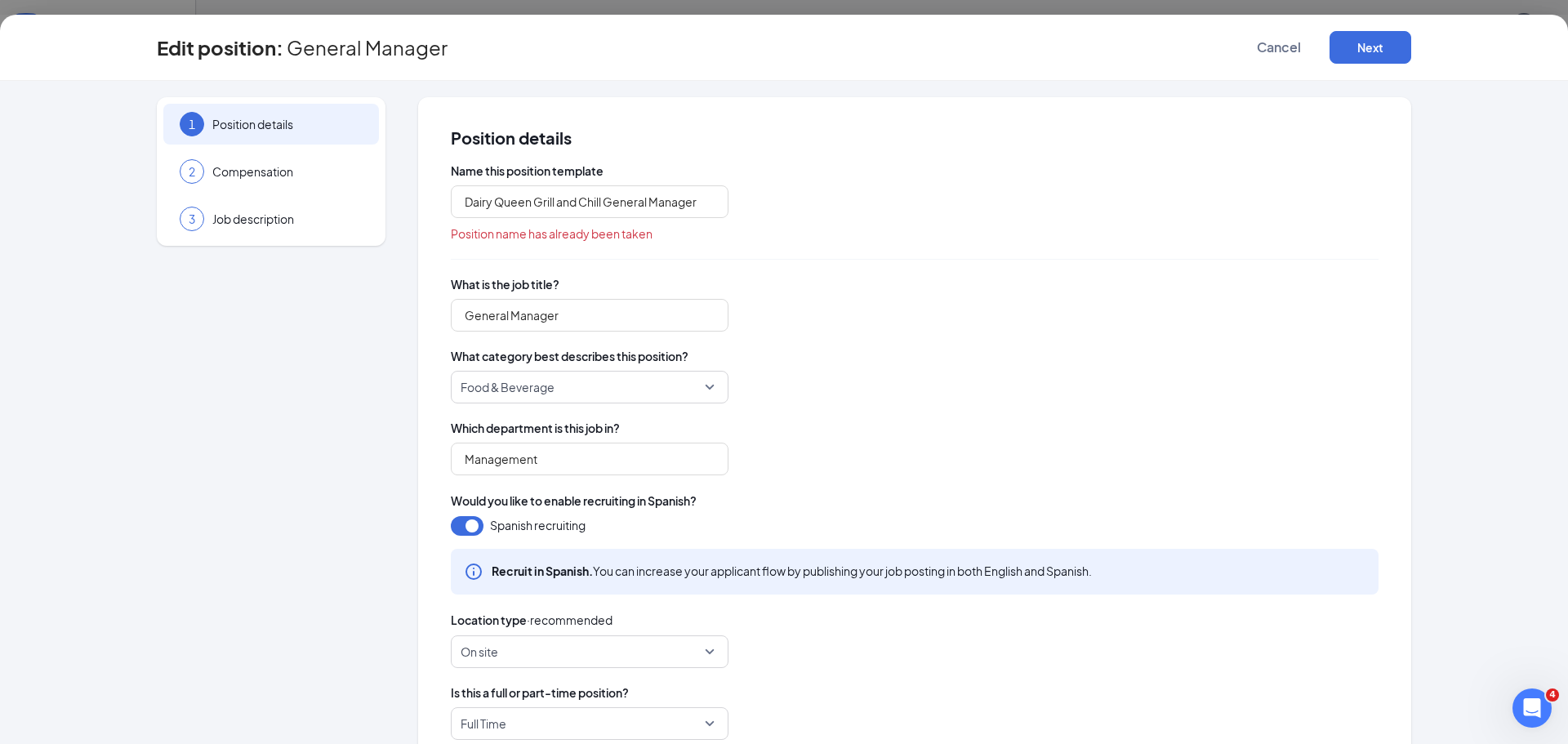
click at [1013, 247] on div "Name this position template Dairy Queen Grill and Chill General Manager Positio…" at bounding box center [915, 588] width 928 height 850
click at [704, 262] on div "Name this position template Dairy Queen Grill and Chill General Manager Positio…" at bounding box center [915, 588] width 928 height 850
click at [458, 198] on input "Dairy Queen Grill and Chill General Manager" at bounding box center [590, 202] width 278 height 33
type input "SCF Dairy Queen Grill and Chill General Manager"
click at [911, 277] on div "What is the job title? General Manager" at bounding box center [915, 304] width 928 height 56
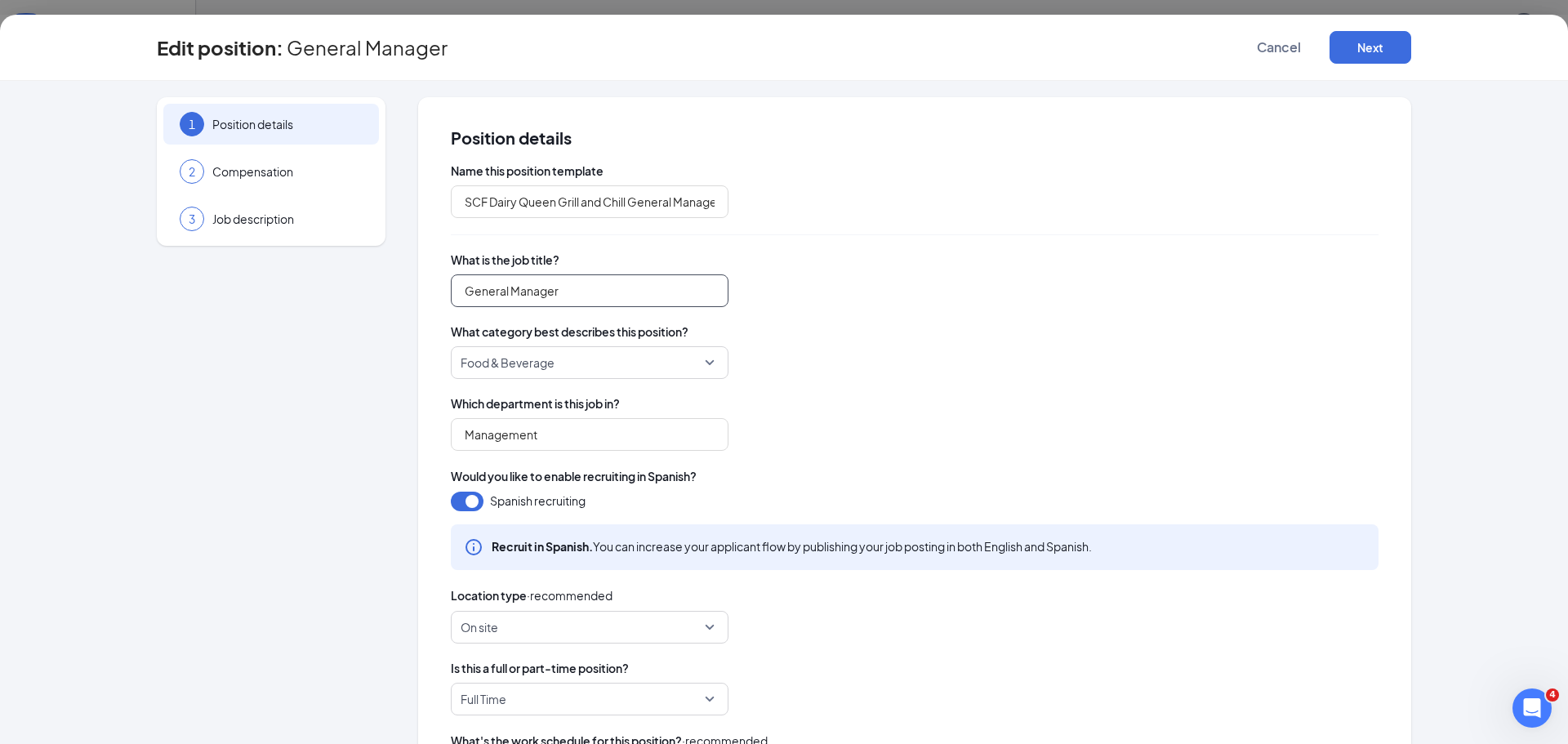
click at [595, 293] on input "General Manager" at bounding box center [590, 291] width 278 height 33
click at [591, 296] on input "General Manager" at bounding box center [590, 291] width 278 height 33
click at [590, 297] on input "General Manager" at bounding box center [590, 291] width 278 height 33
click at [578, 293] on input "General Manager" at bounding box center [590, 291] width 278 height 33
type input "General Manager DQ Grill and Chill"
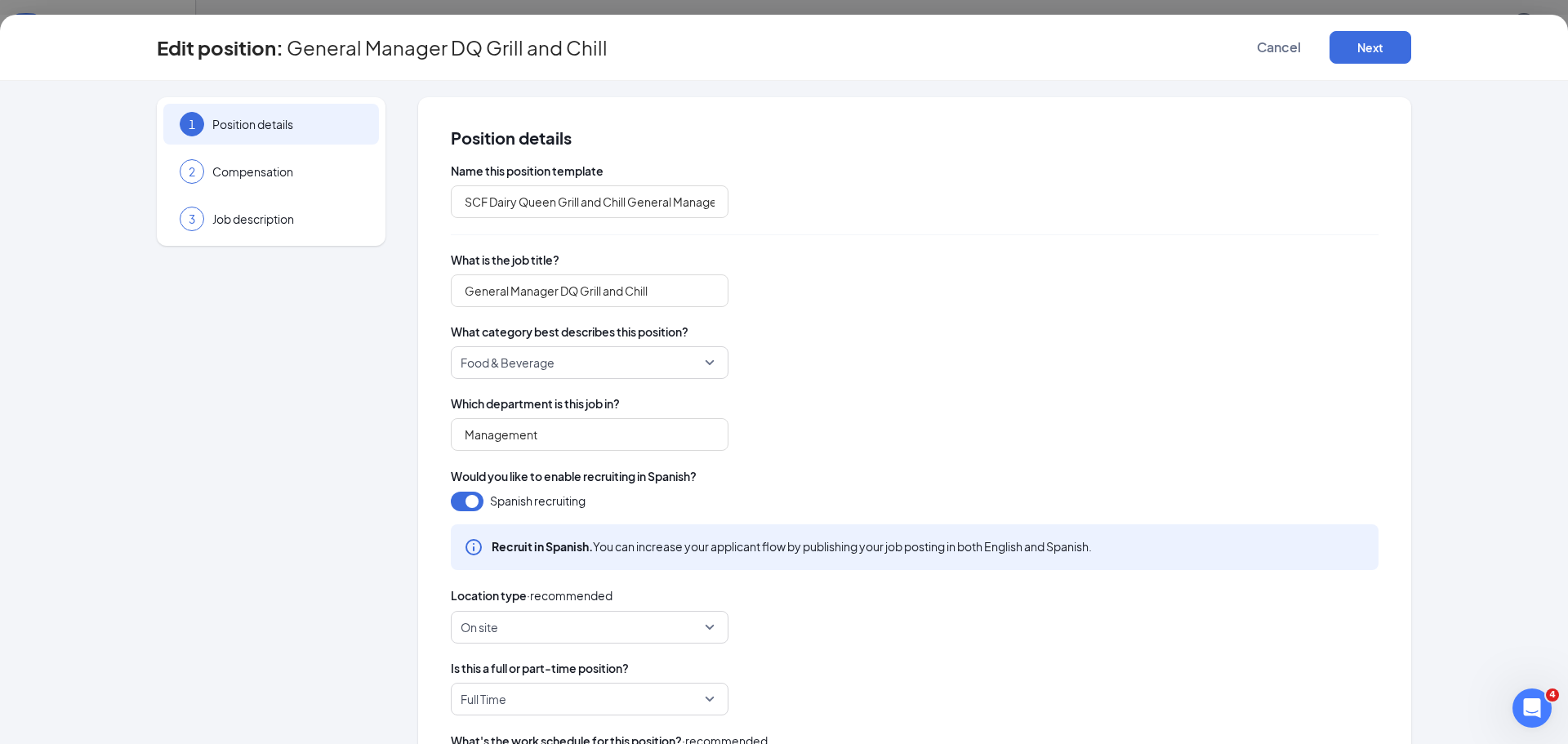
click at [972, 356] on div "Food & Beverage" at bounding box center [915, 363] width 928 height 33
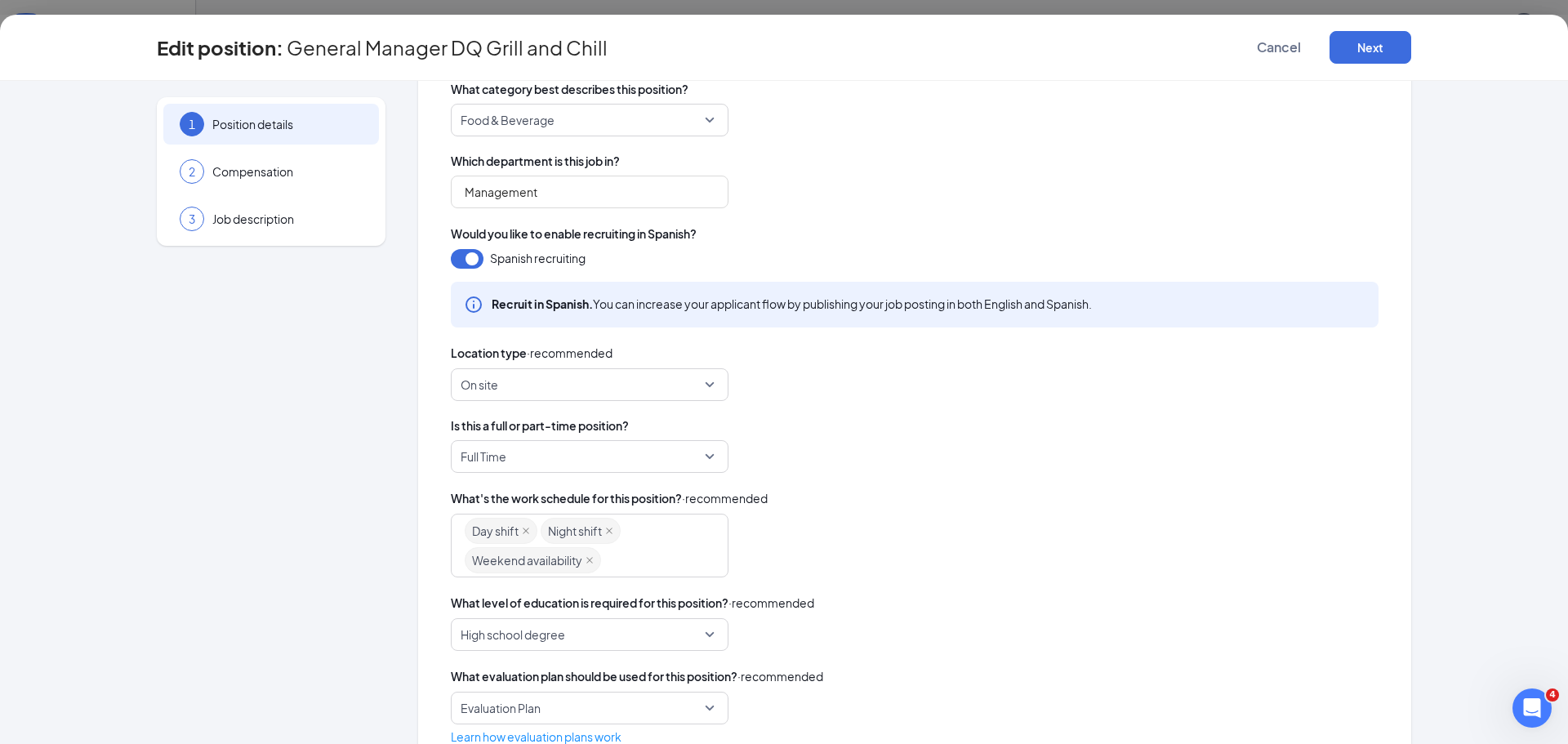
scroll to position [293, 0]
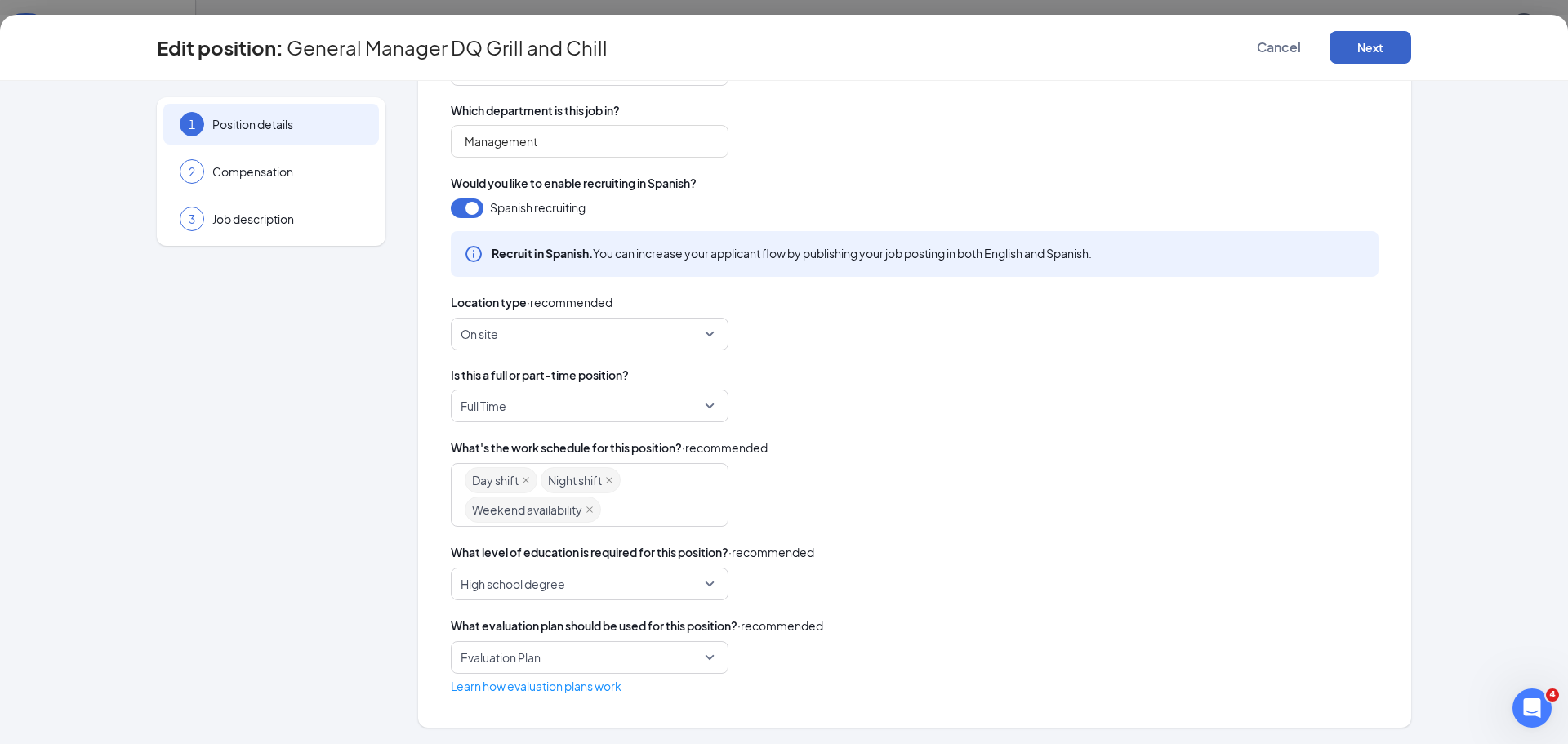
click at [1391, 49] on button "Next" at bounding box center [1369, 48] width 81 height 33
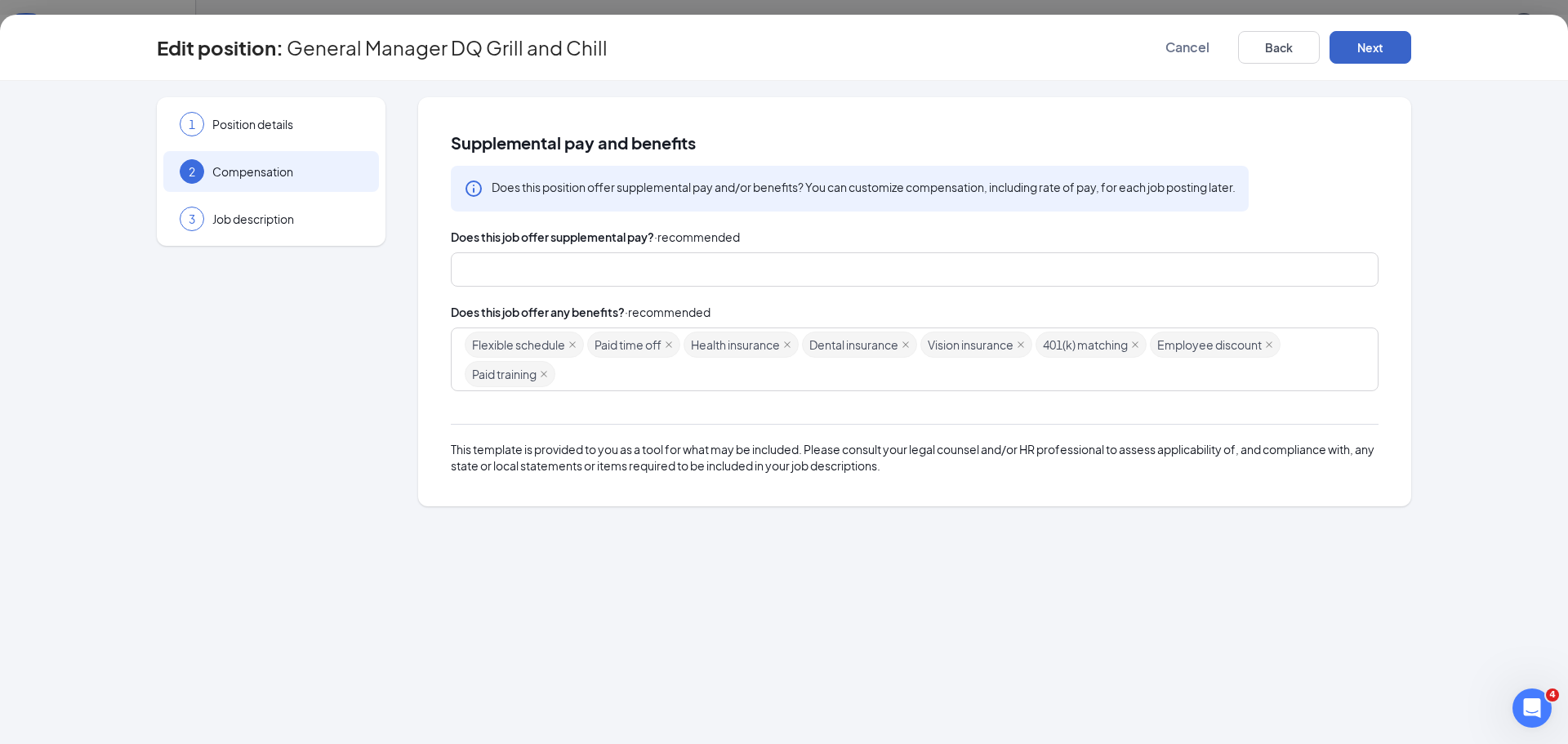
click at [1377, 47] on button "Next" at bounding box center [1369, 48] width 81 height 33
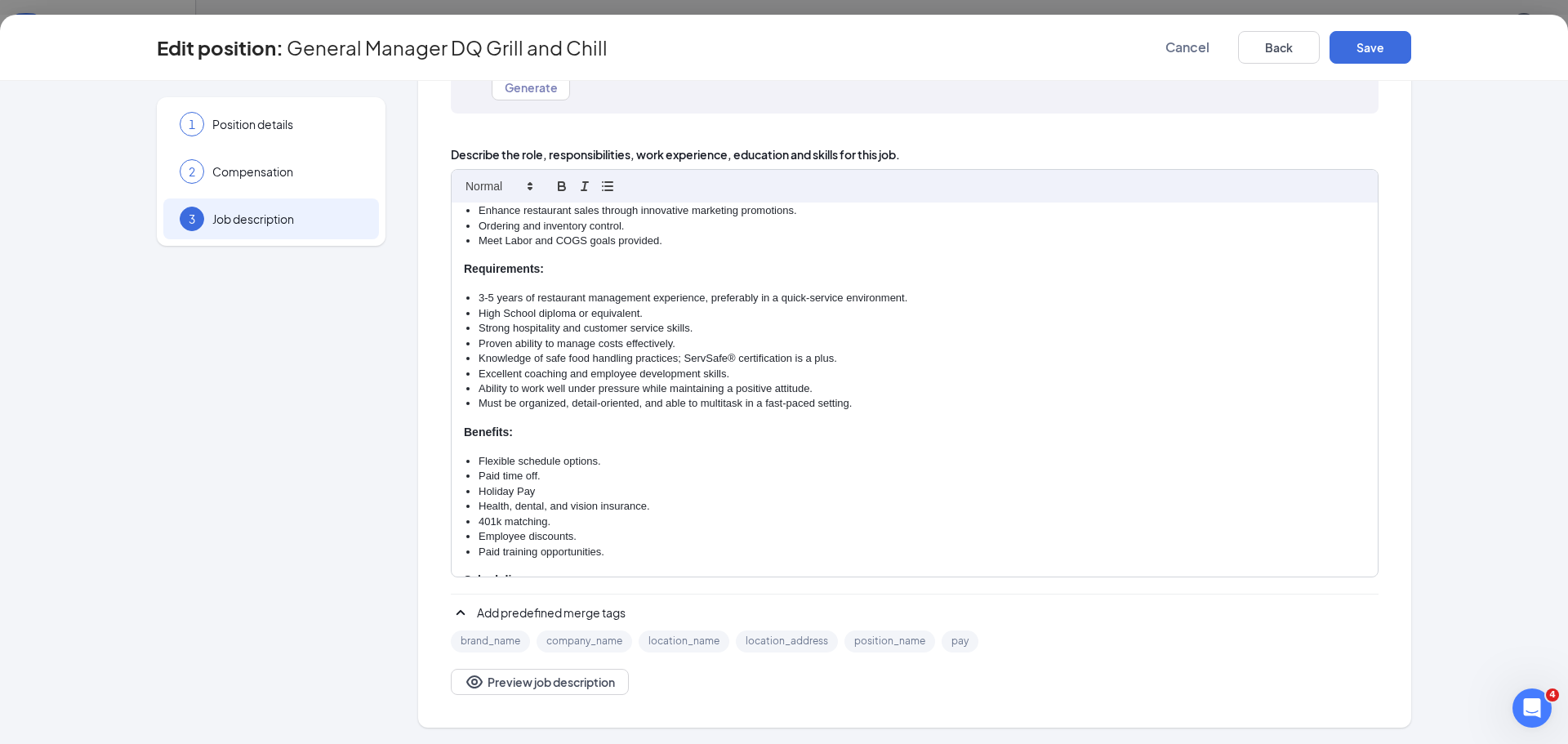
scroll to position [398, 0]
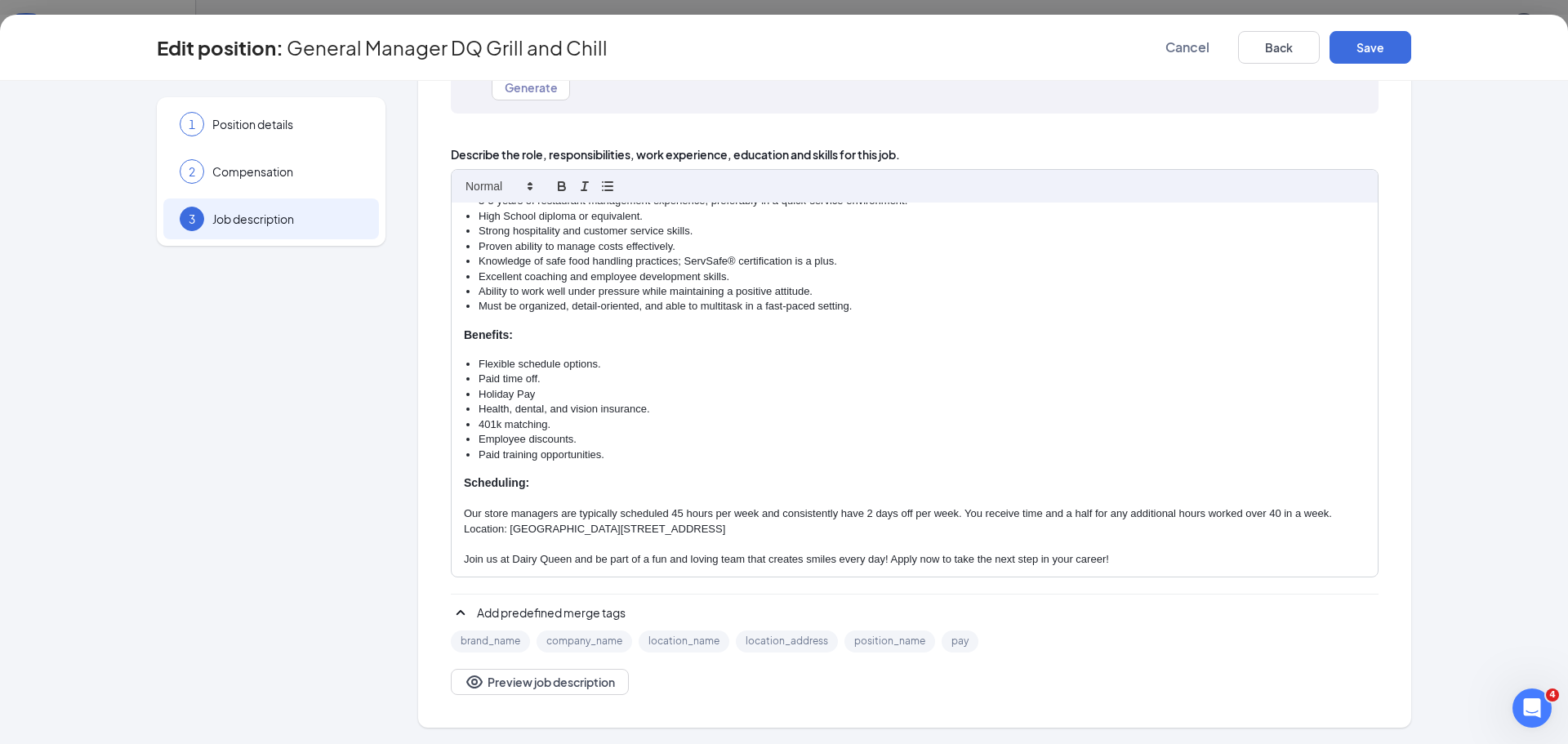
click at [506, 531] on p "Location: North Branch, MN, 38729 14th Ave" at bounding box center [915, 529] width 902 height 15
click at [683, 526] on p "Location: St Croix Falls, WI, 38729 14th Ave" at bounding box center [915, 529] width 902 height 15
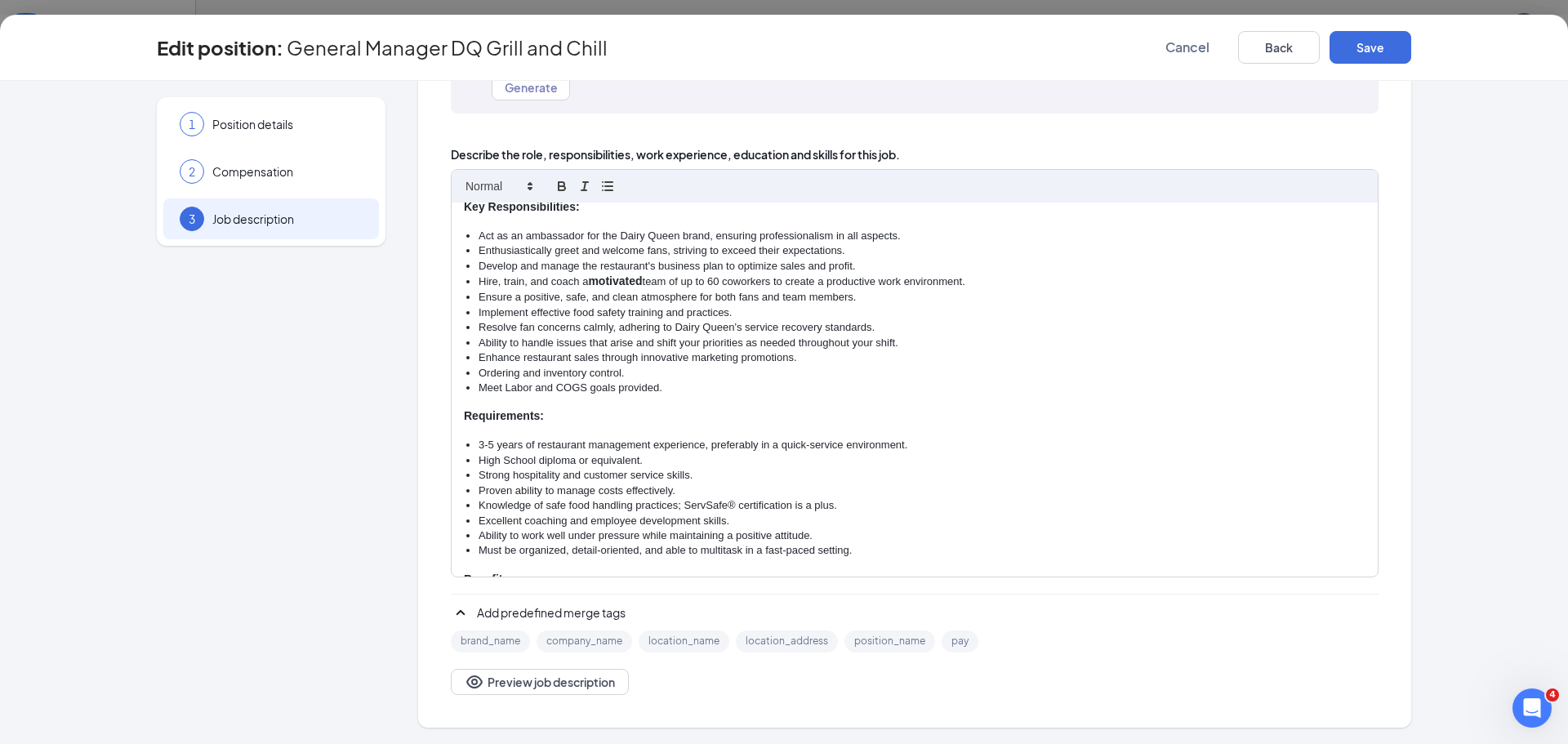
scroll to position [153, 0]
click at [1369, 58] on button "Save" at bounding box center [1369, 48] width 81 height 33
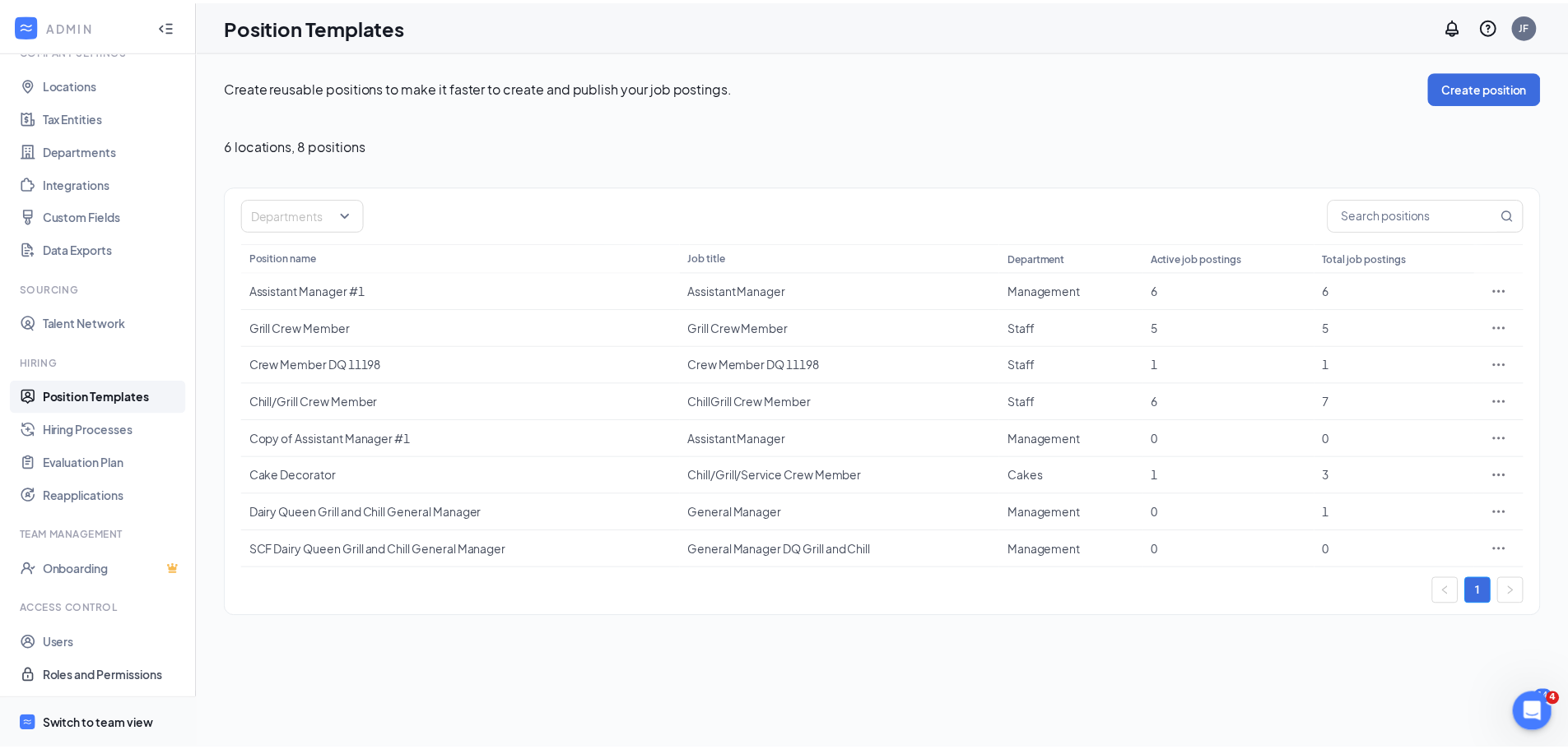
scroll to position [75, 0]
click at [119, 713] on span "Switch to team view" at bounding box center [112, 724] width 141 height 50
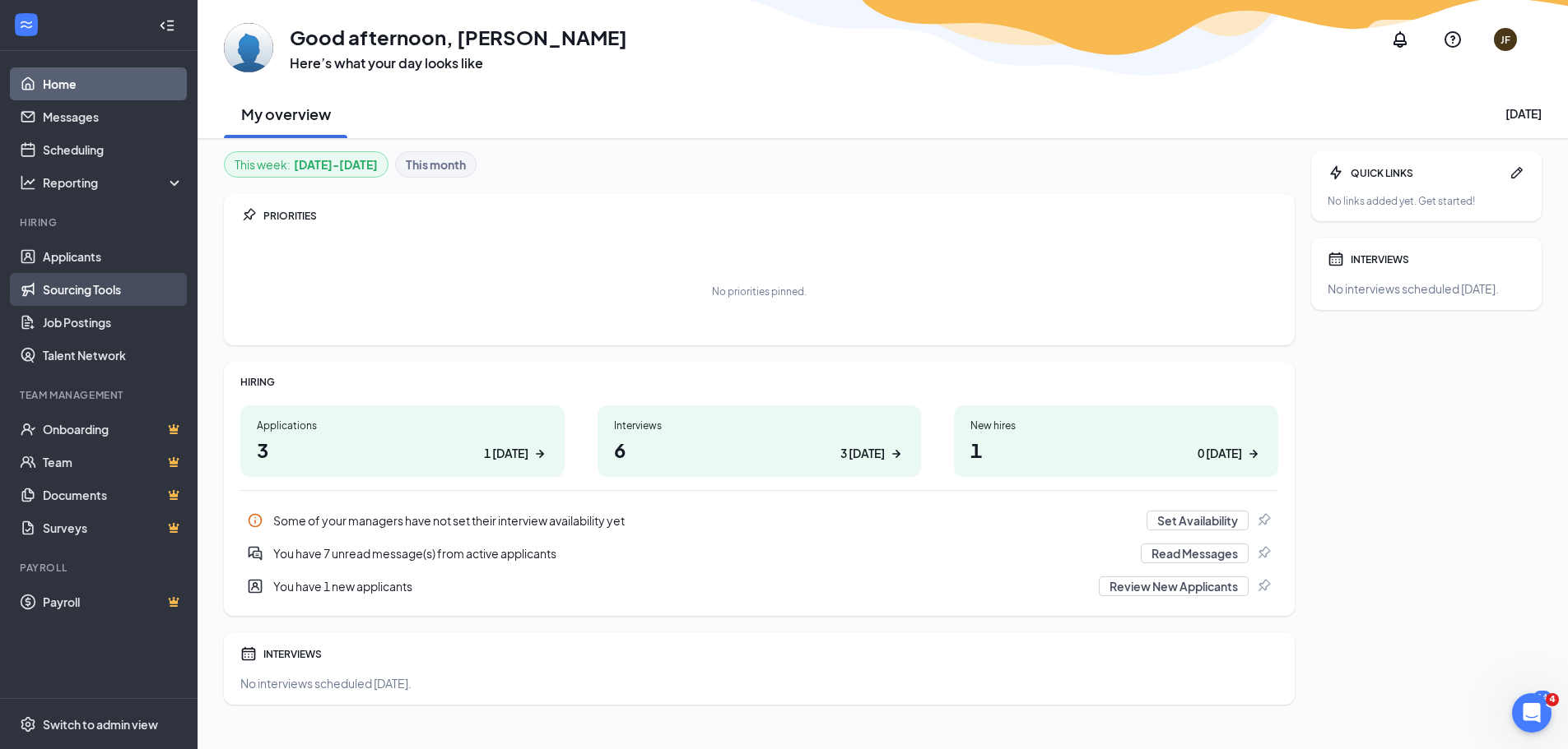
click at [117, 285] on link "Sourcing Tools" at bounding box center [112, 289] width 141 height 33
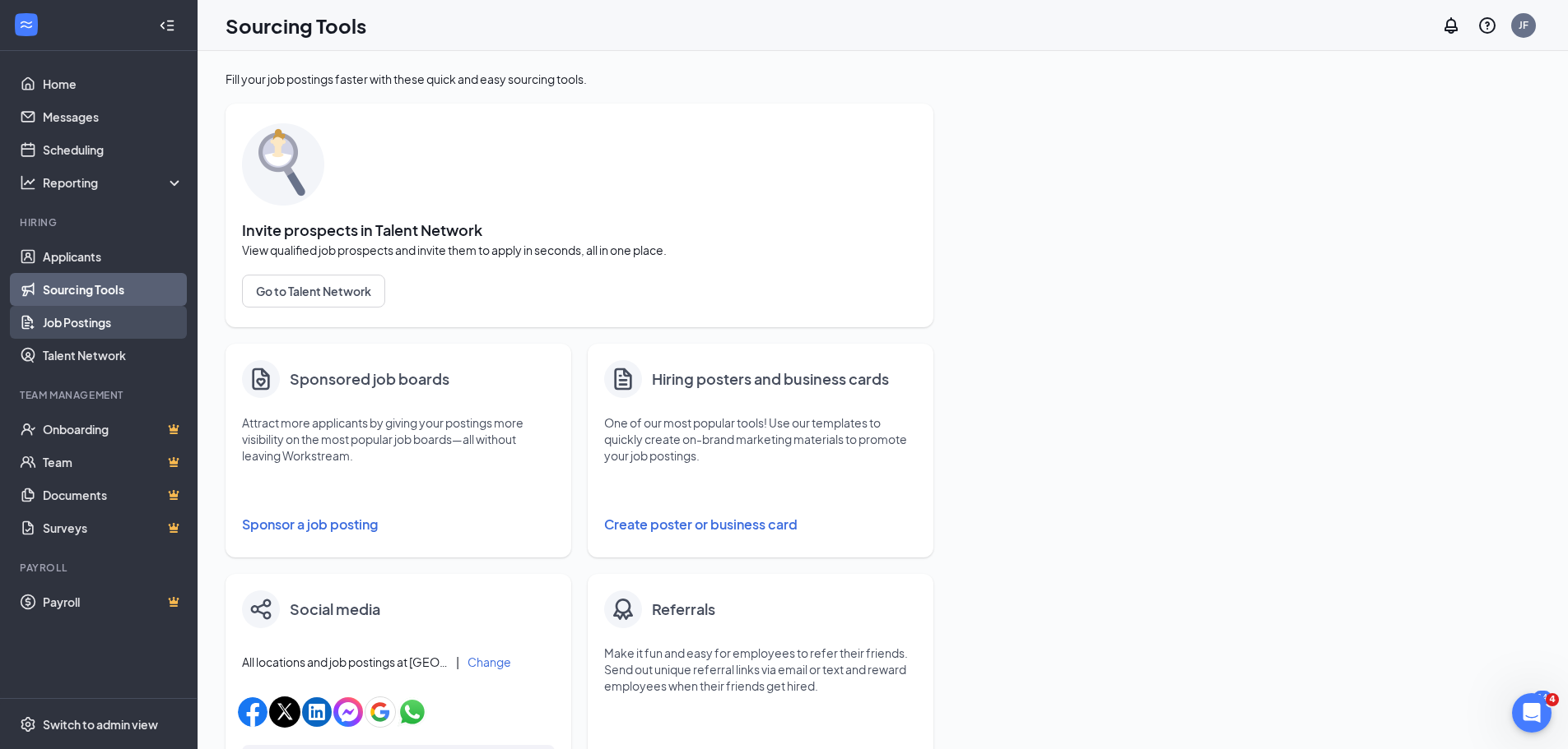
click at [87, 320] on link "Job Postings" at bounding box center [112, 322] width 141 height 33
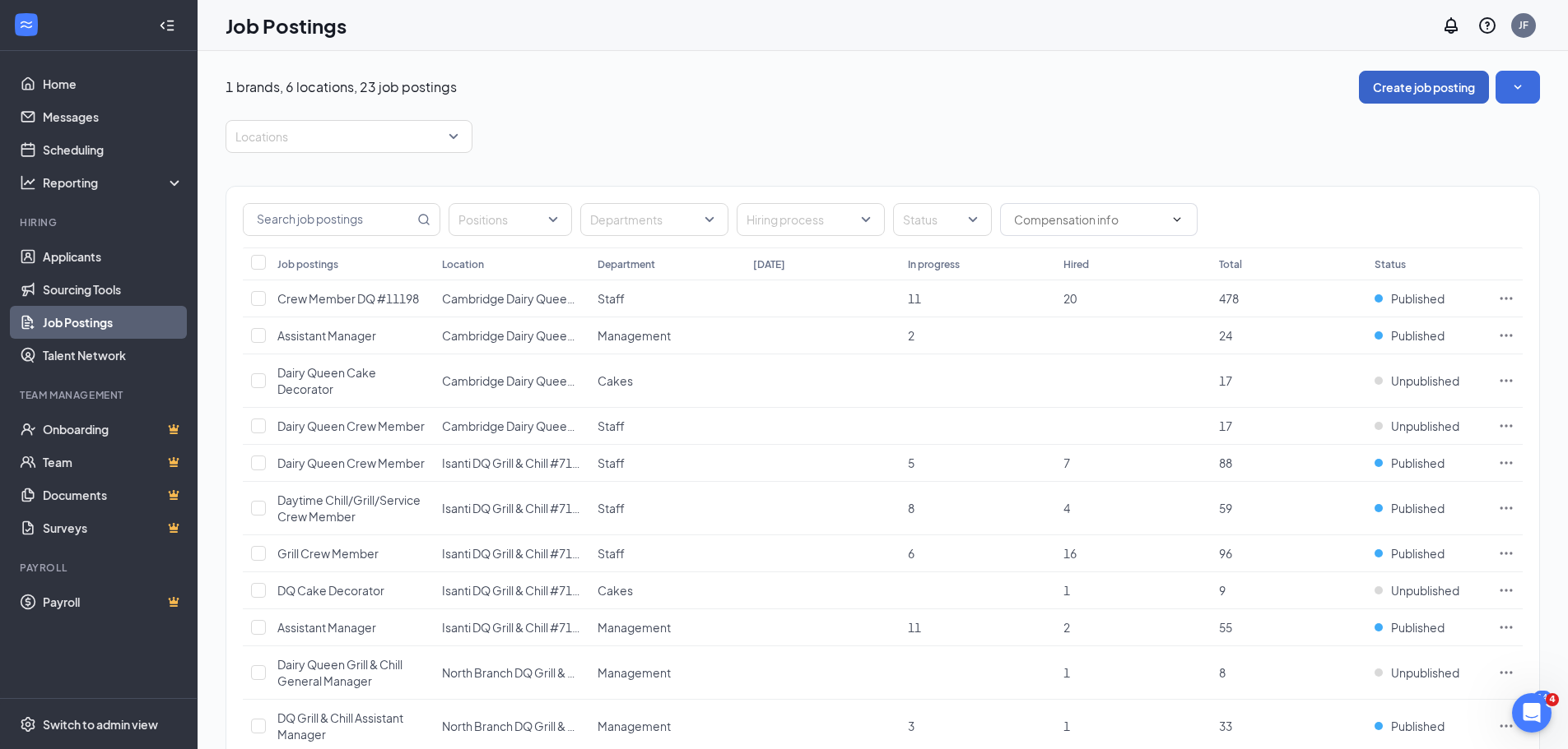
click at [1387, 85] on button "Create job posting" at bounding box center [1423, 88] width 130 height 33
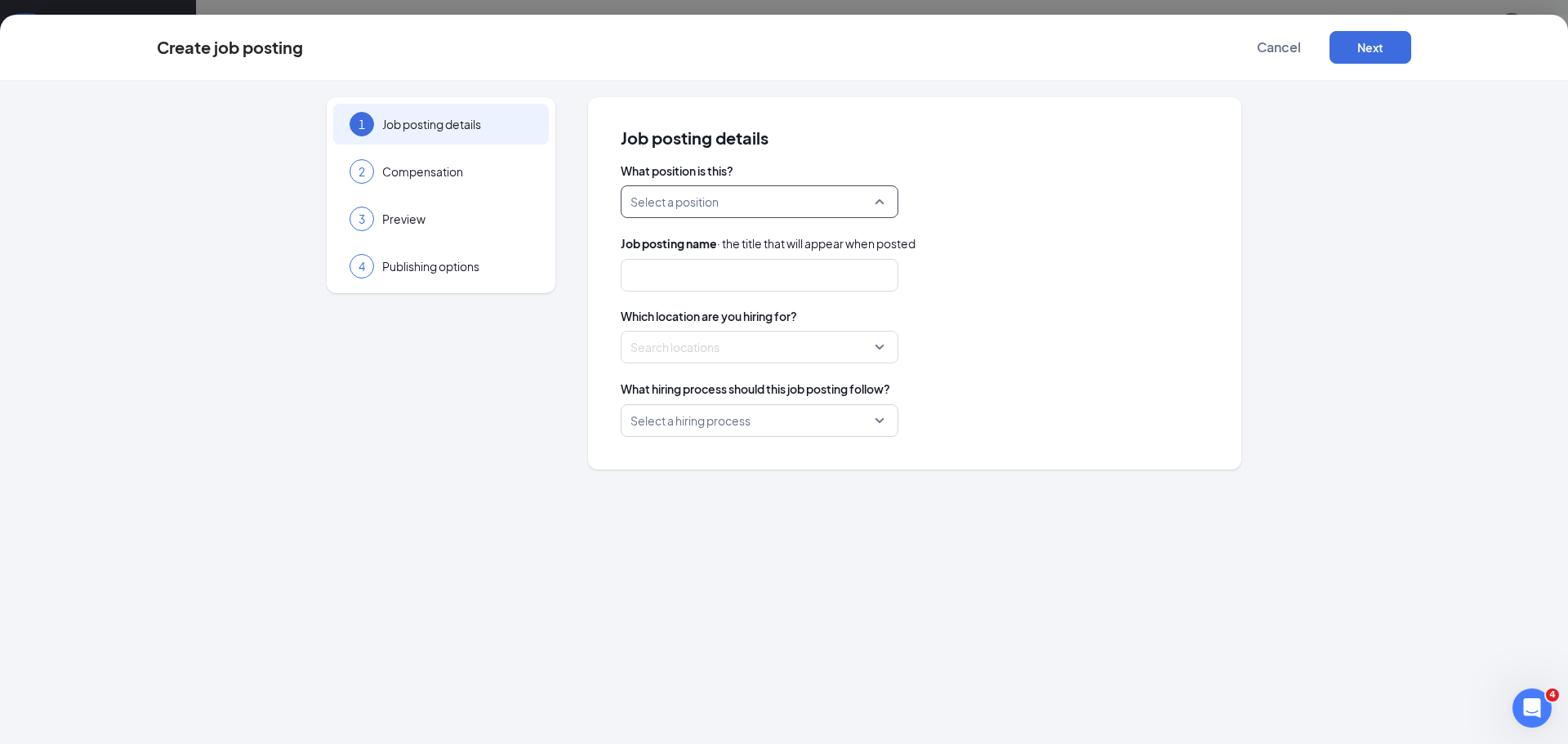
click at [728, 211] on input "search" at bounding box center [754, 202] width 247 height 31
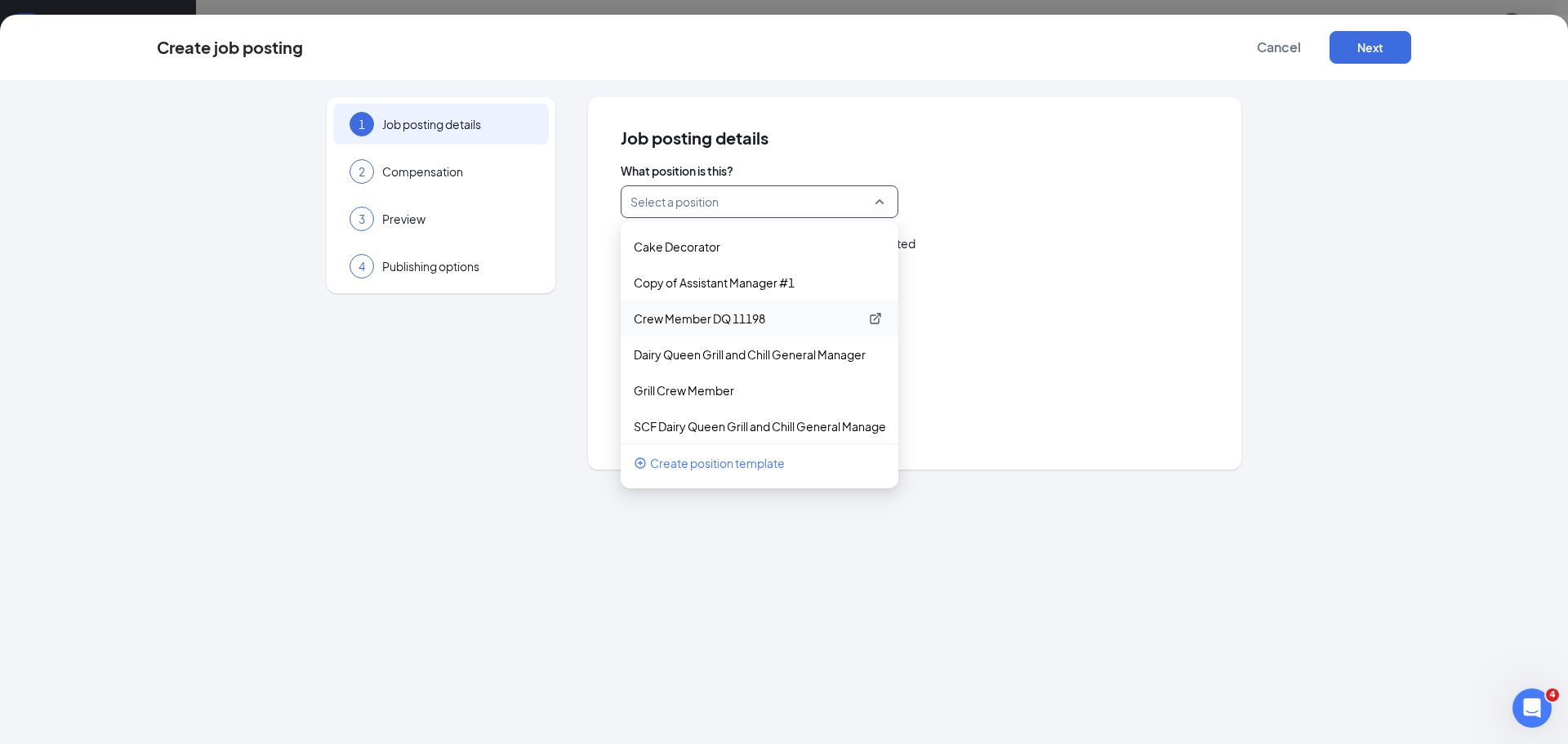
scroll to position [79, 0]
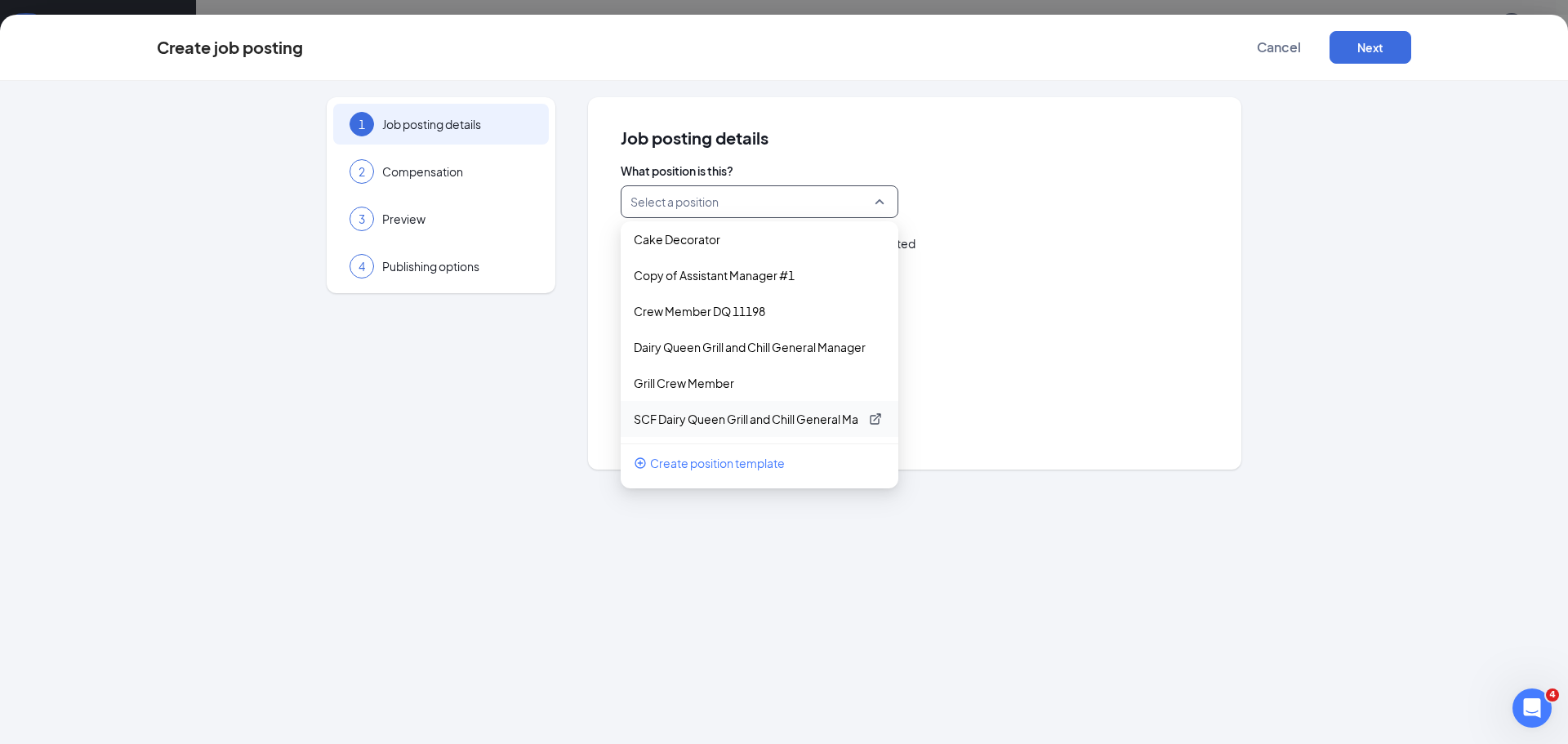
click at [757, 417] on p "SCF Dairy Queen Grill and Chill General Manager" at bounding box center [746, 419] width 225 height 16
type input "General Manager DQ Grill and Chill"
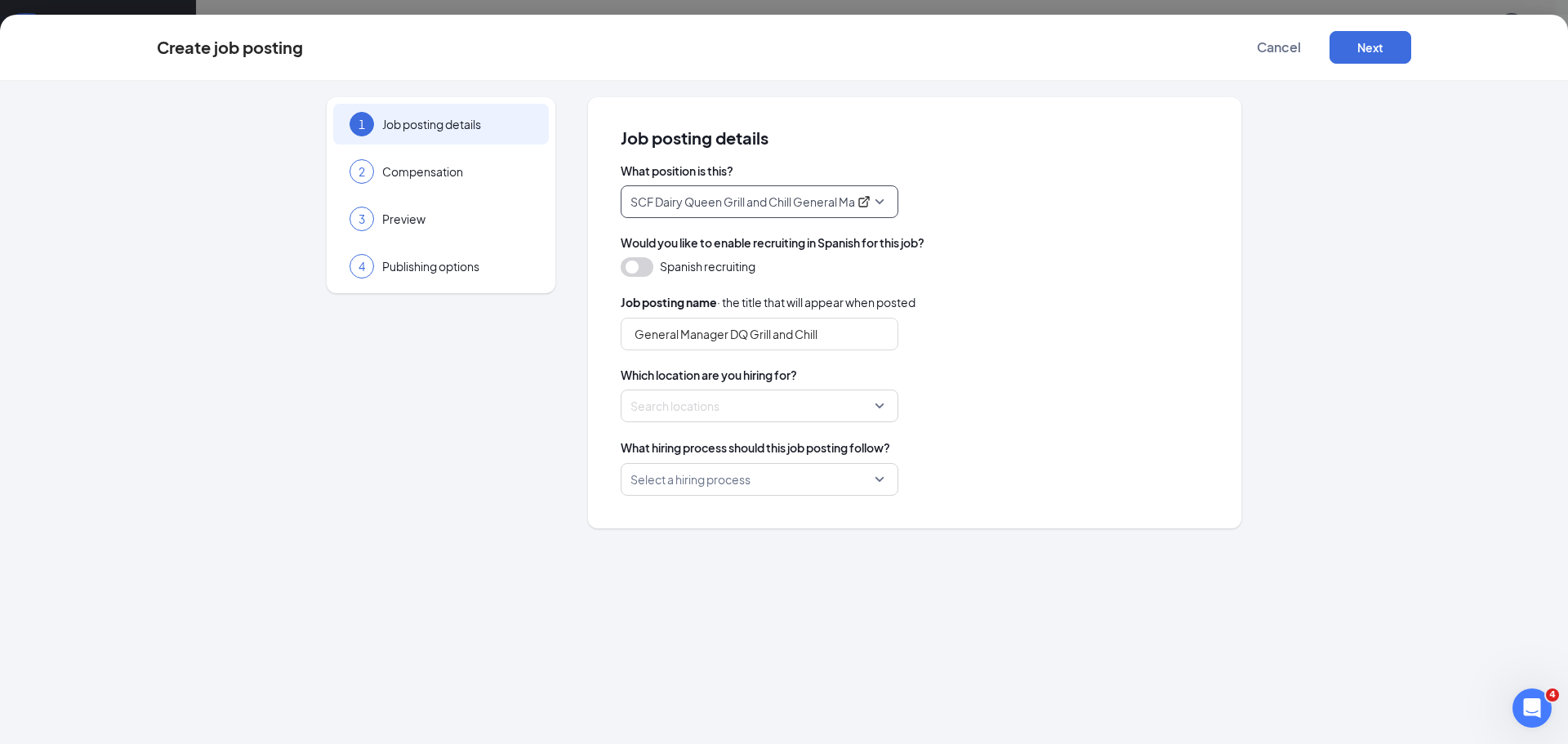
click at [814, 405] on div at bounding box center [755, 405] width 247 height 27
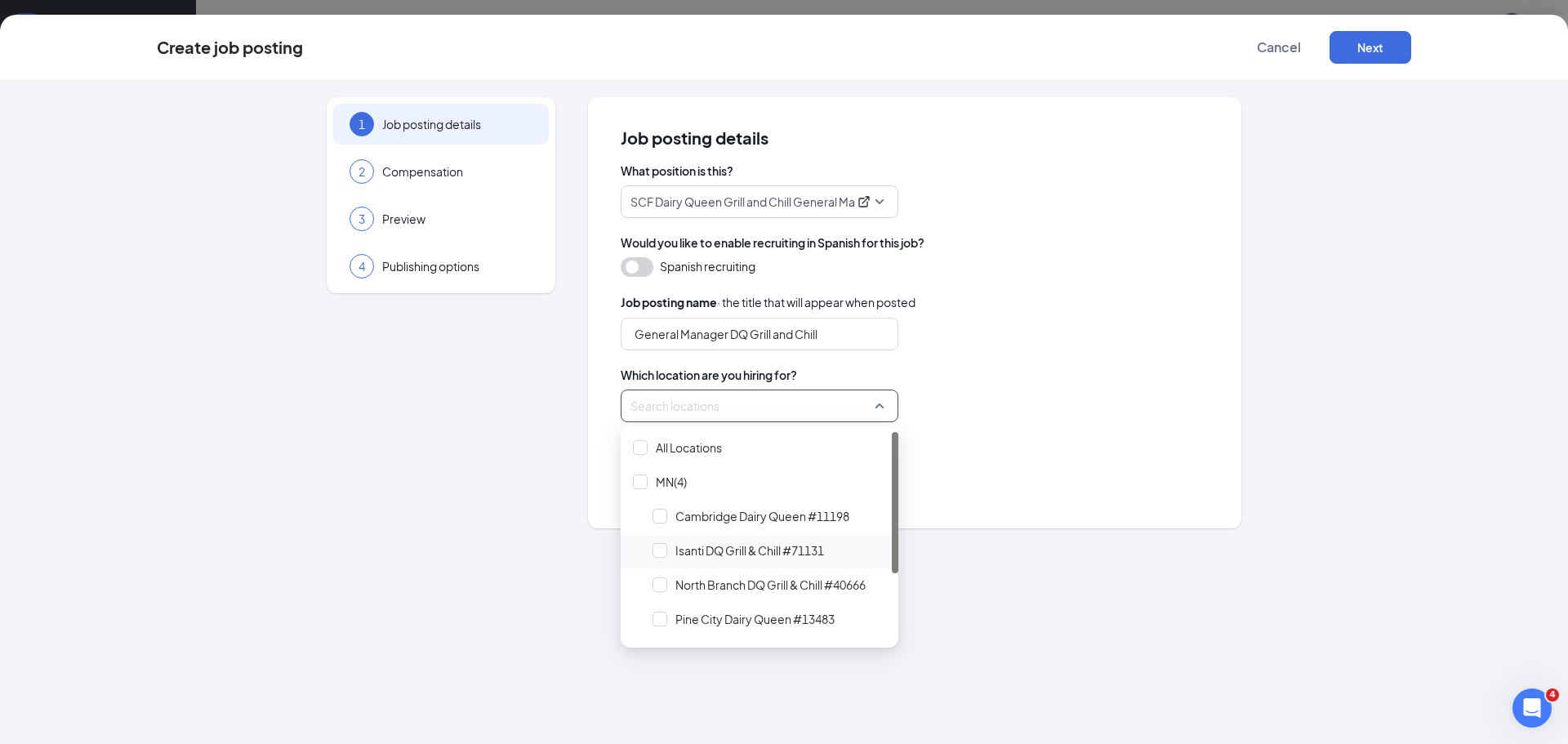
scroll to position [100, 0]
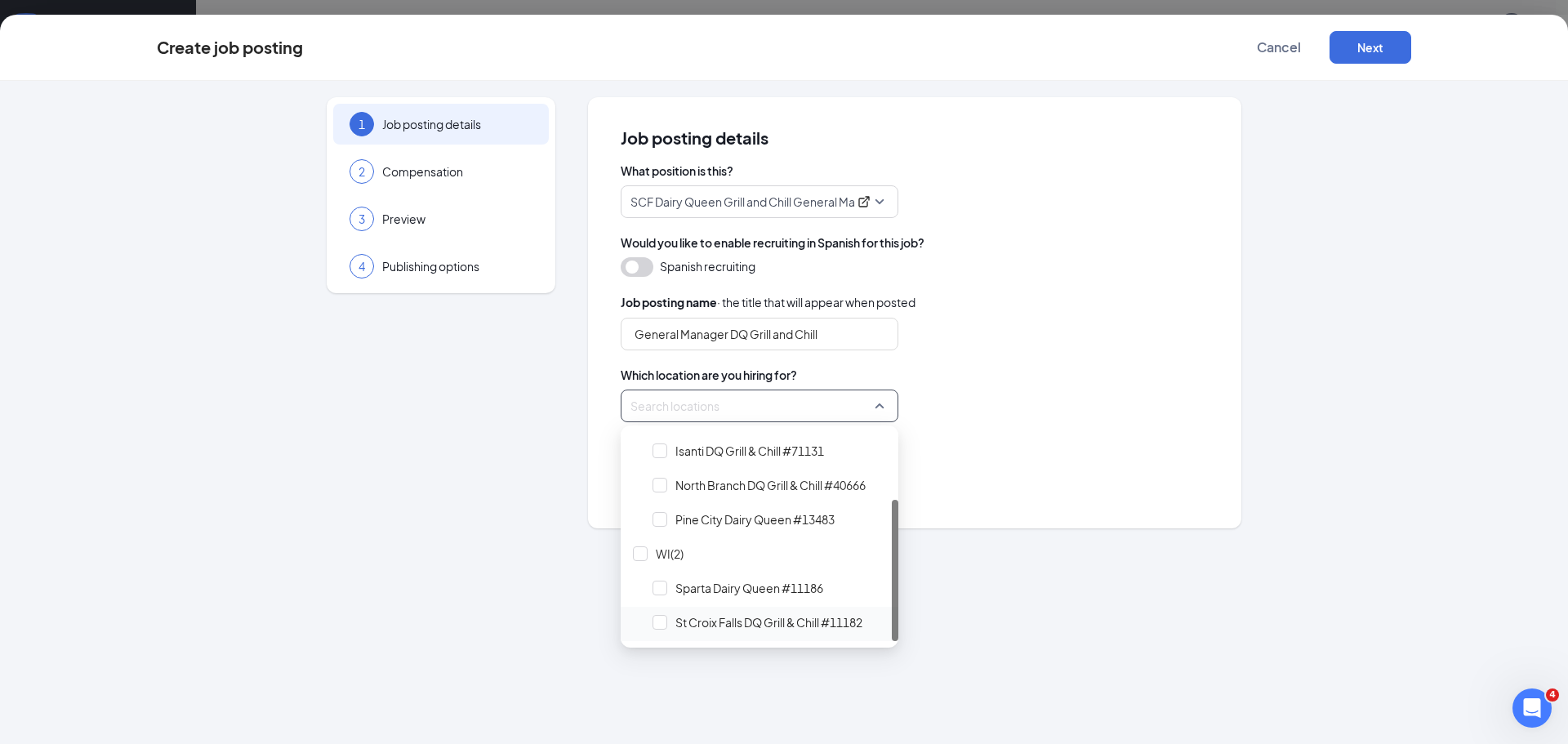
click at [715, 620] on span "St Croix Falls DQ Grill & Chill #11182" at bounding box center [768, 622] width 187 height 16
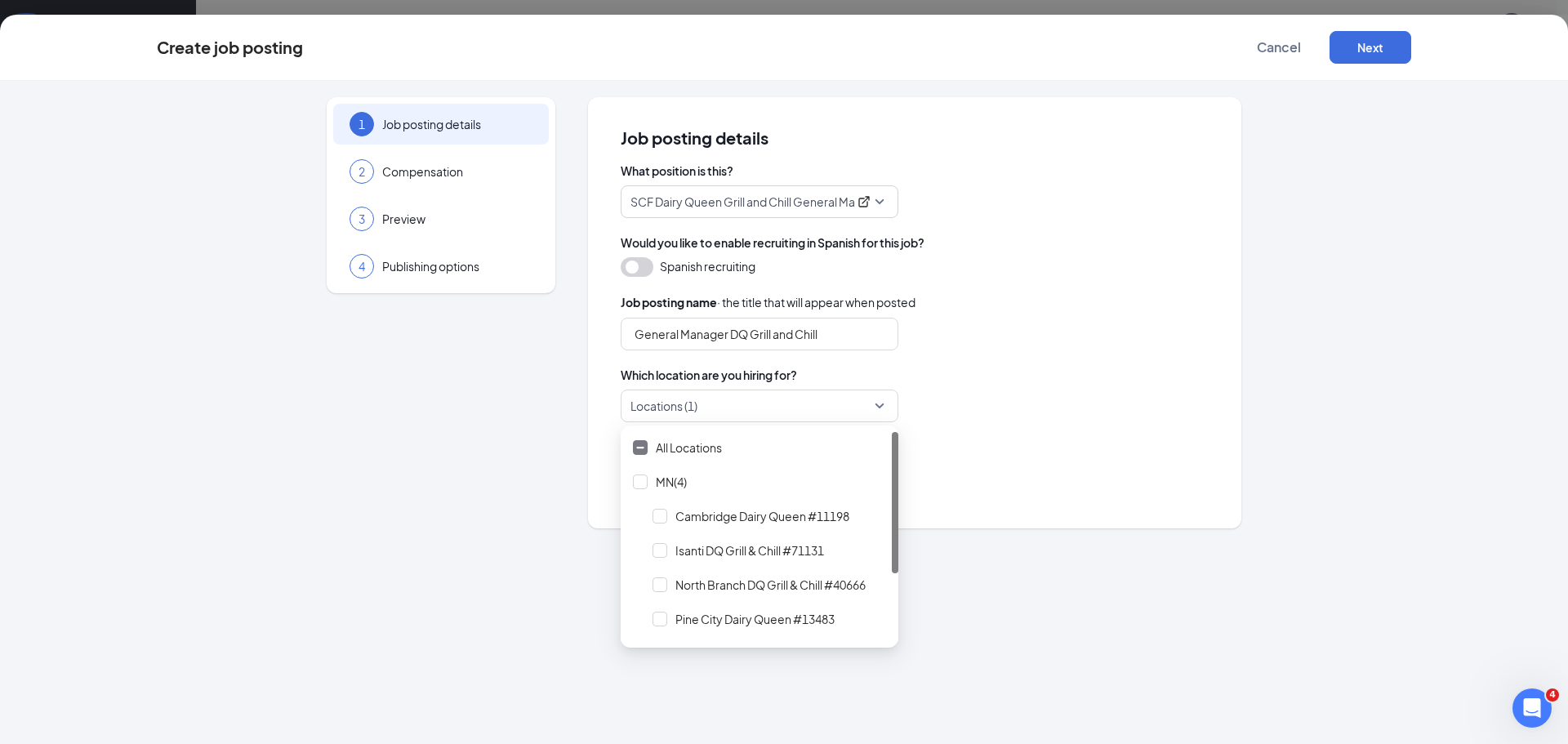
click at [998, 437] on div "What position is this? SCF Dairy Queen Grill and Chill General Manager 49857 25…" at bounding box center [914, 329] width 588 height 333
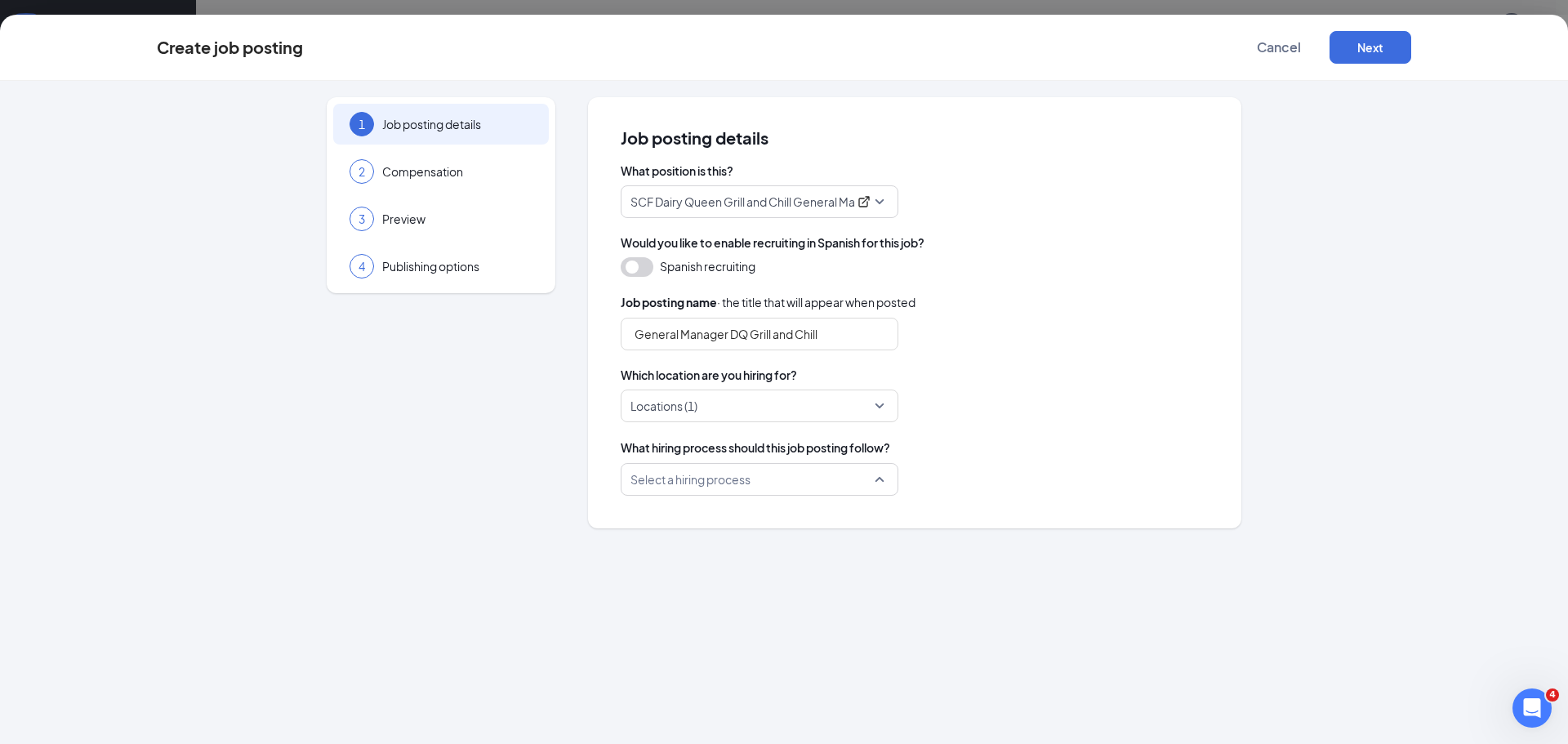
click at [878, 485] on div "Select a hiring process" at bounding box center [759, 480] width 278 height 33
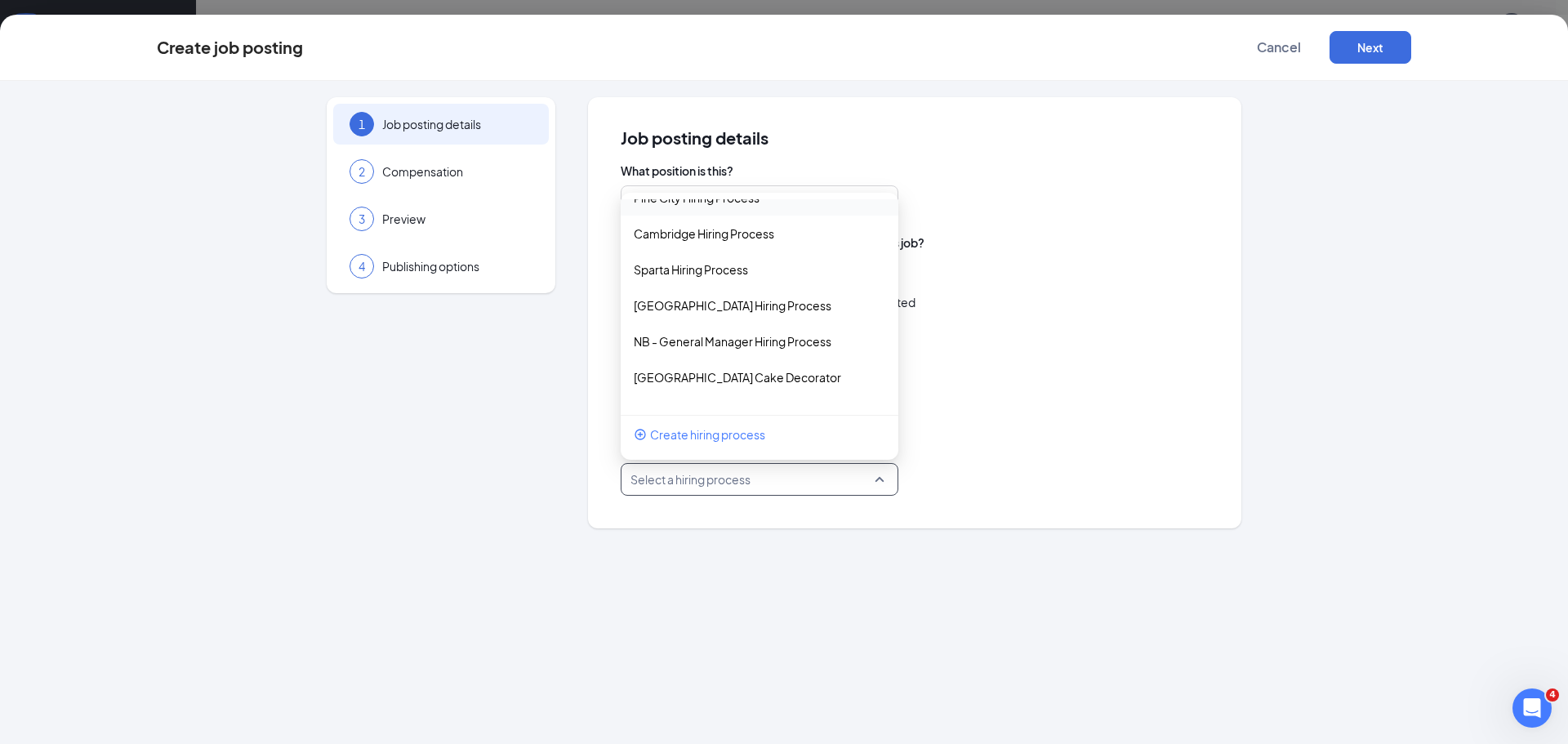
scroll to position [187, 0]
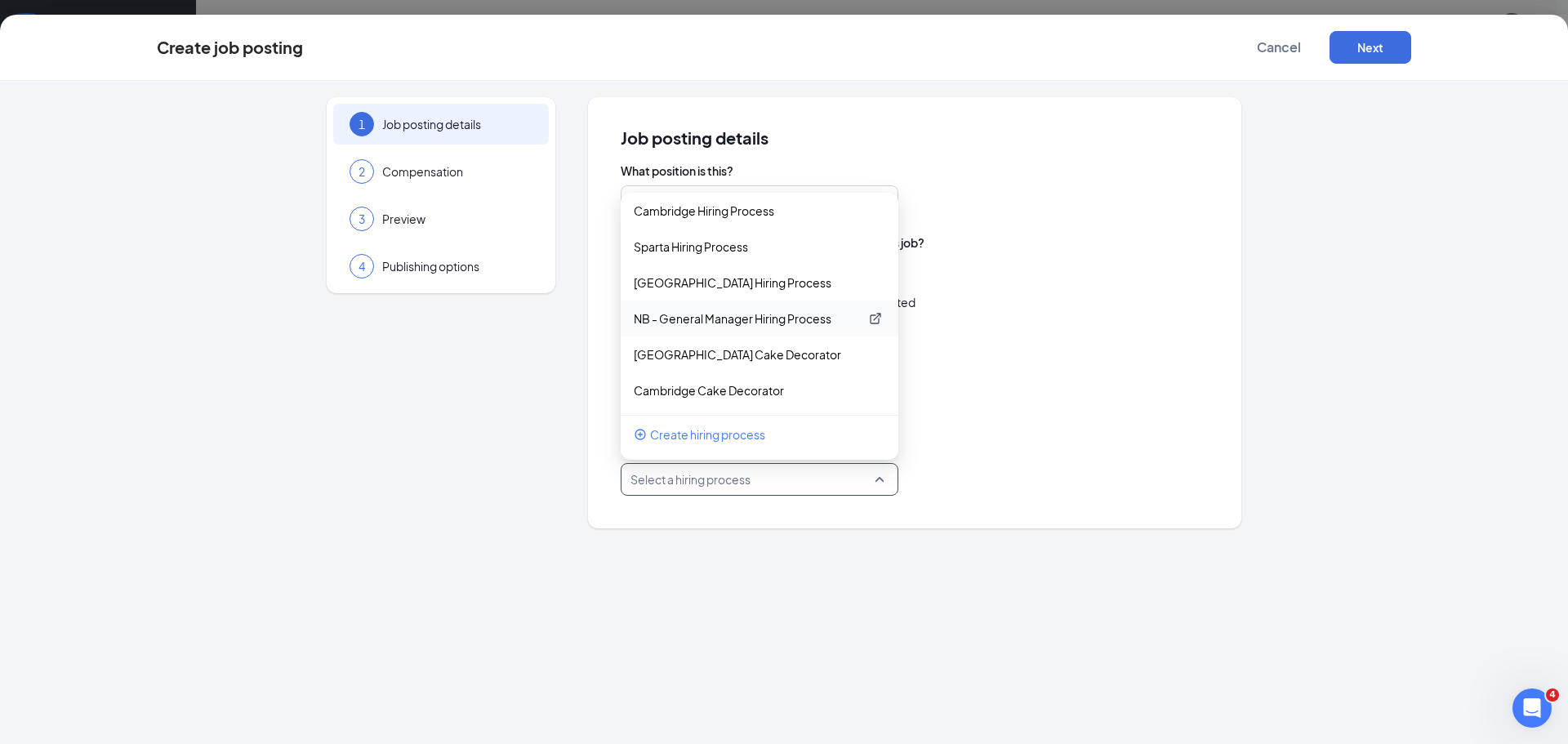
click at [764, 320] on p "NB - General Manager Hiring Process" at bounding box center [746, 318] width 225 height 16
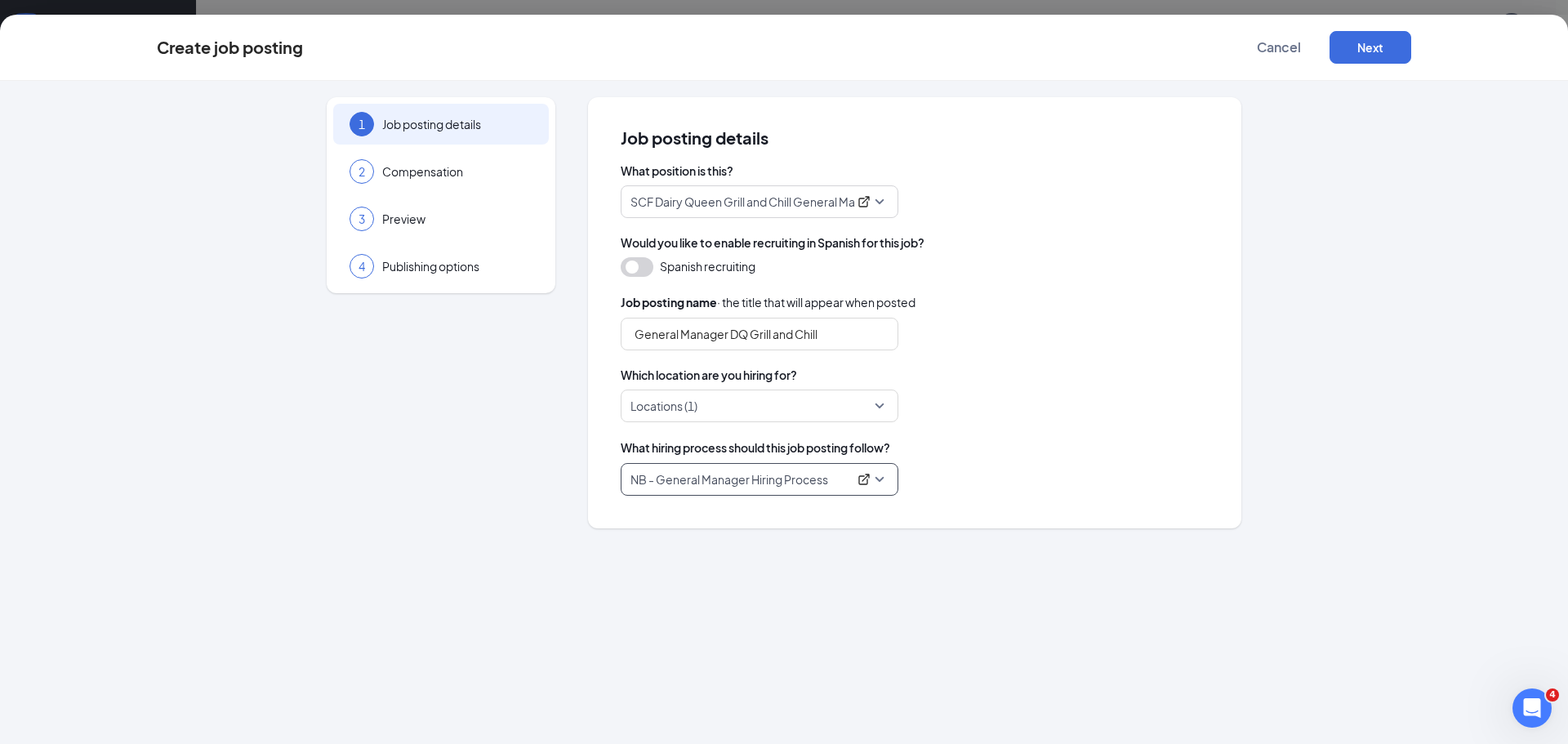
click at [998, 438] on div "What hiring process should this job posting follow?" at bounding box center [914, 447] width 588 height 18
click at [1338, 57] on button "Next" at bounding box center [1369, 48] width 81 height 33
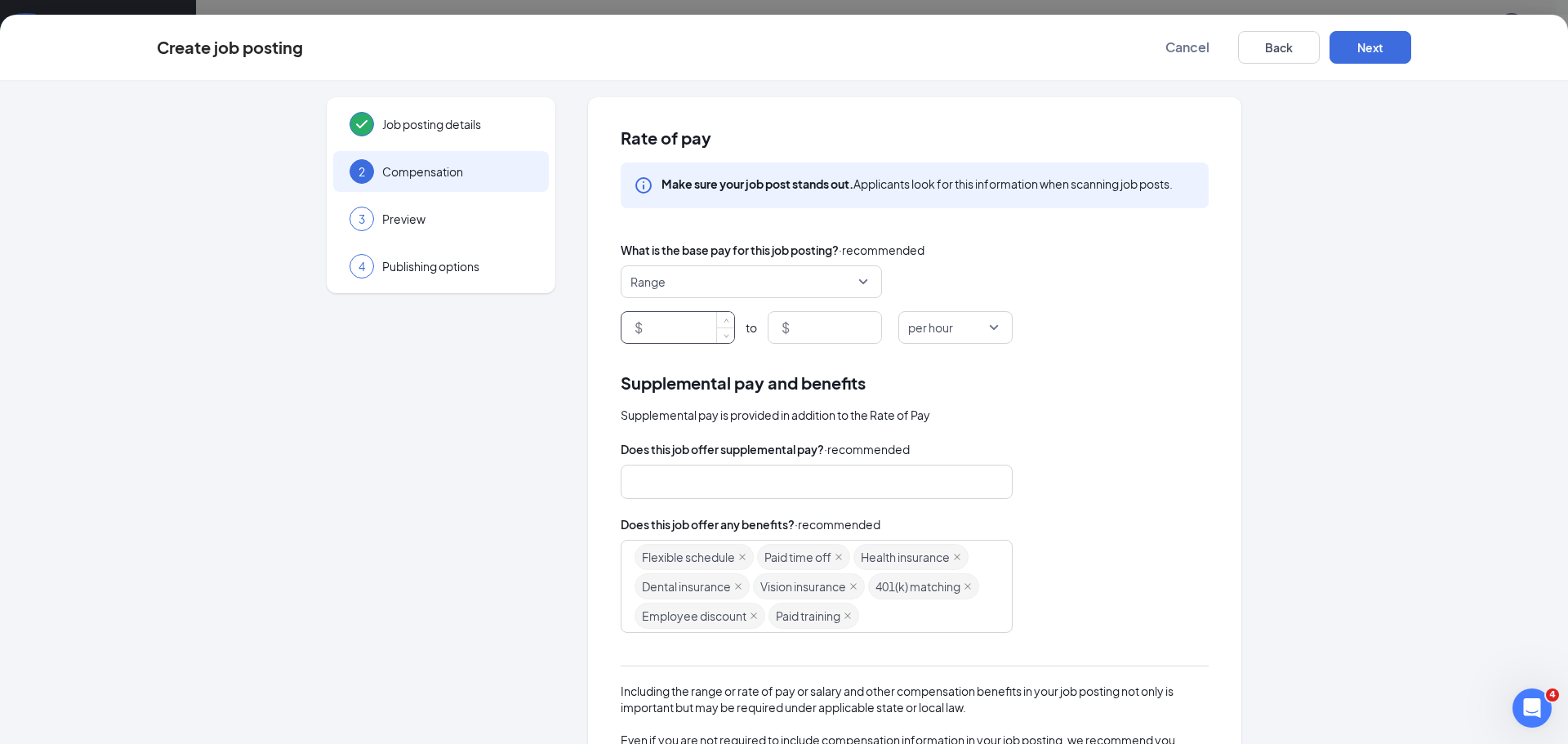
click at [690, 330] on input at bounding box center [690, 328] width 88 height 31
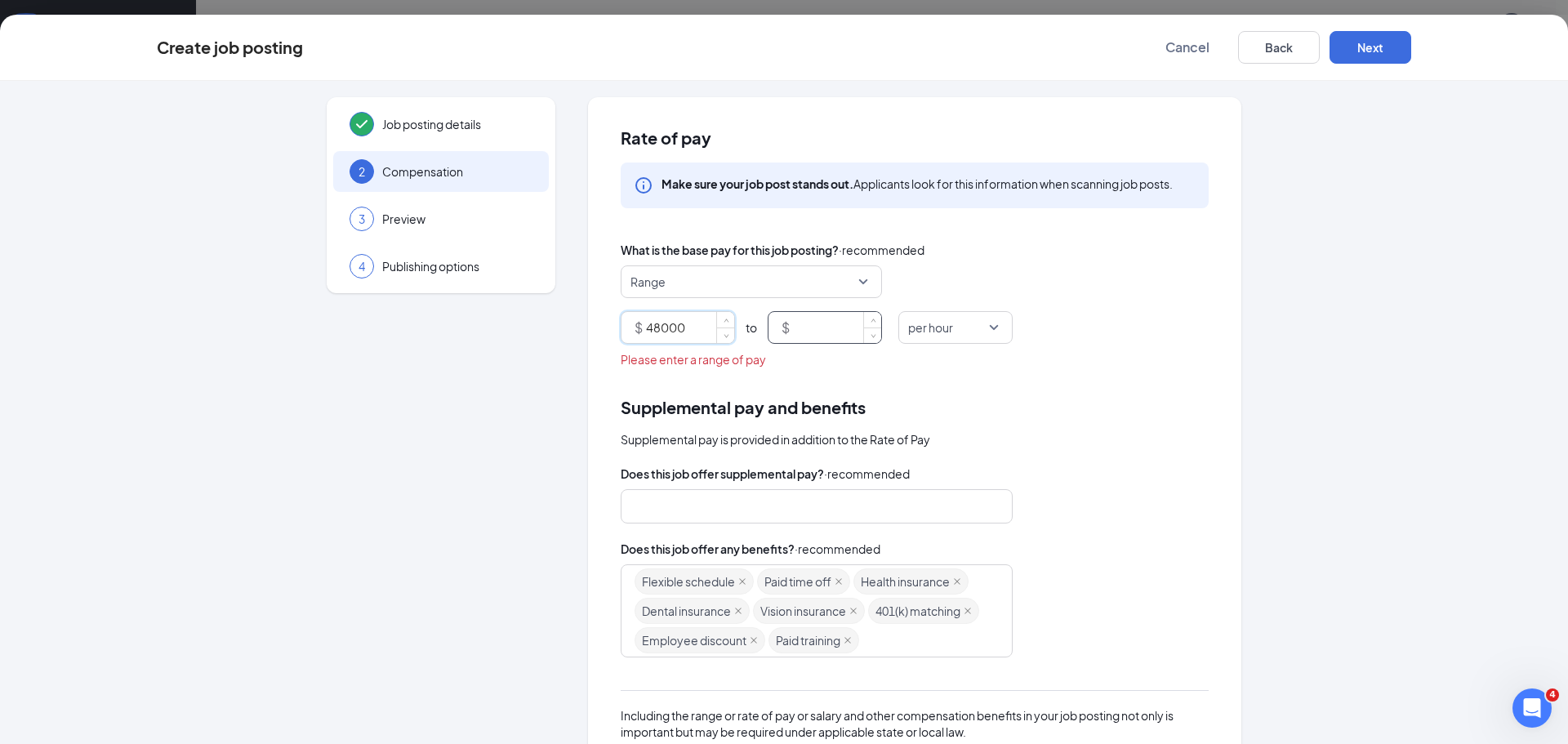
type input "48000"
click at [835, 331] on input at bounding box center [837, 328] width 88 height 31
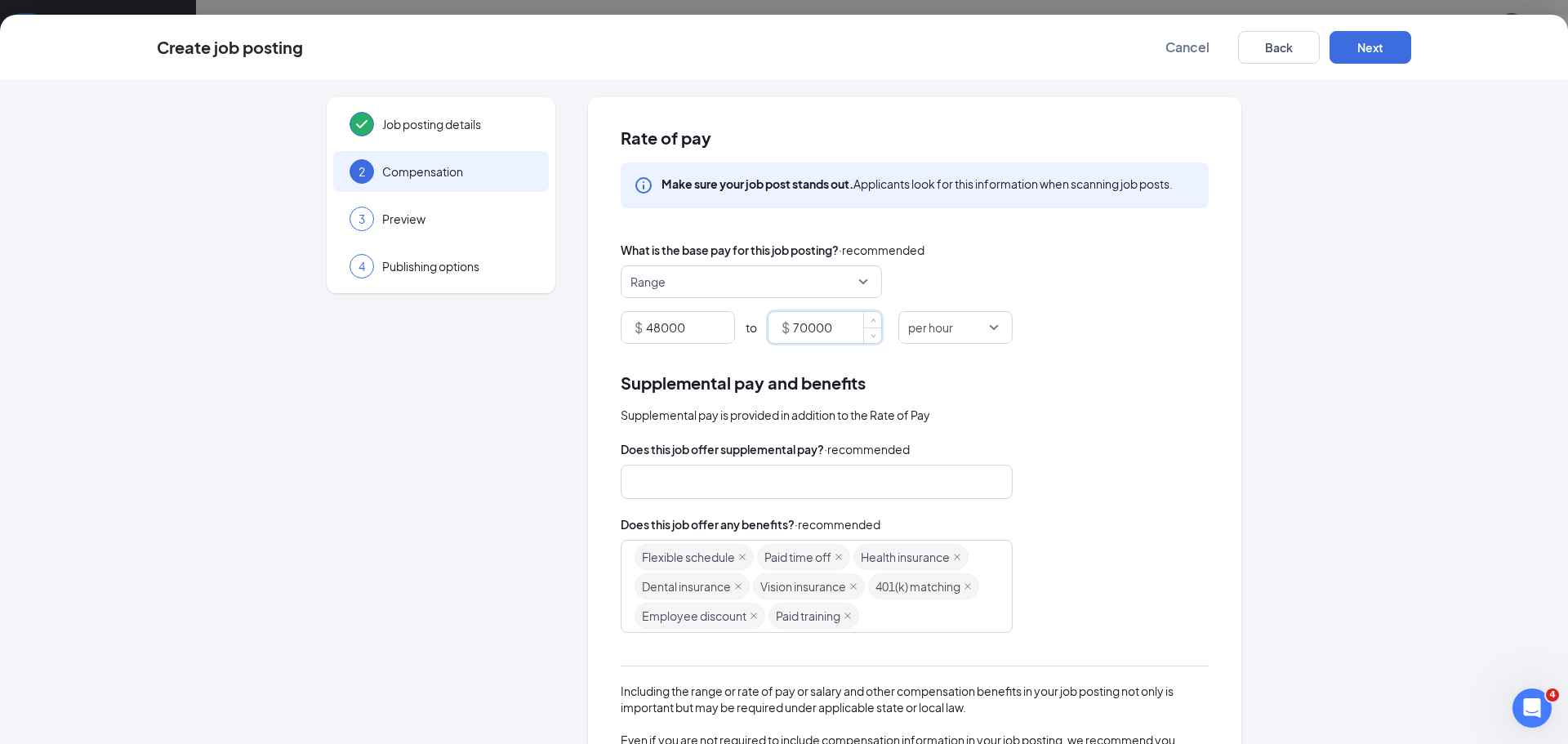
type input "70000"
click at [1208, 308] on div "Rate of pay Make sure your job post stands out. Applicants look for this inform…" at bounding box center [915, 495] width 653 height 797
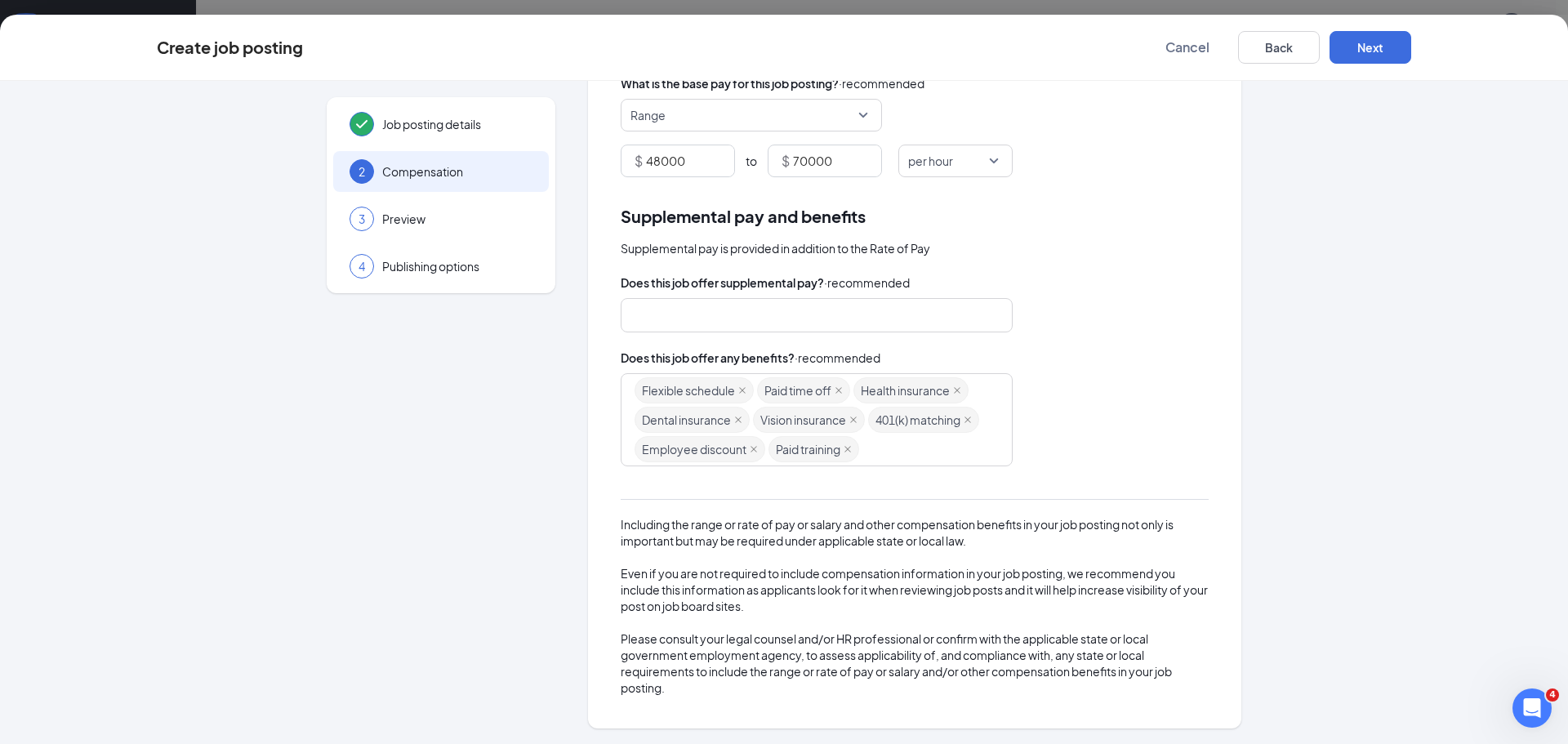
scroll to position [193, 0]
click at [1376, 48] on button "Next" at bounding box center [1369, 48] width 81 height 33
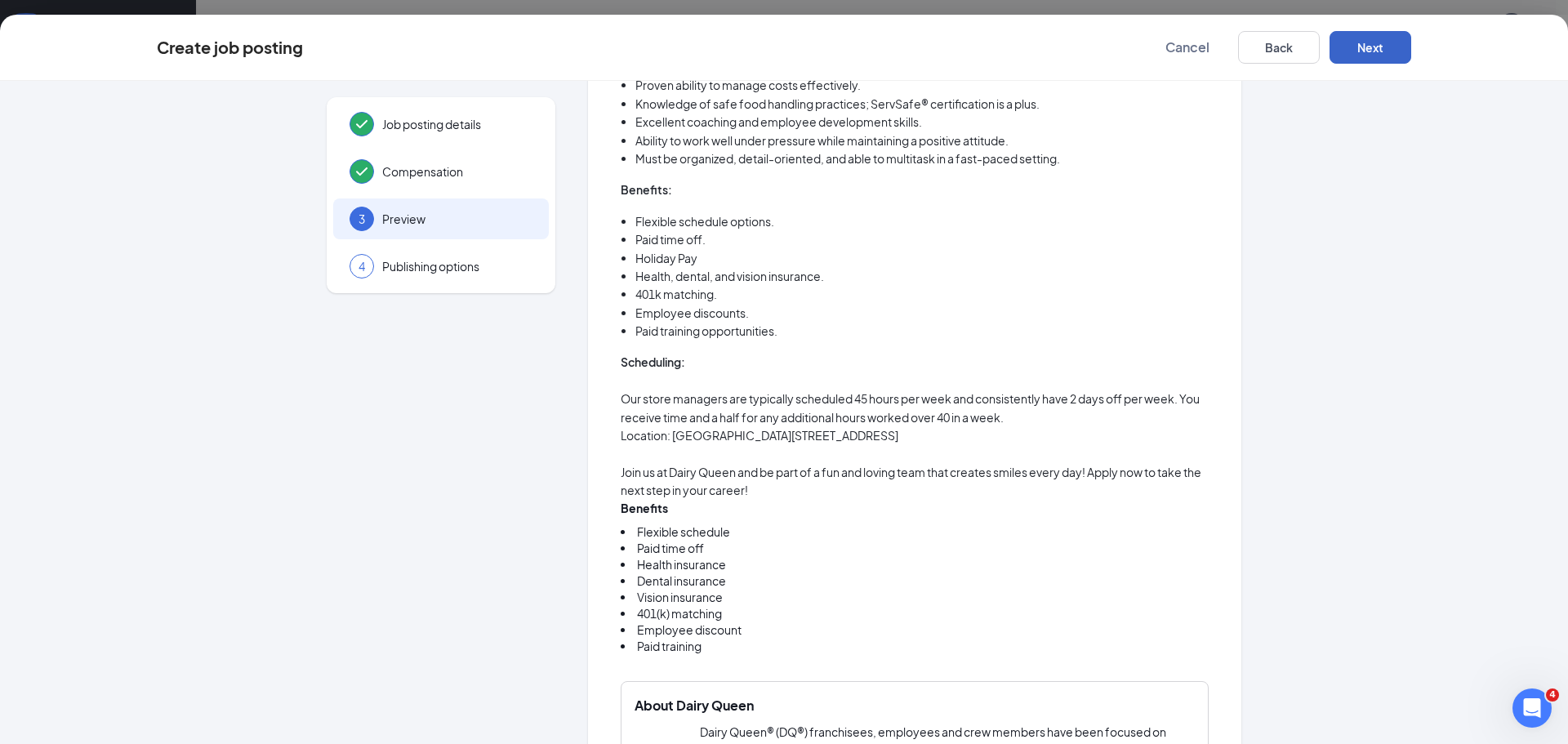
scroll to position [792, 0]
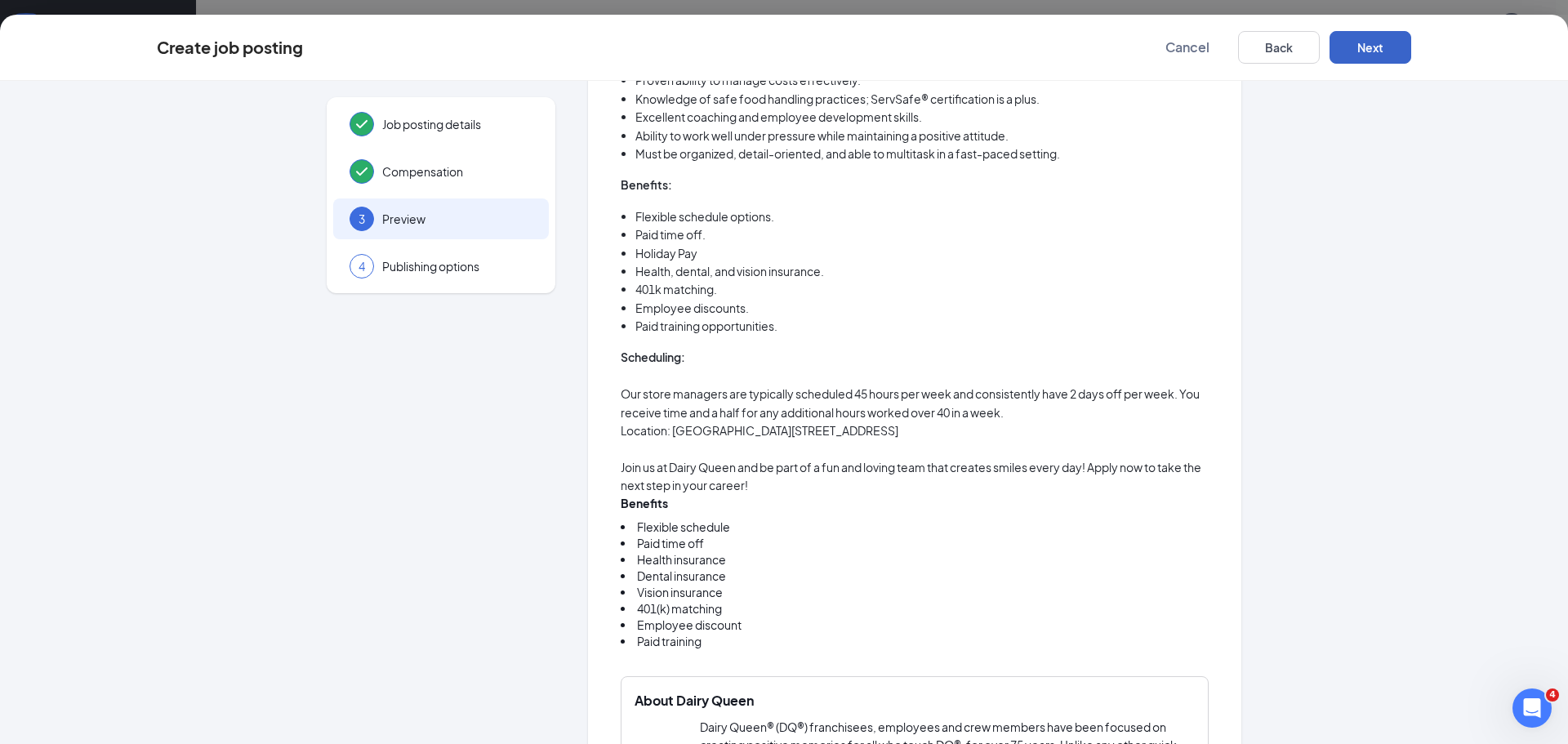
click at [1368, 46] on button "Next" at bounding box center [1369, 48] width 81 height 33
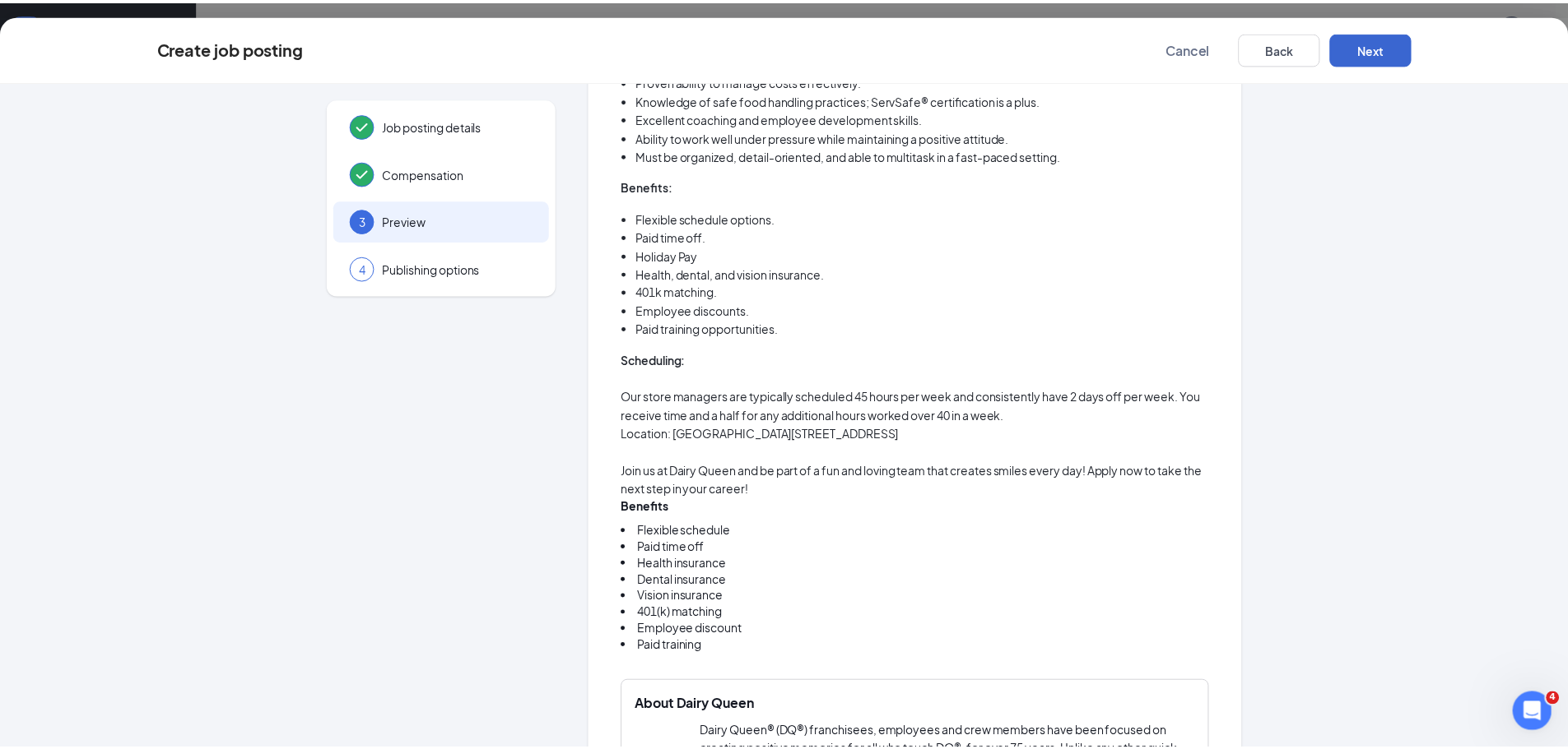
scroll to position [0, 0]
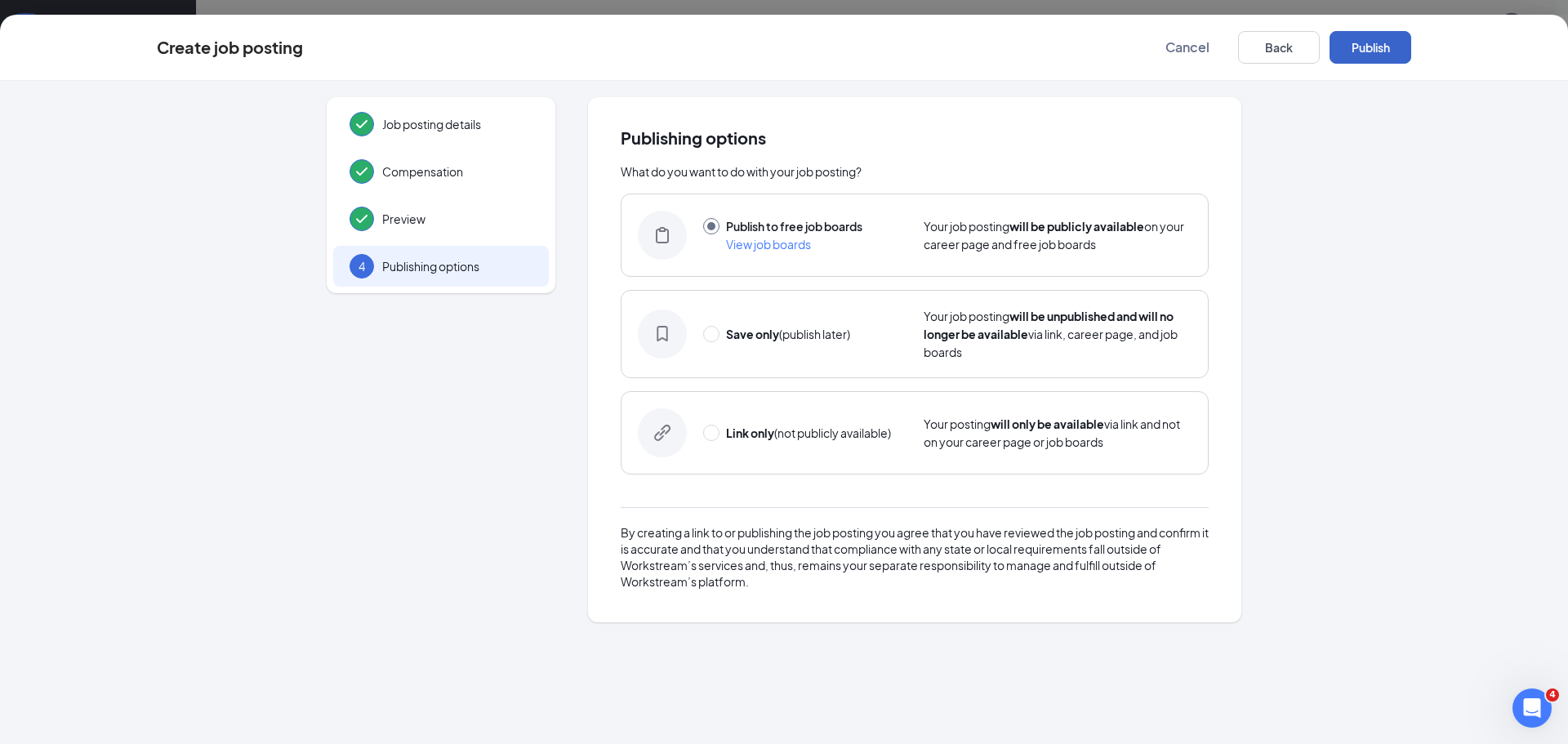
click at [1355, 43] on button "Publish" at bounding box center [1369, 48] width 81 height 33
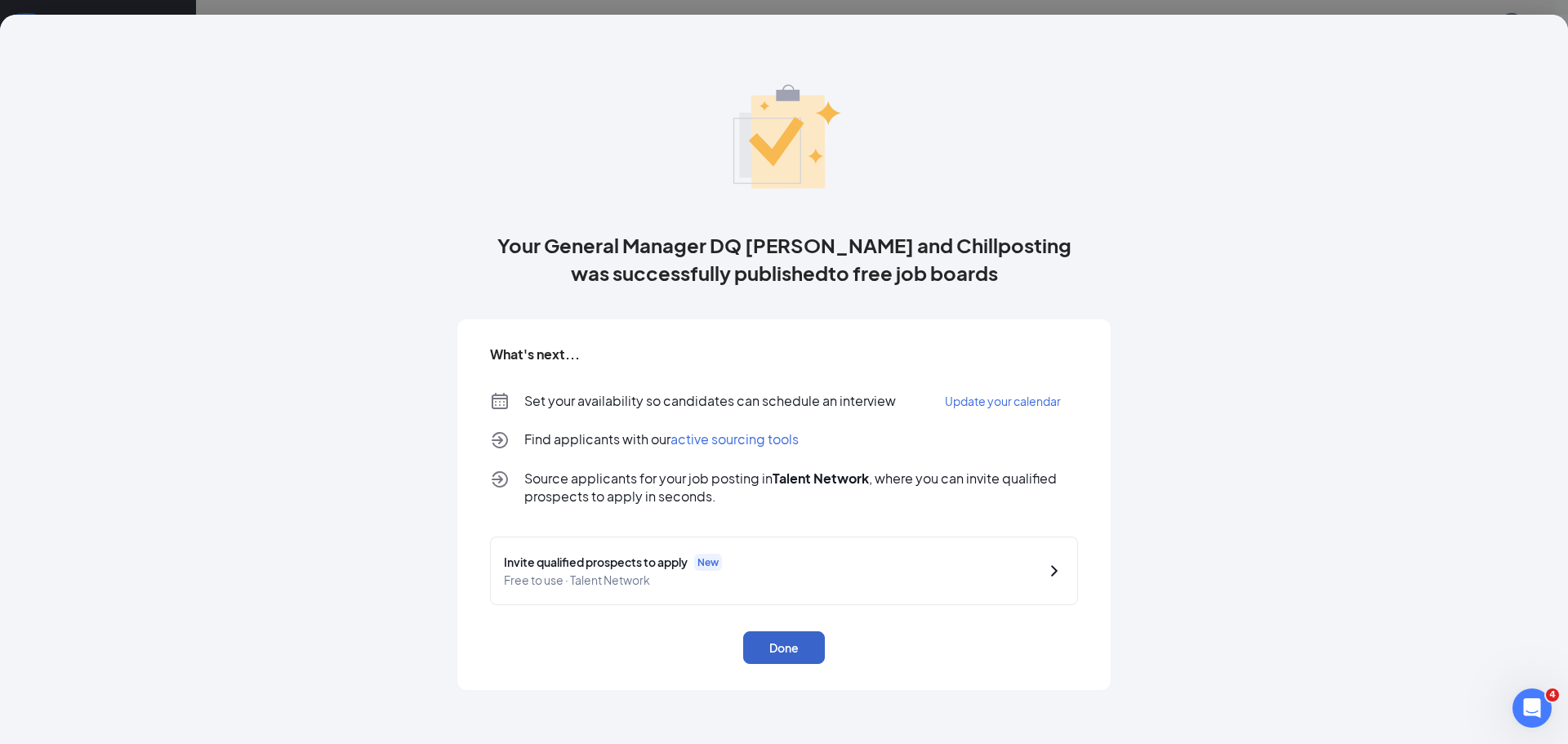
click at [771, 650] on button "Done" at bounding box center [783, 648] width 81 height 33
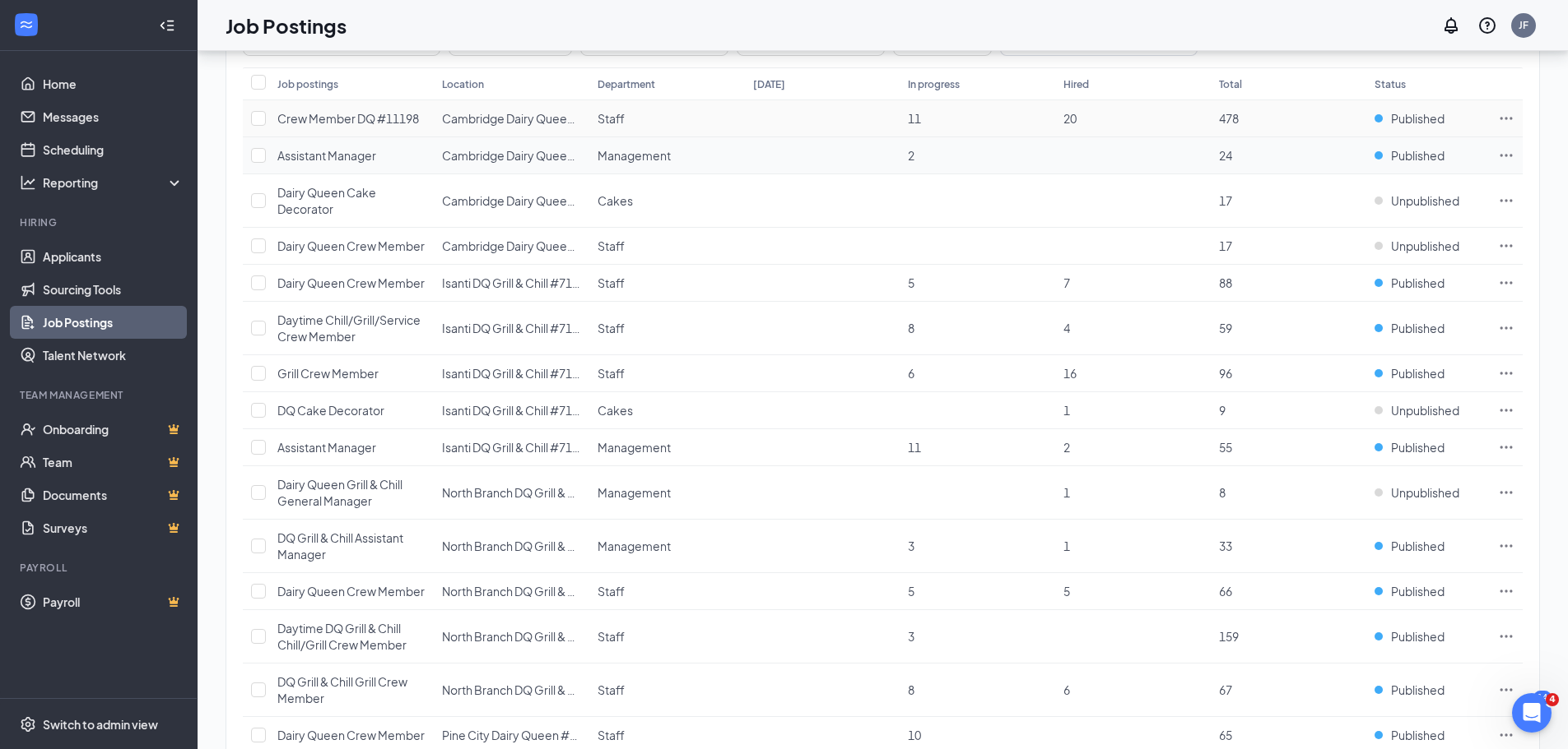
scroll to position [192, 0]
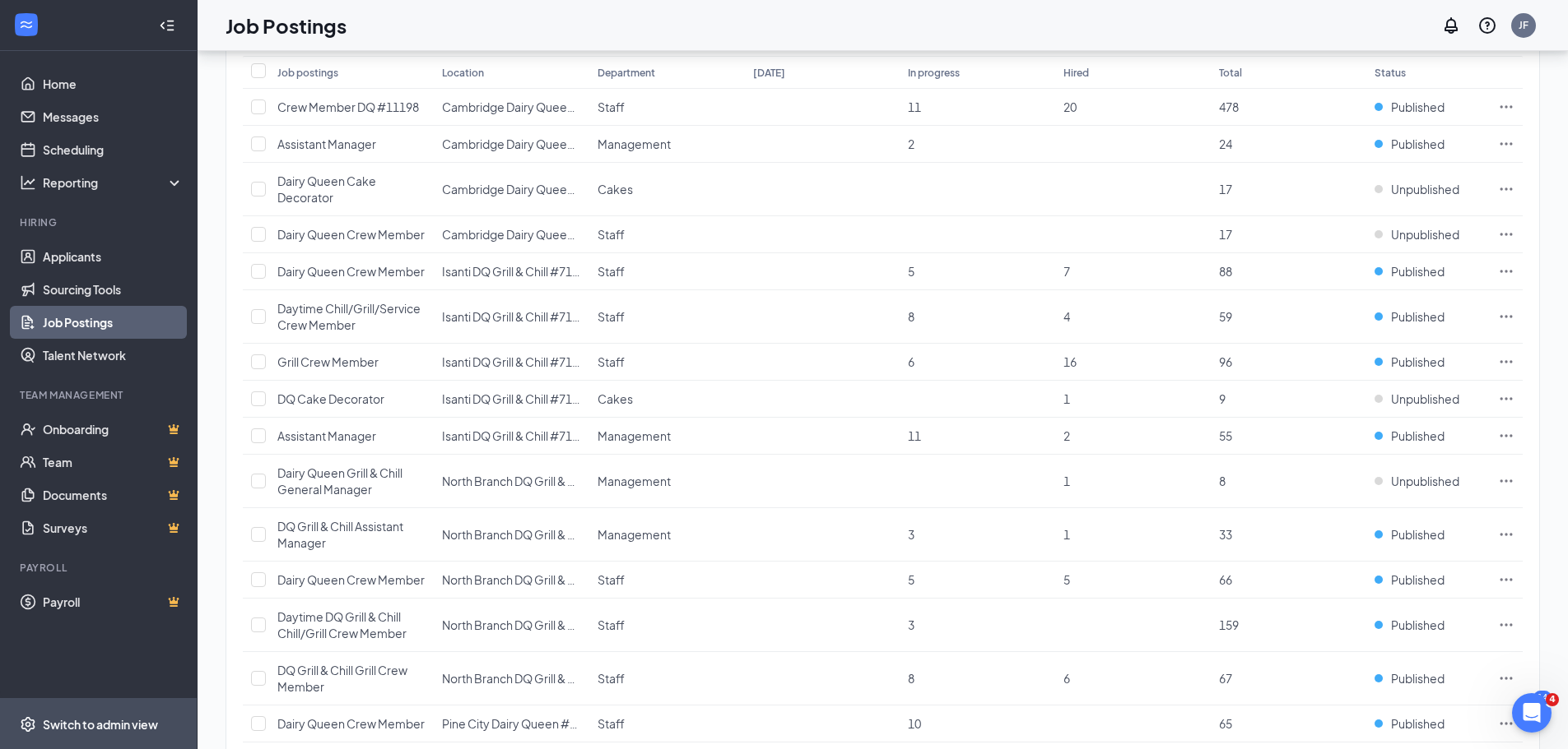
click at [133, 726] on div "Switch to admin view" at bounding box center [100, 725] width 115 height 17
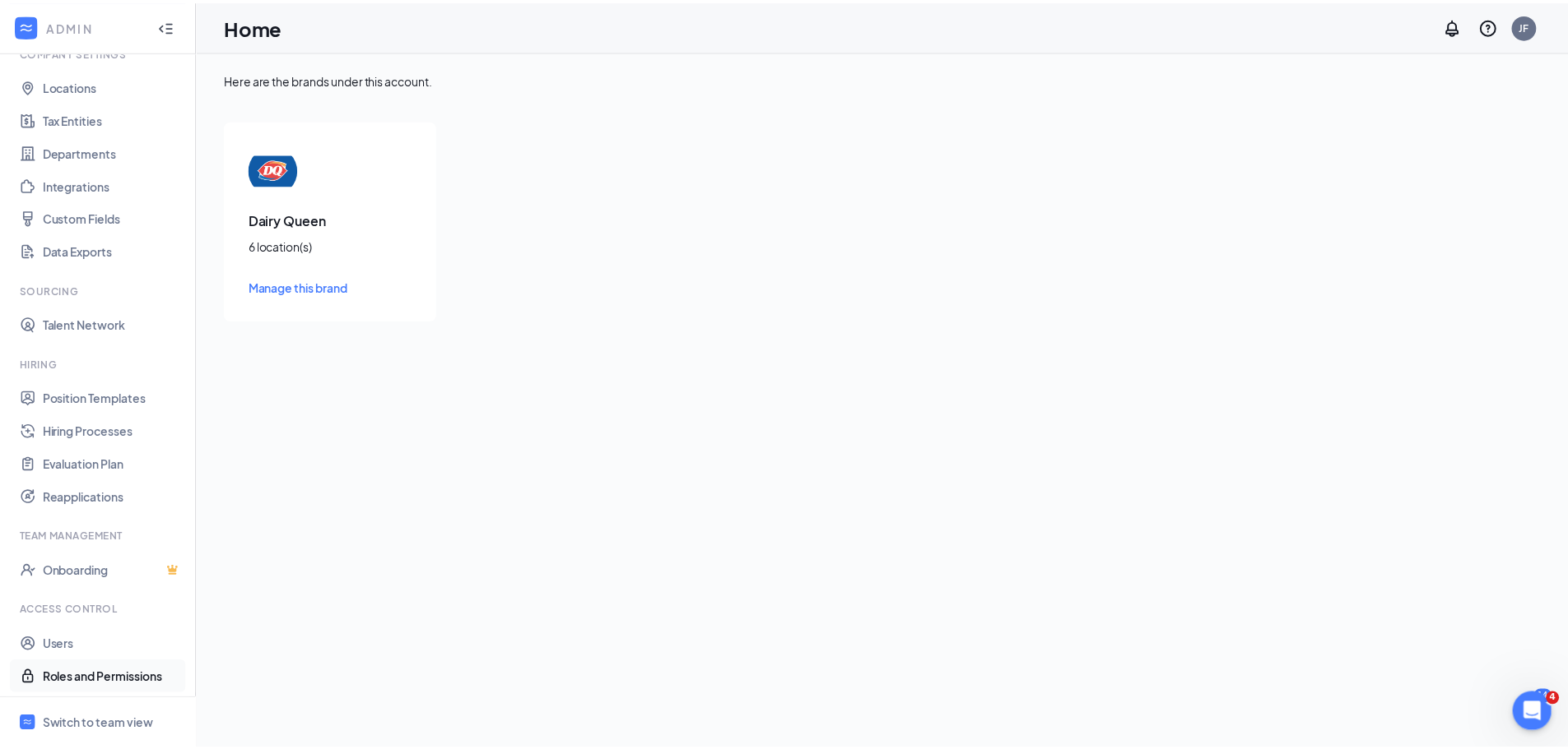
scroll to position [75, 0]
click at [81, 643] on link "Users" at bounding box center [112, 642] width 141 height 33
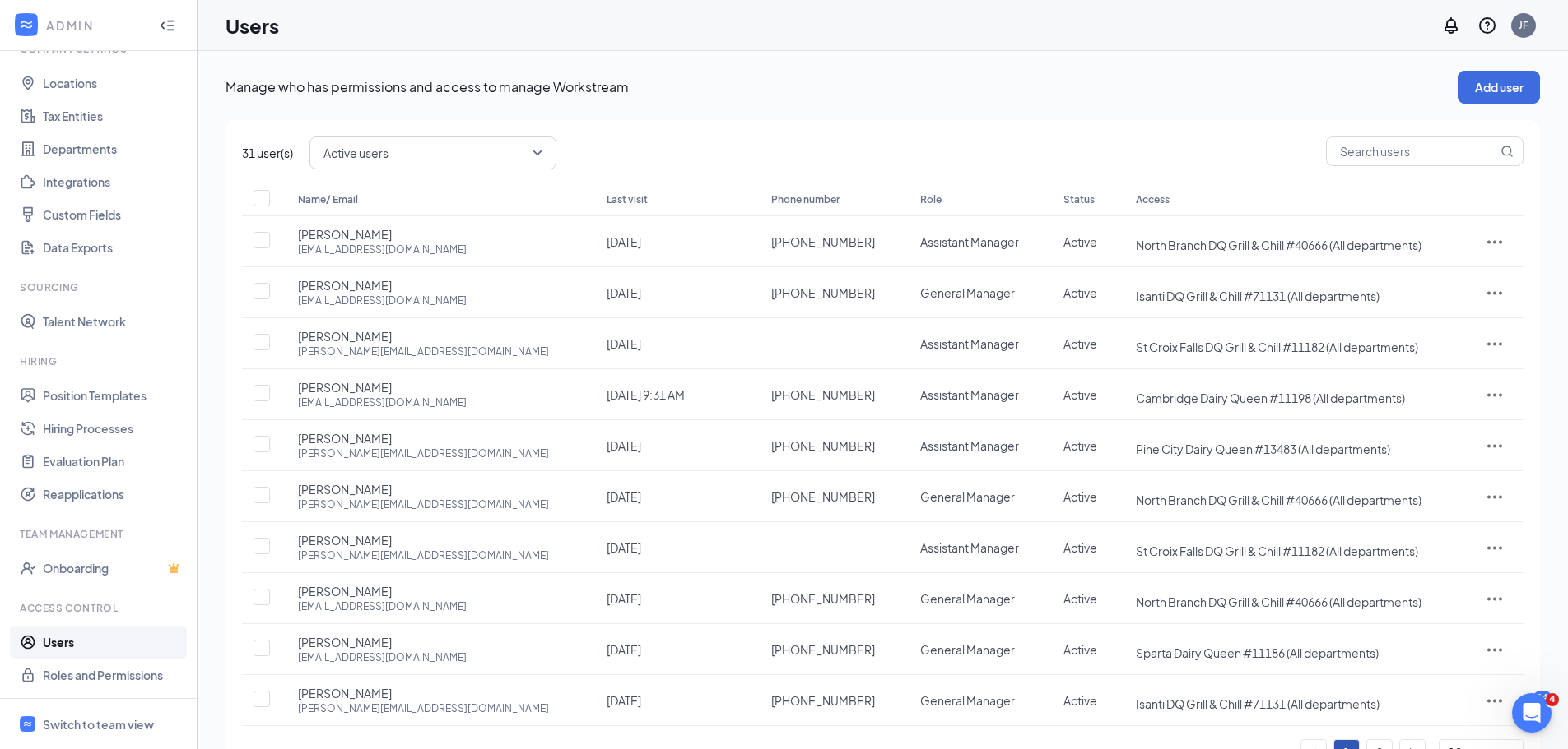
scroll to position [67, 0]
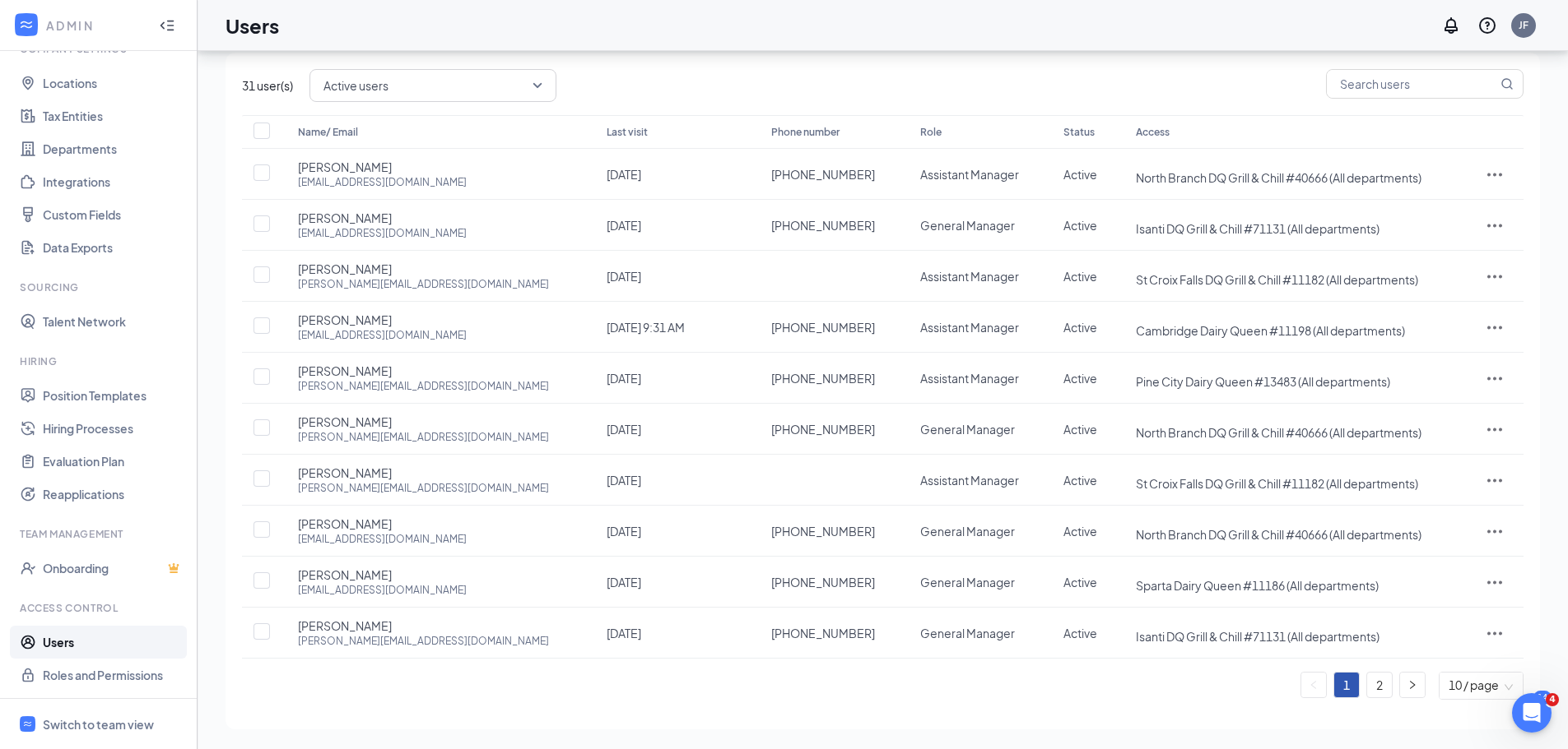
click at [1382, 686] on link "2" at bounding box center [1379, 685] width 25 height 25
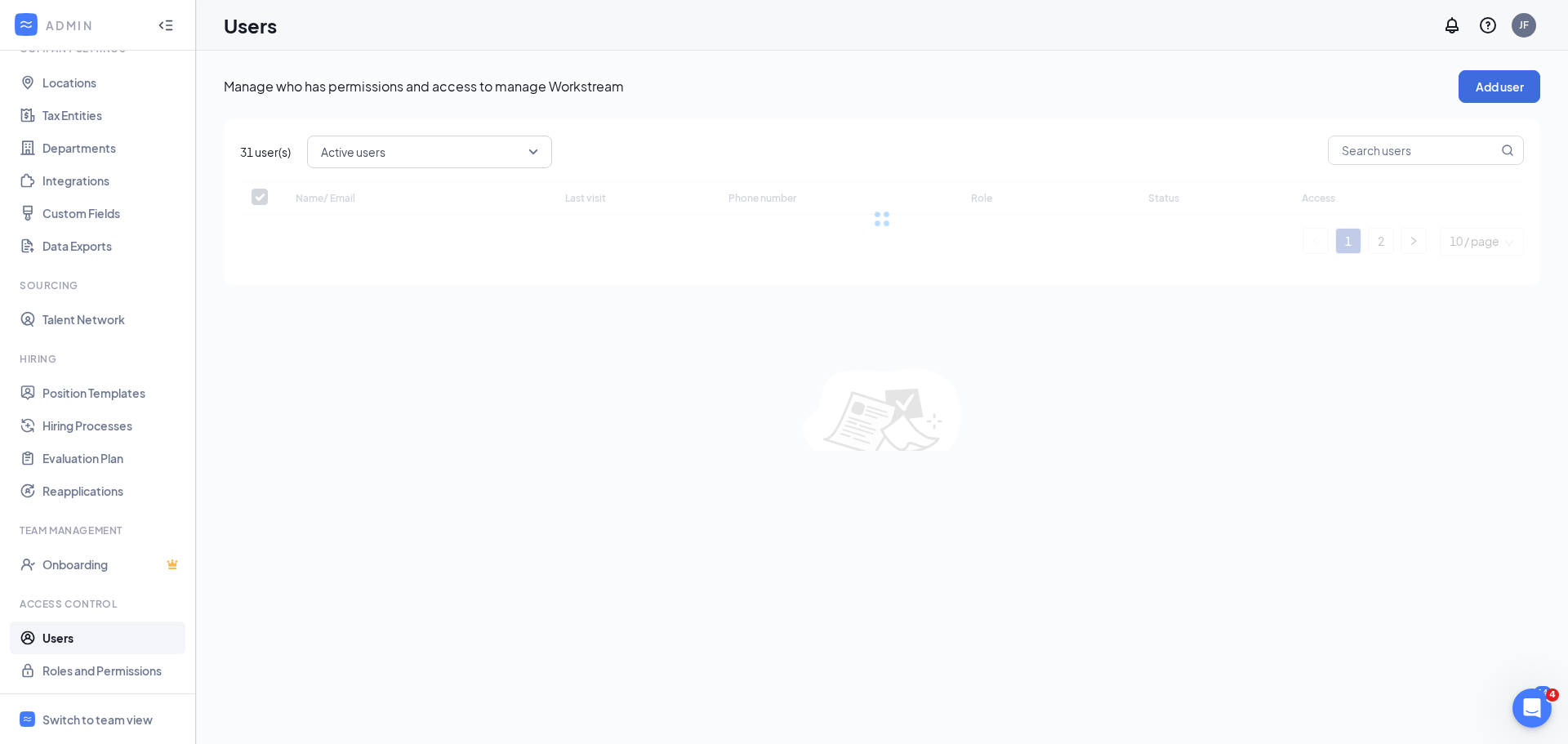
checkbox input "false"
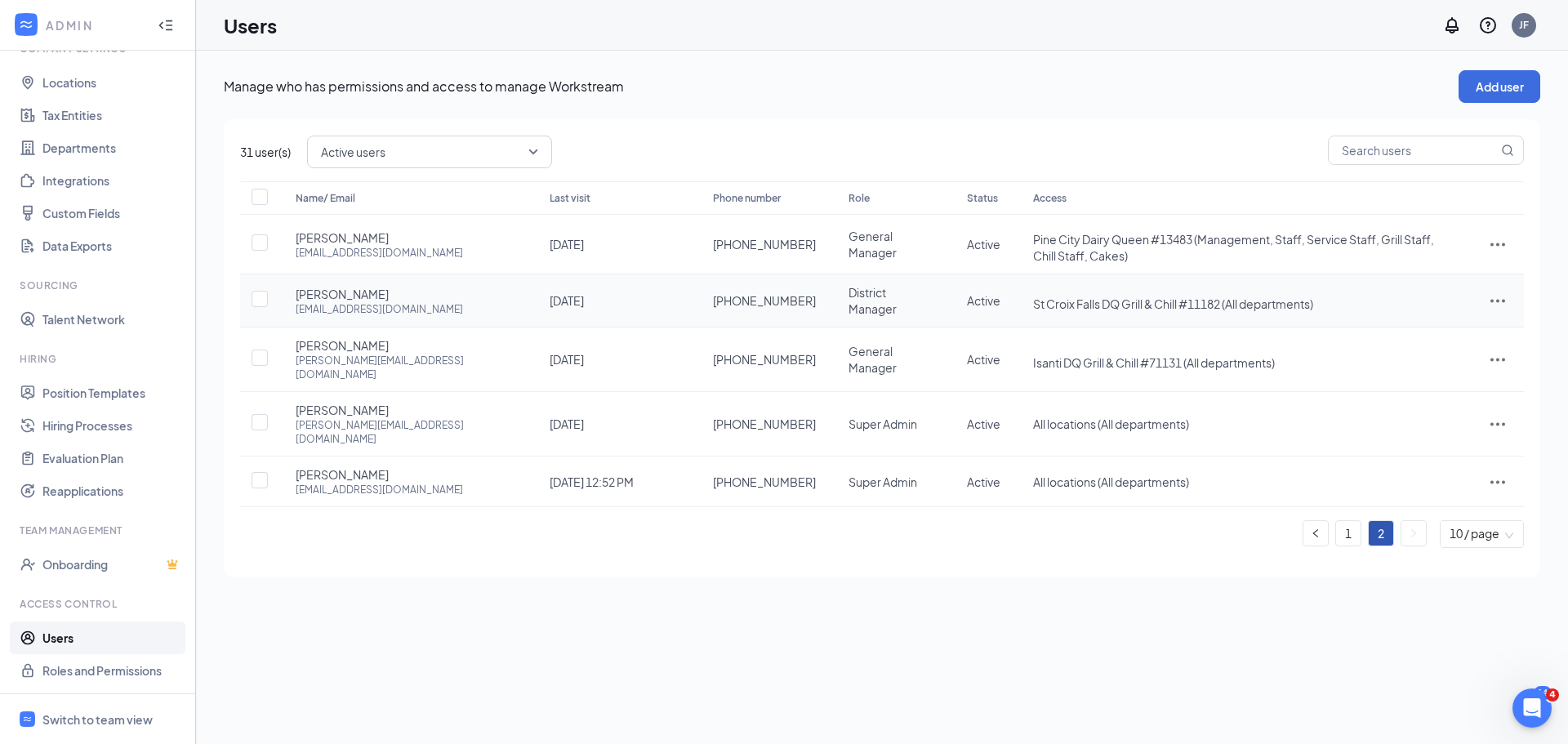
click at [1499, 293] on icon "ActionsIcon" at bounding box center [1498, 300] width 19 height 19
click at [1440, 328] on span "Edit user" at bounding box center [1443, 325] width 102 height 18
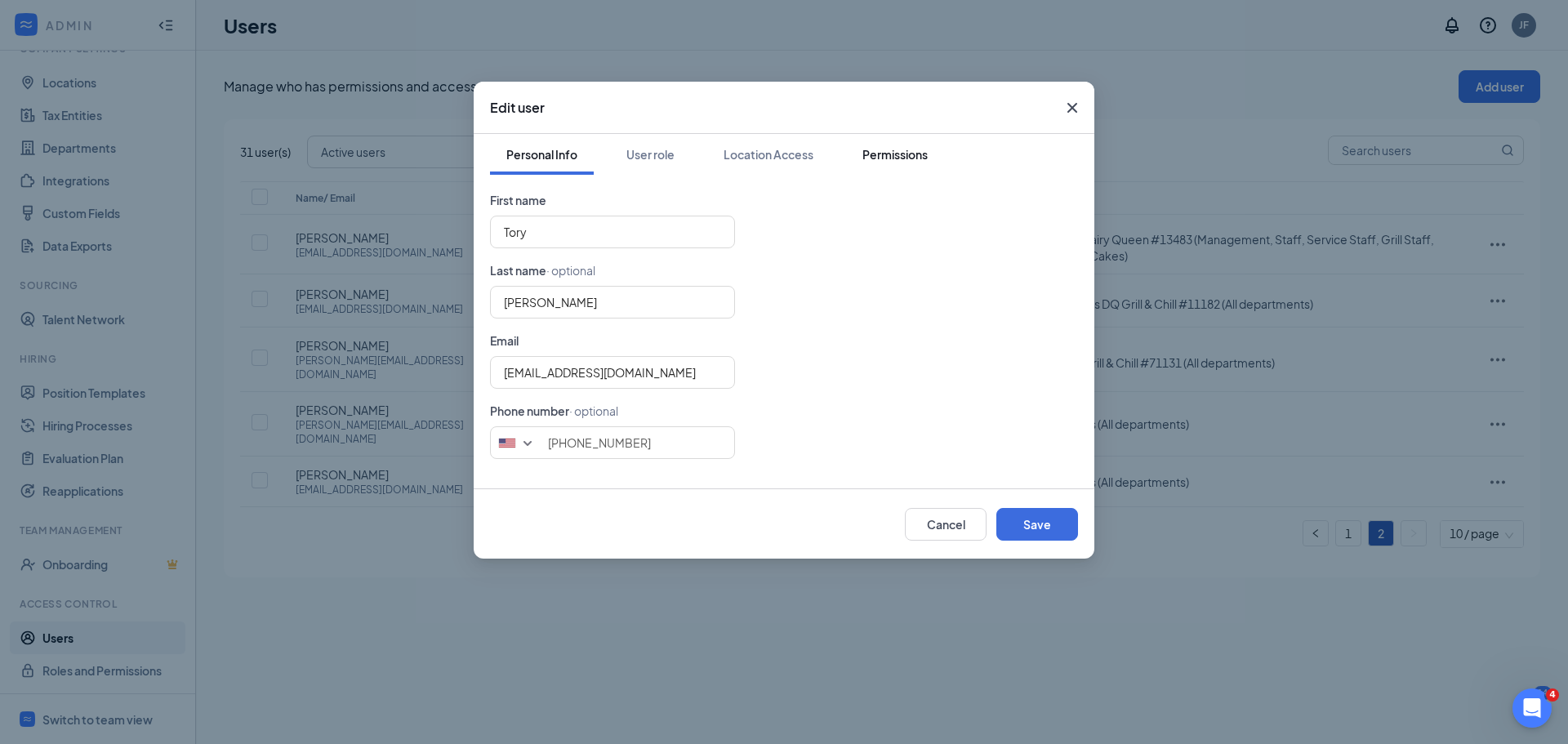
click at [897, 158] on div "Permissions" at bounding box center [895, 155] width 65 height 16
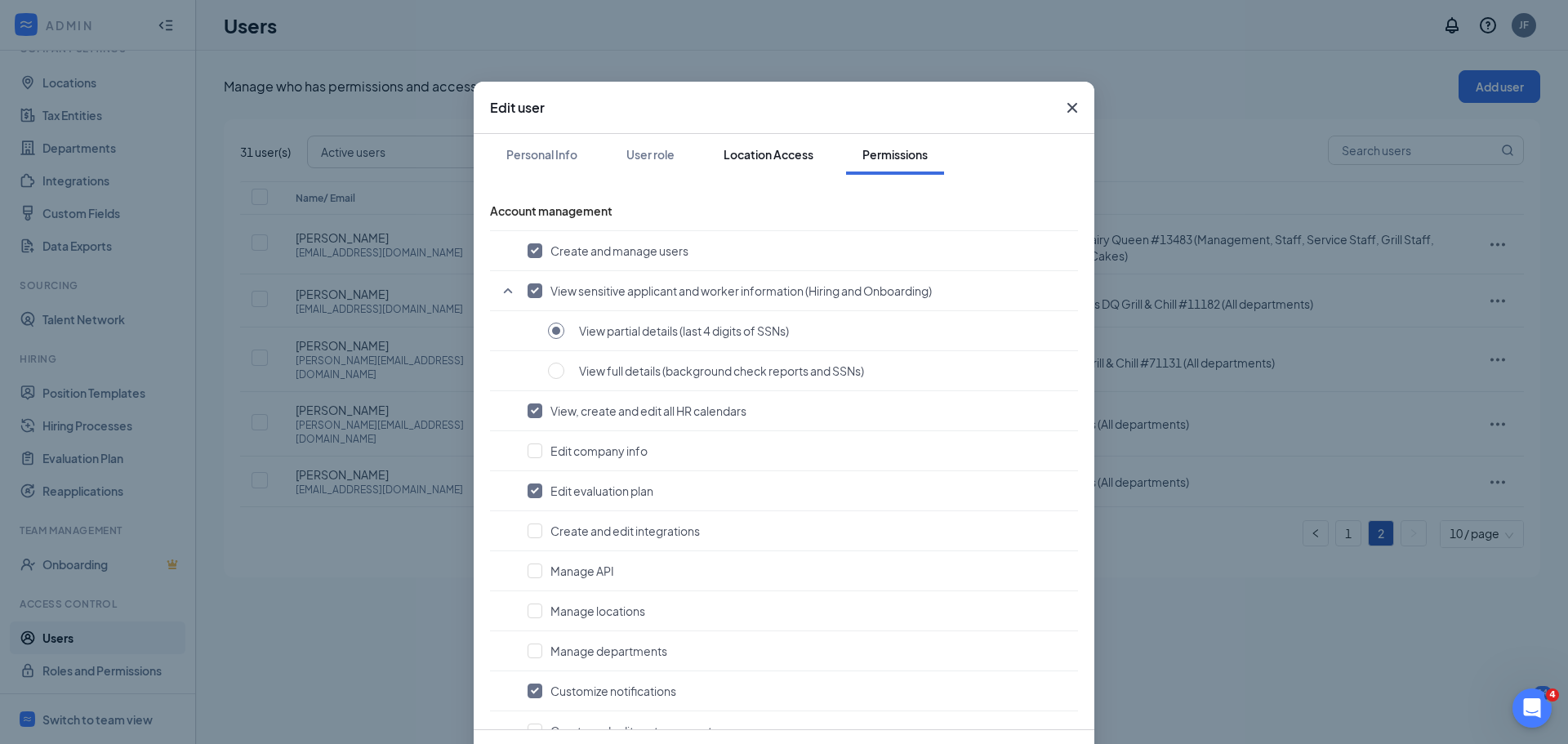
click at [752, 163] on button "Location Access" at bounding box center [768, 154] width 123 height 41
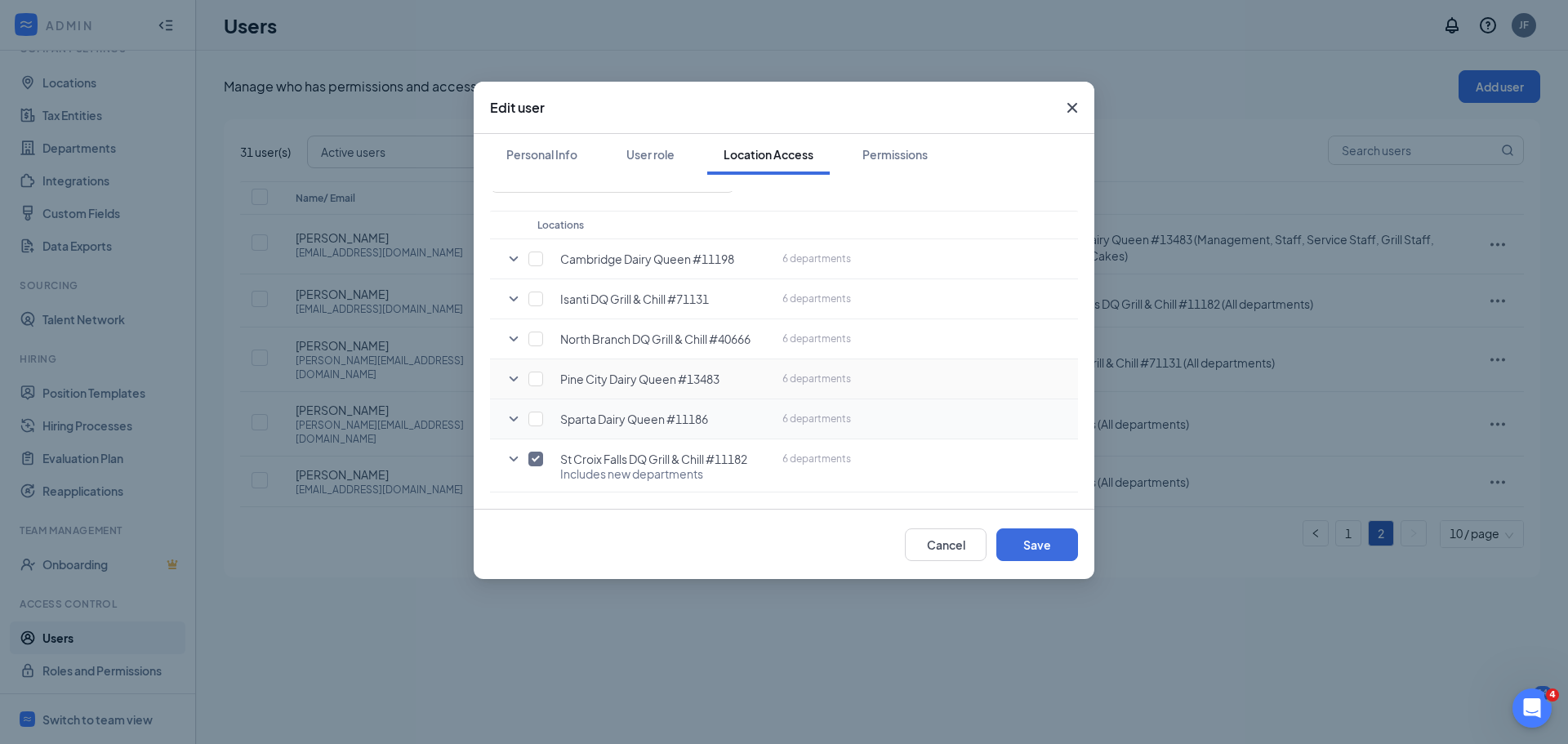
scroll to position [85, 0]
click at [507, 458] on icon "SmallChevronDown" at bounding box center [513, 458] width 19 height 19
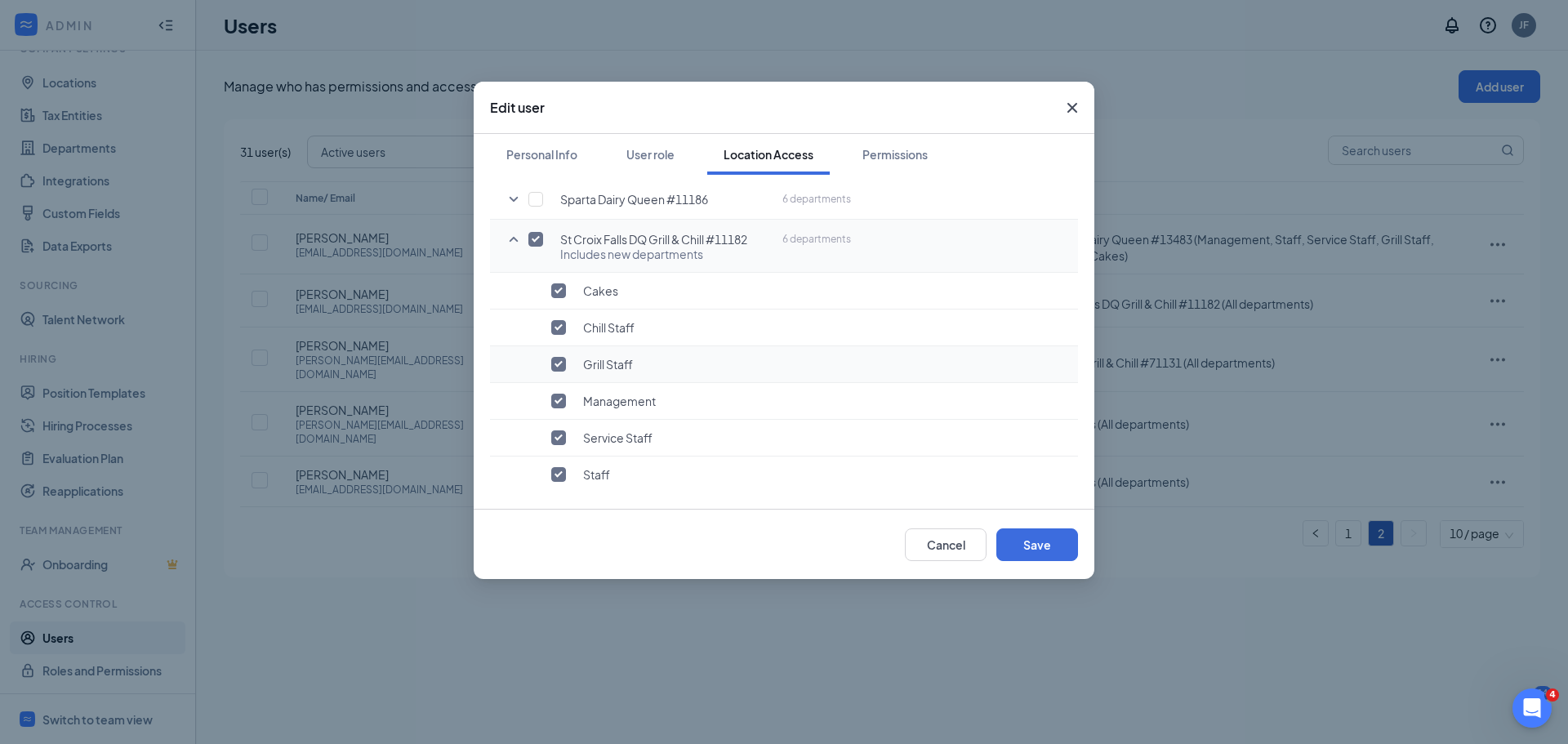
scroll to position [306, 0]
click at [936, 552] on button "Cancel" at bounding box center [945, 545] width 81 height 33
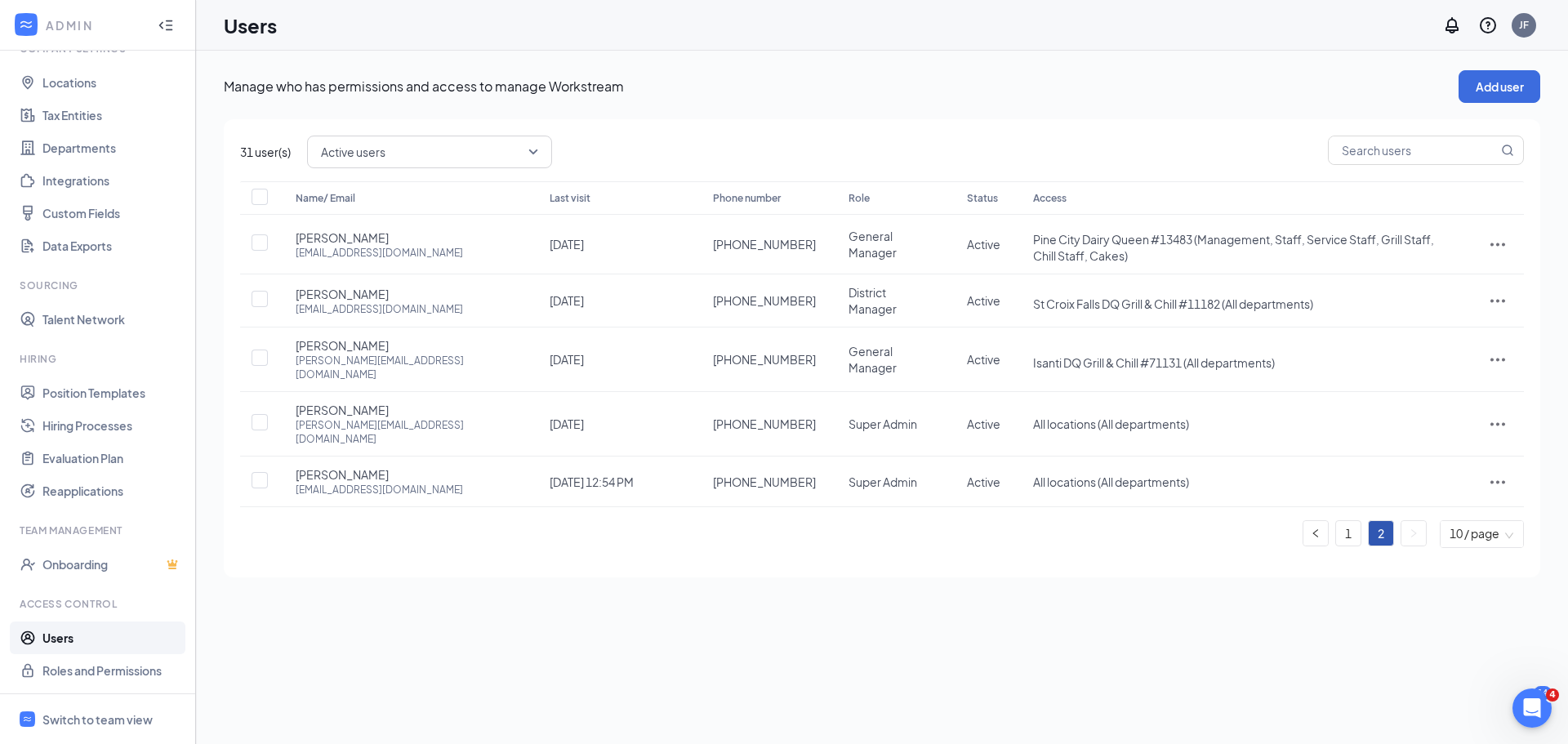
click at [1313, 689] on div "Manage who has permissions and access to manage Workstream Add user 31 user(s) …" at bounding box center [882, 397] width 1372 height 694
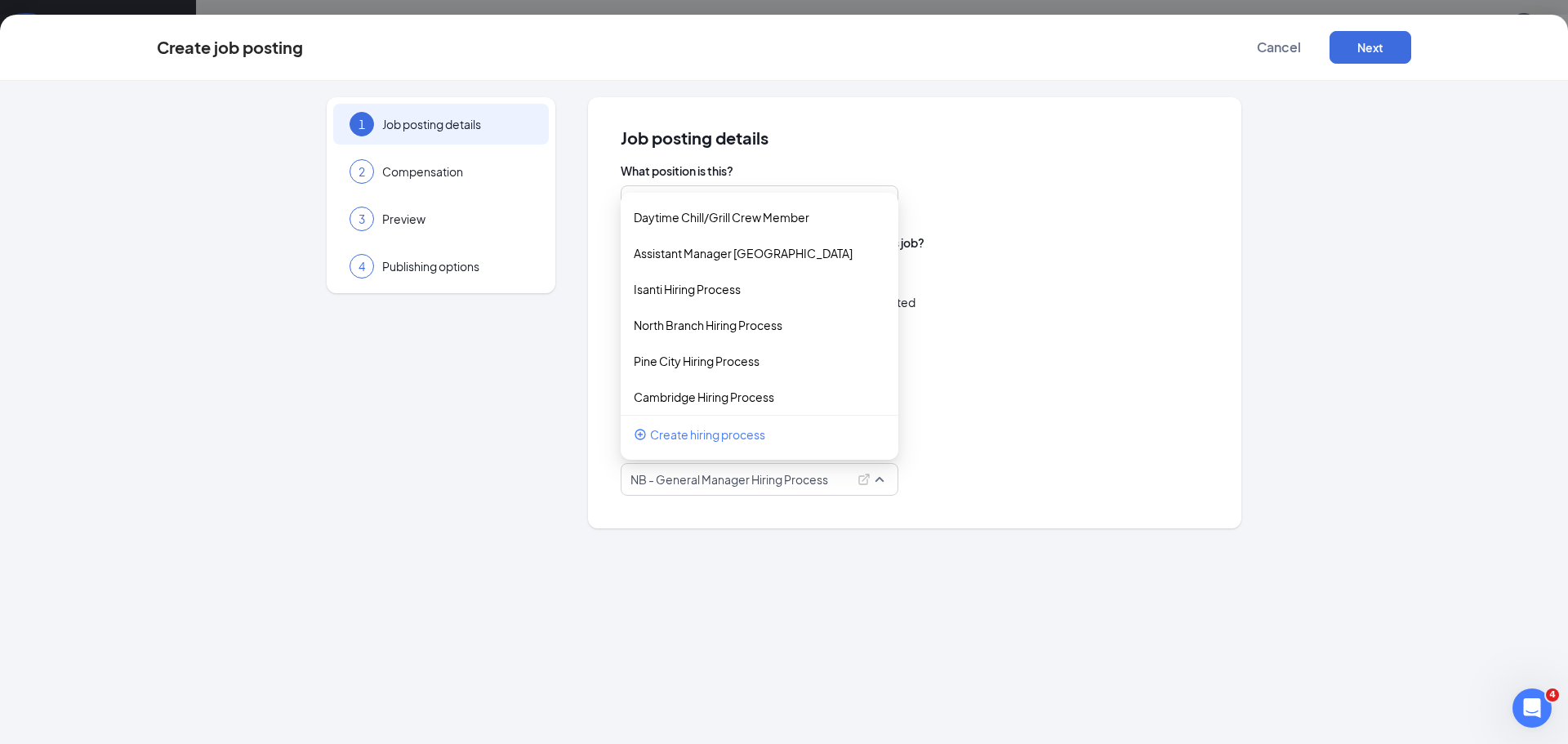
scroll to position [118, 0]
